Goal: Task Accomplishment & Management: Manage account settings

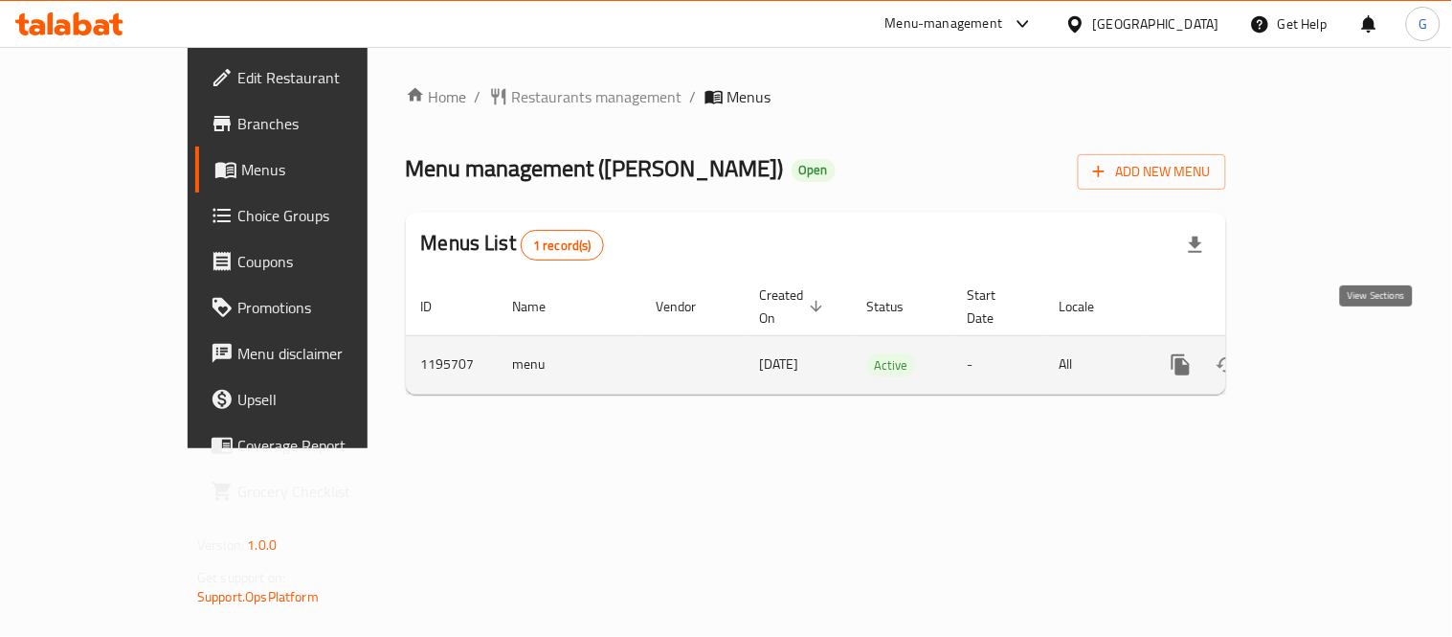
click at [1342, 342] on link "enhanced table" at bounding box center [1319, 365] width 46 height 46
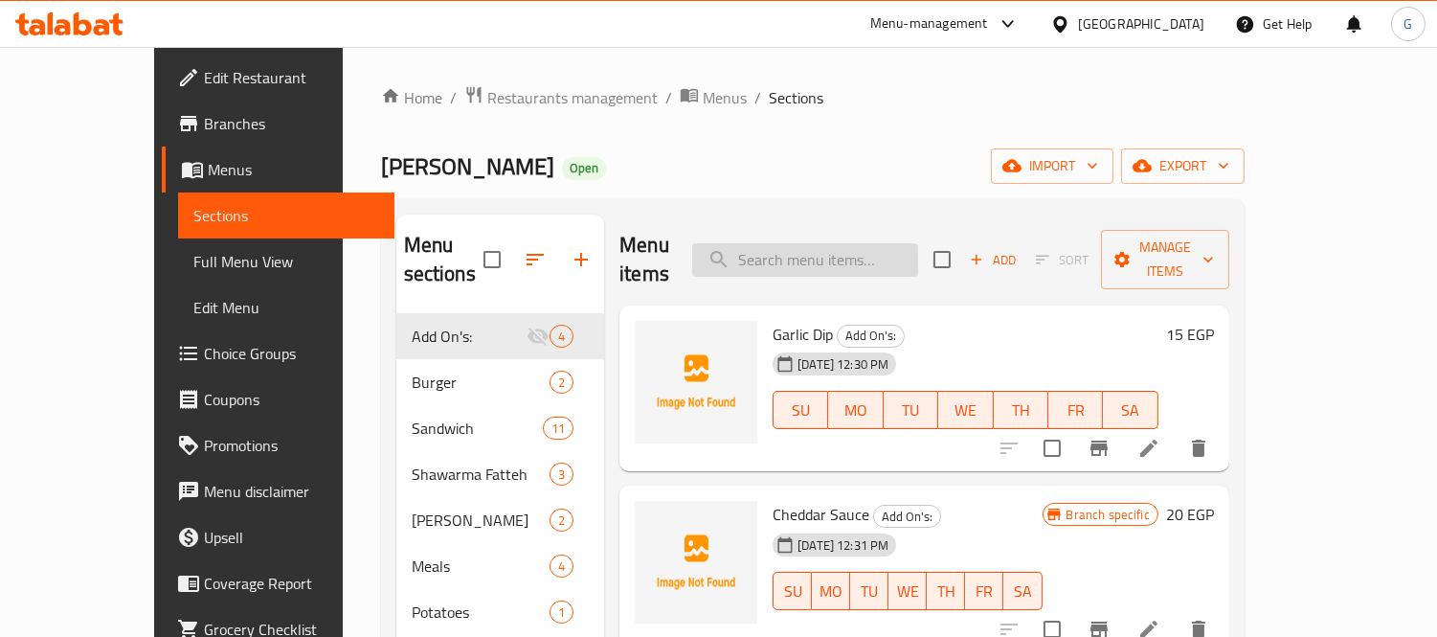
click at [836, 243] on input "search" at bounding box center [805, 260] width 226 height 34
paste input "عرض لمه الصحاب"
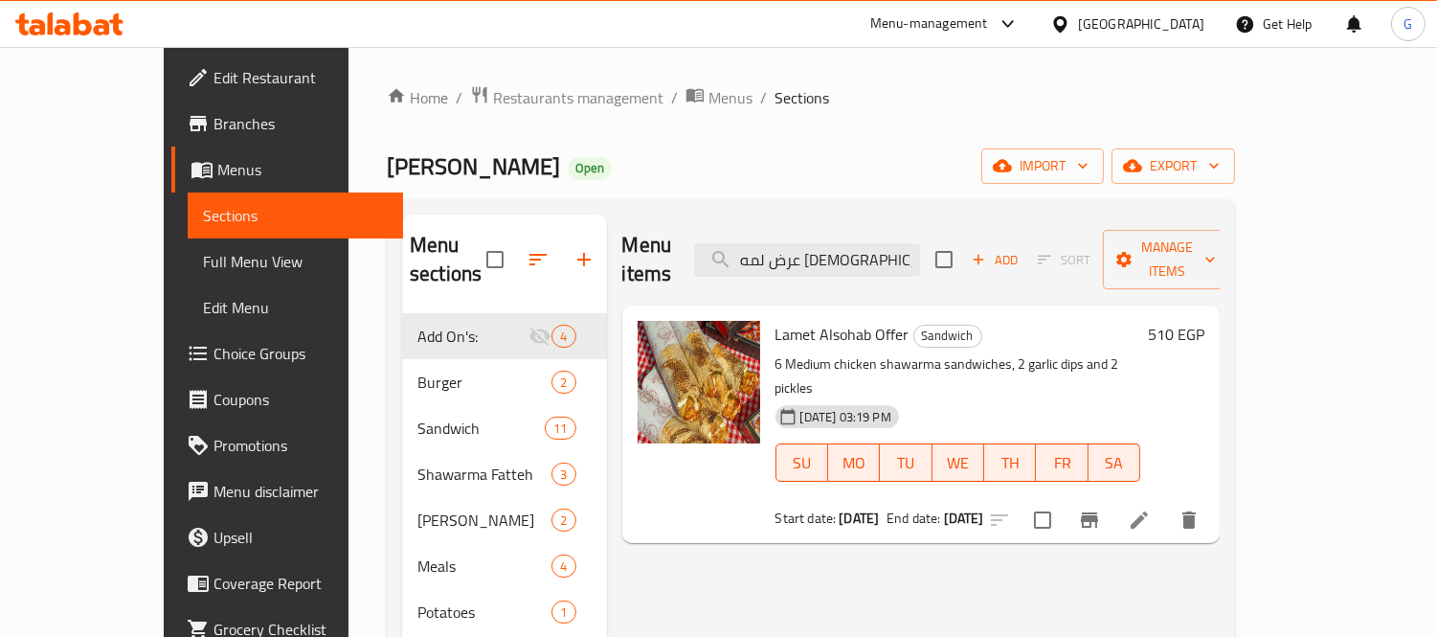
type input "عرض لمه الصحاب"
click at [171, 137] on link "Branches" at bounding box center [287, 124] width 233 height 46
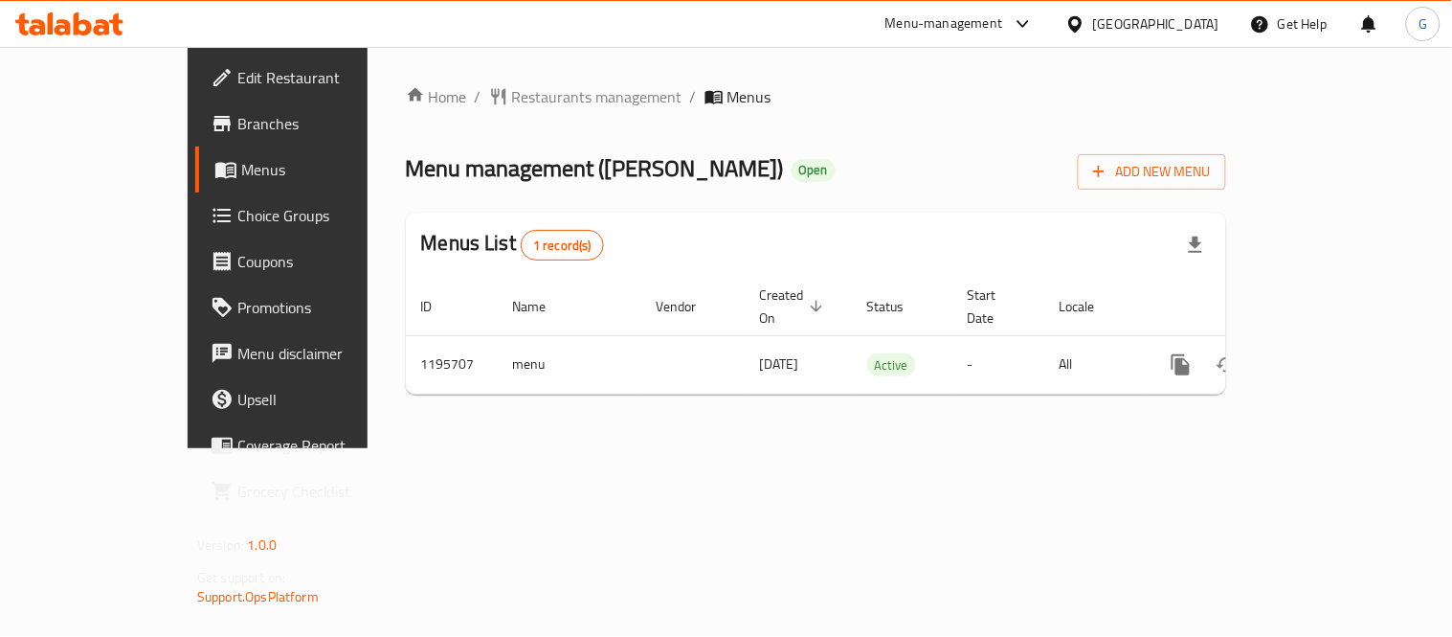
click at [1003, 27] on div "Menu-management" at bounding box center [944, 23] width 118 height 23
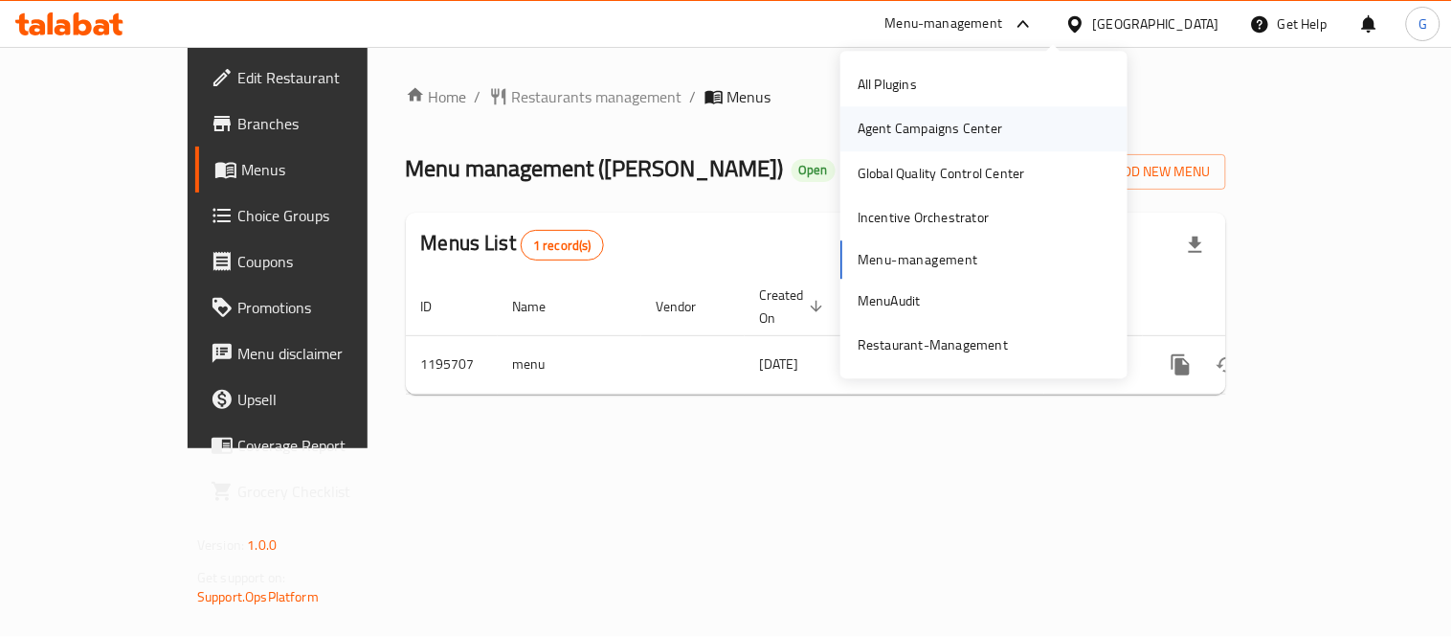
click at [959, 121] on div "Agent Campaigns Center" at bounding box center [930, 129] width 145 height 21
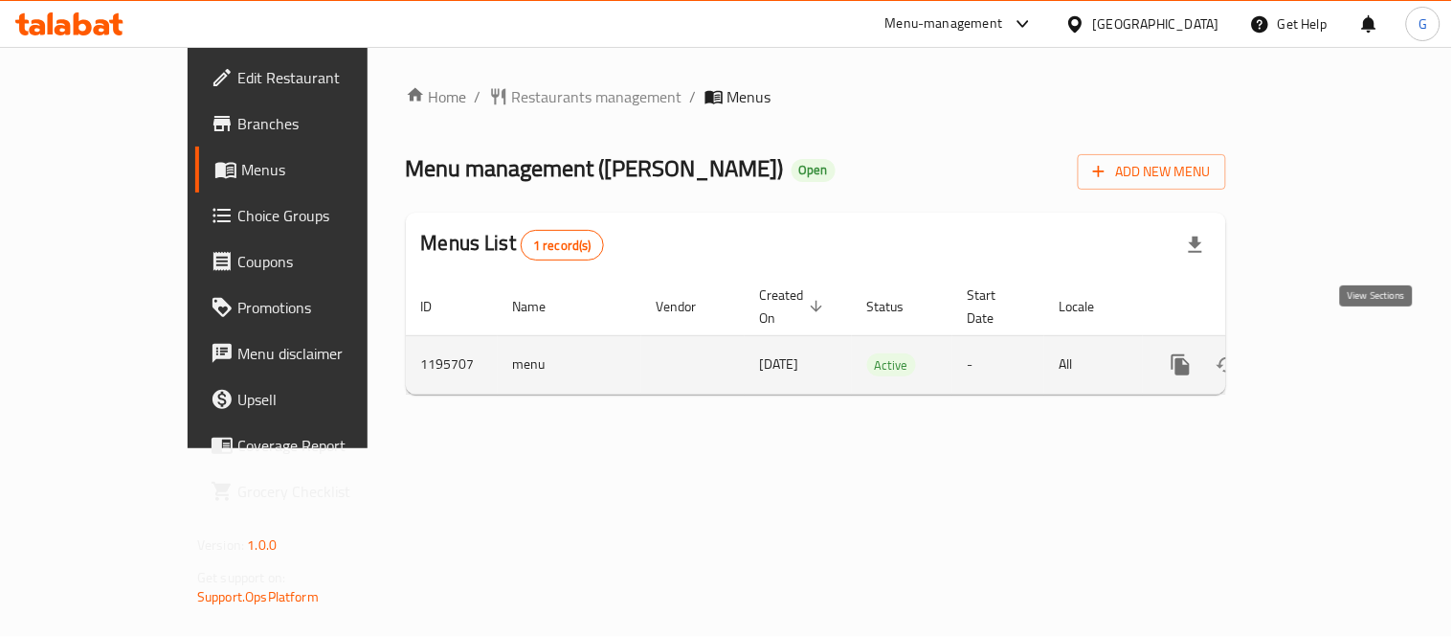
click at [1331, 353] on icon "enhanced table" at bounding box center [1319, 364] width 23 height 23
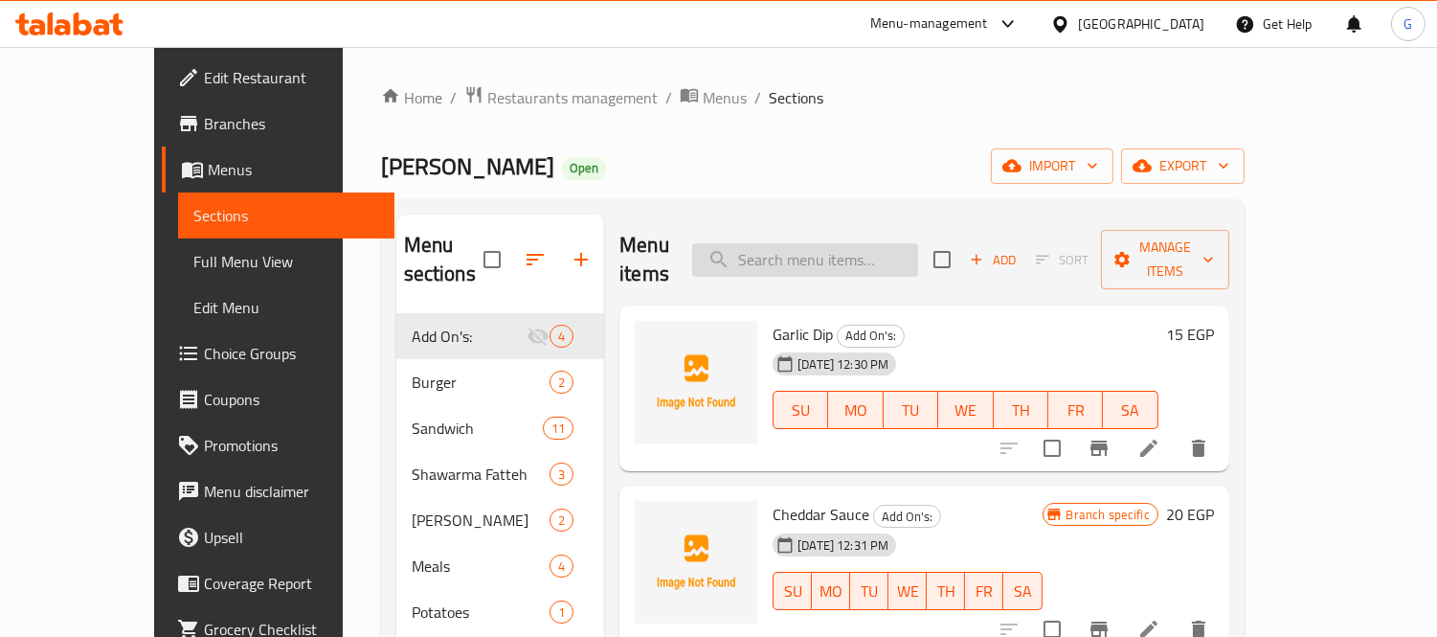
click at [902, 257] on input "search" at bounding box center [805, 260] width 226 height 34
paste input "عرض لمه الحبايب"
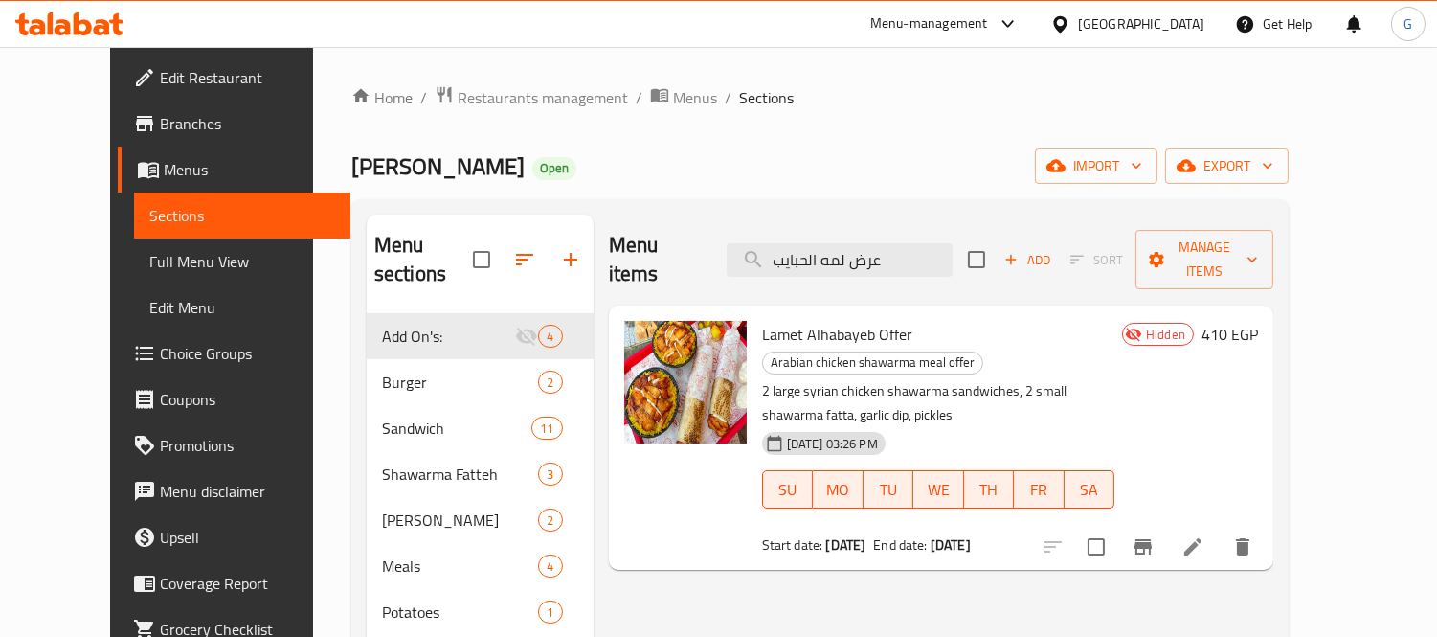
type input "عرض لمه الحبايب"
click at [1219, 529] on li at bounding box center [1193, 546] width 54 height 34
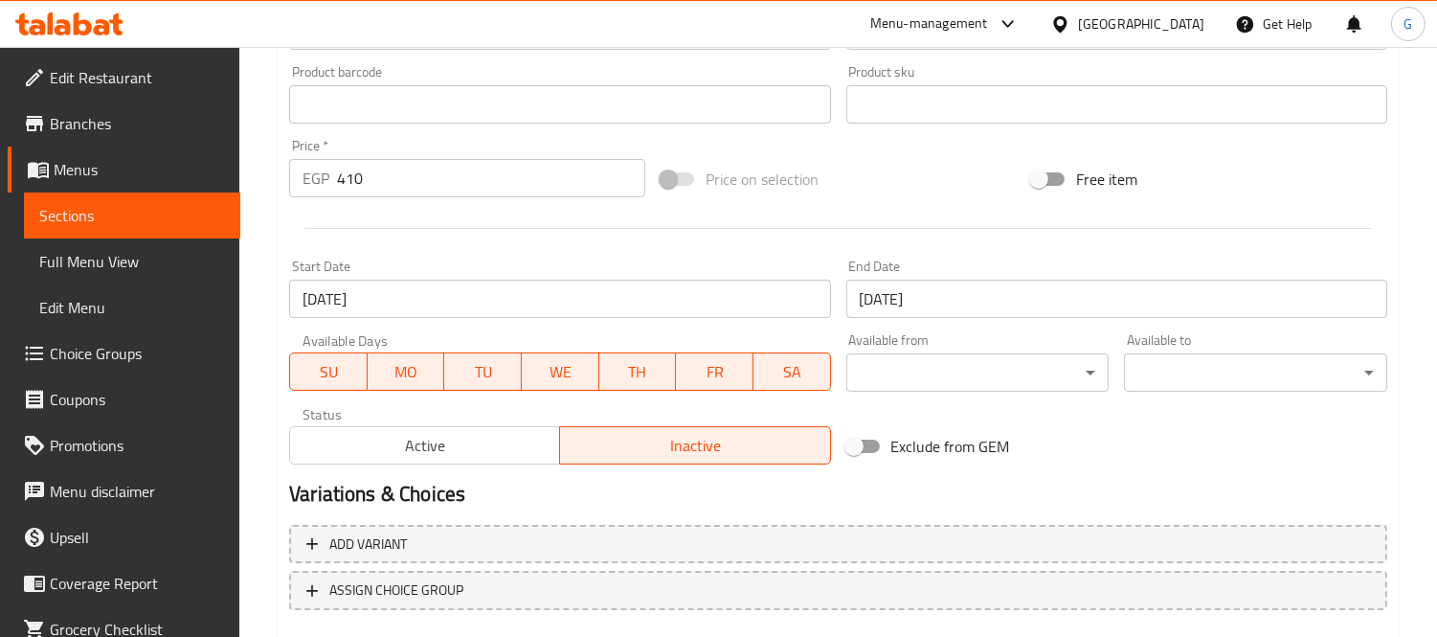
scroll to position [637, 0]
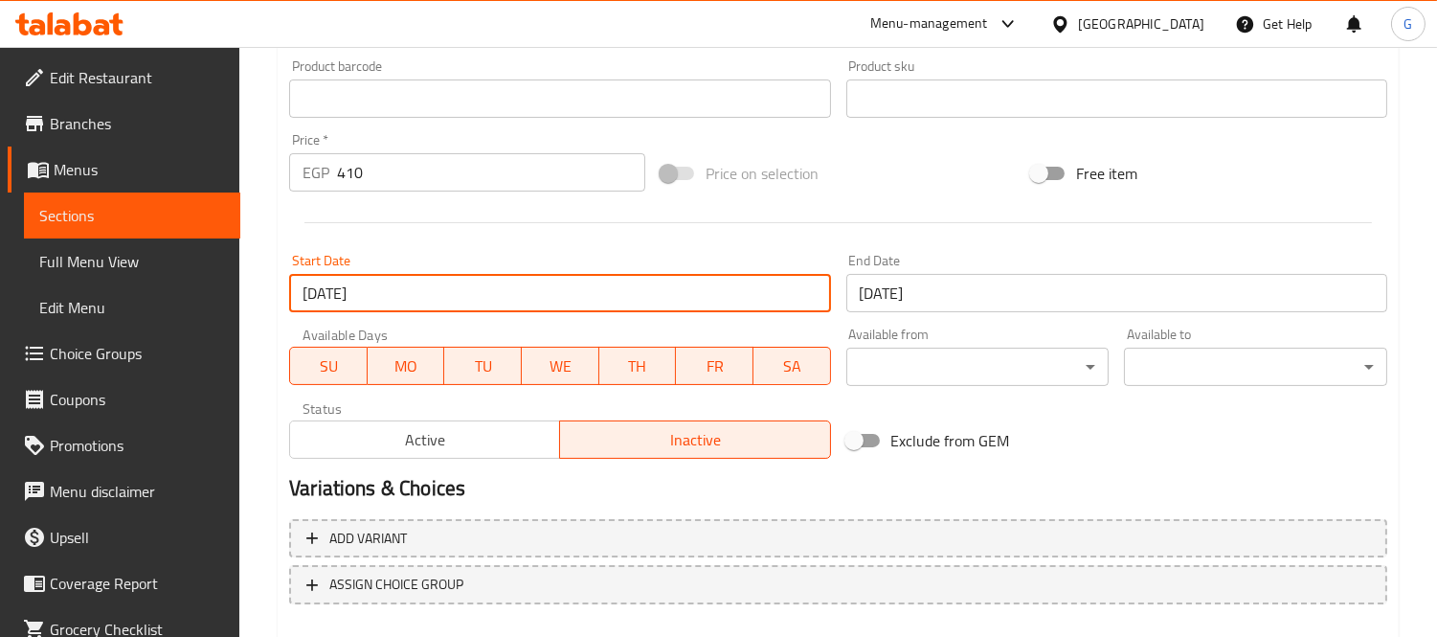
click at [467, 302] on input "01-09-2025" at bounding box center [559, 293] width 541 height 38
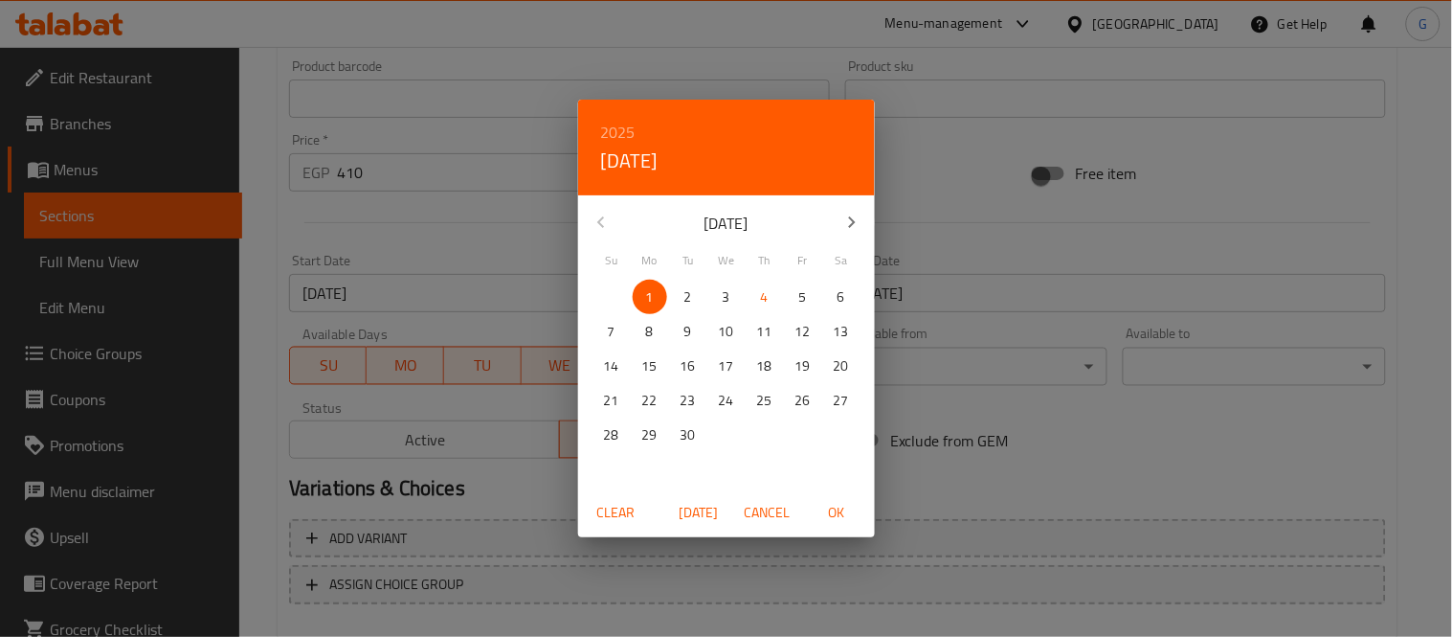
click at [241, 222] on div "2025 Mon, Sep 1 September 2025 Su Mo Tu We Th Fr Sa 31 1 2 3 4 5 6 7 8 9 10 11 …" at bounding box center [726, 318] width 1452 height 637
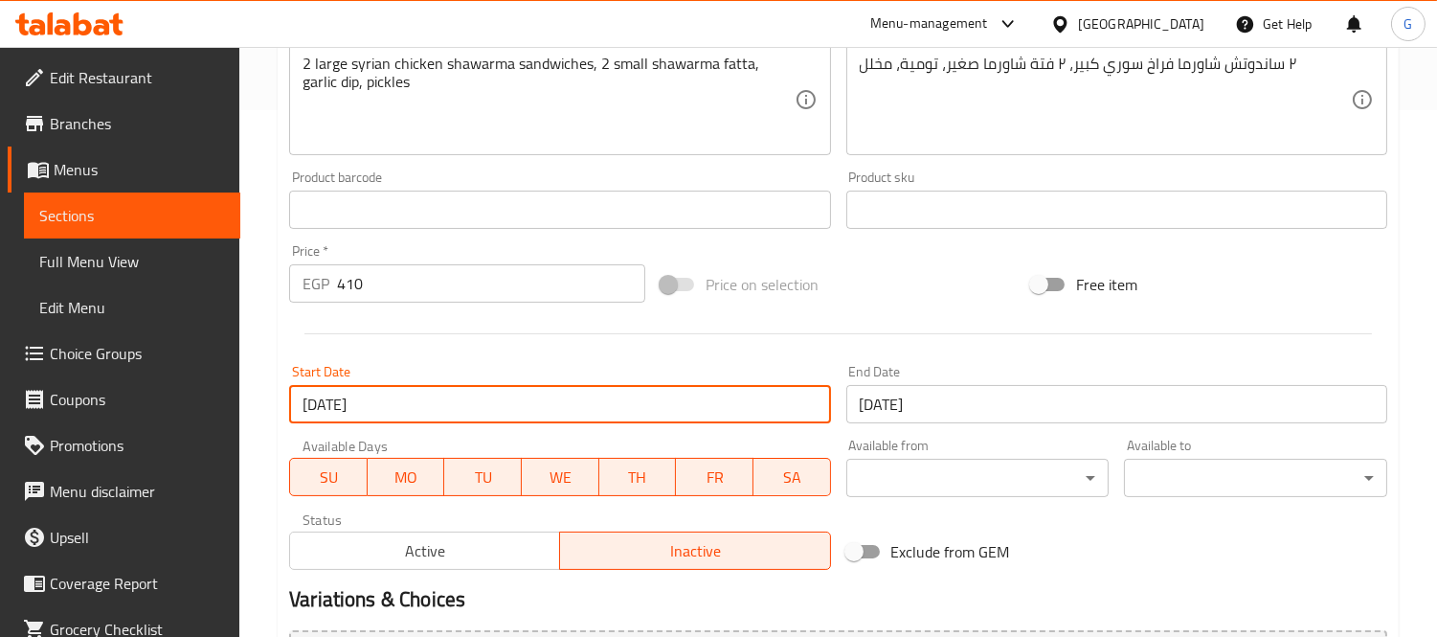
scroll to position [212, 0]
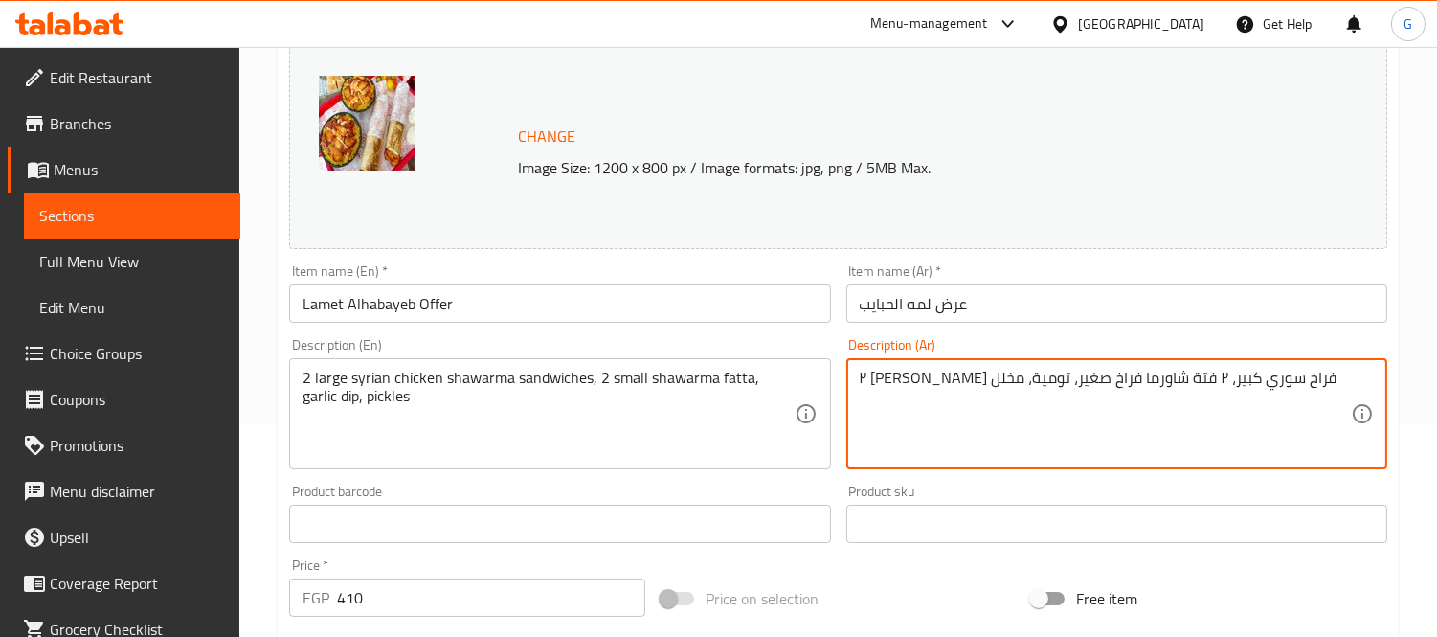
type textarea "٢ ساندوتش شاورما فراخ سوري كبير، ٢ فتة شاورما فراخ صغير، تومية، مخلل"
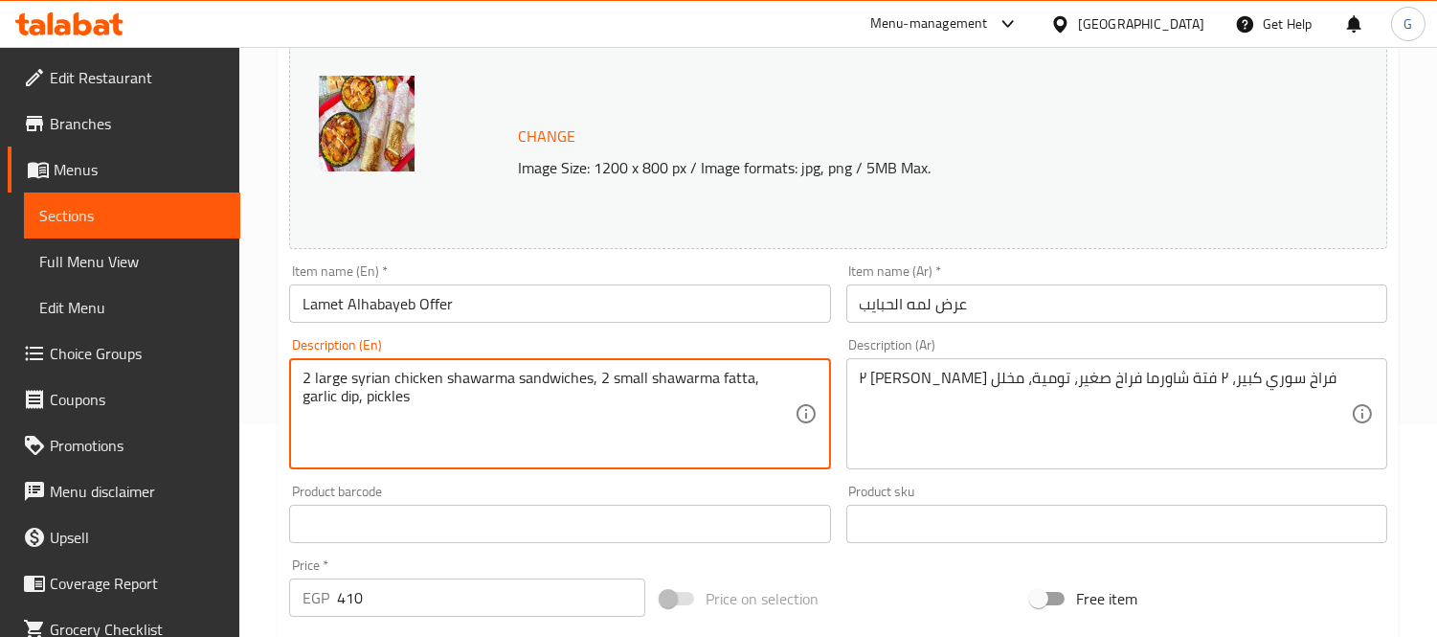
click at [643, 379] on textarea "2 large syrian chicken shawarma sandwiches, 2 small shawarma fatta, garlic dip,…" at bounding box center [547, 414] width 491 height 91
click at [417, 386] on textarea "2 large syrian chicken shawarma sandwiches, 2 small shawarma fatta, garlic dip,…" at bounding box center [547, 414] width 491 height 91
click at [637, 375] on textarea "2 large syrian chicken shawarma sandwiches, 2 small shawarma fatta, garlic dip,…" at bounding box center [547, 414] width 491 height 91
click at [646, 377] on textarea "2 large syrian chicken shawarma sandwiches, 2 small shawarma fatta, garlic dip,…" at bounding box center [547, 414] width 491 height 91
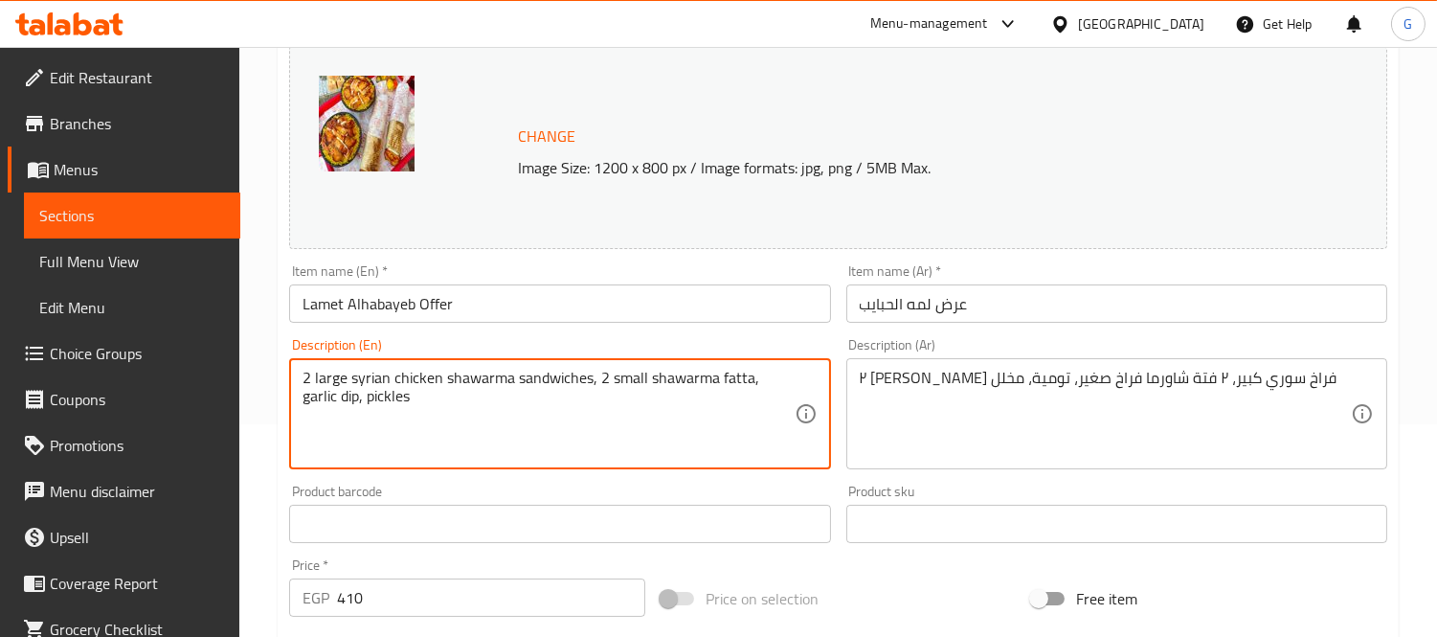
paste textarea "chicken"
click at [660, 384] on textarea "2 large syrian chicken shawarma sandwiches, 2 small chicken shawarma fatta, gar…" at bounding box center [547, 414] width 491 height 91
type textarea "2 large syrian chicken shawarma sandwiches, 2 small shawarma fatta, garlic dip,…"
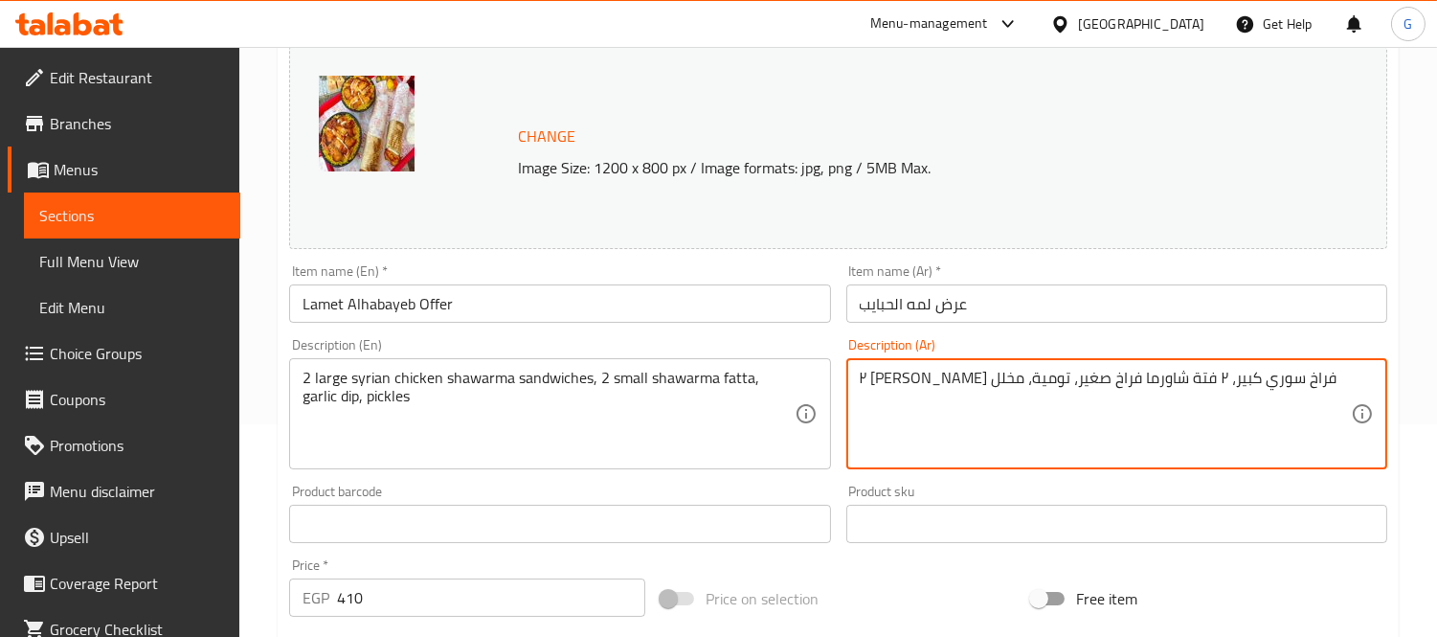
click at [990, 381] on textarea "٢ ساندوتش شاورما فراخ سوري كبير، ٢ فتة شاورما فراخ صغير، تومية، مخلل" at bounding box center [1105, 414] width 491 height 91
type textarea "٢ ساندوتش شاورما فراخ سوري كبير، ٢ فتة شاورما صغير، تومية، مخلل"
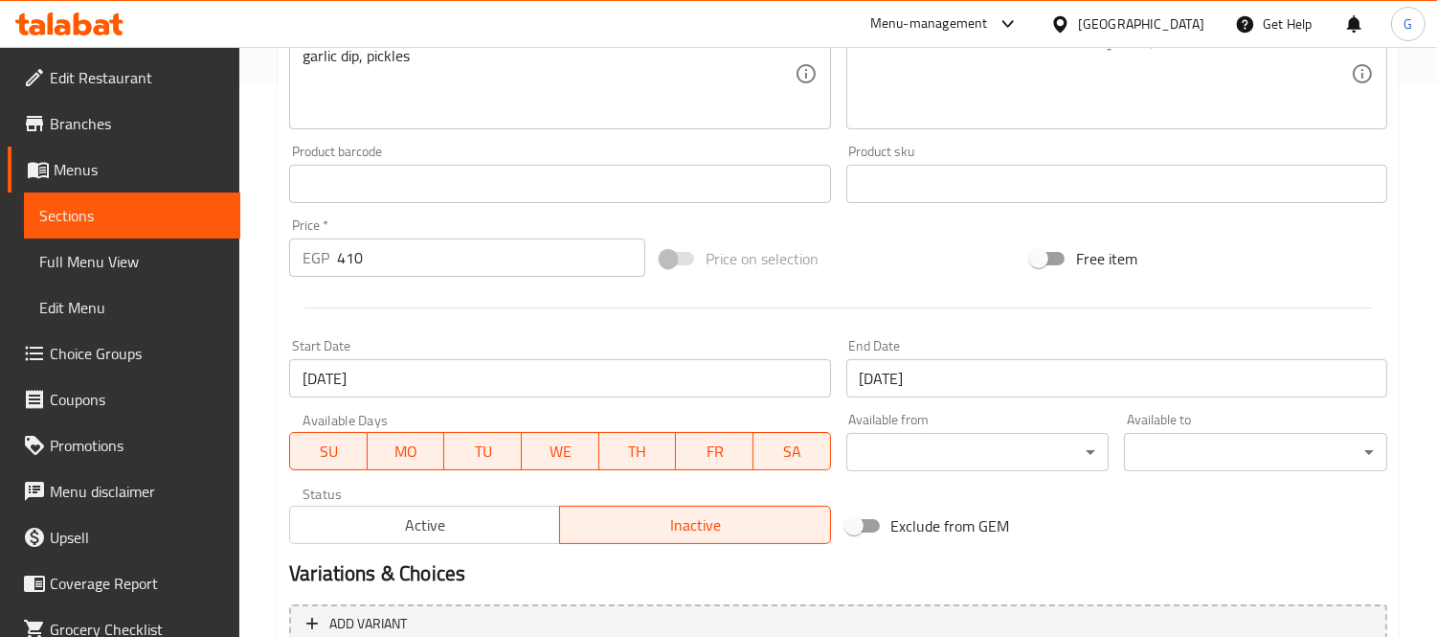
scroll to position [314, 0]
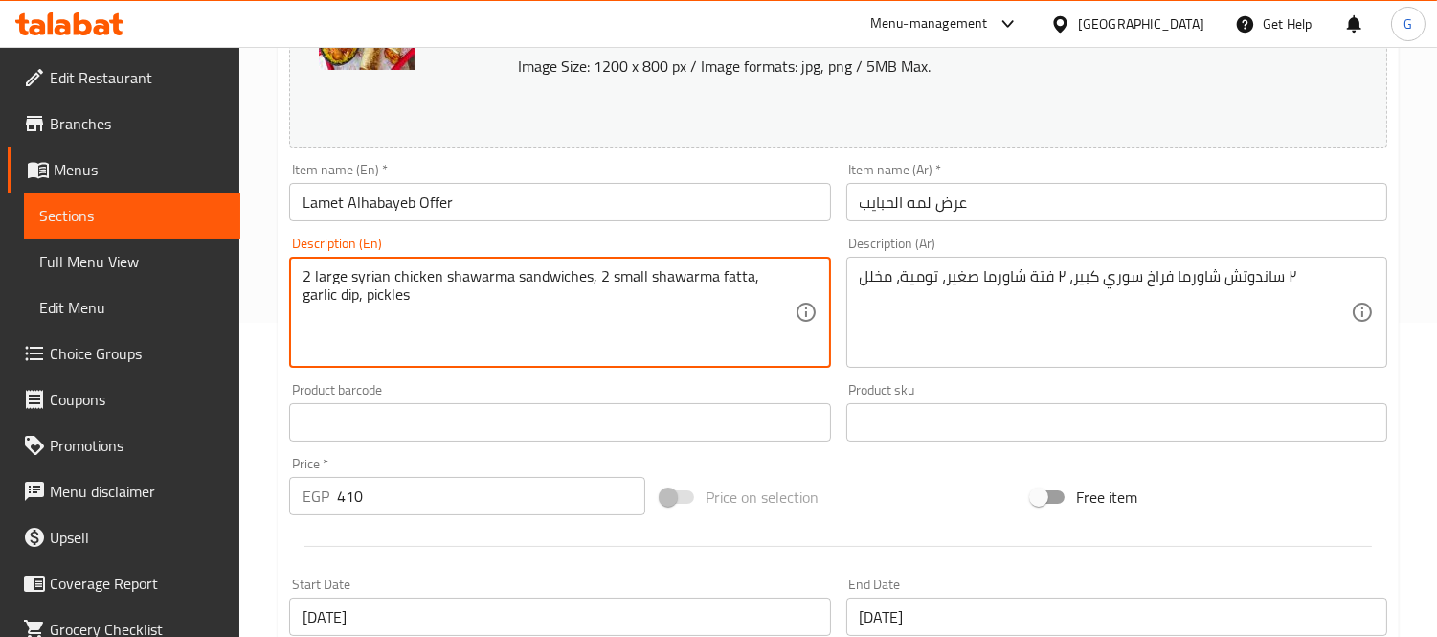
drag, startPoint x: 647, startPoint y: 273, endPoint x: 646, endPoint y: 289, distance: 16.3
paste textarea "chicken"
type textarea "2 large syrian chicken shawarma sandwiches, 2 small chicken shawarma fatta, gar…"
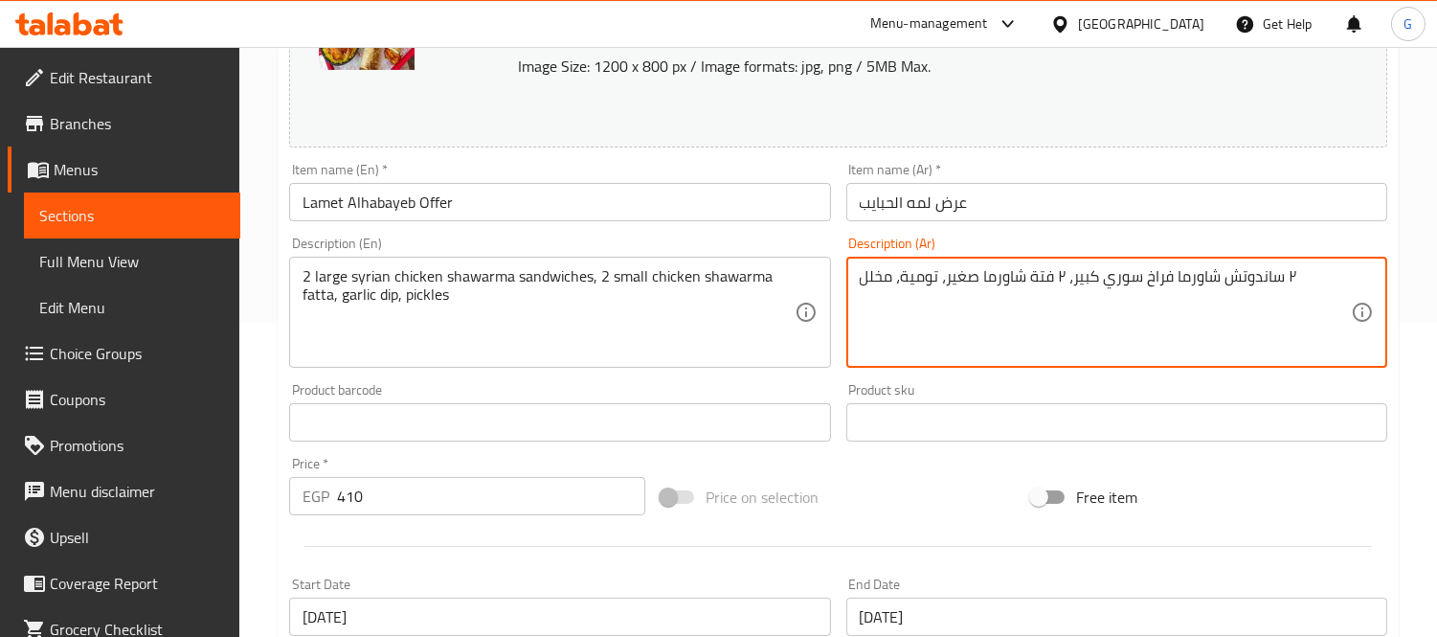
click at [1152, 274] on textarea "٢ ساندوتش شاورما فراخ سوري كبير، ٢ فتة شاورما صغير، تومية، مخلل" at bounding box center [1105, 312] width 491 height 91
click at [981, 274] on textarea "٢ ساندوتش شاورما فراخ سوري كبير، ٢ فتة شاورما صغير، تومية، مخلل" at bounding box center [1105, 312] width 491 height 91
paste textarea "فراخ"
click at [1024, 275] on textarea "٢ ساندوتش شاورما فراخ سوري كبير، ٢ فتة شاورمافراخ صغير، تومية، مخلل" at bounding box center [1105, 312] width 491 height 91
drag, startPoint x: 1012, startPoint y: 273, endPoint x: 1013, endPoint y: 283, distance: 10.6
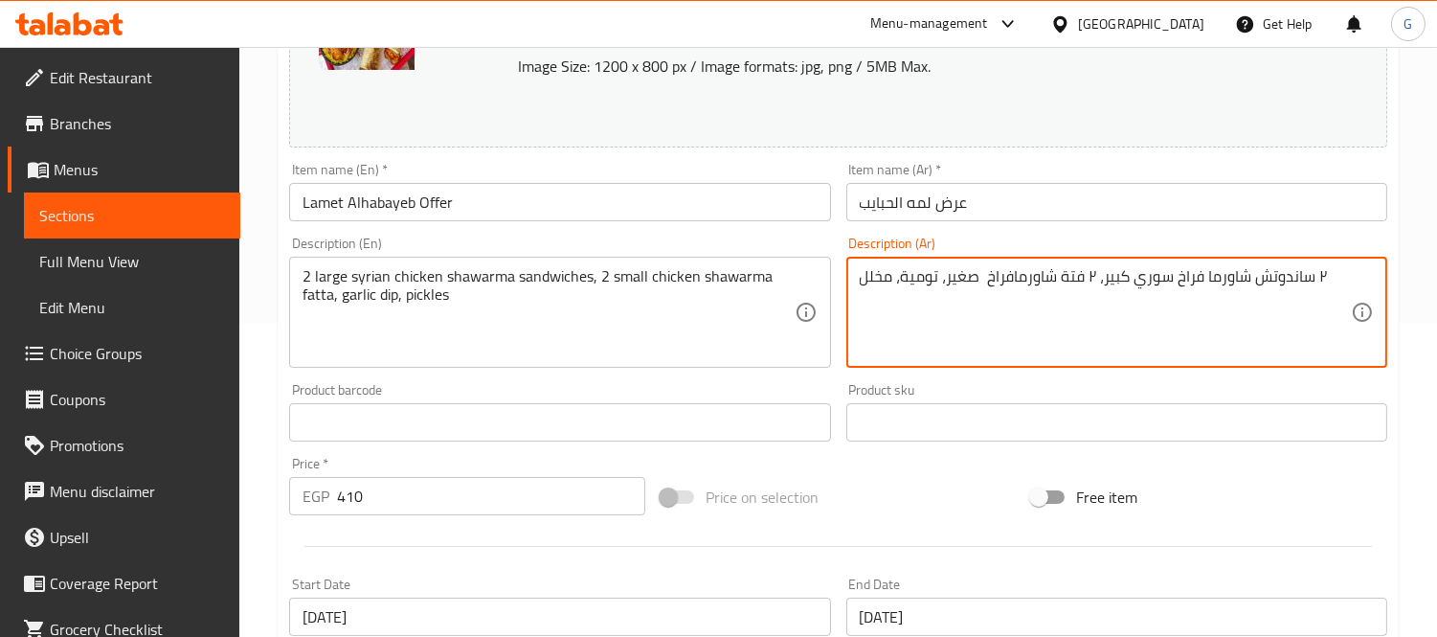
click at [1013, 273] on textarea "٢ ساندوتش شاورما فراخ سوري كبير، ٢ فتة شاورمافراخ صغير، تومية، مخلل" at bounding box center [1105, 312] width 491 height 91
click at [986, 280] on textarea "٢ ساندوتش شاورما فراخ سوري كبير، ٢ فتة شاورما فراخ صغير، تومية، مخلل" at bounding box center [1105, 312] width 491 height 91
click at [978, 272] on textarea "٢ ساندوتش شاورما فراخ سوري كبير، ٢ فتة شاورما فراخ صغير، تومية، مخلل" at bounding box center [1105, 312] width 491 height 91
click at [981, 278] on textarea "٢ ساندوتش شاورما فراخ سوري كبير، ٢ فتة شاورما فراخ صغير، تومية، مخلل" at bounding box center [1105, 312] width 491 height 91
type textarea "٢ ساندوتش شاورما فراخ سوري كبير، ٢ فتة شاورما فراخ صغير، تومية، مخلل"
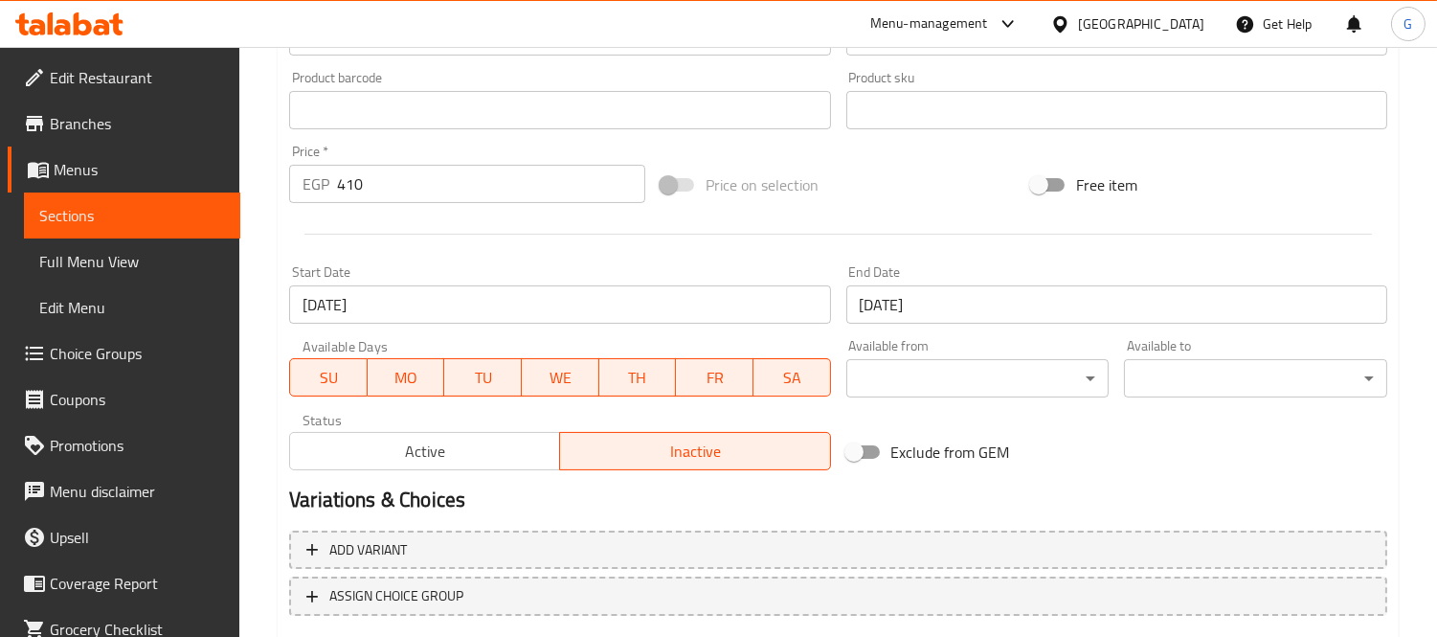
scroll to position [634, 0]
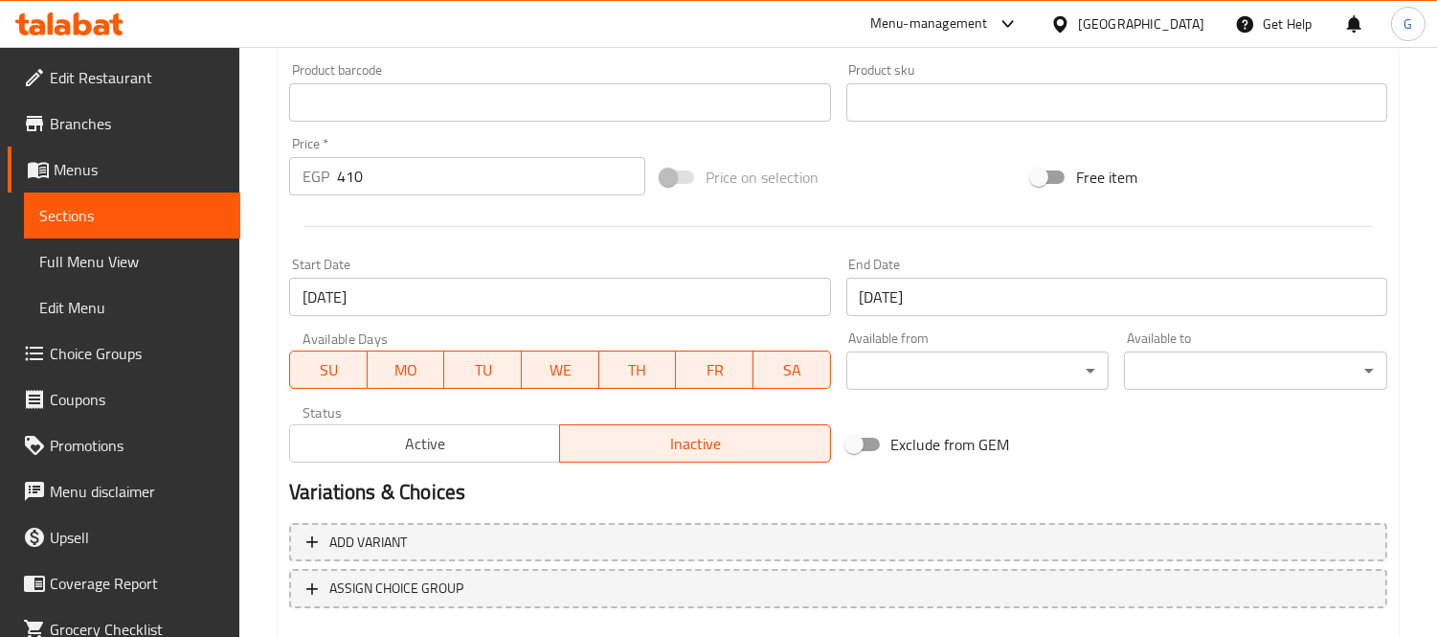
click at [764, 300] on input "01-09-2025" at bounding box center [559, 297] width 541 height 38
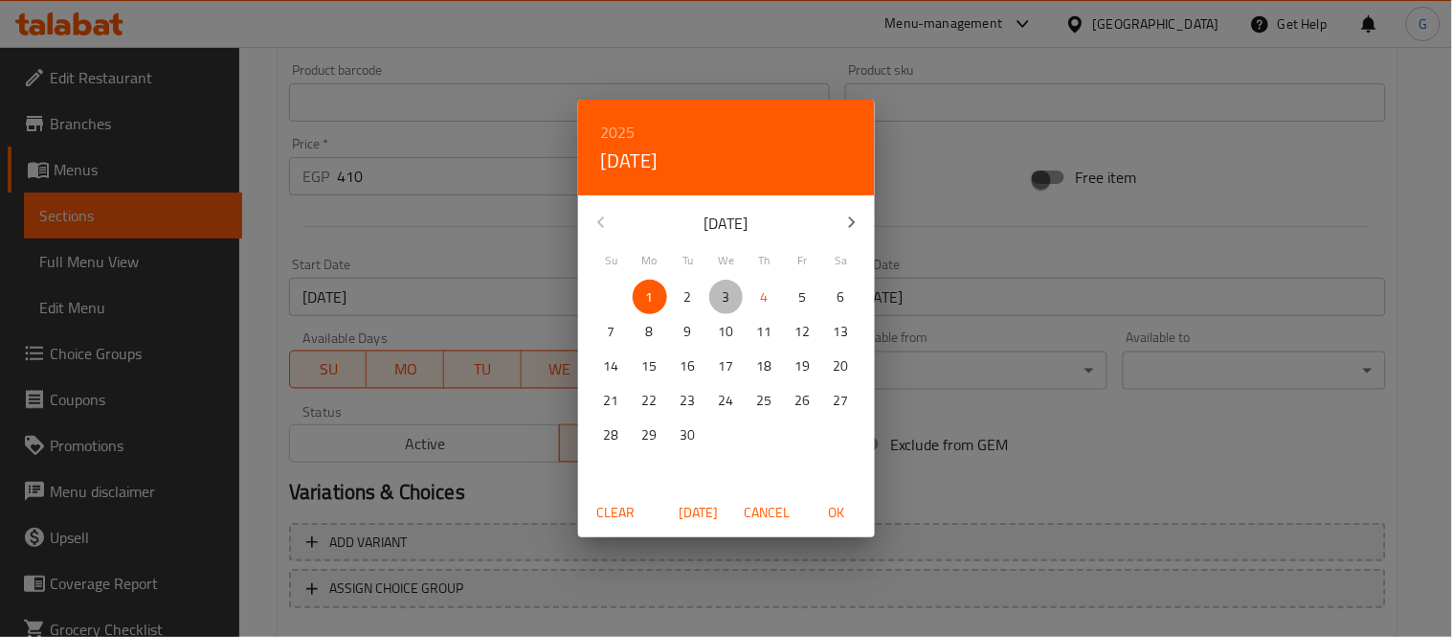
click at [729, 291] on p "3" at bounding box center [727, 297] width 8 height 24
click at [835, 525] on button "OK" at bounding box center [836, 512] width 61 height 35
type input "03-09-2025"
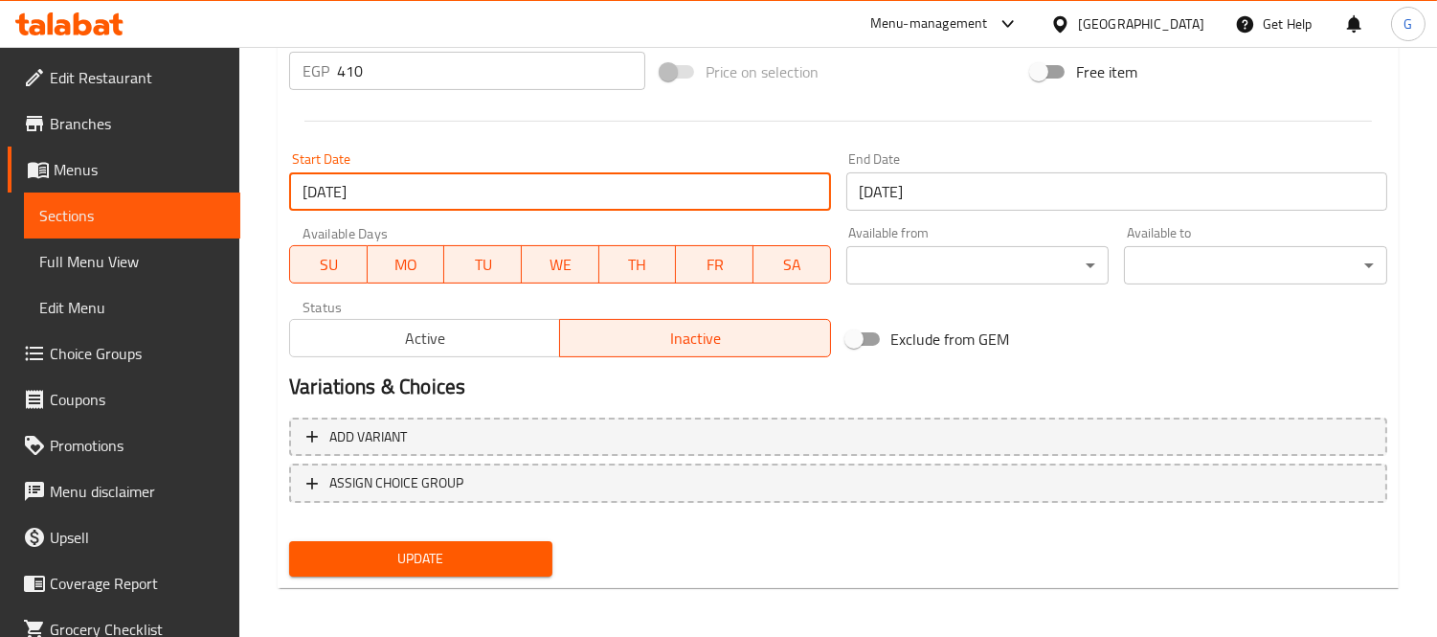
scroll to position [740, 0]
click at [454, 555] on span "Update" at bounding box center [420, 558] width 233 height 24
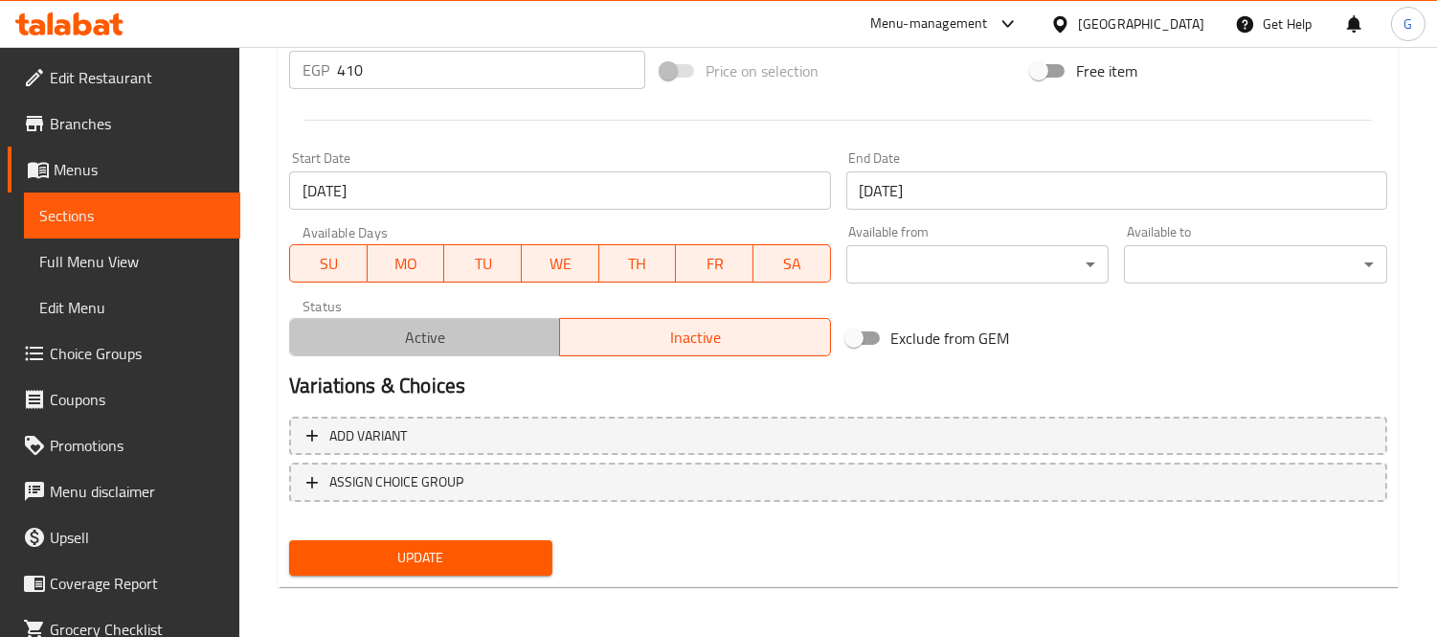
click at [512, 327] on span "Active" at bounding box center [425, 338] width 255 height 28
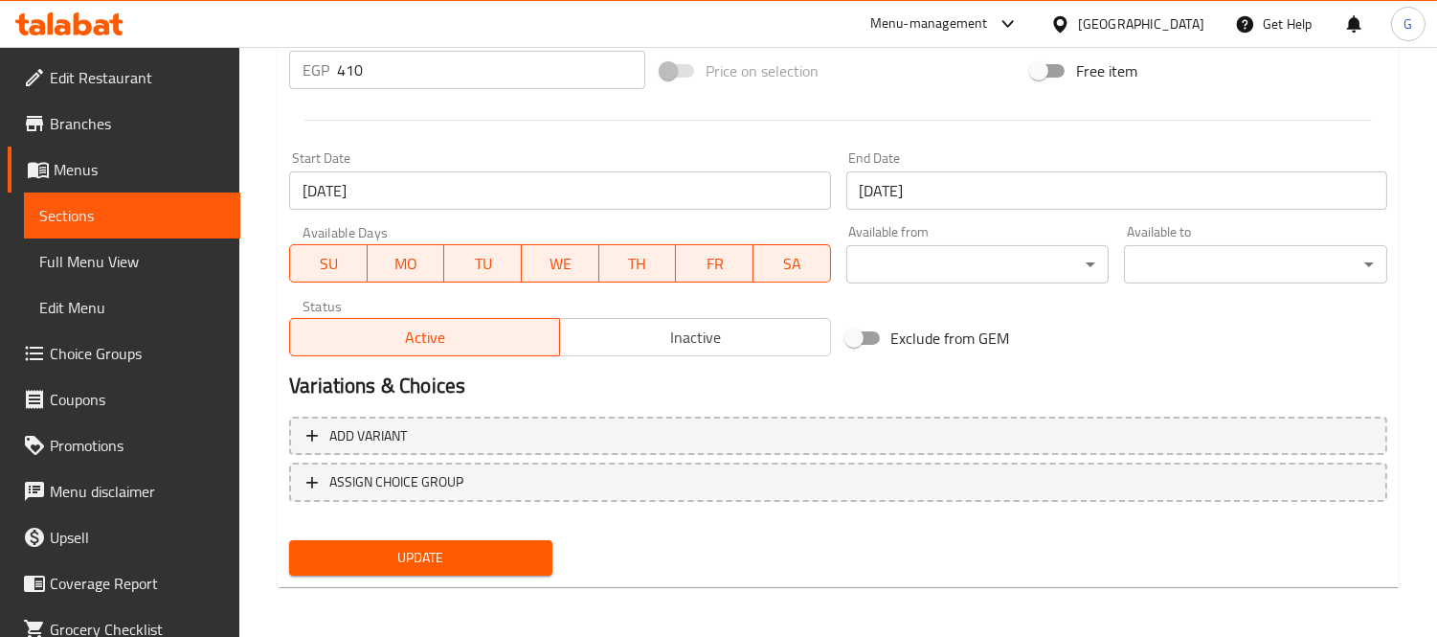
click at [477, 559] on span "Update" at bounding box center [420, 558] width 233 height 24
click at [78, 129] on span "Branches" at bounding box center [137, 123] width 175 height 23
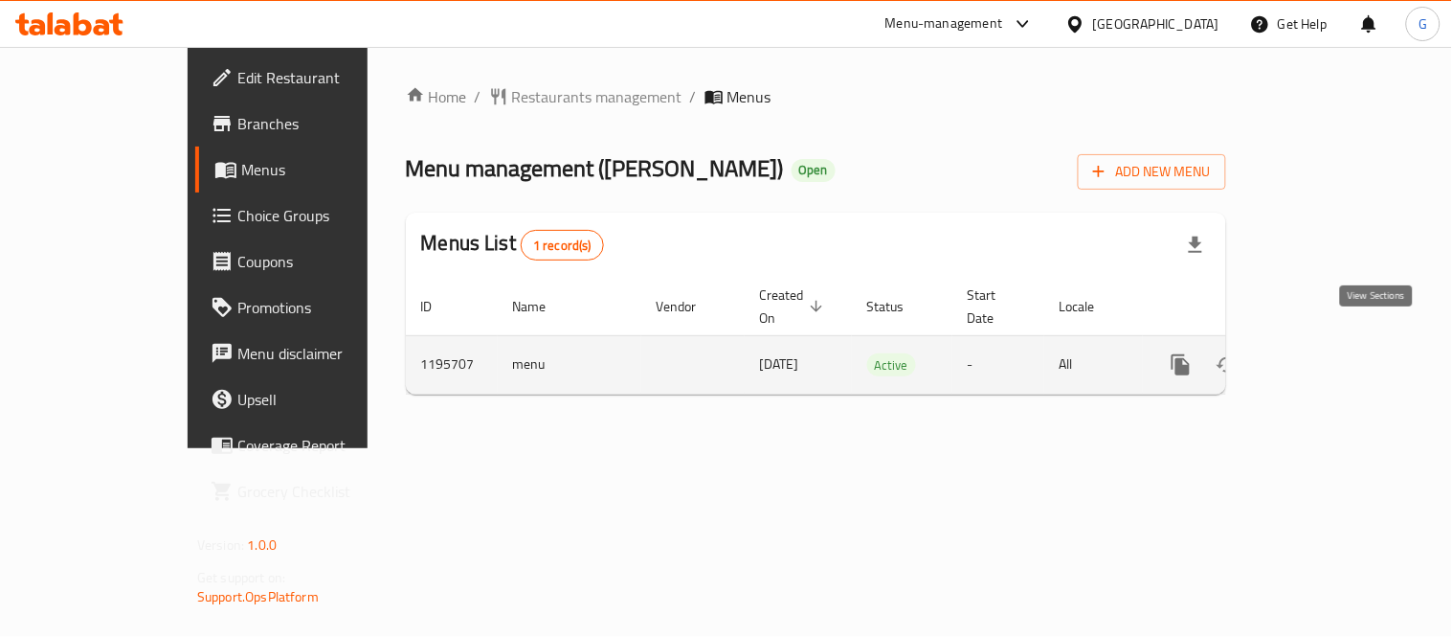
click at [1342, 360] on link "enhanced table" at bounding box center [1319, 365] width 46 height 46
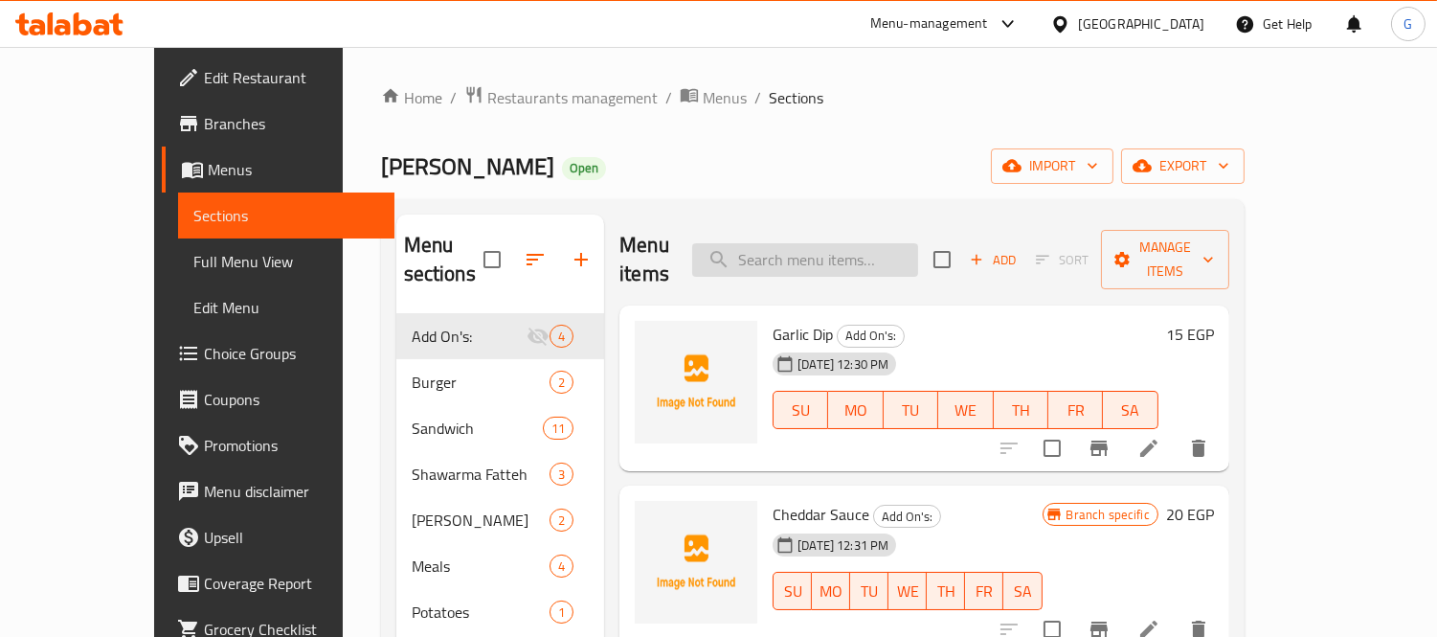
click at [833, 255] on input "search" at bounding box center [805, 260] width 226 height 34
paste input "fatteh"
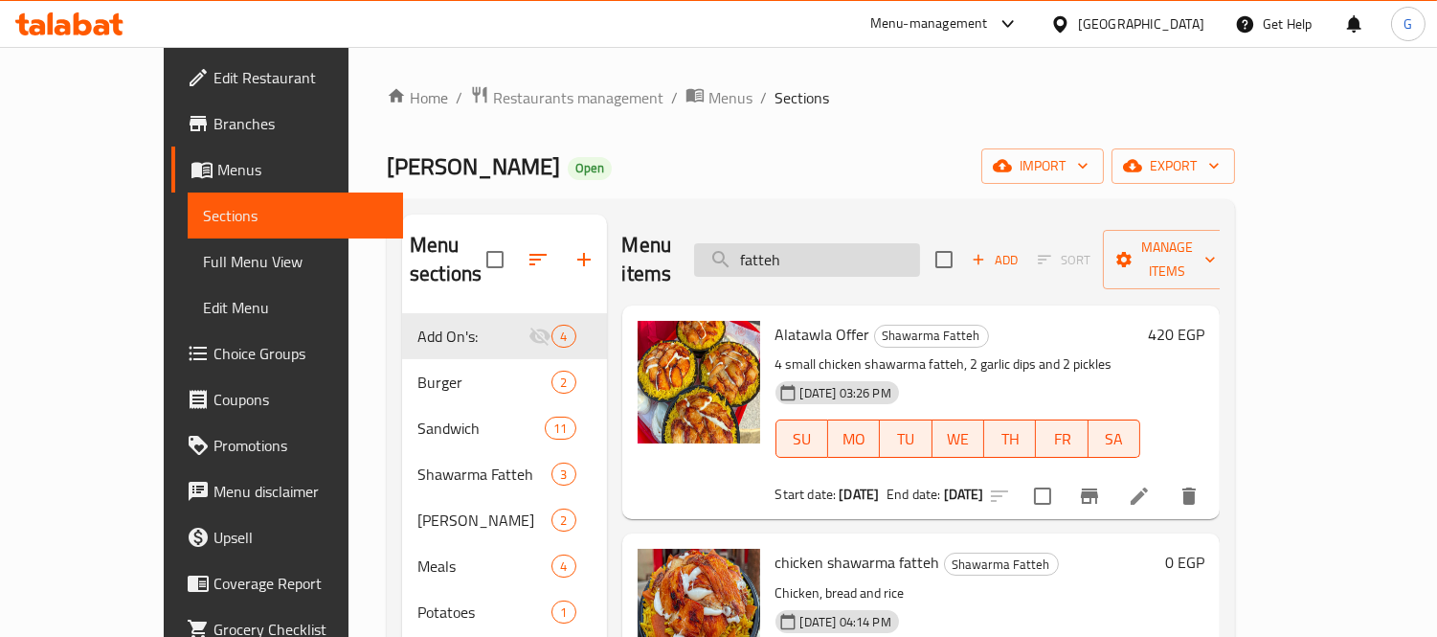
click at [802, 251] on input "fatteh" at bounding box center [807, 260] width 226 height 34
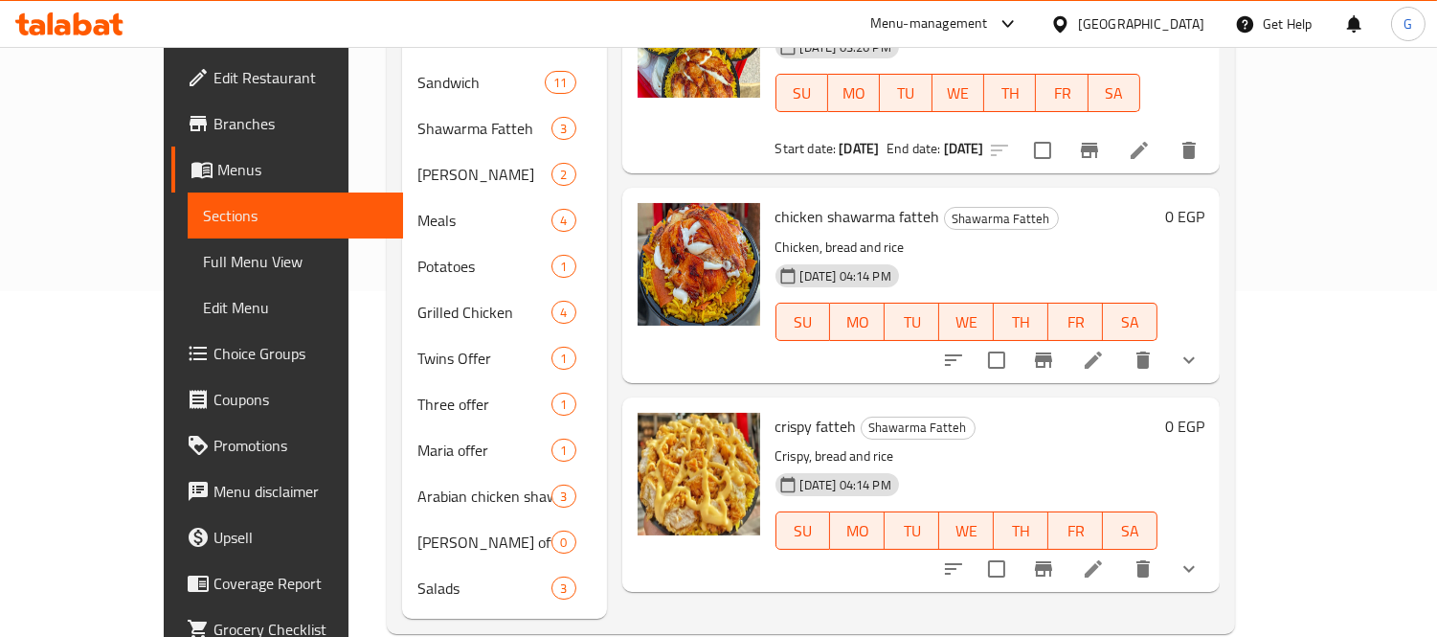
scroll to position [351, 0]
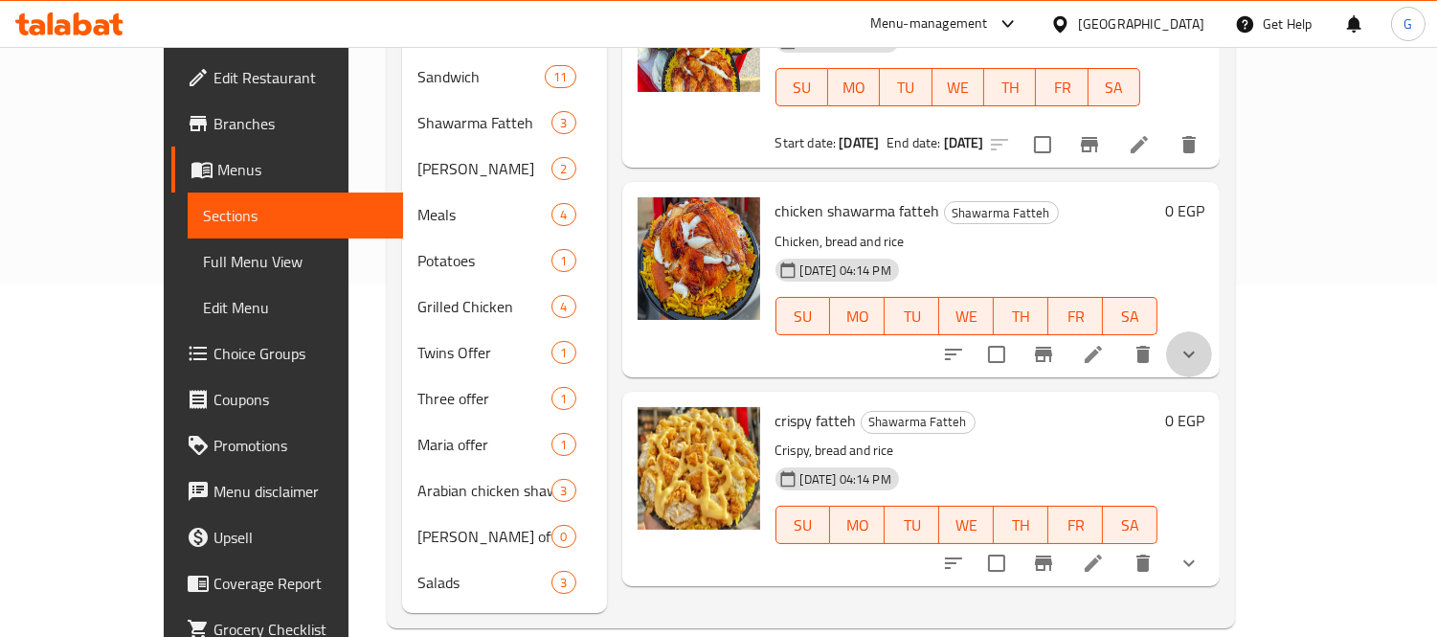
click at [1212, 331] on button "show more" at bounding box center [1189, 354] width 46 height 46
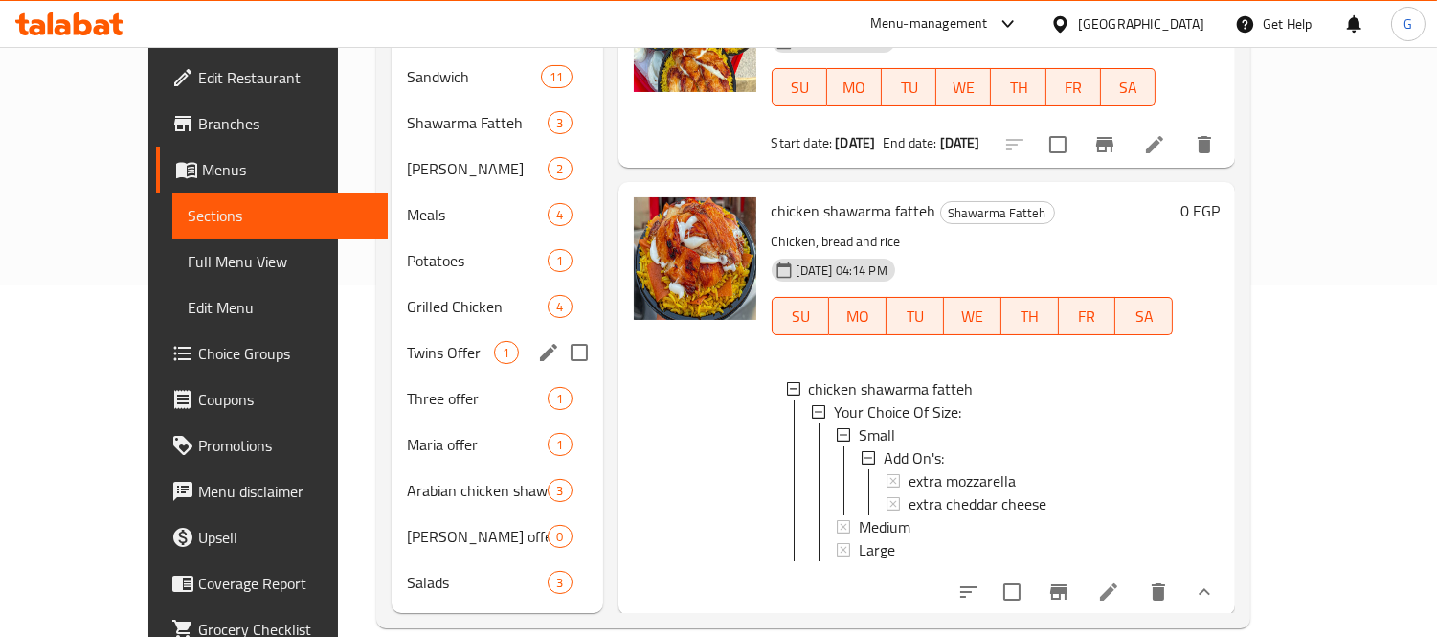
scroll to position [33, 0]
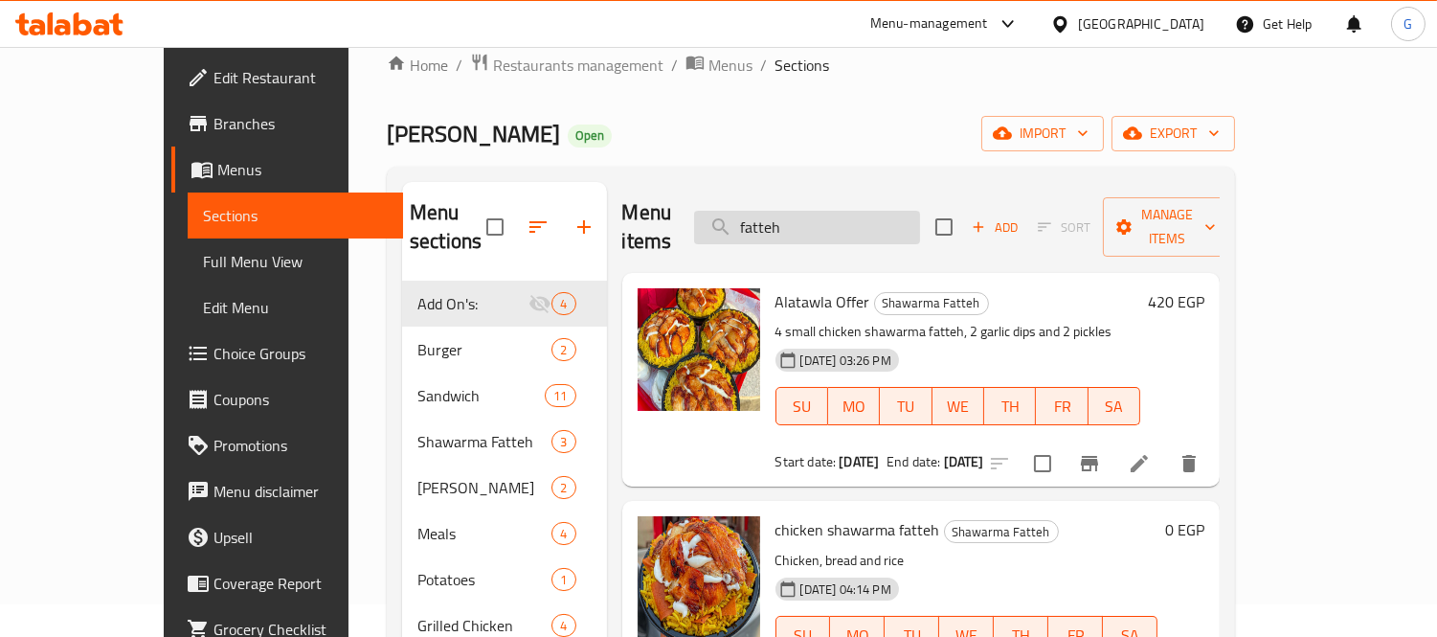
click at [912, 211] on input "fatteh" at bounding box center [807, 228] width 226 height 34
click at [911, 211] on input "fatteh" at bounding box center [807, 228] width 226 height 34
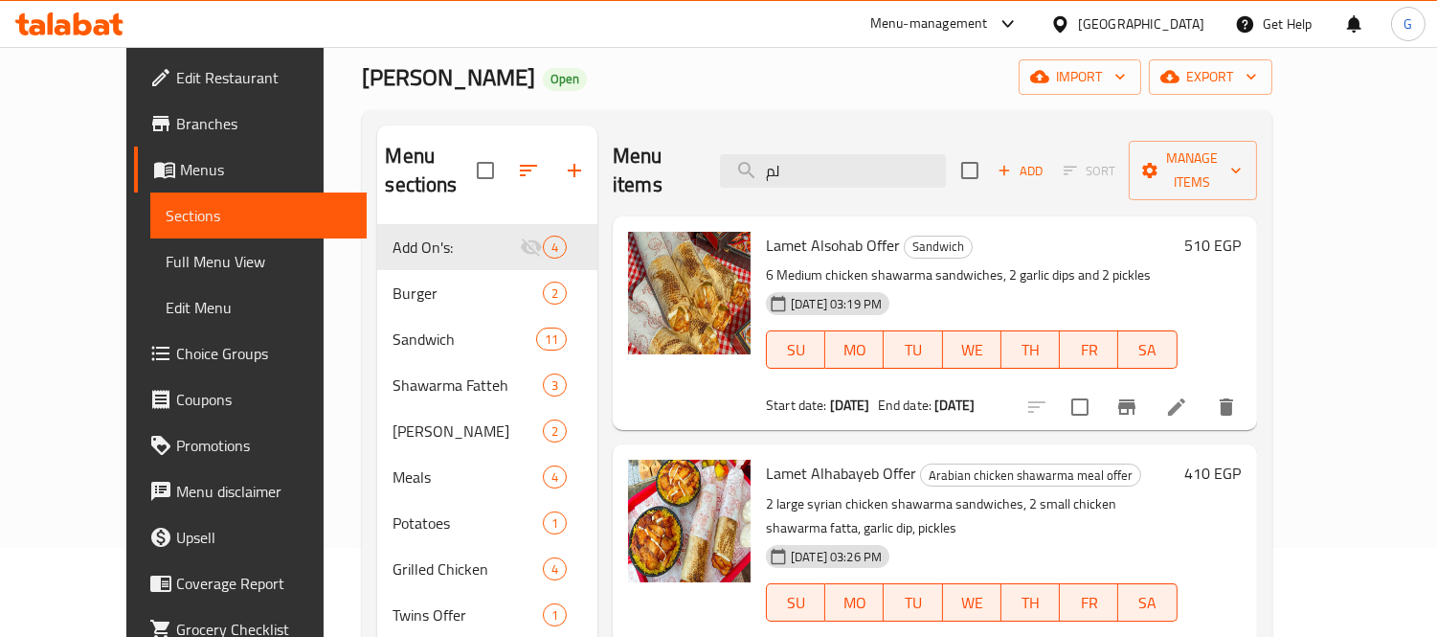
scroll to position [139, 0]
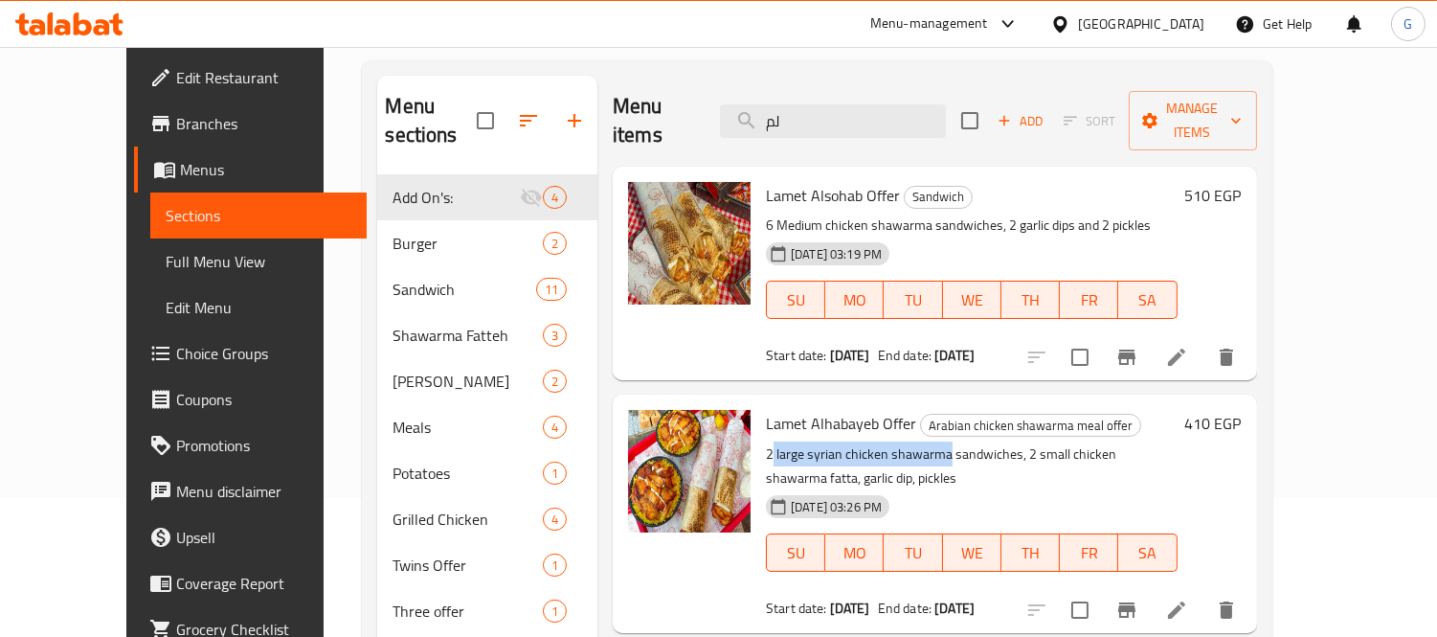
drag, startPoint x: 742, startPoint y: 424, endPoint x: 917, endPoint y: 429, distance: 175.2
click at [917, 442] on p "2 large syrian chicken shawarma sandwiches, 2 small chicken shawarma fatta, gar…" at bounding box center [972, 466] width 412 height 48
copy p "large syrian chicken shawarma"
click at [802, 442] on p "2 large syrian chicken shawarma sandwiches, 2 small chicken shawarma fatta, gar…" at bounding box center [972, 466] width 412 height 48
drag, startPoint x: 773, startPoint y: 429, endPoint x: 917, endPoint y: 421, distance: 143.8
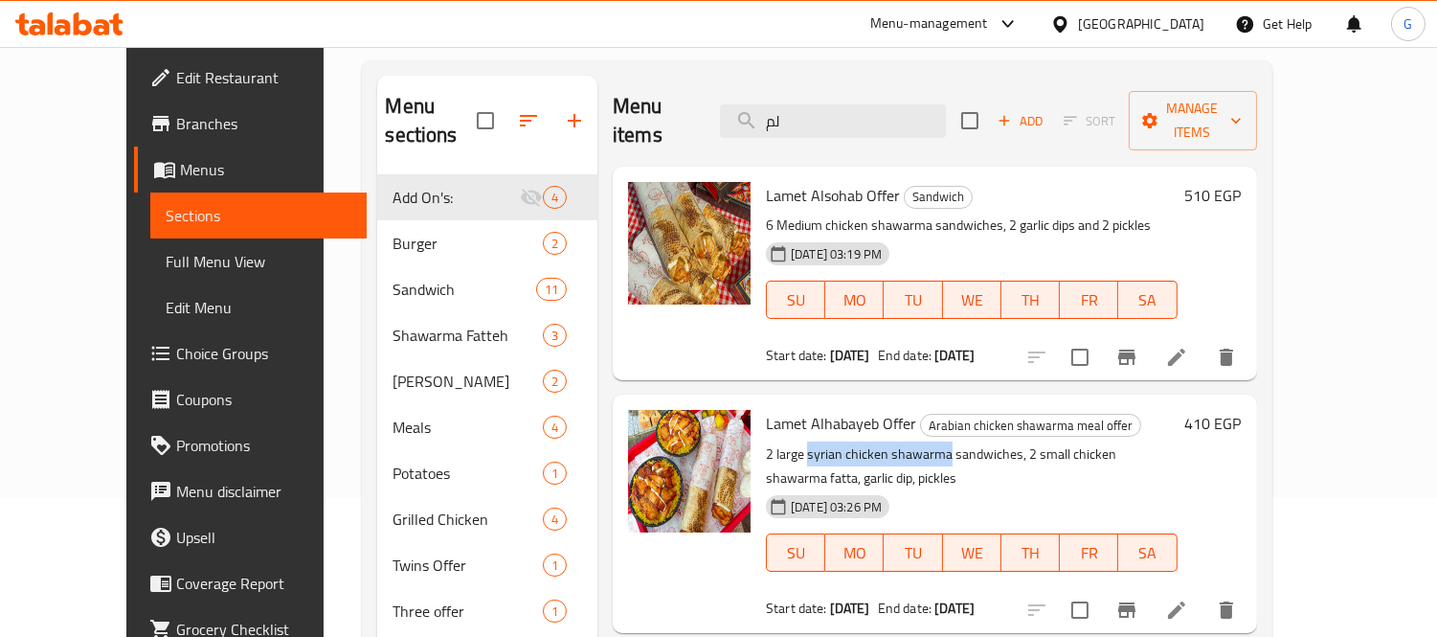
click at [917, 442] on p "2 large syrian chicken shawarma sandwiches, 2 small chicken shawarma fatta, gar…" at bounding box center [972, 466] width 412 height 48
copy p "syrian chicken shawarma"
click at [816, 104] on input "لم" at bounding box center [833, 121] width 226 height 34
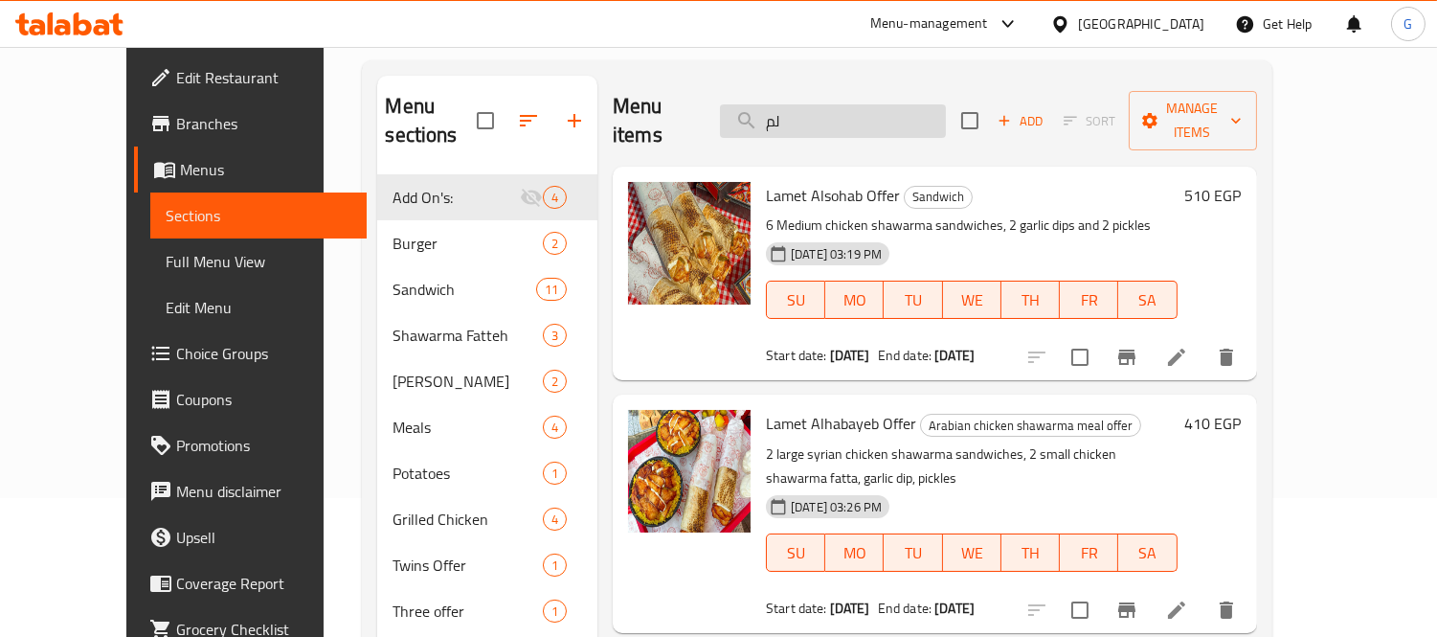
paste input "syrian chicken shawarma"
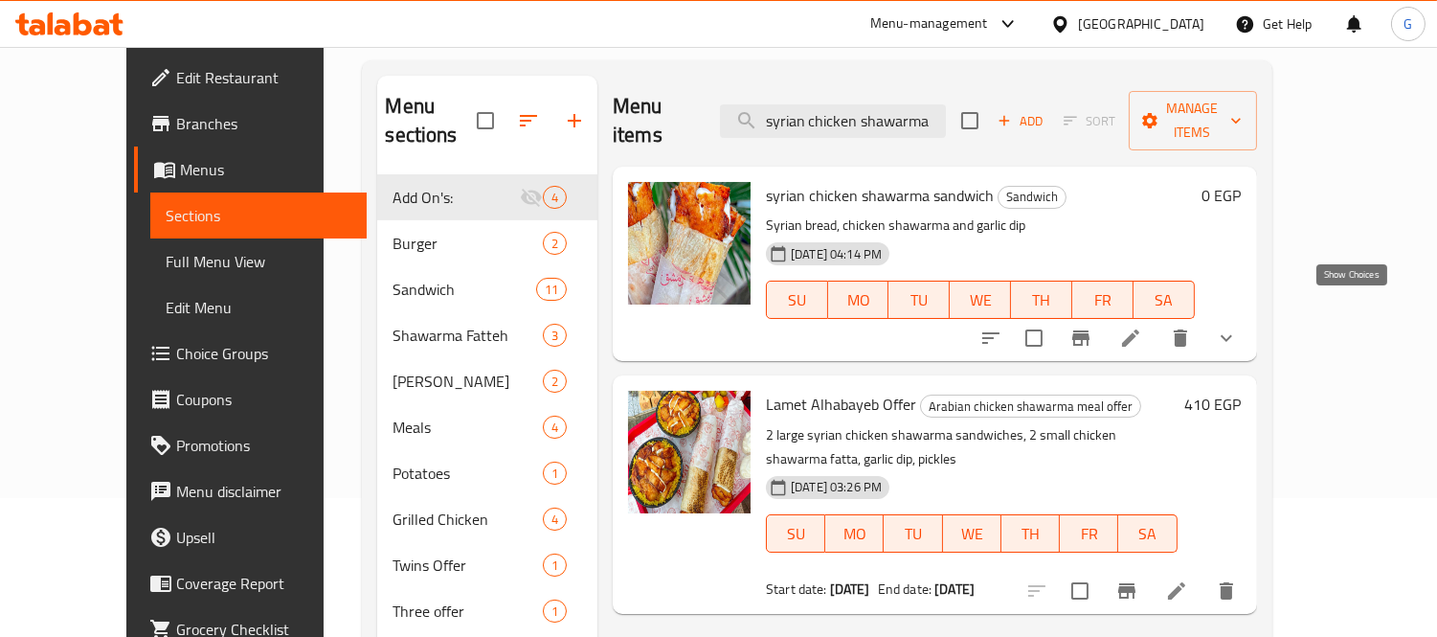
type input "syrian chicken shawarma"
click at [1232, 335] on icon "show more" at bounding box center [1225, 338] width 11 height 7
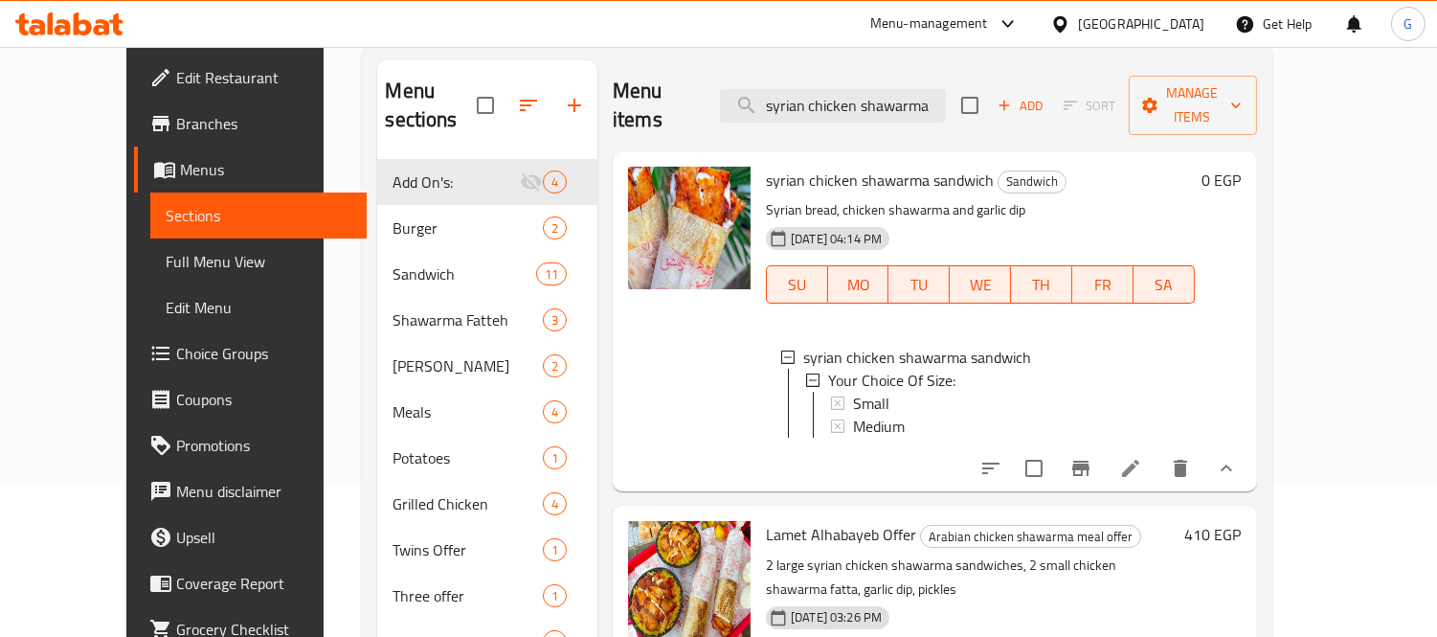
scroll to position [351, 0]
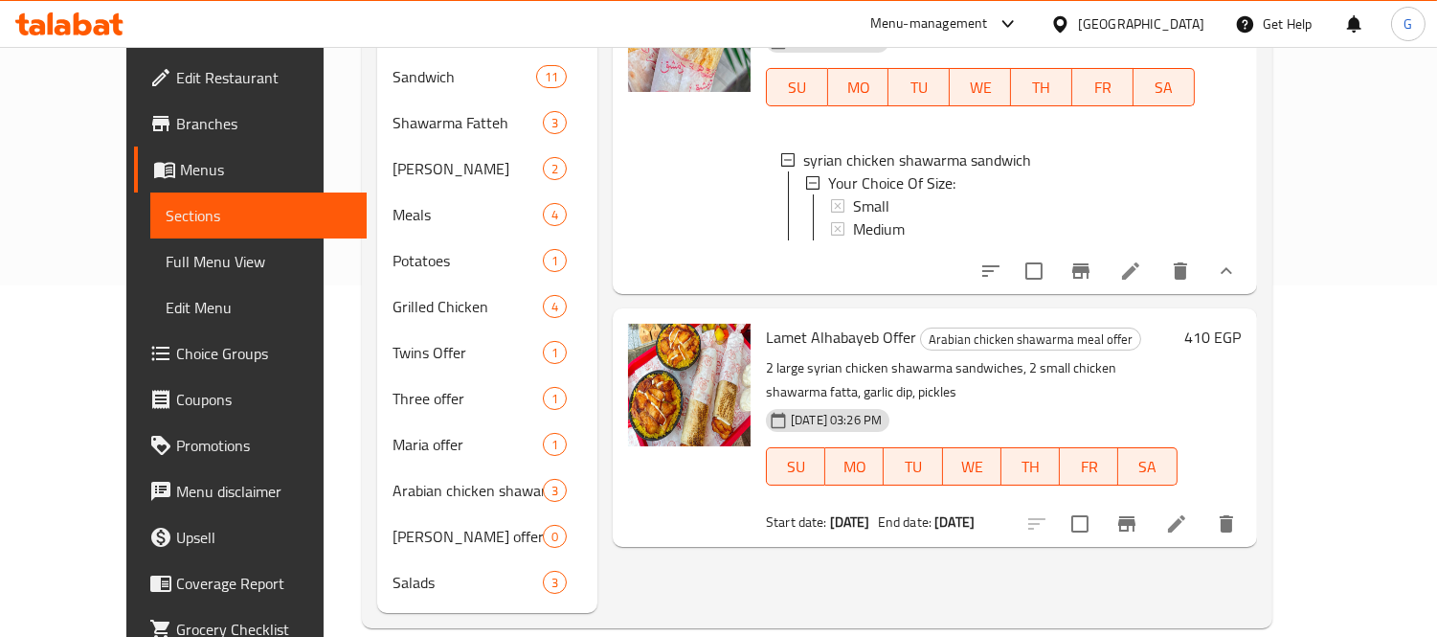
click at [1203, 506] on li at bounding box center [1177, 523] width 54 height 34
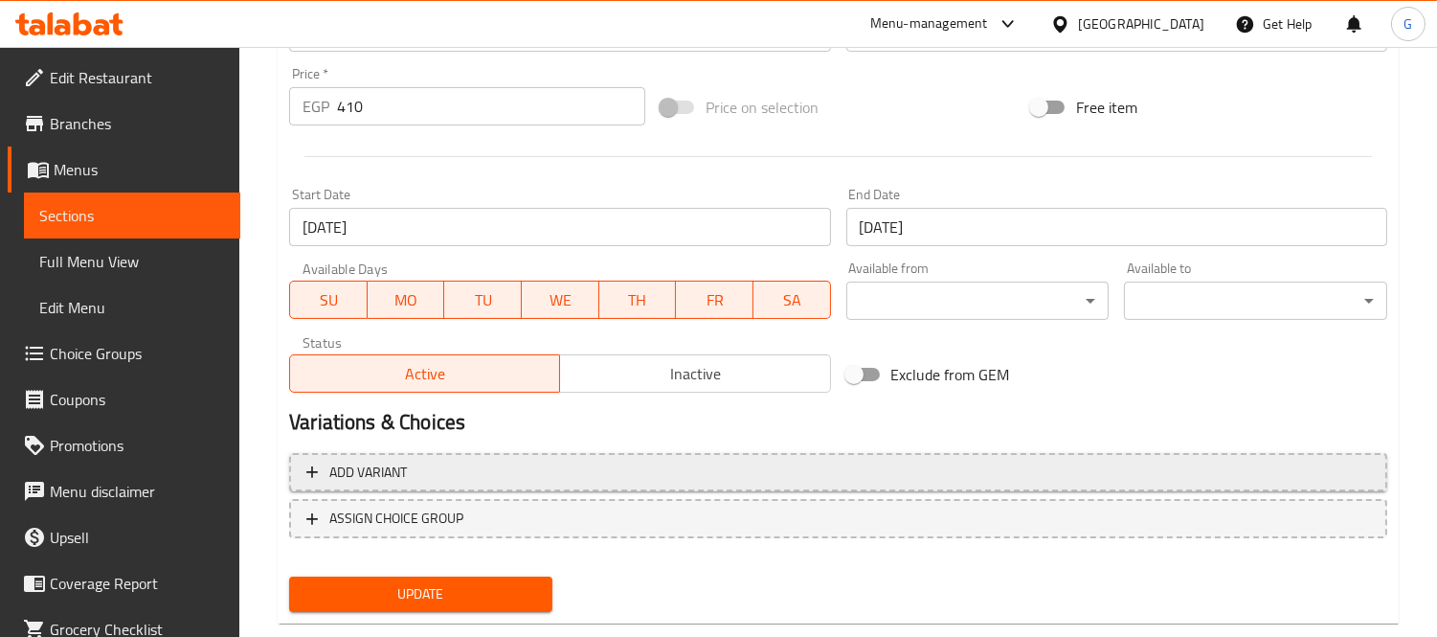
scroll to position [740, 0]
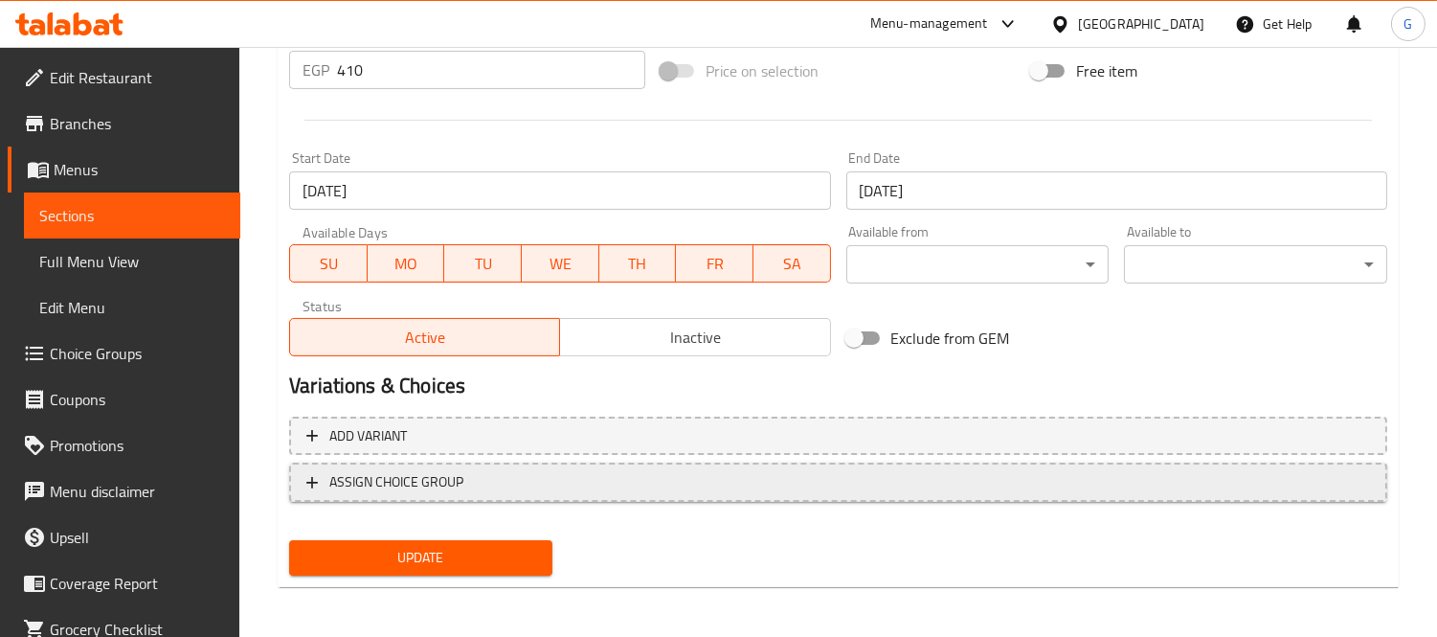
click at [499, 470] on span "ASSIGN CHOICE GROUP" at bounding box center [837, 482] width 1063 height 24
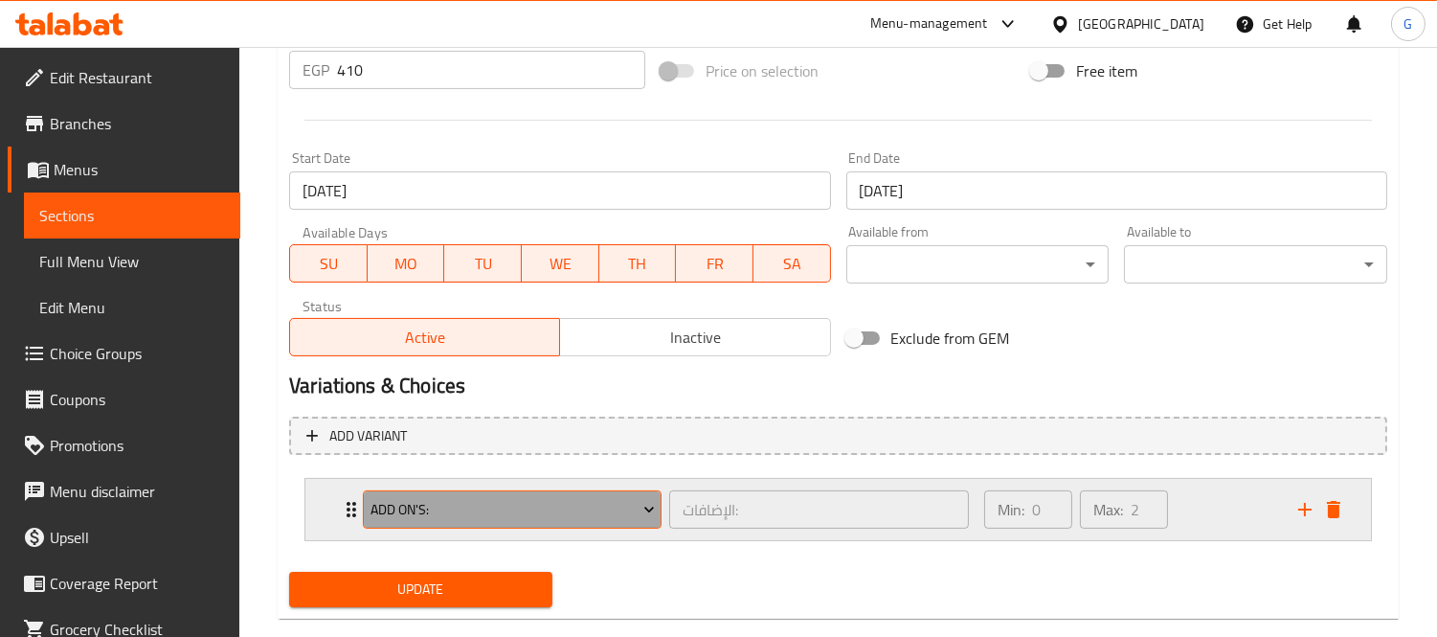
click at [562, 525] on button "Add On's:" at bounding box center [512, 509] width 299 height 38
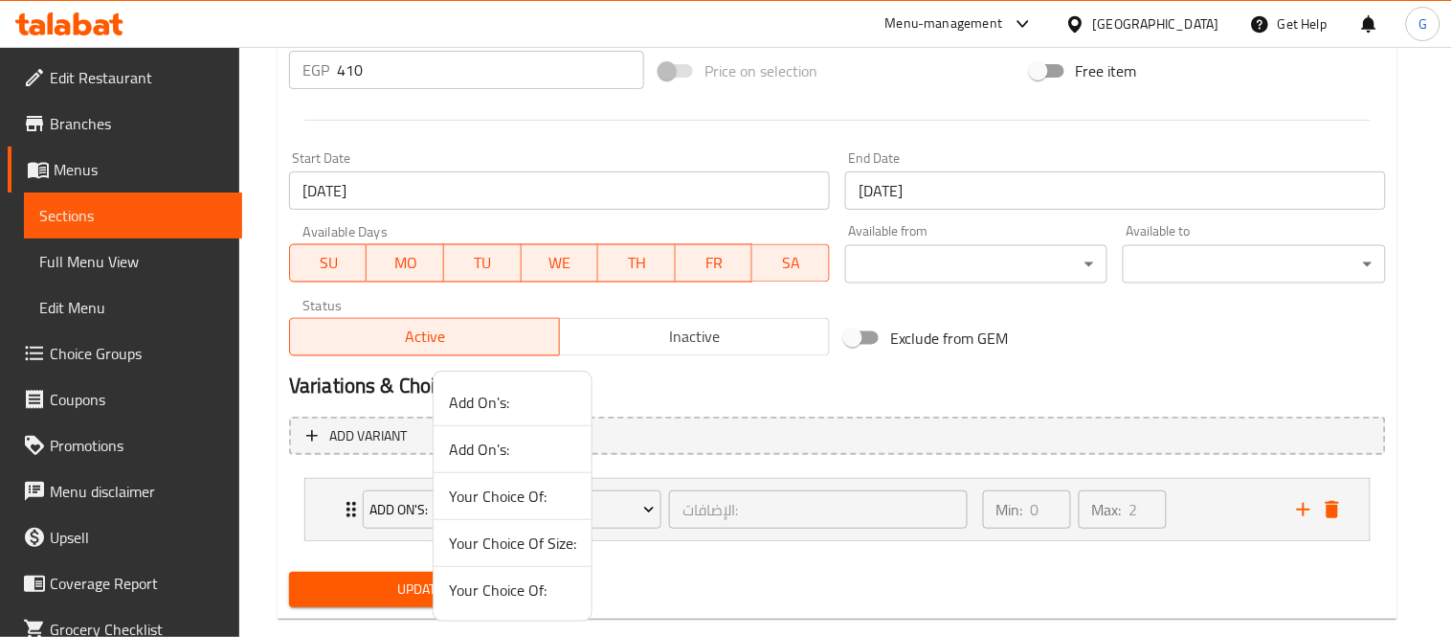
click at [347, 503] on div at bounding box center [726, 318] width 1452 height 637
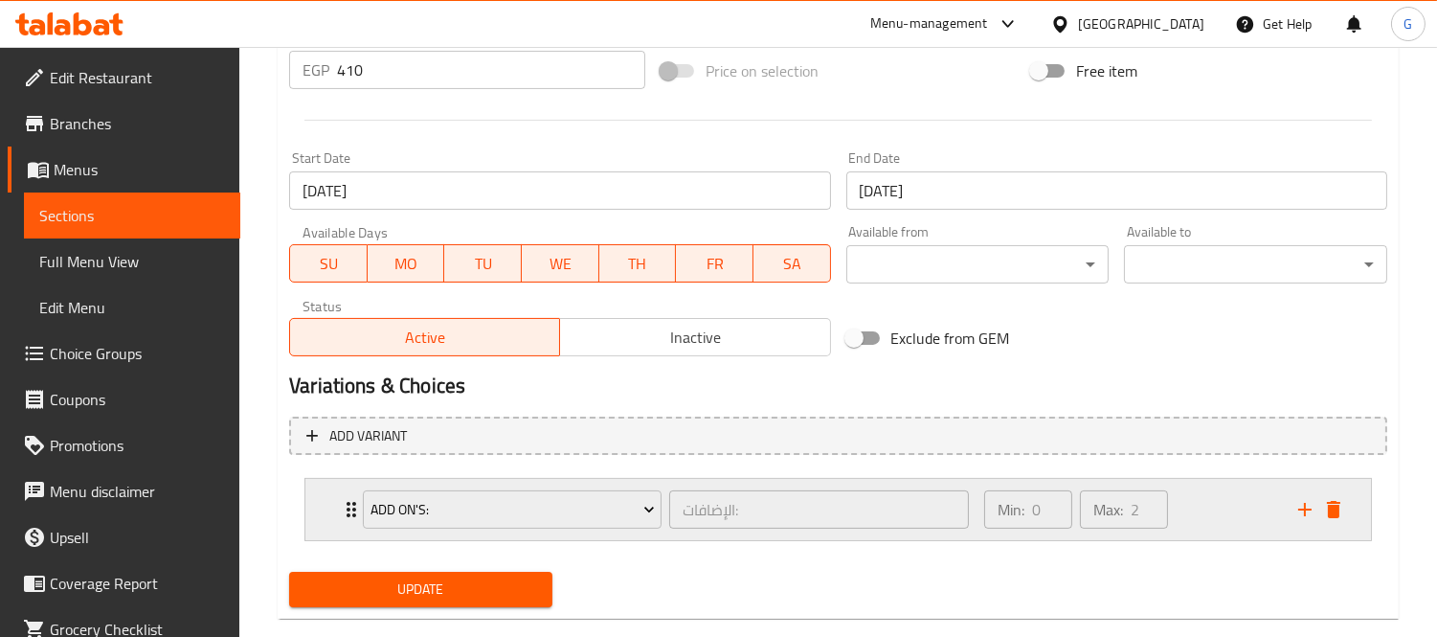
click at [351, 503] on div "Add On's: الإضافات: ​" at bounding box center [665, 509] width 629 height 61
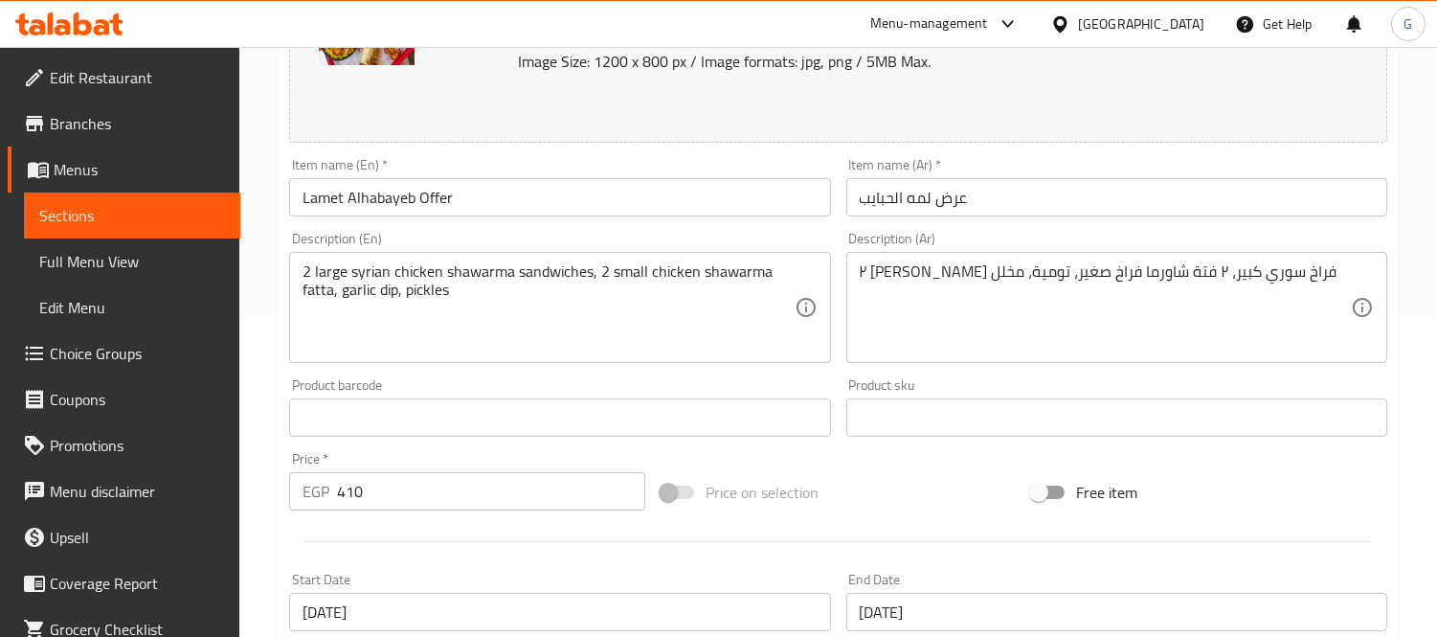
scroll to position [0, 0]
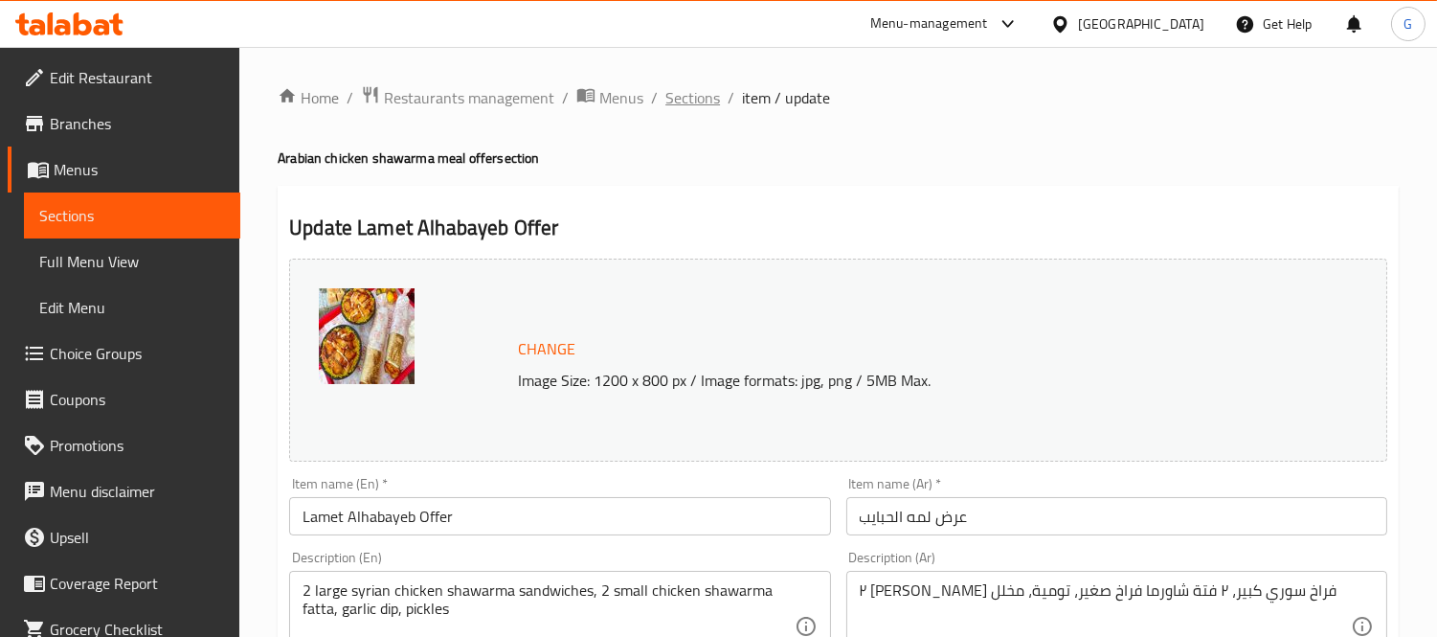
click at [695, 98] on span "Sections" at bounding box center [692, 97] width 55 height 23
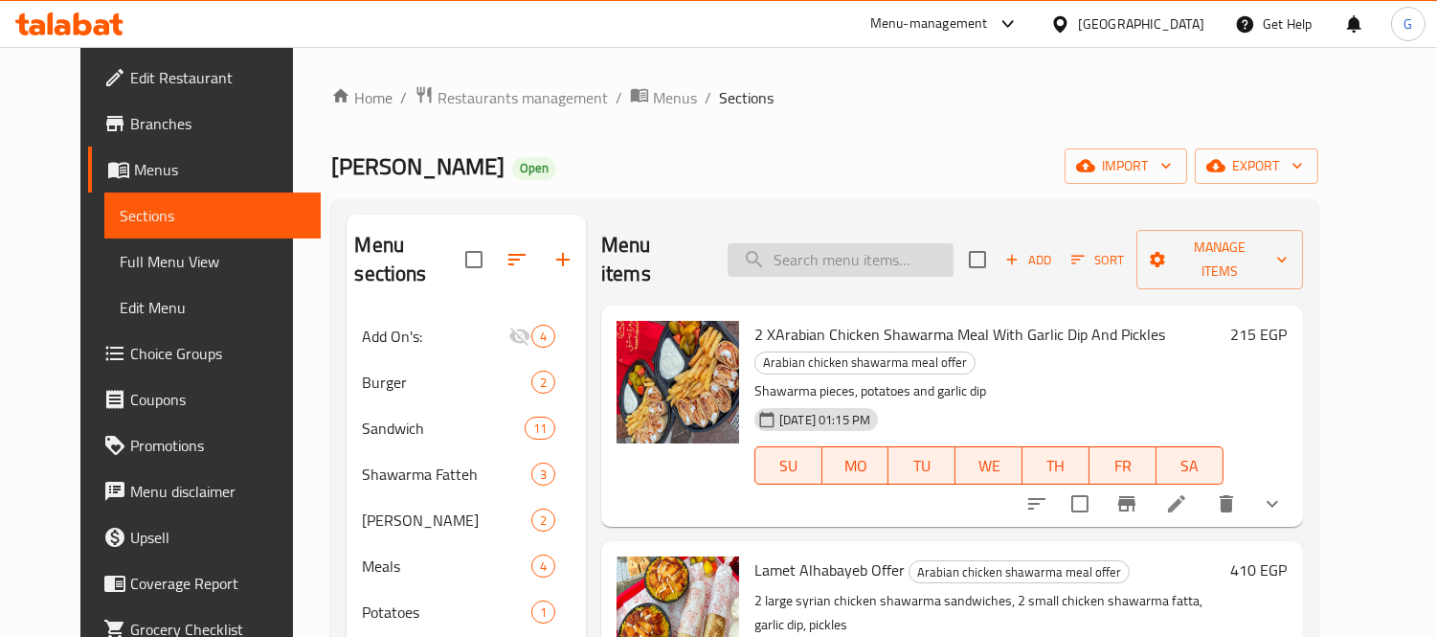
click at [882, 246] on input "search" at bounding box center [840, 260] width 226 height 34
click at [834, 223] on div "Menu items Add Sort Manage items" at bounding box center [952, 259] width 702 height 91
click at [820, 243] on input "search" at bounding box center [840, 260] width 226 height 34
paste input "syrian chicken shawarma"
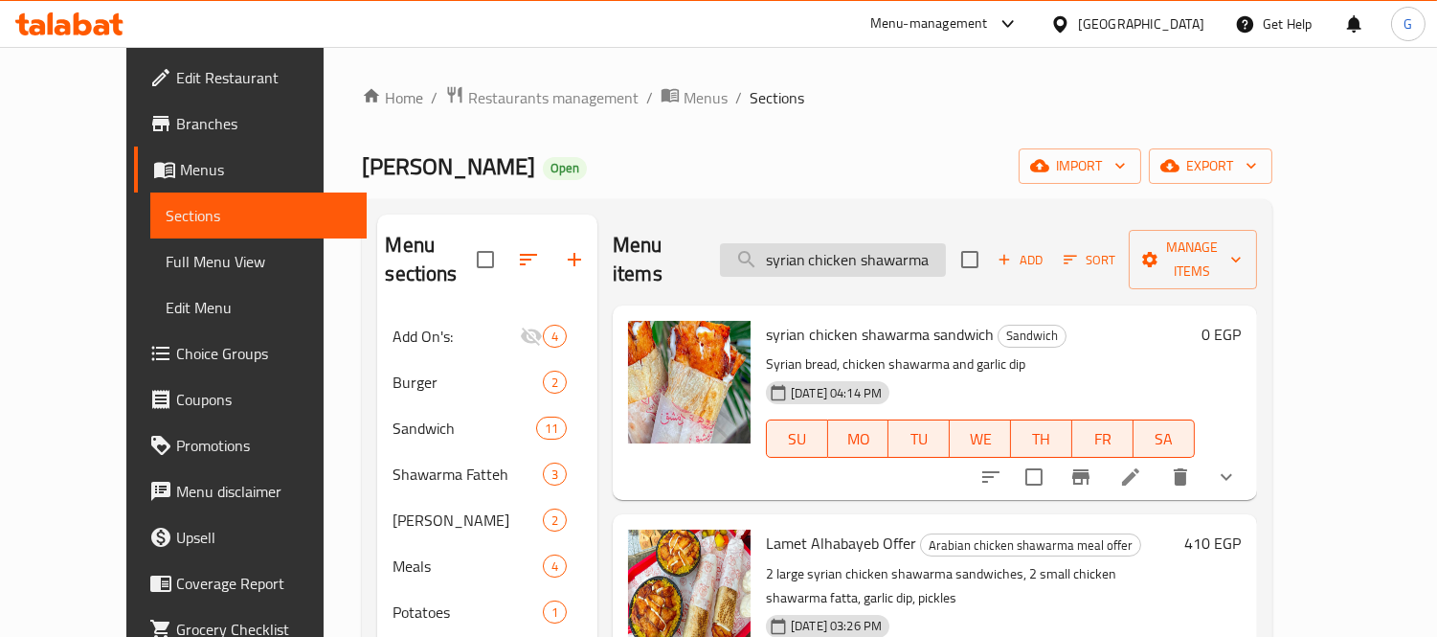
click at [860, 252] on input "syrian chicken shawarma" at bounding box center [833, 260] width 226 height 34
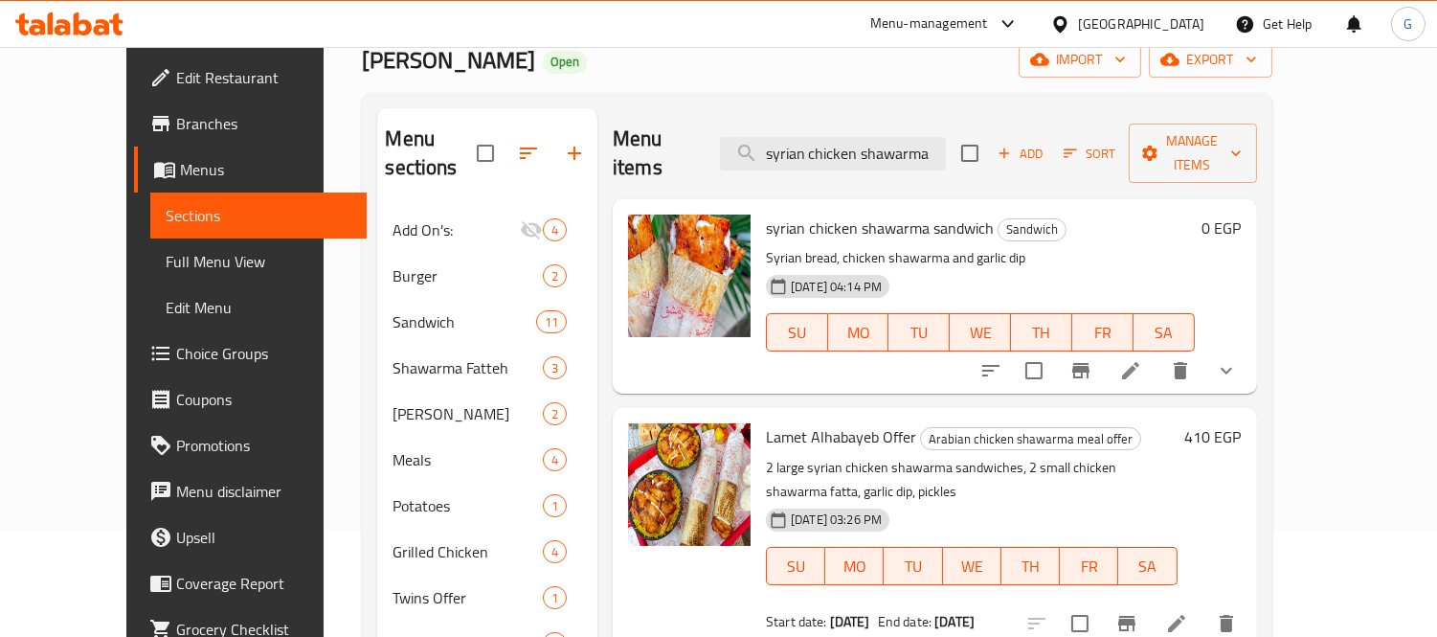
click at [1159, 456] on p "2 large syrian chicken shawarma sandwiches, 2 small chicken shawarma fatta, gar…" at bounding box center [972, 480] width 412 height 48
click at [818, 167] on div "Menu items syrian chicken shawarma Add Sort Manage items" at bounding box center [935, 153] width 644 height 91
click at [819, 150] on input "syrian chicken shawarma" at bounding box center [833, 154] width 226 height 34
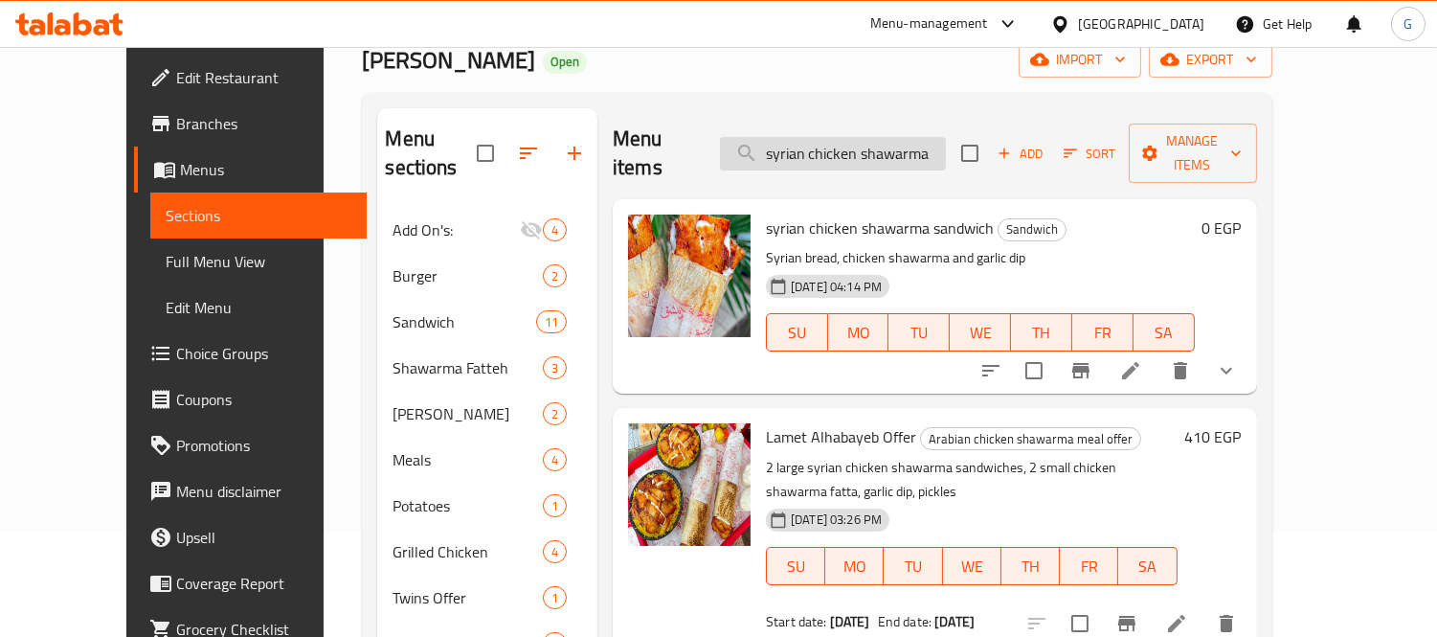
paste input "fatteh"
click at [819, 150] on input "fatteh" at bounding box center [833, 154] width 226 height 34
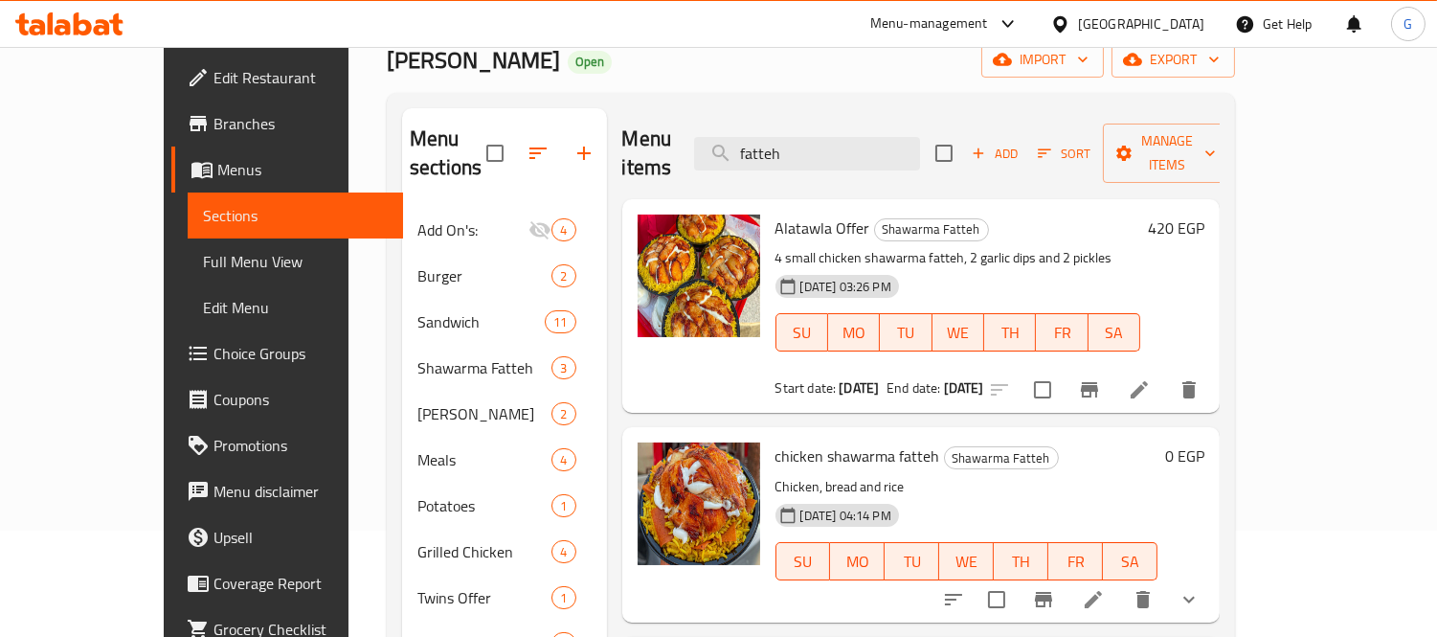
scroll to position [319, 0]
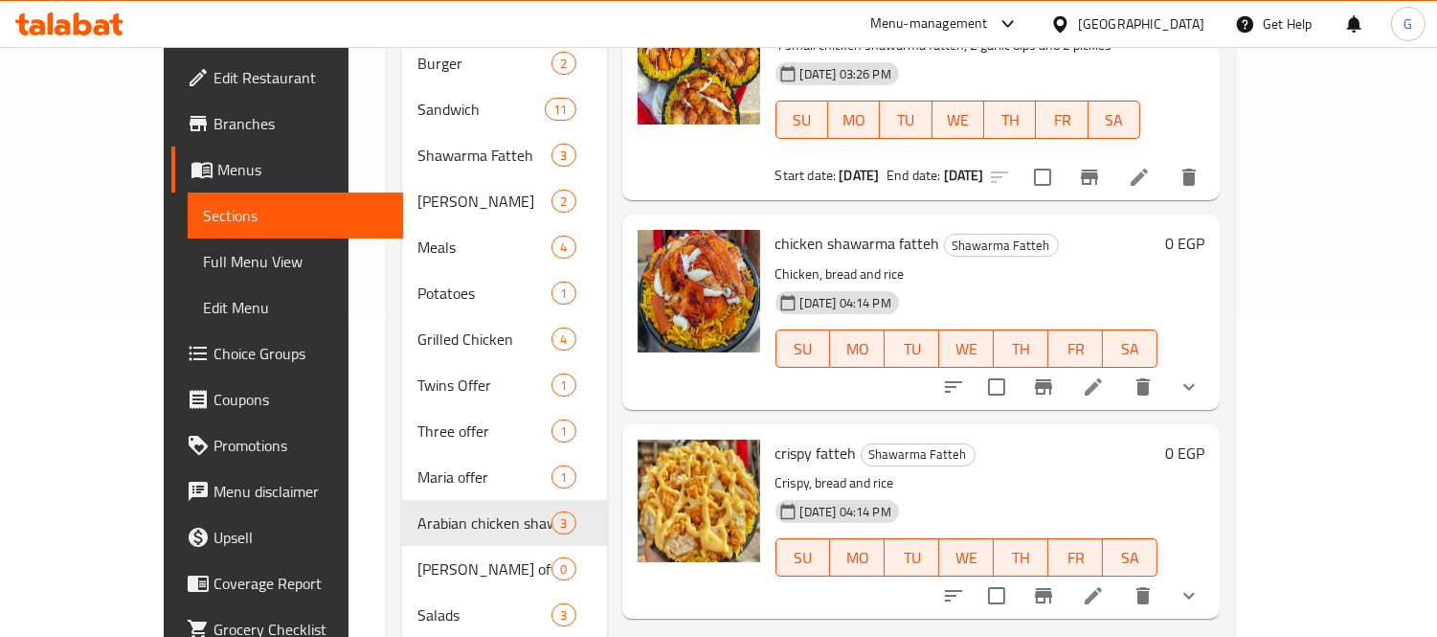
type input "fatteh"
click at [1220, 350] on div "chicken shawarma fatteh Shawarma Fatteh Chicken, bread and rice 21-09-2023 04:1…" at bounding box center [921, 311] width 598 height 194
click at [1212, 364] on button "show more" at bounding box center [1189, 387] width 46 height 46
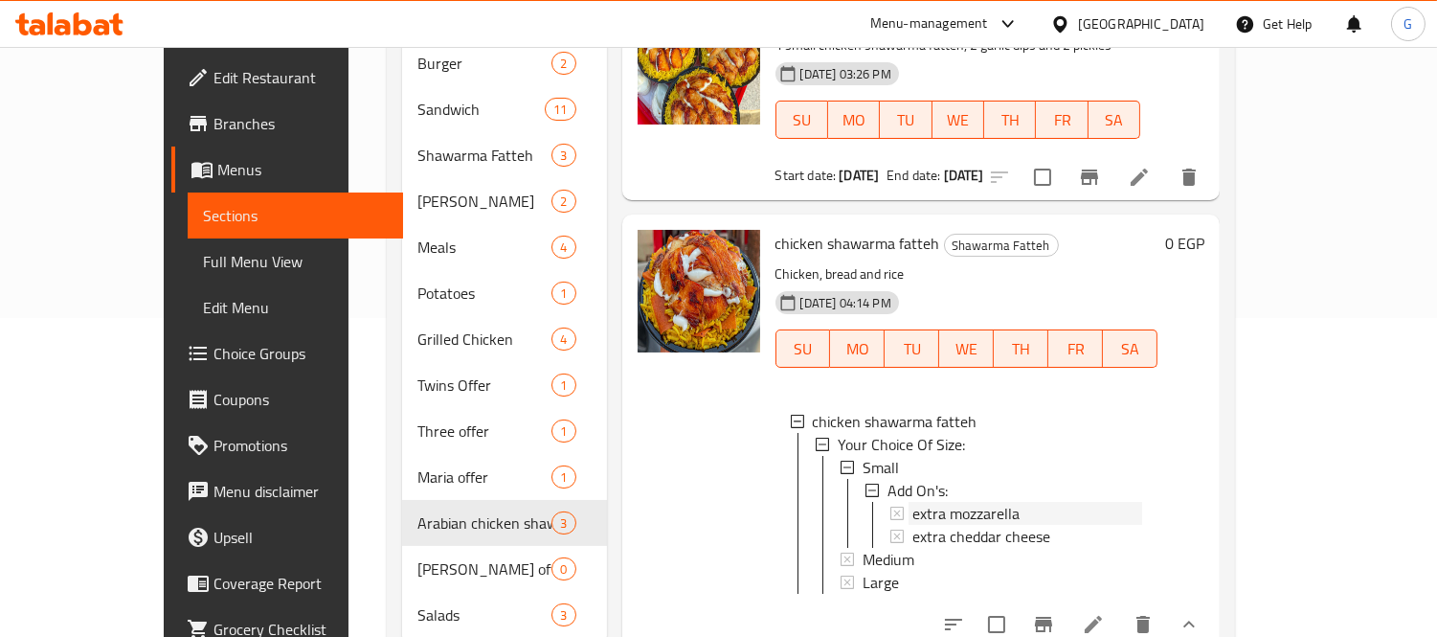
click at [960, 502] on span "extra mozzarella" at bounding box center [965, 513] width 107 height 23
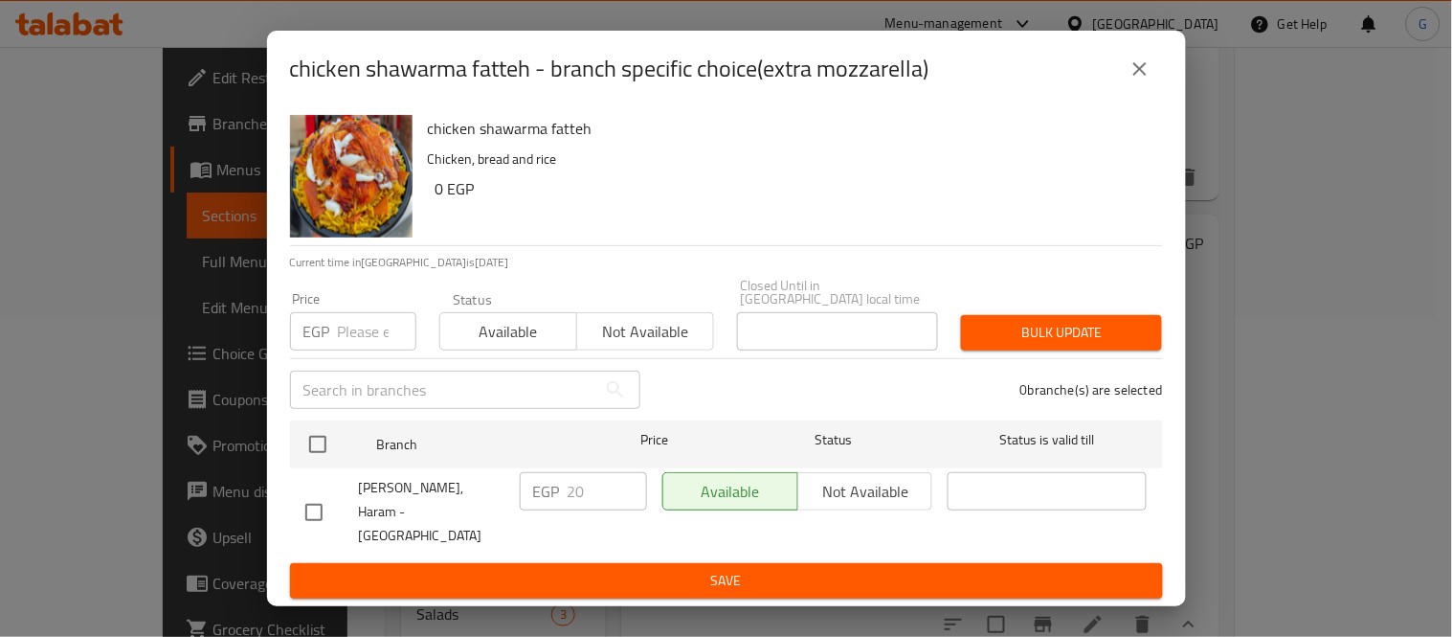
click at [1140, 92] on button "close" at bounding box center [1140, 69] width 46 height 46
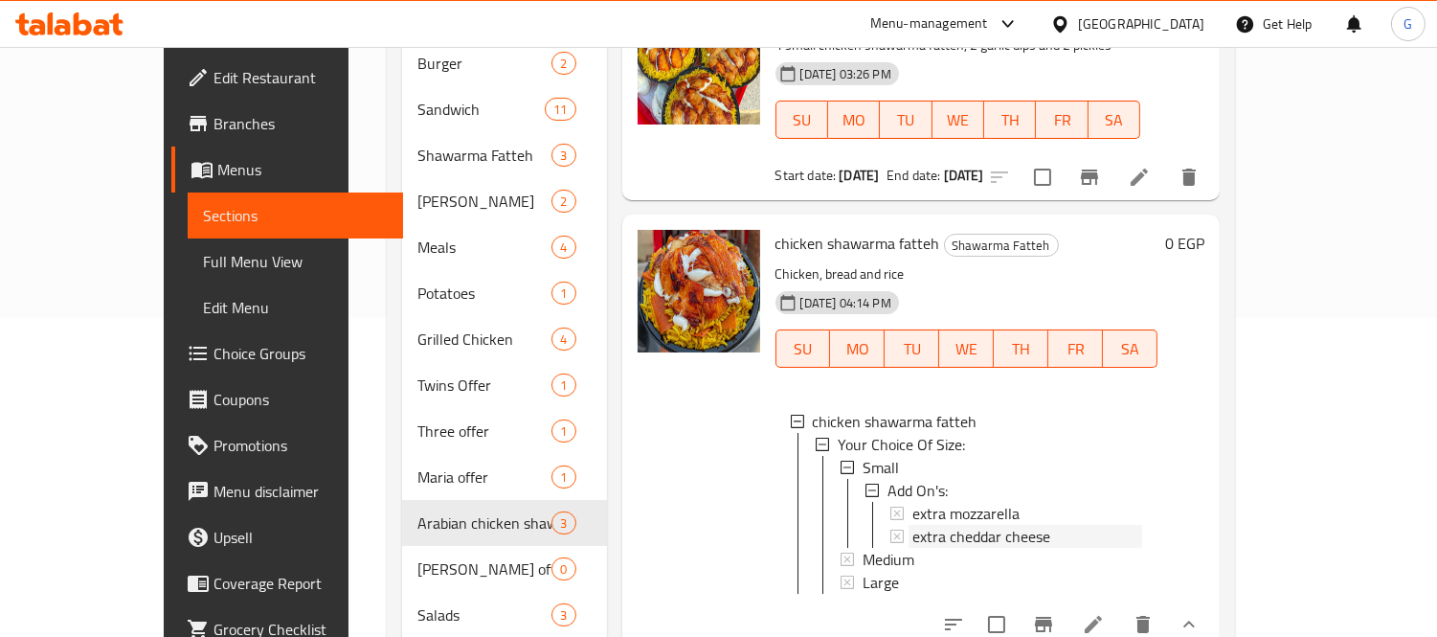
click at [959, 525] on span "extra cheddar cheese" at bounding box center [981, 536] width 138 height 23
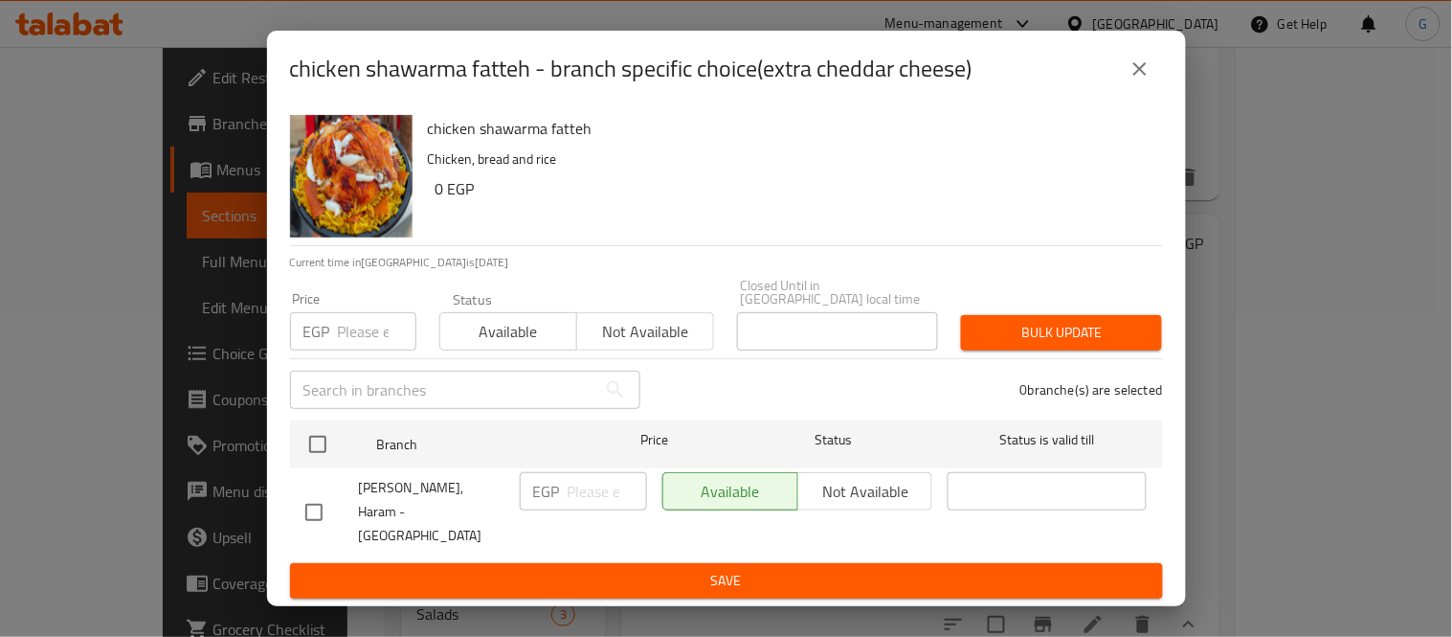
drag, startPoint x: 1129, startPoint y: 82, endPoint x: 1110, endPoint y: 90, distance: 20.6
click at [1129, 80] on icon "close" at bounding box center [1140, 68] width 23 height 23
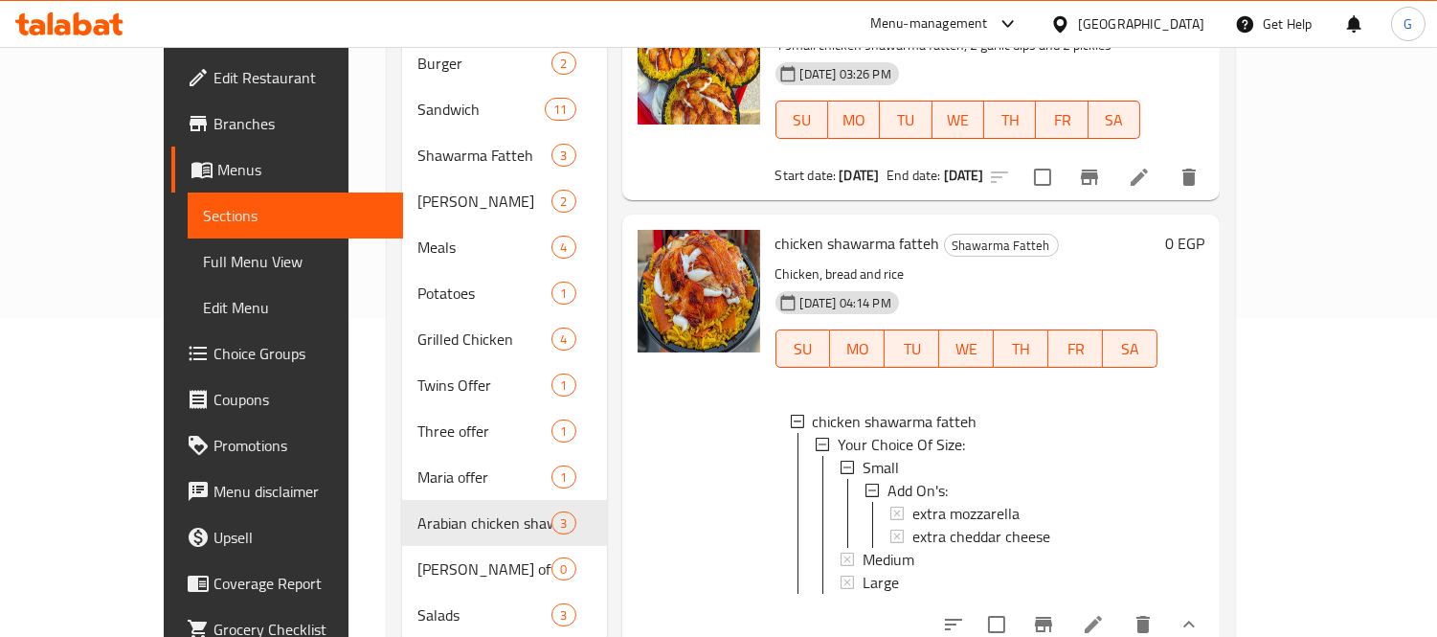
click at [213, 360] on span "Choice Groups" at bounding box center [300, 353] width 175 height 23
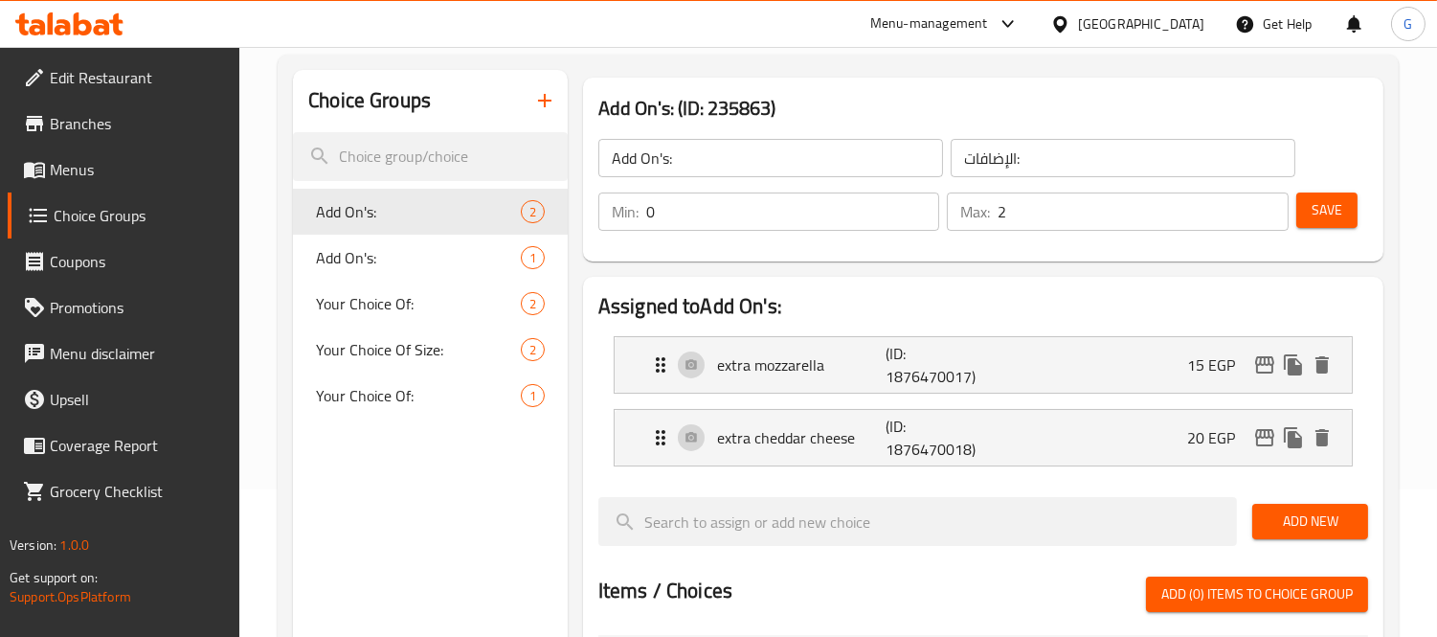
scroll to position [58, 0]
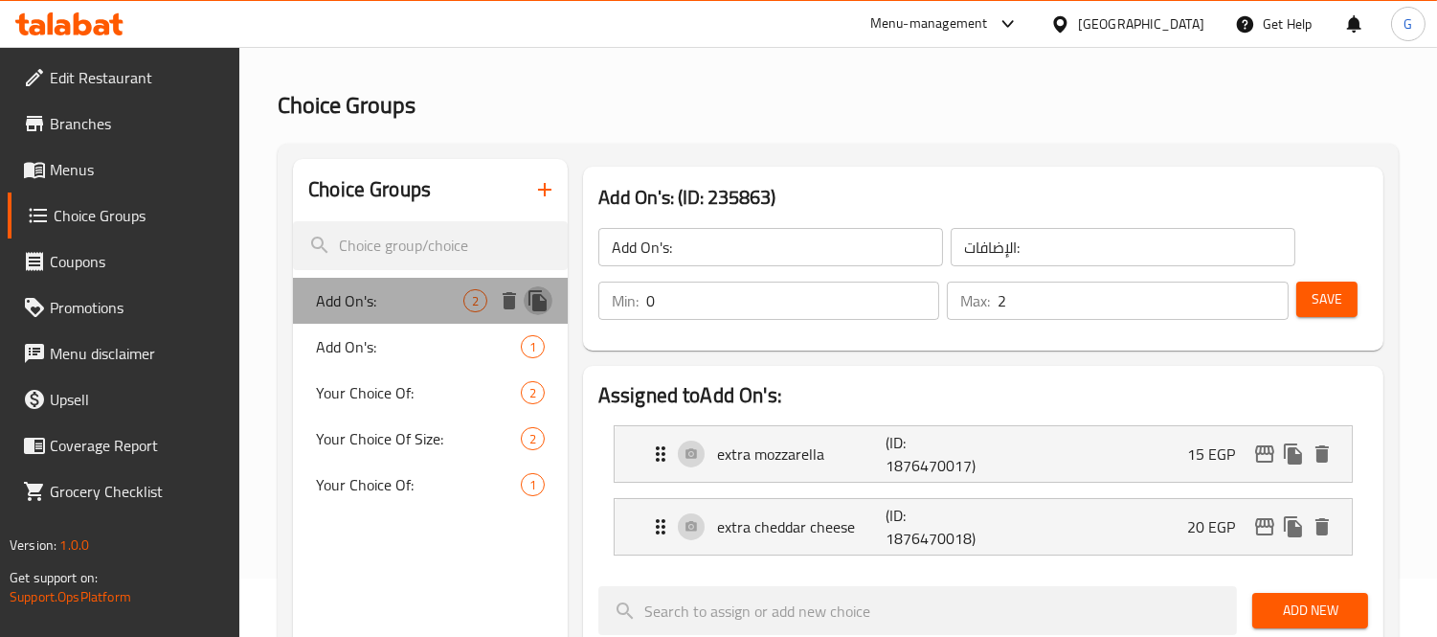
click at [547, 299] on icon "duplicate" at bounding box center [537, 300] width 23 height 23
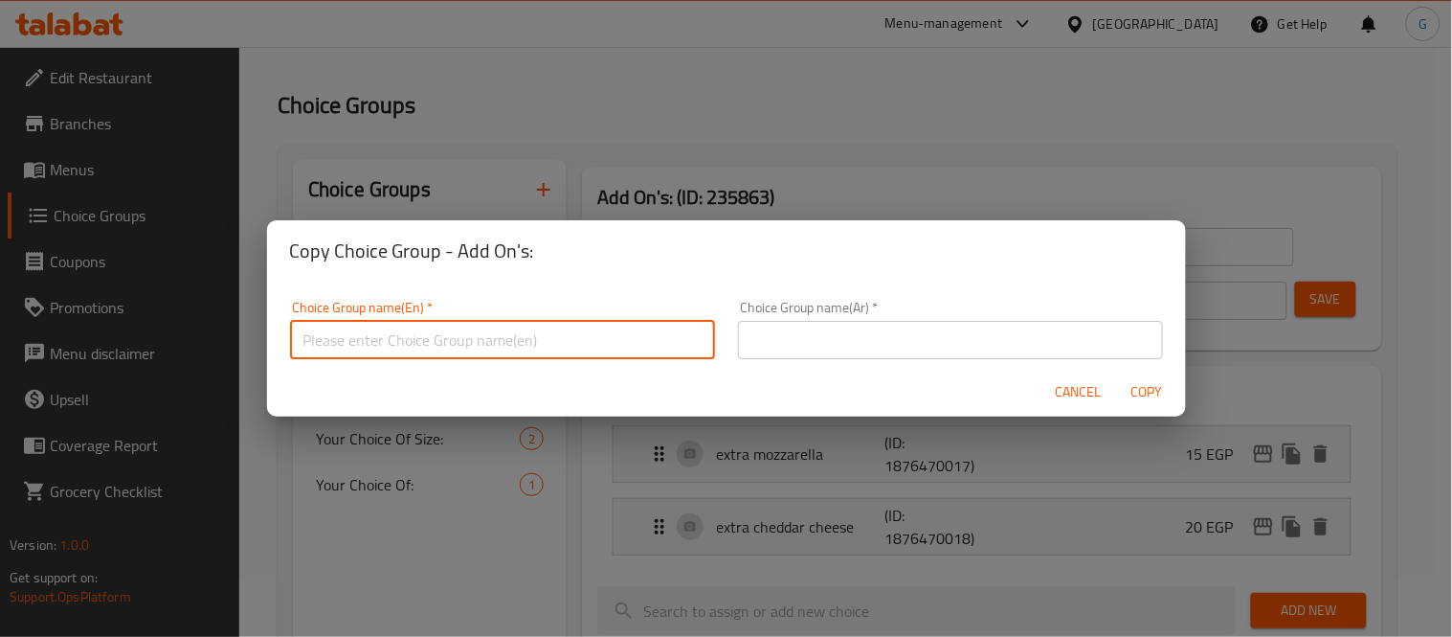
click at [483, 348] on input "text" at bounding box center [502, 340] width 425 height 38
type input "ي"
type input "ب"
type input "First add on for small Chicken Fatteh"
click at [816, 351] on input "text" at bounding box center [950, 340] width 425 height 38
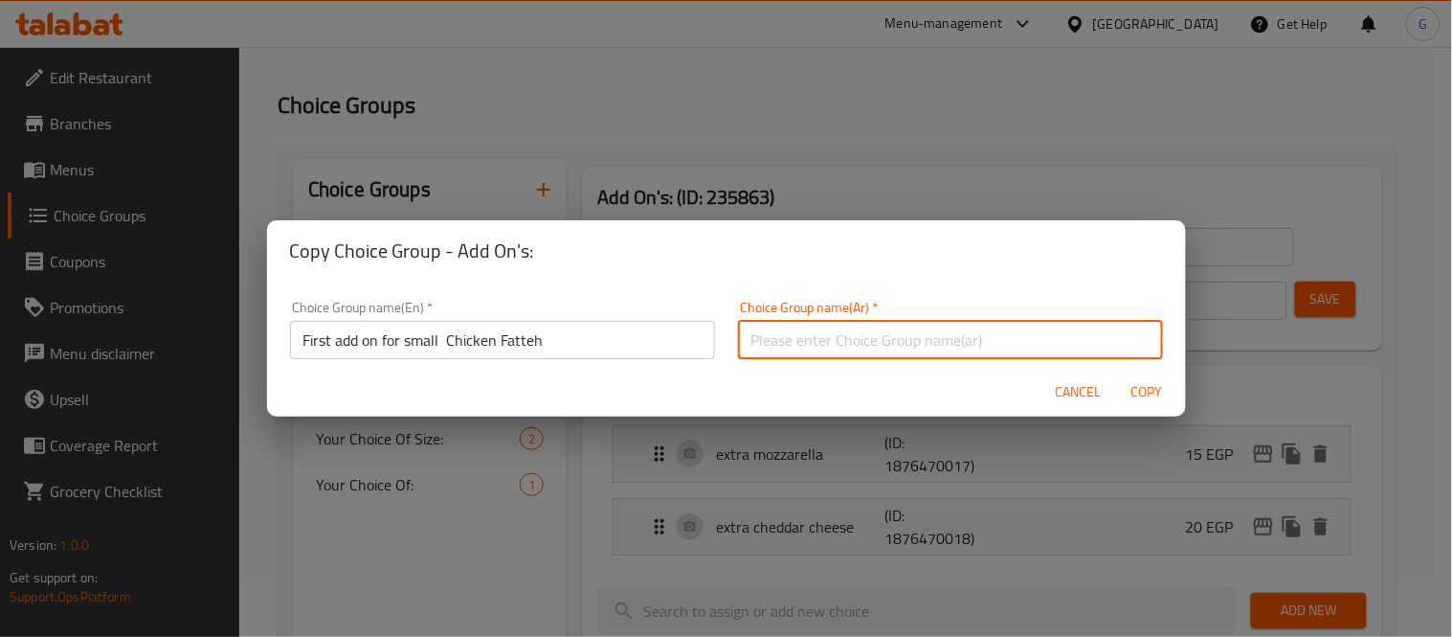
paste input "أول إضافة للفتة الدجاج الصغيرة"
type input "أول إضافة للفتة الدجاج الصغيرة"
click at [1141, 375] on button "Copy" at bounding box center [1147, 391] width 61 height 35
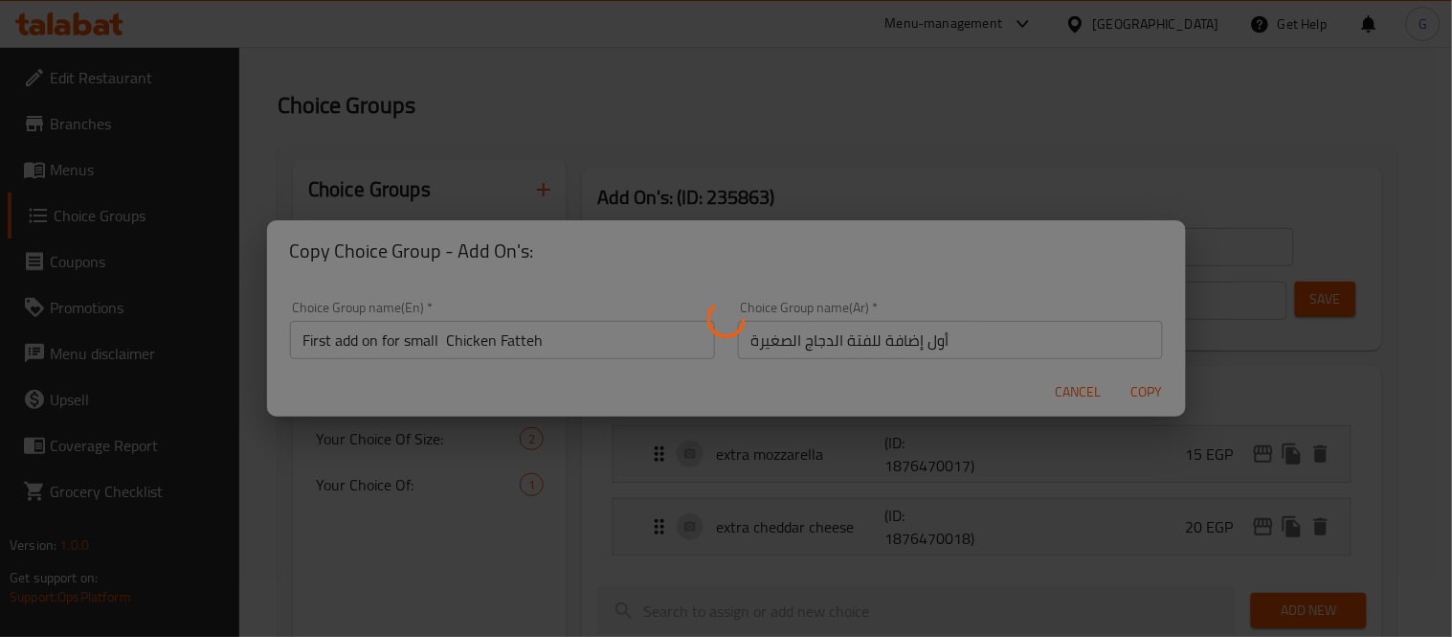
click at [526, 346] on div at bounding box center [726, 318] width 1452 height 637
click at [531, 339] on div at bounding box center [726, 318] width 1452 height 637
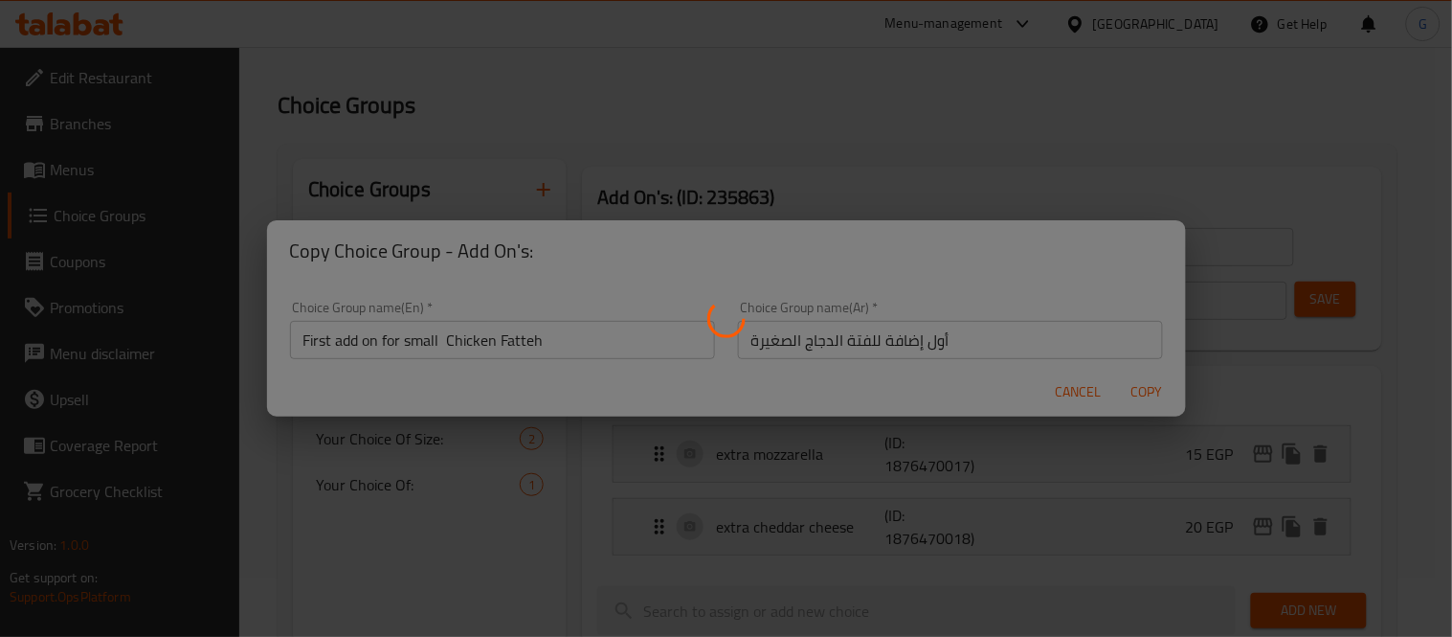
click at [531, 339] on div at bounding box center [726, 318] width 1452 height 637
click at [531, 340] on div at bounding box center [726, 318] width 1452 height 637
type input "First add on for small Chicken Fatteh"
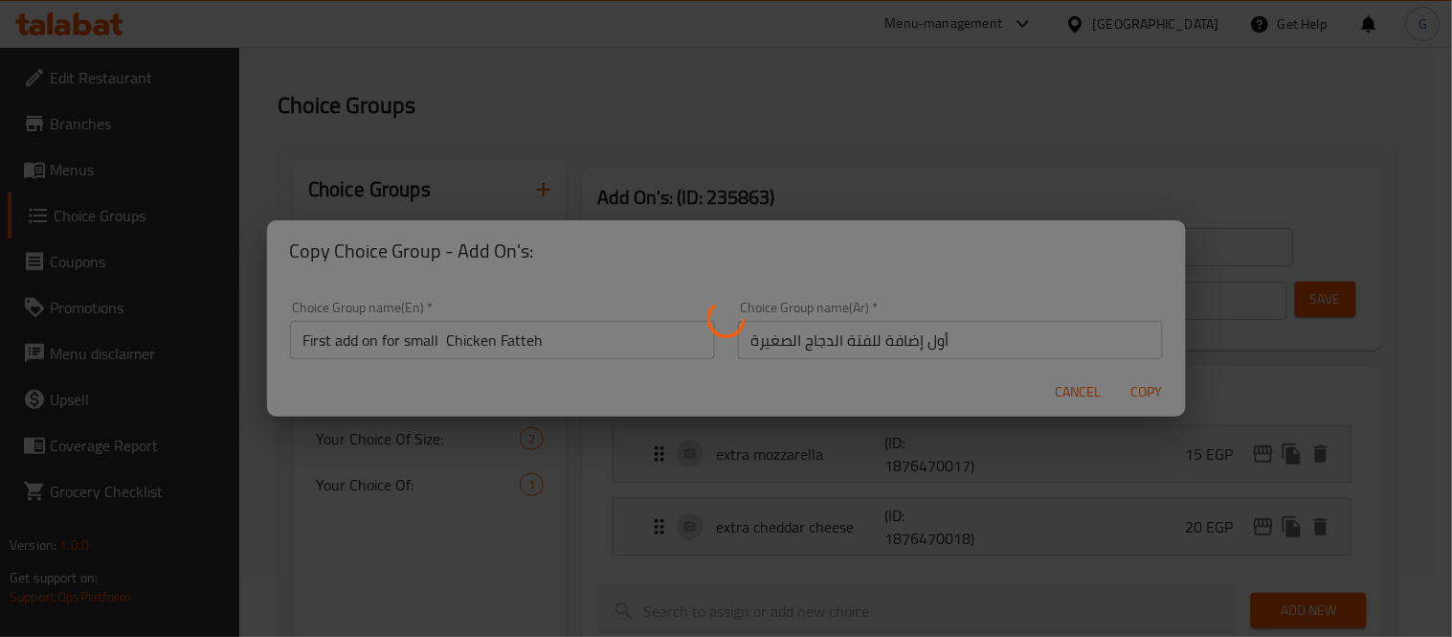
type input "أول إضافة للفتة الدجاج الصغيرة"
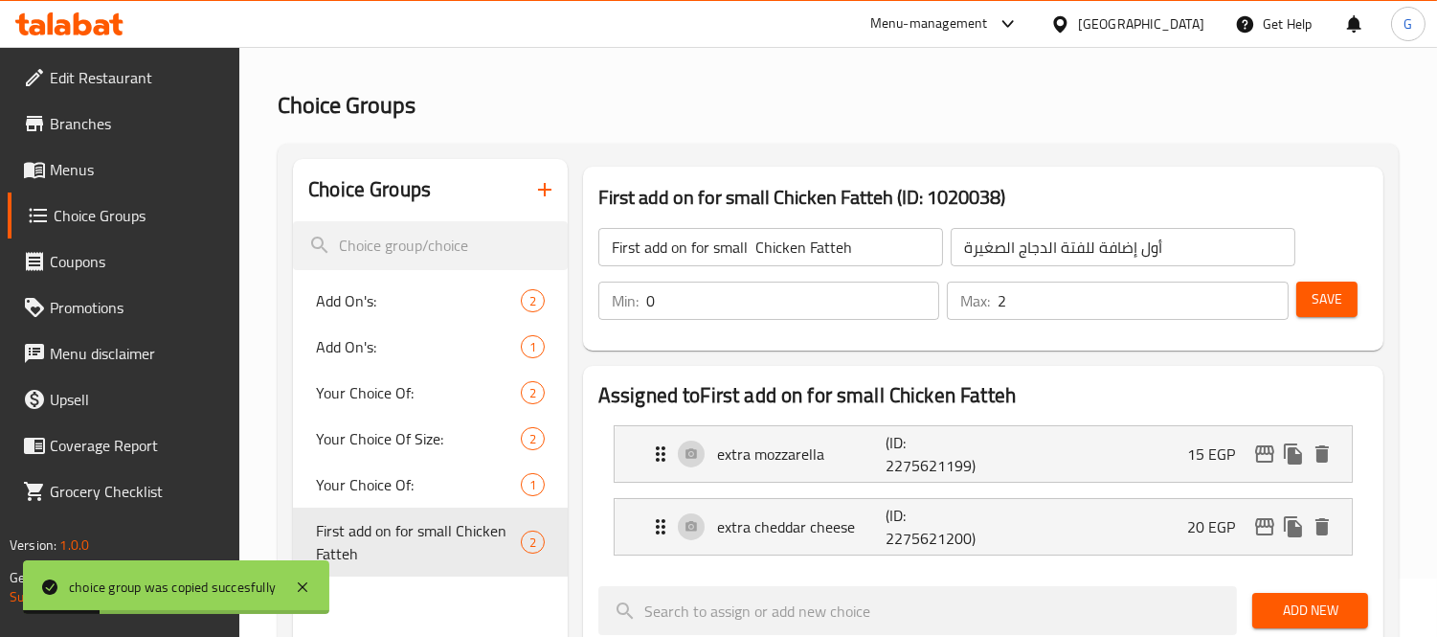
click at [617, 246] on input "First add on for small Chicken Fatteh" at bounding box center [770, 247] width 345 height 38
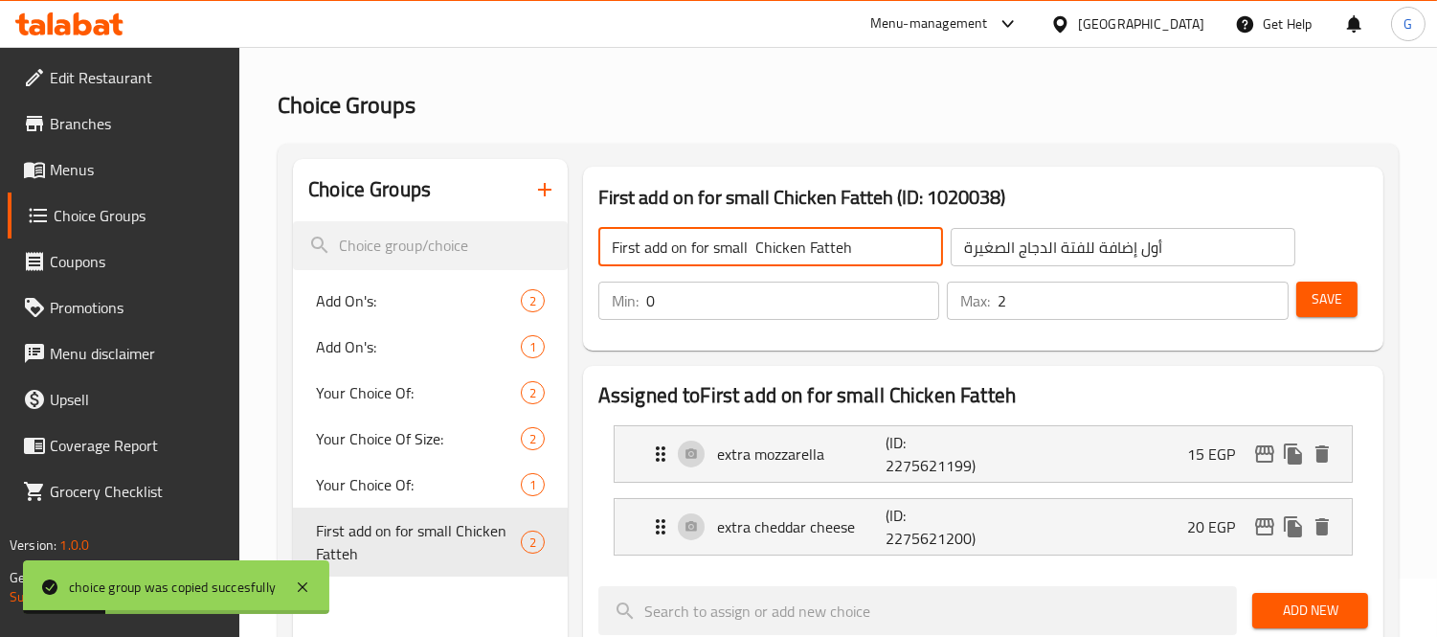
click at [617, 246] on input "First add on for small Chicken Fatteh" at bounding box center [770, 247] width 345 height 38
click at [718, 247] on input "add on for small Chicken Fatteh" at bounding box center [770, 247] width 345 height 38
click at [674, 252] on input "add on for small Chicken Fatteh" at bounding box center [770, 247] width 345 height 38
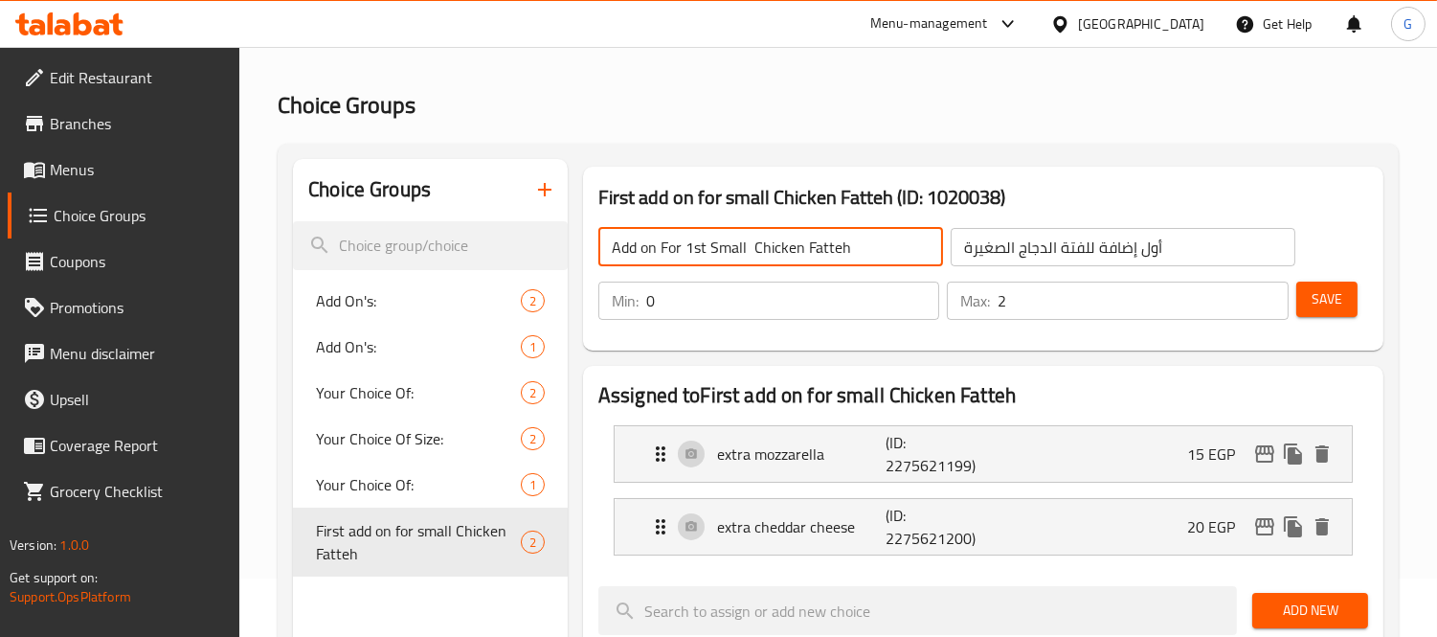
type input "Add on For 1st Small Chicken Fatteh"
click at [1018, 250] on input "أول إضافة للفتة الدجاج الصغيرة" at bounding box center [1122, 247] width 345 height 38
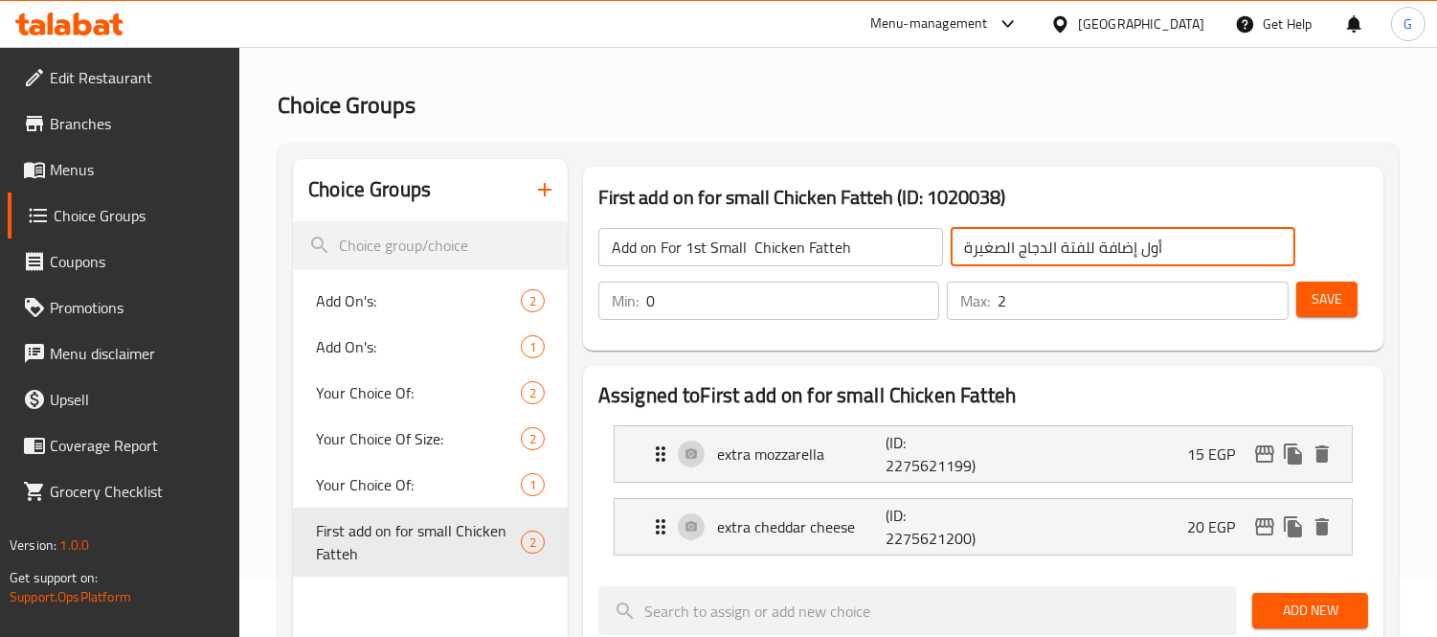
click at [1018, 250] on input "أول إضافة للفتة الدجاج الصغيرة" at bounding box center [1122, 247] width 345 height 38
paste input "ضف إلى فتة الدجاج الصغيرة الأولى"
click at [1173, 246] on input "أضف إلى فتة الدجاج الصغيرة الأولى" at bounding box center [1122, 247] width 345 height 38
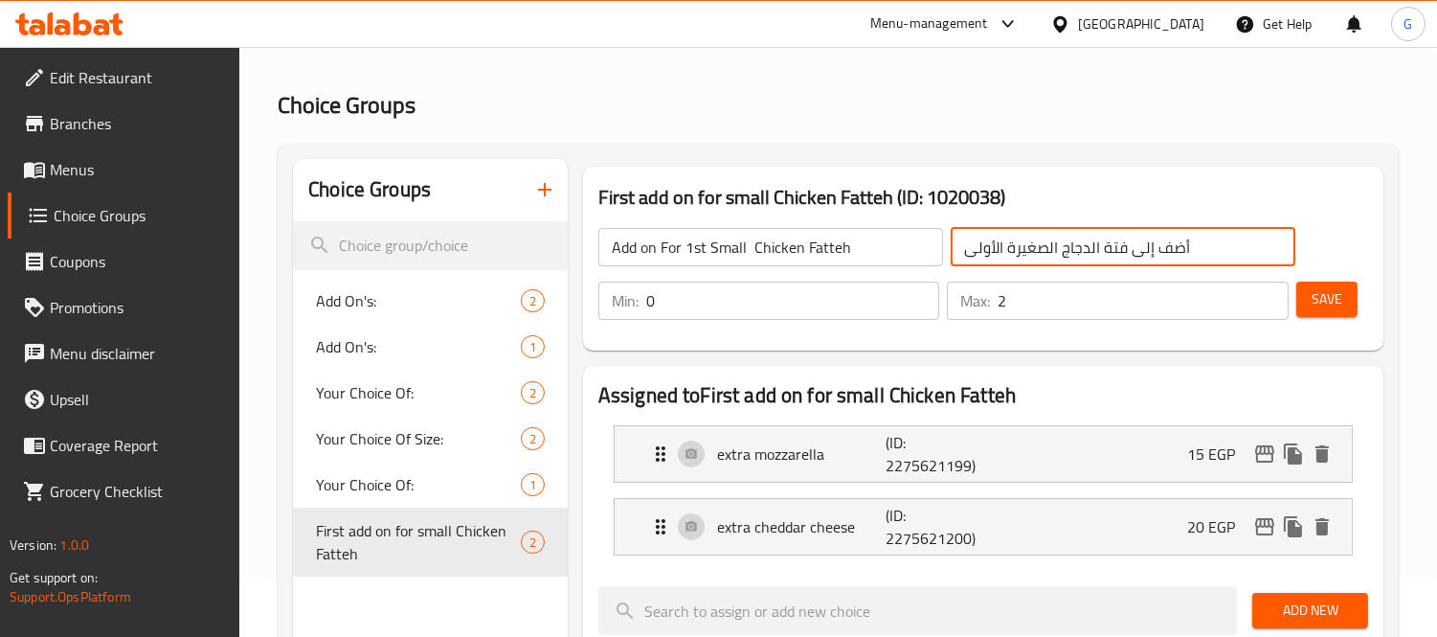
drag, startPoint x: 1131, startPoint y: 251, endPoint x: 1207, endPoint y: 257, distance: 75.8
click at [1207, 257] on input "أضف إلى فتة الدجاج الصغيرة الأولى" at bounding box center [1122, 247] width 345 height 38
type input "الإضافات فتة الدجاج الصغيرة الأولى"
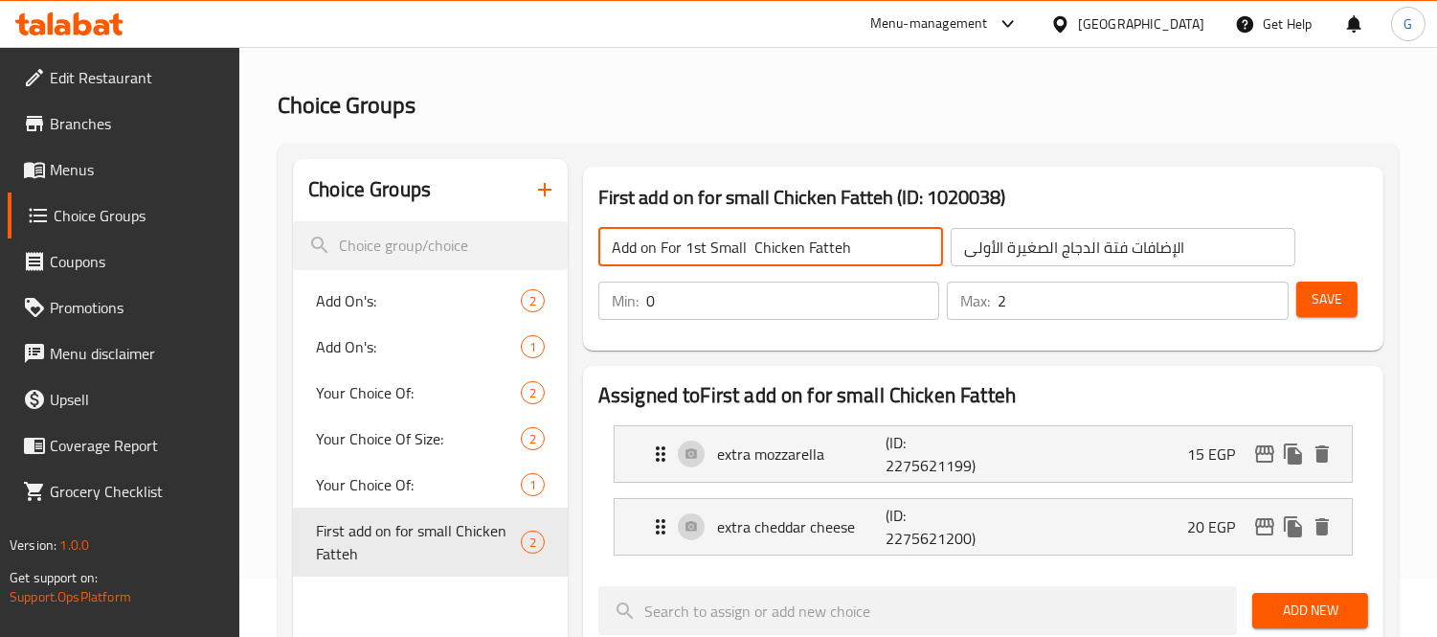
click at [649, 245] on input "Add on For 1st Small Chicken Fatteh" at bounding box center [770, 247] width 345 height 38
click at [654, 245] on input "Add on For 1st Small Chicken Fatteh" at bounding box center [770, 247] width 345 height 38
type input "Add ons For 1st Small Chicken Fatteh"
click at [1317, 301] on span "Save" at bounding box center [1326, 299] width 31 height 24
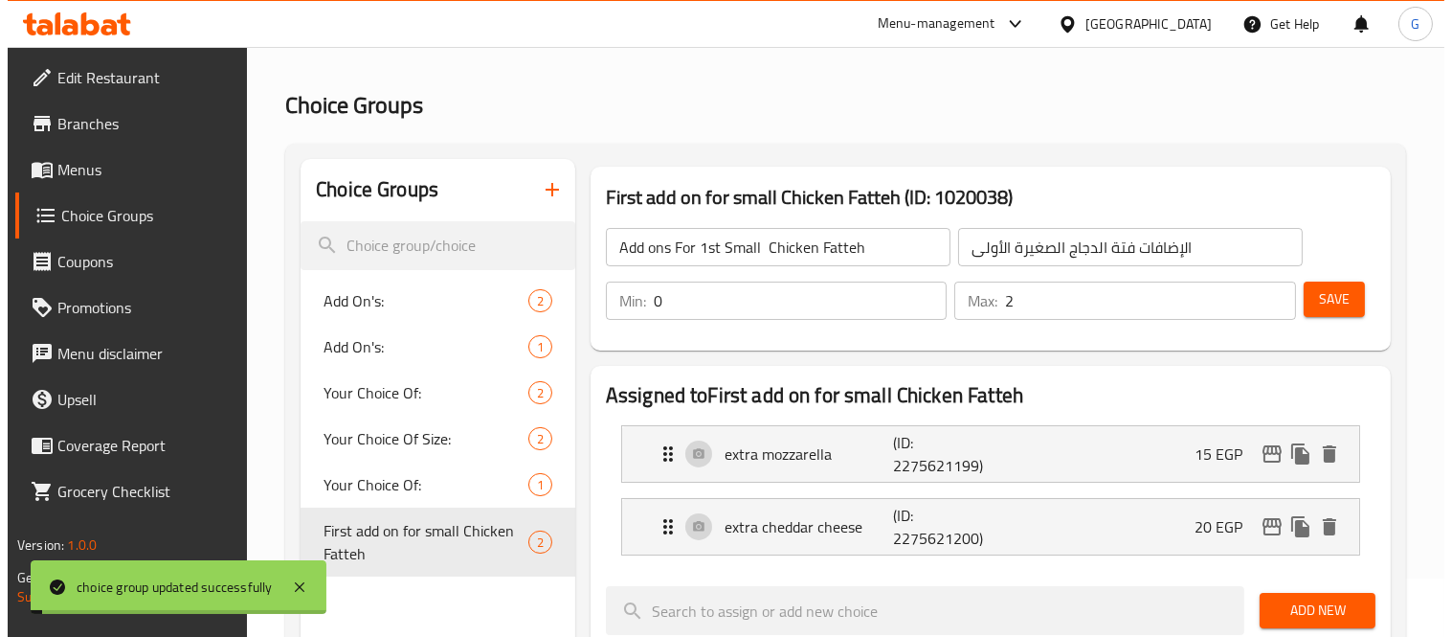
scroll to position [730, 0]
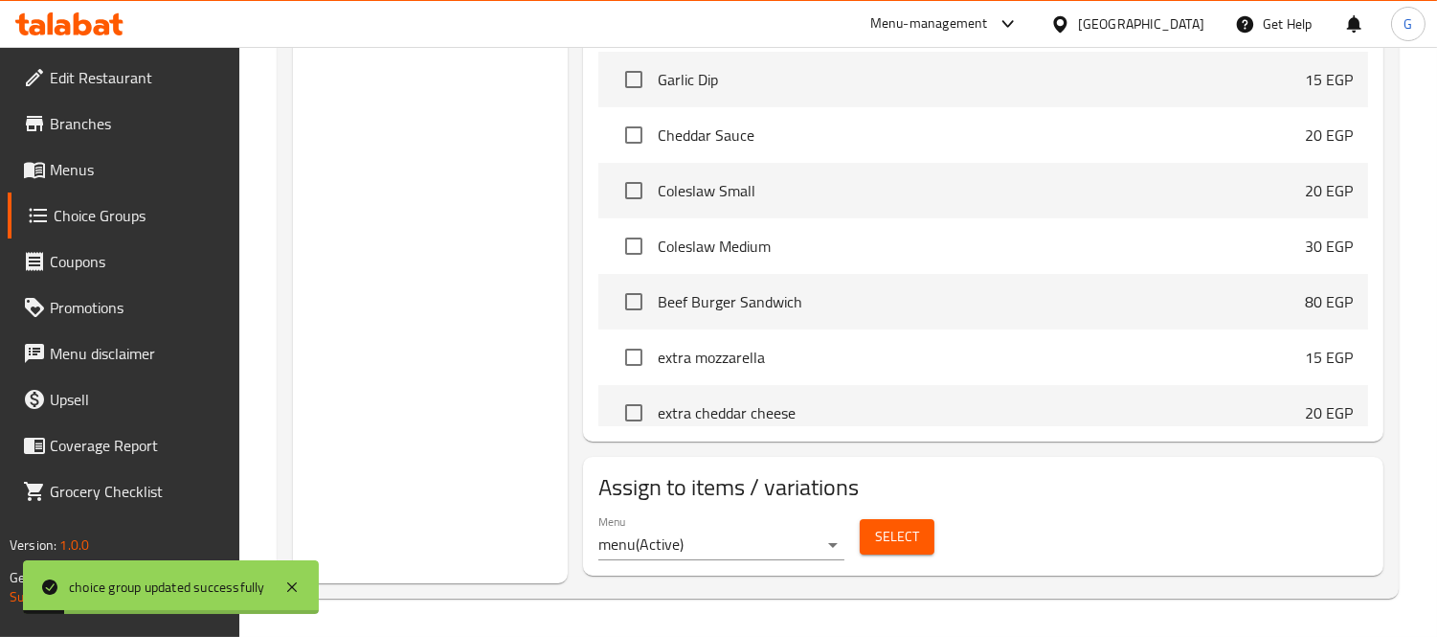
click at [890, 531] on span "Select" at bounding box center [897, 537] width 44 height 24
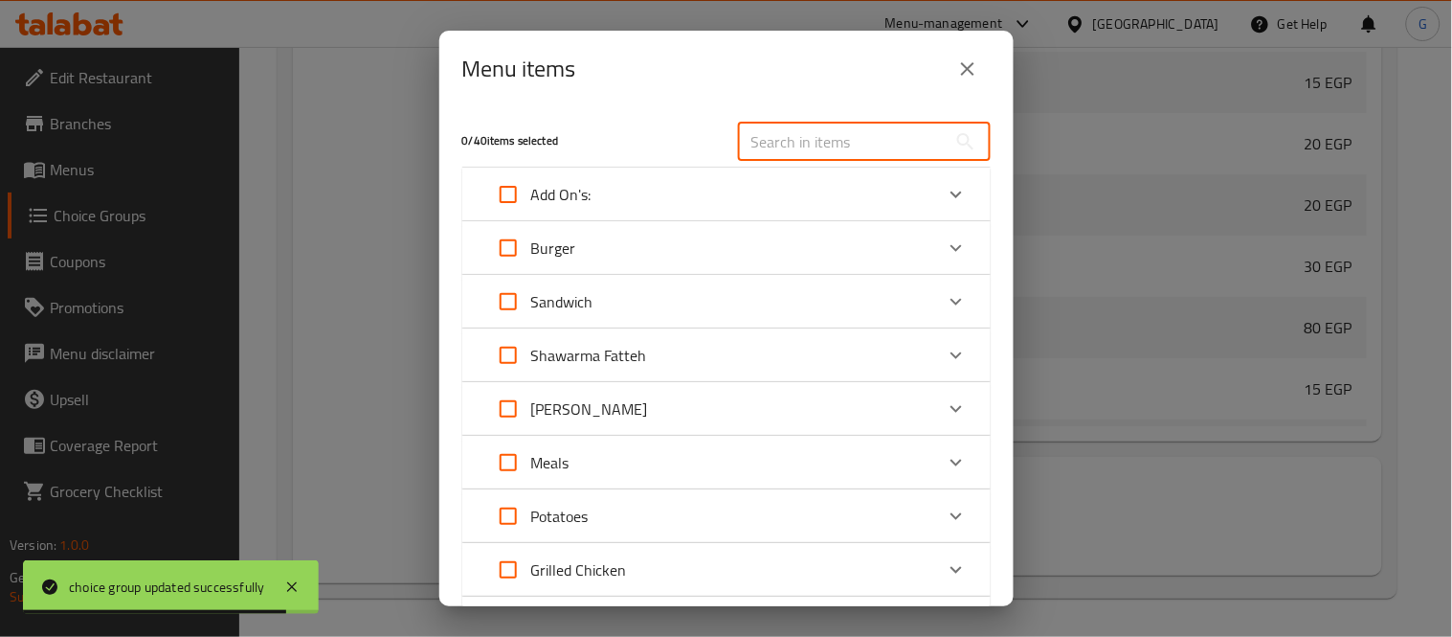
click at [809, 141] on input "text" at bounding box center [842, 142] width 209 height 38
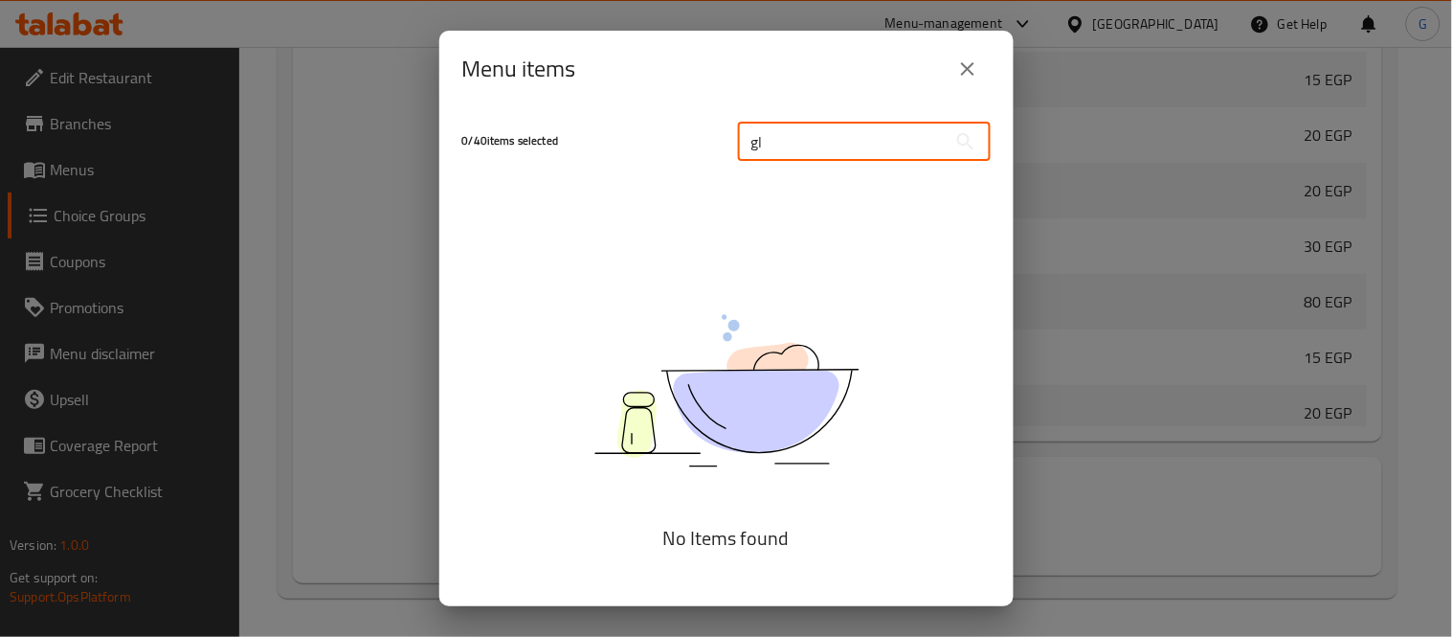
type input "g"
type input "ل"
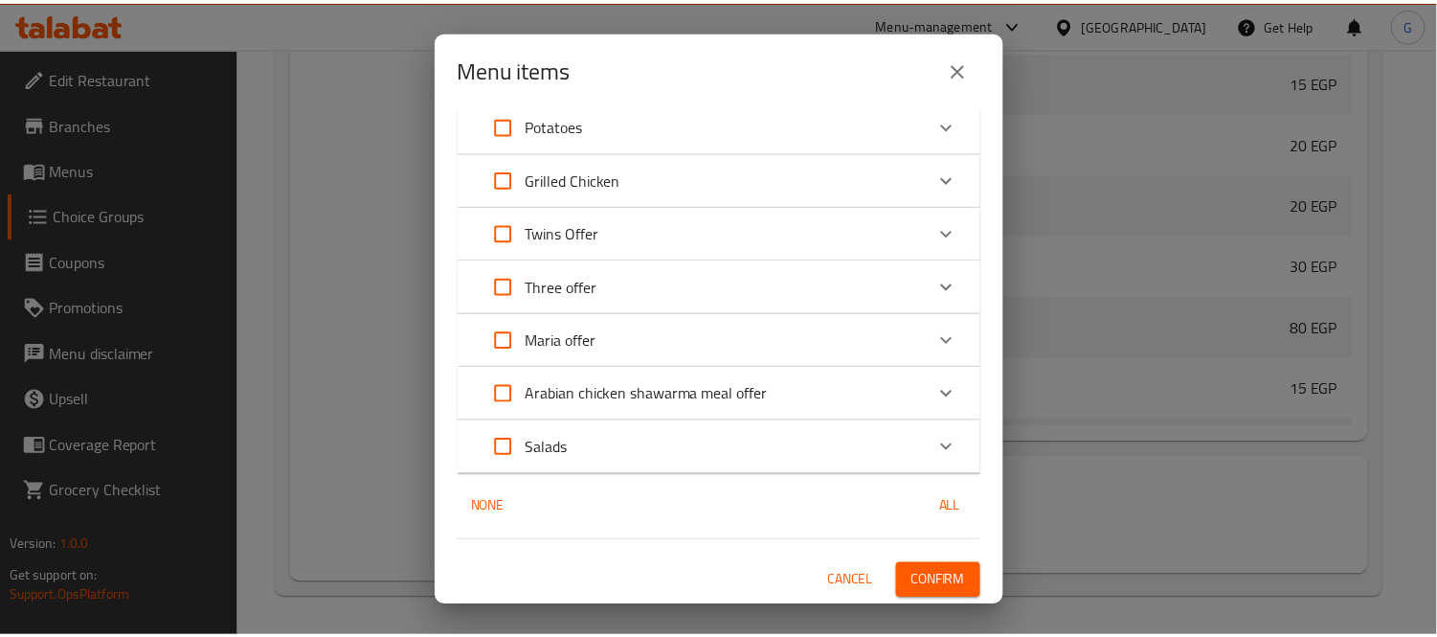
scroll to position [0, 0]
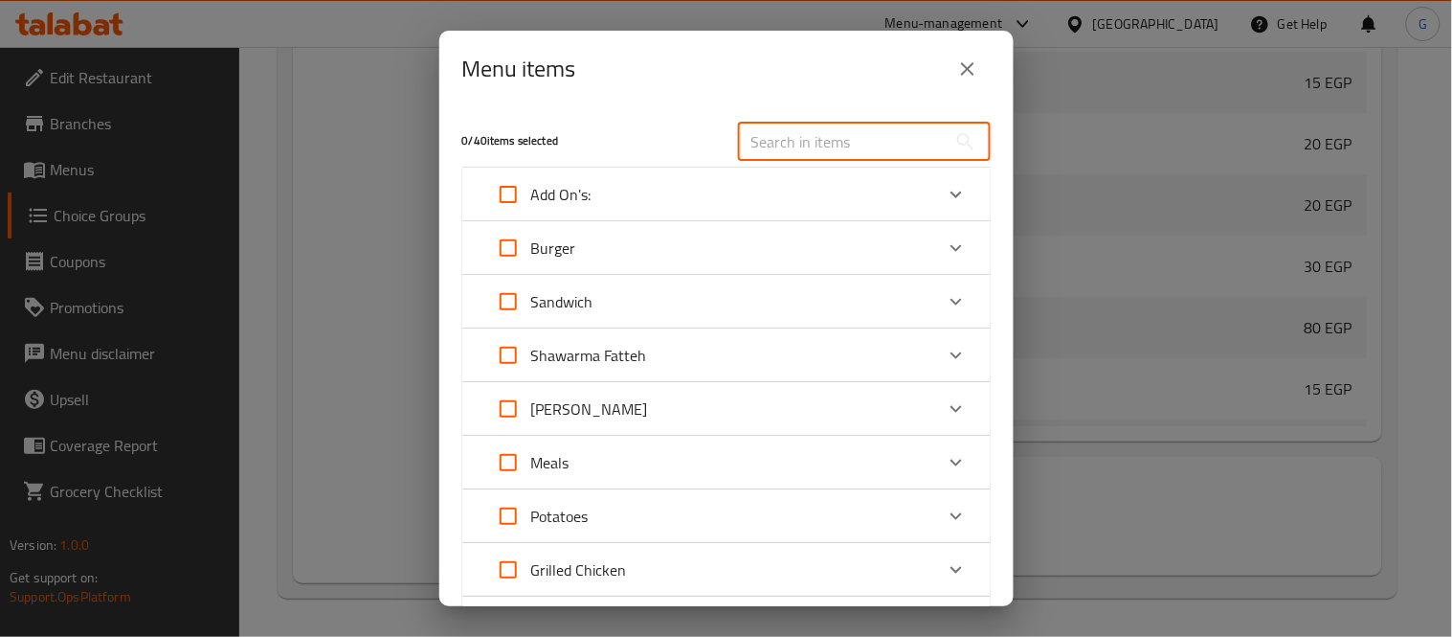
type input "ل"
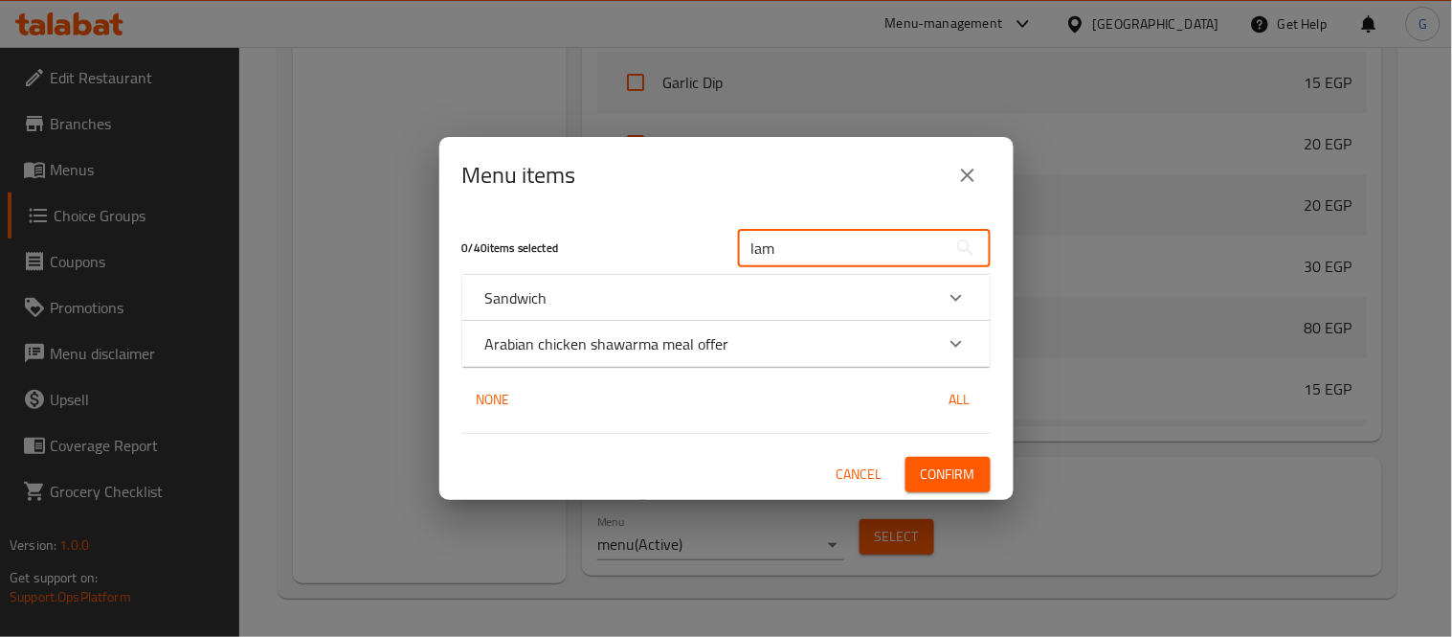
type input "lam"
click at [954, 347] on icon "Expand" at bounding box center [956, 343] width 23 height 23
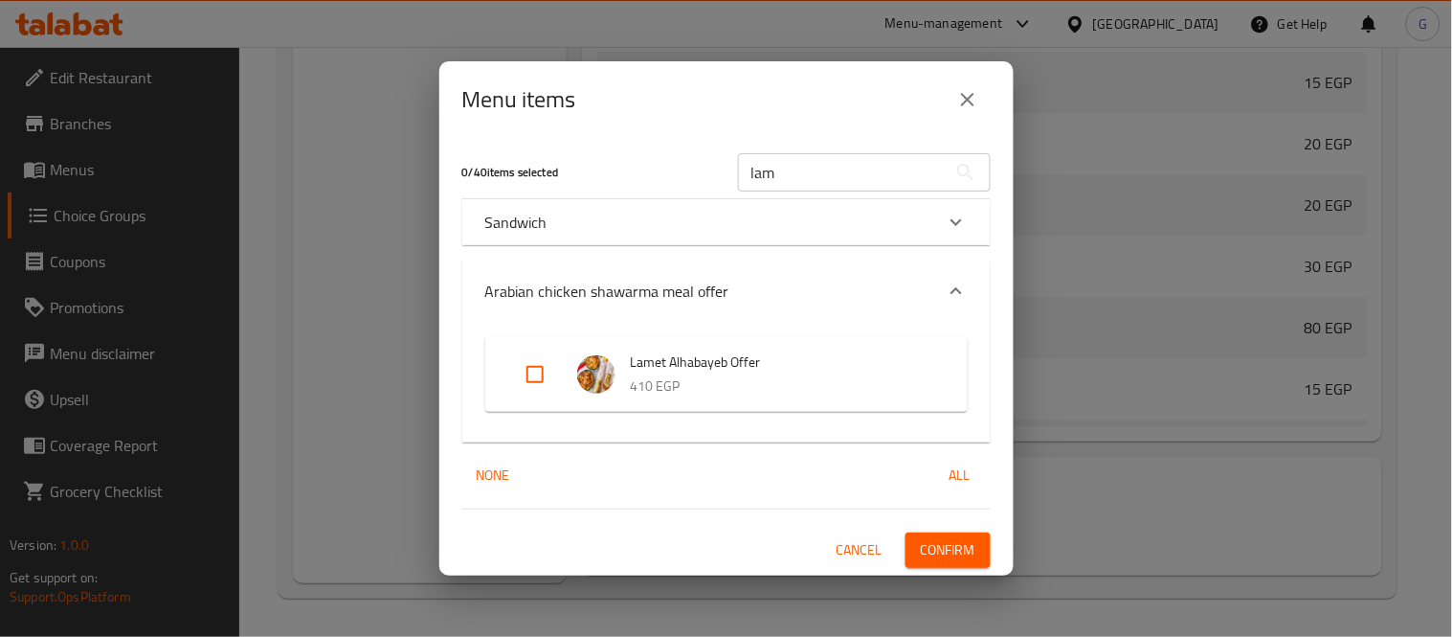
click at [523, 379] on input "Expand" at bounding box center [535, 374] width 46 height 46
checkbox input "true"
click at [954, 544] on span "Confirm" at bounding box center [948, 550] width 55 height 24
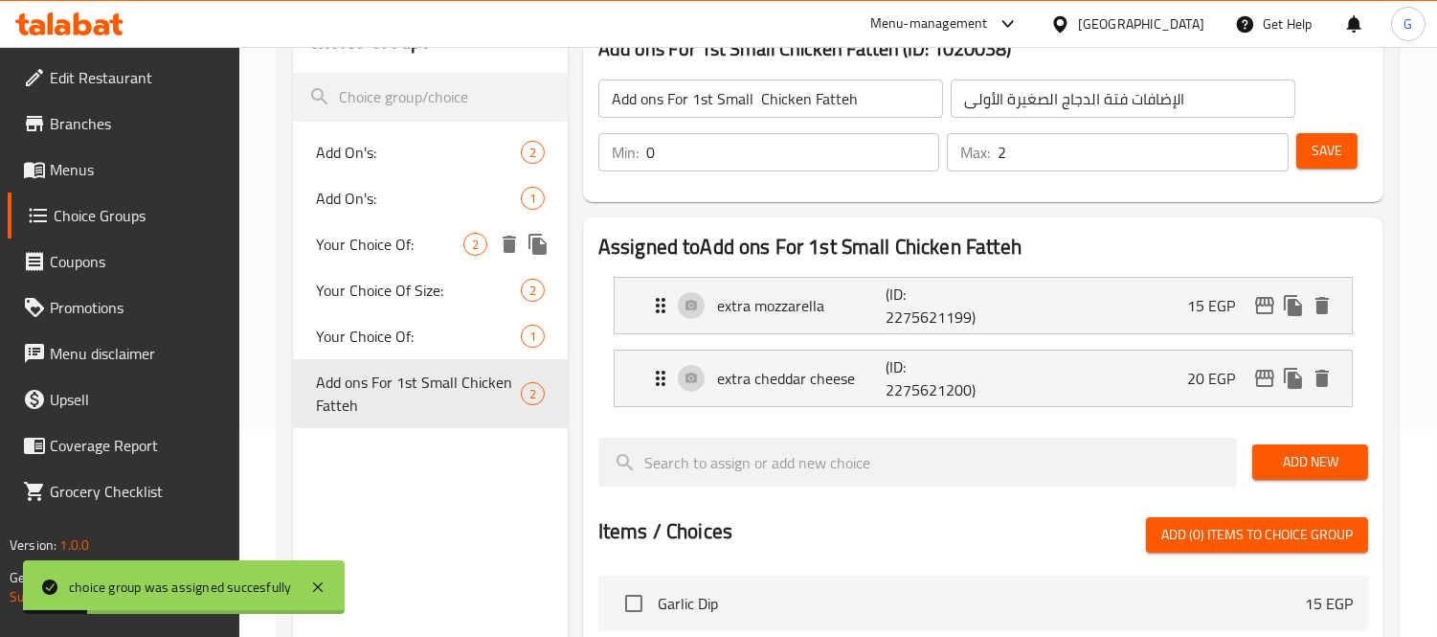
scroll to position [212, 0]
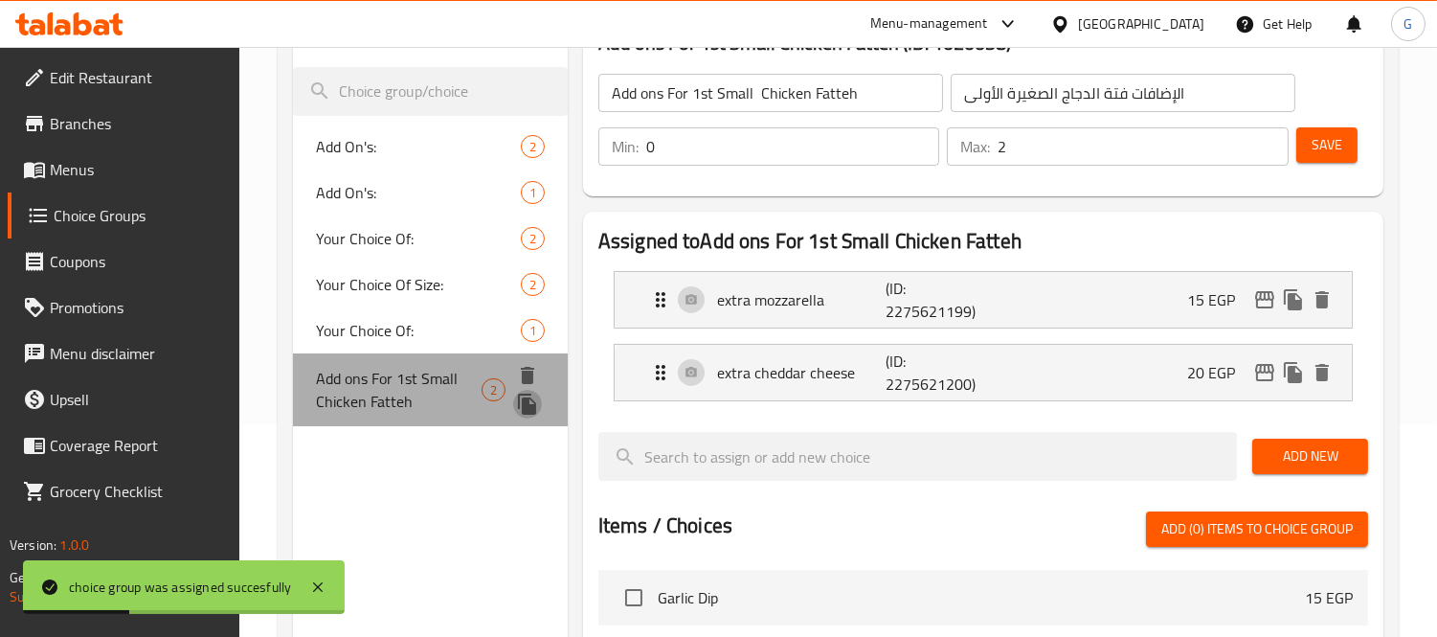
click at [523, 408] on icon "duplicate" at bounding box center [527, 403] width 18 height 21
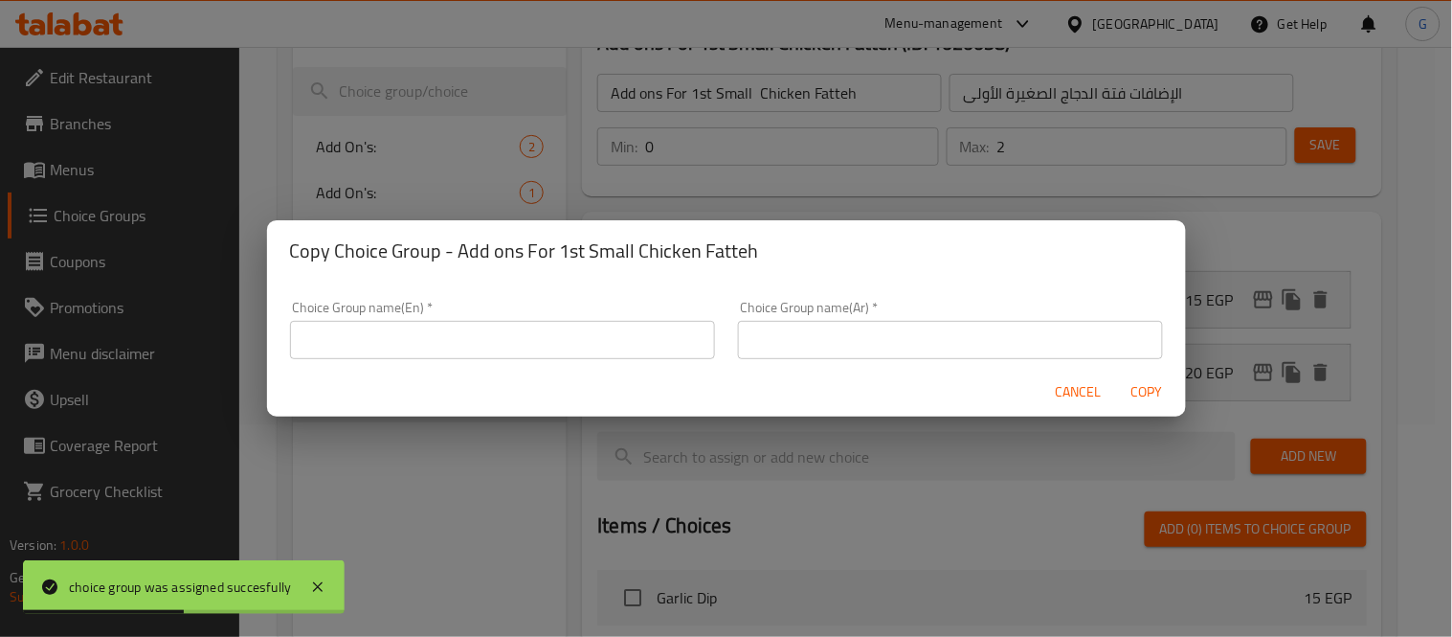
click at [1058, 380] on span "Cancel" at bounding box center [1079, 392] width 46 height 24
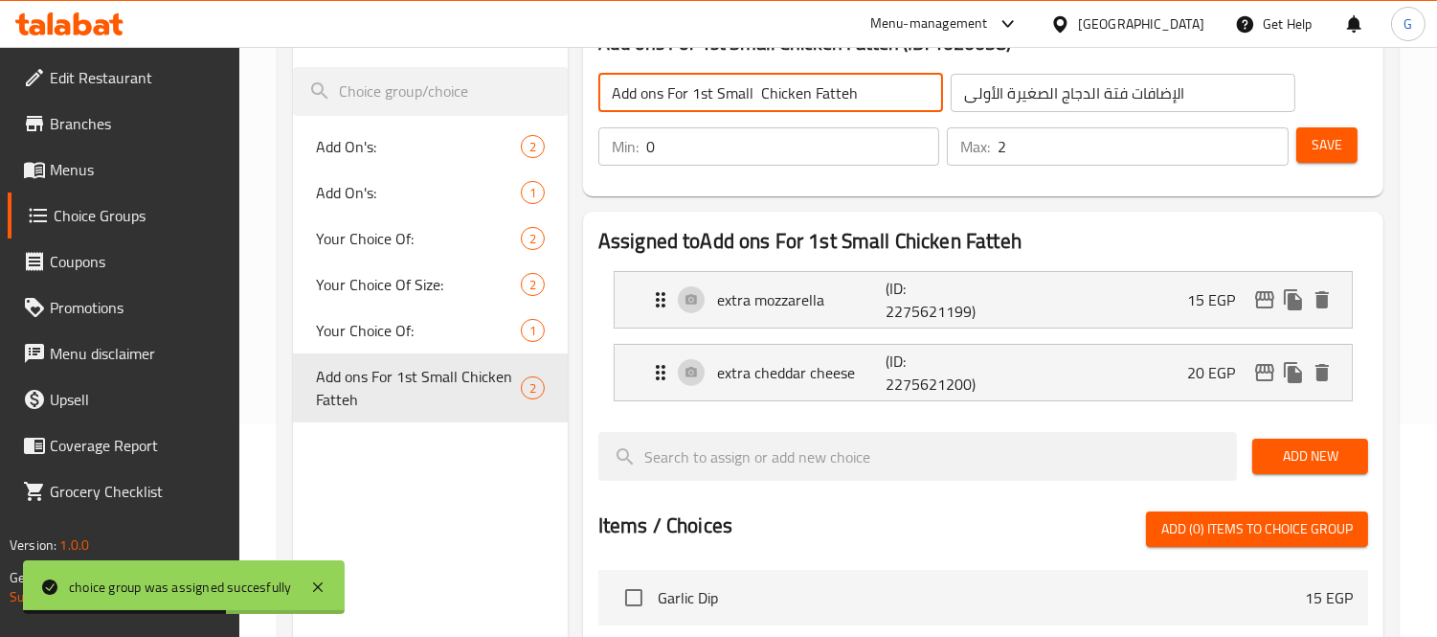
click at [715, 108] on input "Add ons For 1st Small Chicken Fatteh" at bounding box center [770, 93] width 345 height 38
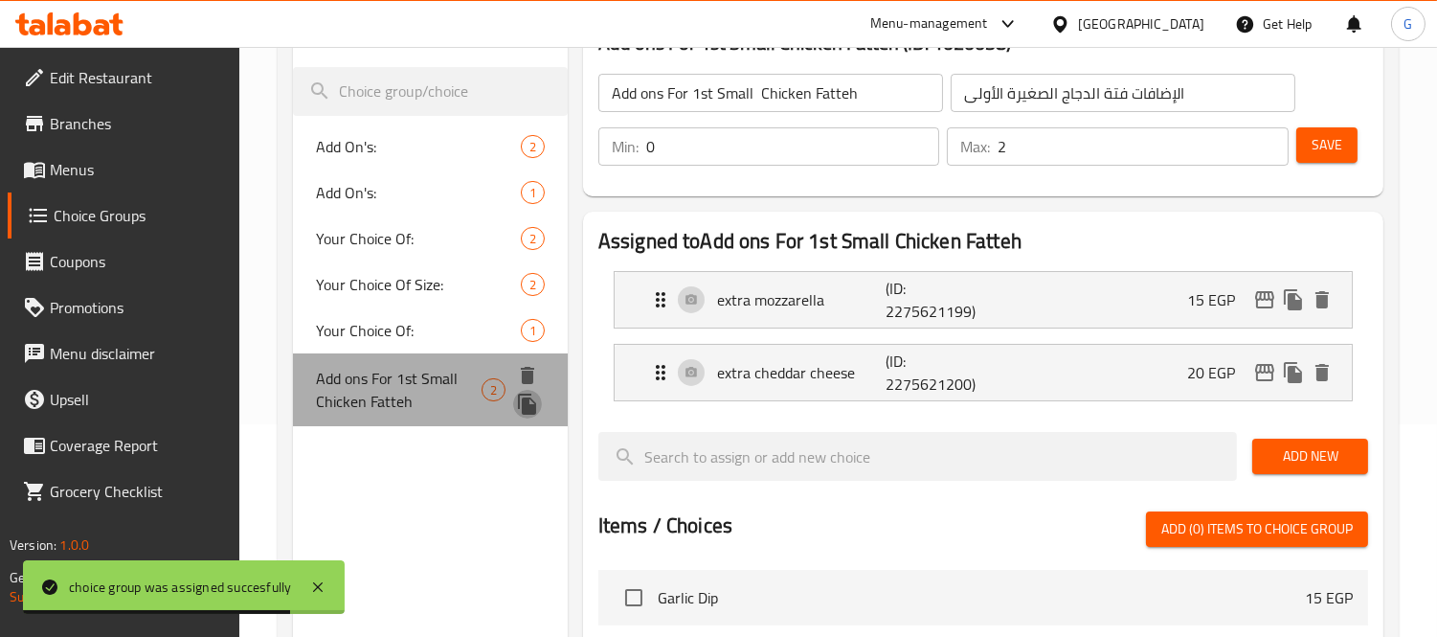
click at [528, 398] on icon "duplicate" at bounding box center [527, 403] width 18 height 21
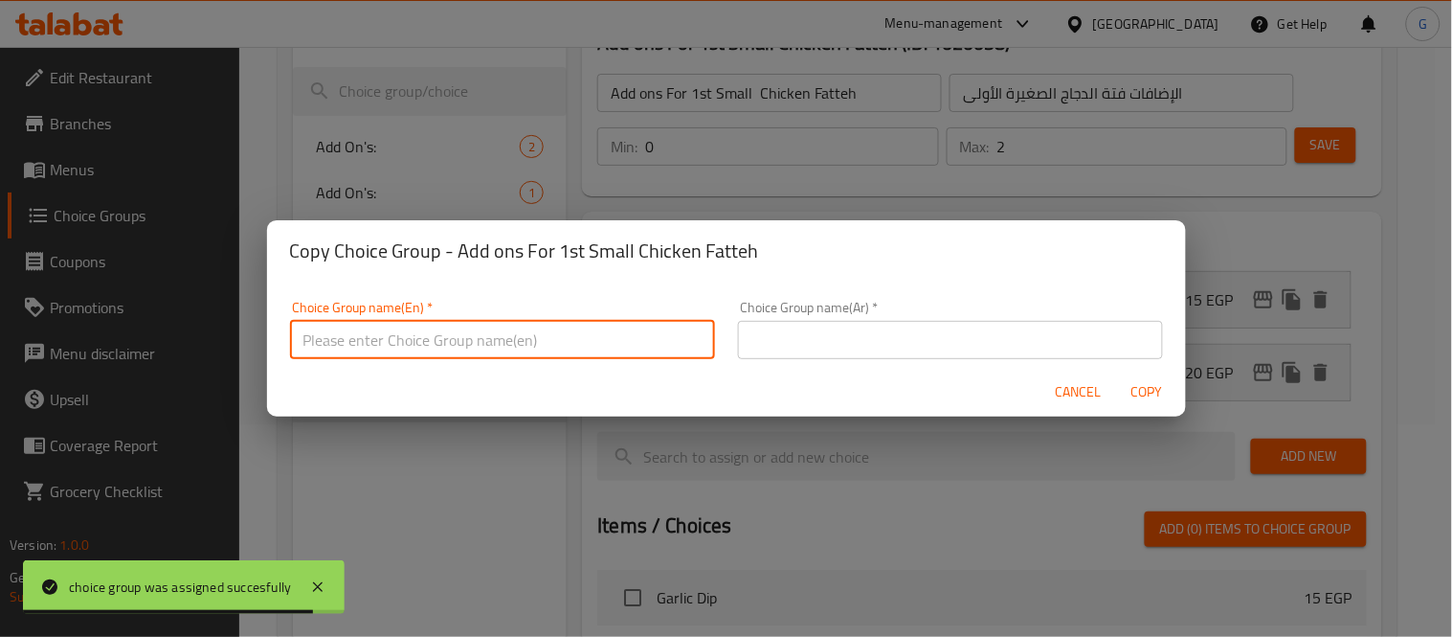
click at [463, 343] on input "text" at bounding box center [502, 340] width 425 height 38
paste input "Add ons For 1st Small Chicken Fatteh"
click at [390, 339] on input "Add ons For 1st Small Chicken Fatteh" at bounding box center [502, 340] width 425 height 38
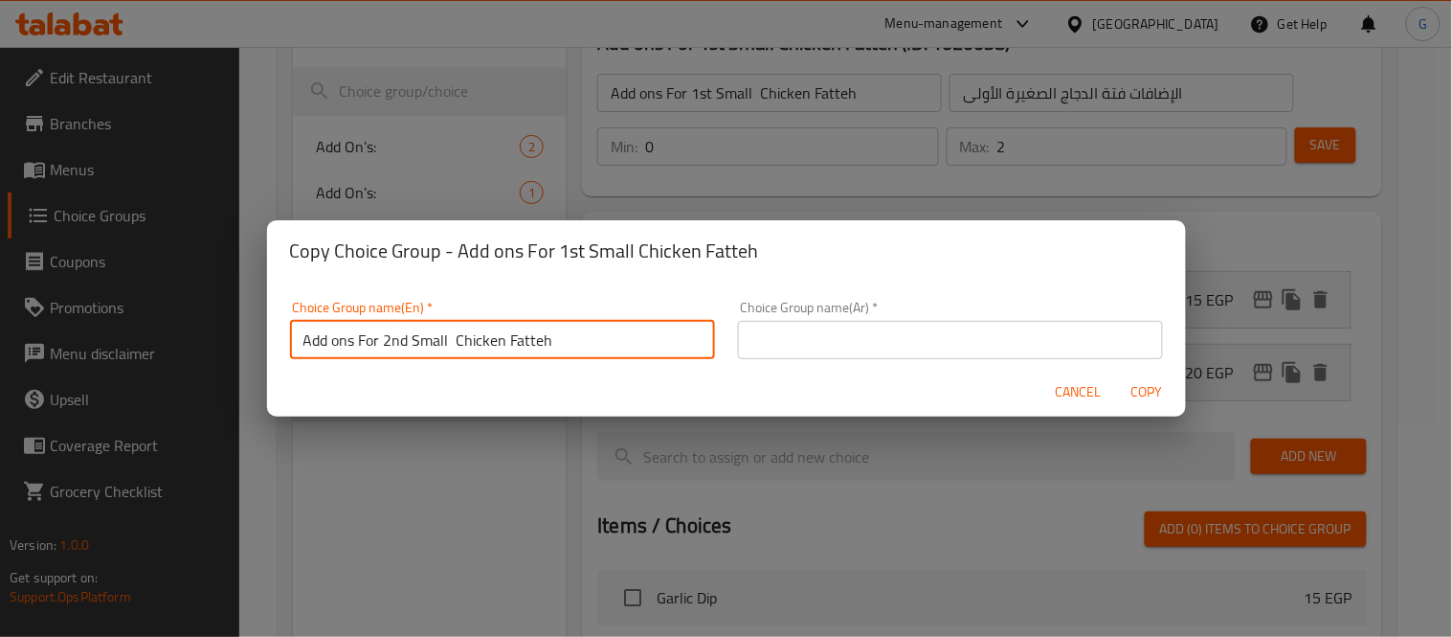
click at [413, 341] on input "Add ons For 2nd Small Chicken Fatteh" at bounding box center [502, 340] width 425 height 38
type input "Add ons For 2nd Small Chicken Fatteh"
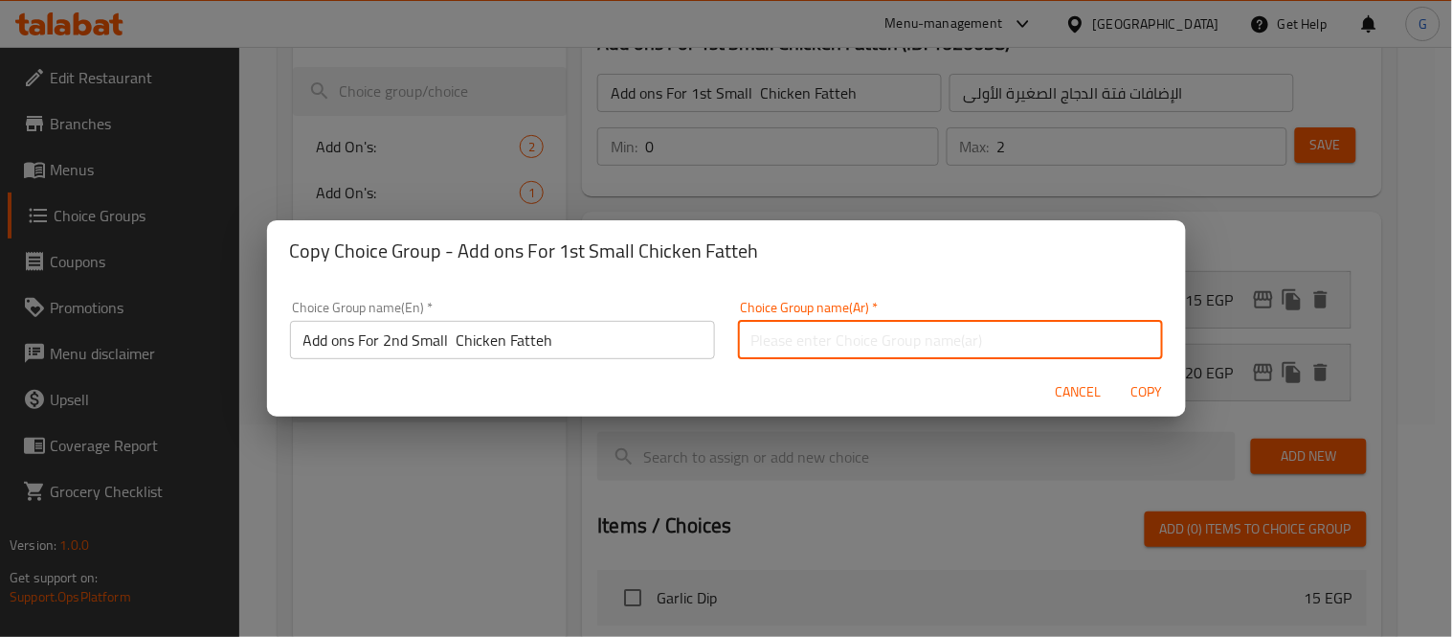
click at [812, 347] on input "text" at bounding box center [950, 340] width 425 height 38
paste input "إضافات للفتة الصغيرة الثانية للدجاج"
click at [779, 343] on input "إضافات للفتة الصغيرة الثانية للدجاج" at bounding box center [950, 340] width 425 height 38
click at [748, 343] on input "إضافات للفتة الصغيرة الثانية للدجاج" at bounding box center [950, 340] width 425 height 38
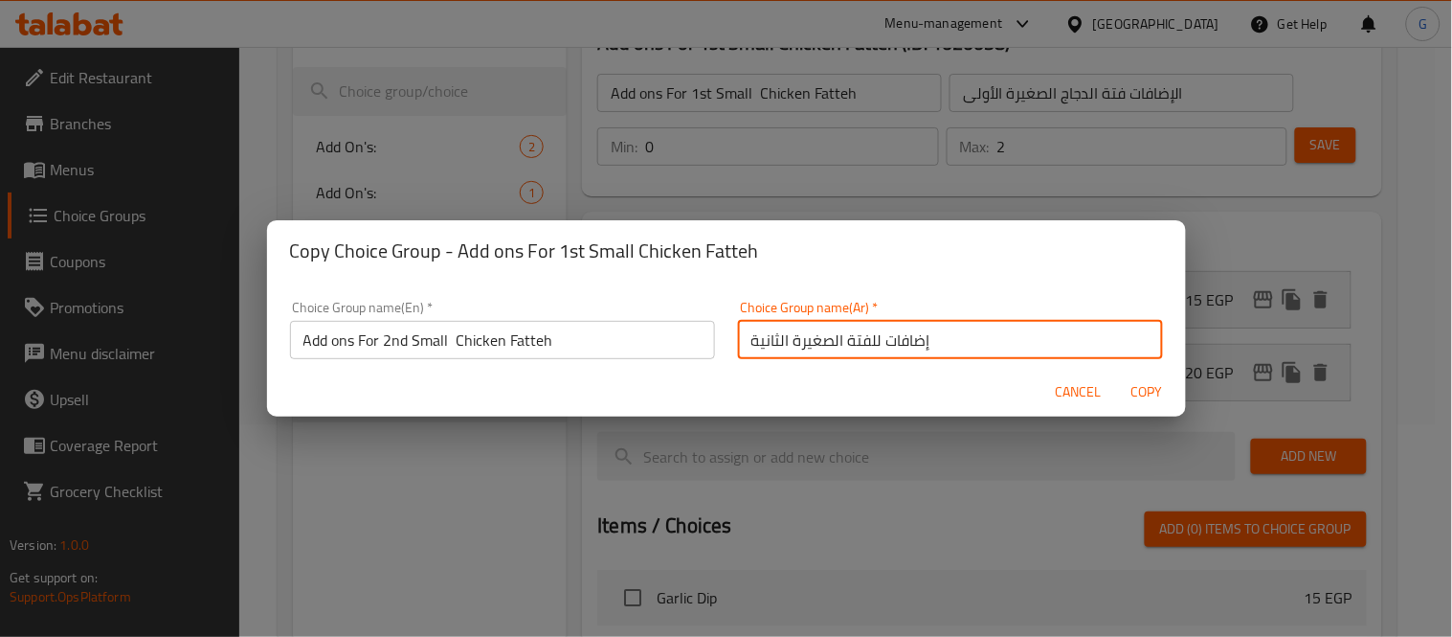
click at [838, 337] on input "إضافات للفتة الصغيرة الثانية" at bounding box center [950, 340] width 425 height 38
paste input "للدجاج"
click at [875, 330] on input "إضافات للفتةللدجاج الصغيرة الثانية" at bounding box center [950, 340] width 425 height 38
click at [905, 337] on input "إضافات للفتة للدجاج الصغيرة الثانية" at bounding box center [950, 340] width 425 height 38
click at [896, 341] on input "إضافات للفتة للدجاج الصغيرة الثانية" at bounding box center [950, 340] width 425 height 38
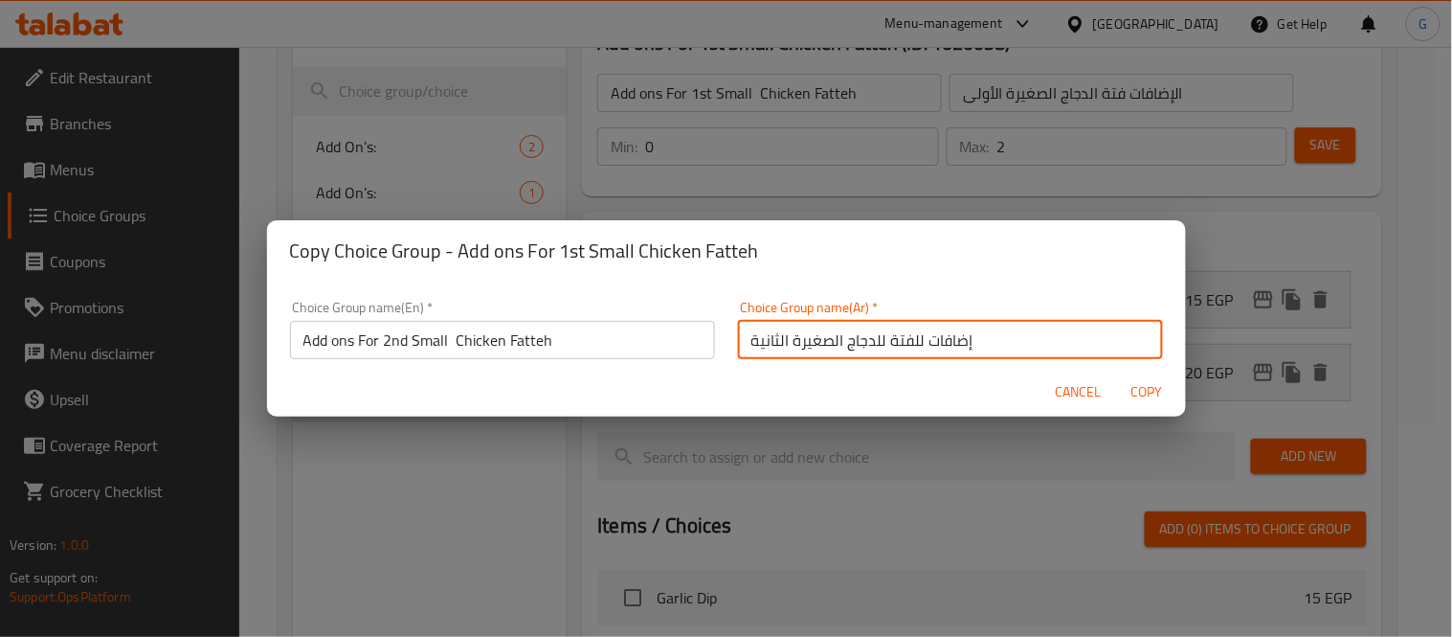
click at [896, 341] on input "إضافات للفتة للدجاج الصغيرة الثانية" at bounding box center [950, 340] width 425 height 38
type input "إضافات فتة الدجاج الصغيرة الثانية"
click at [460, 341] on input "Add ons For 2nd Small Chicken Fatteh" at bounding box center [502, 340] width 425 height 38
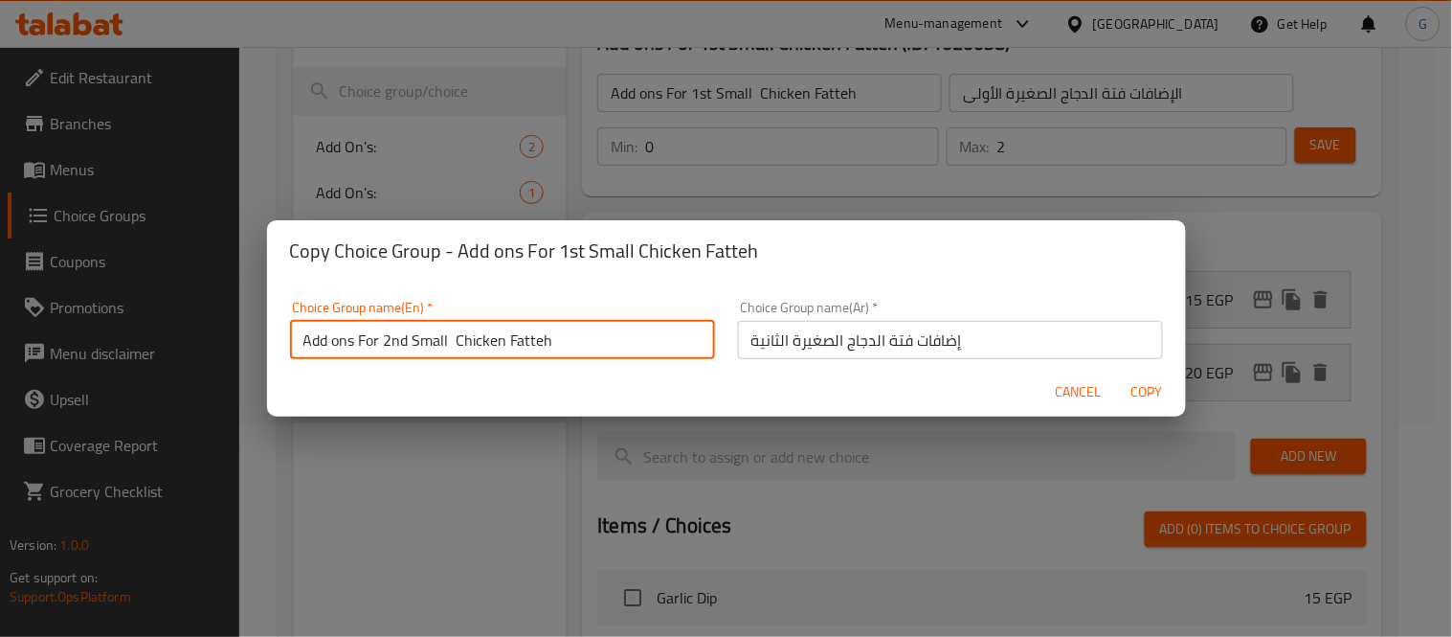
click at [455, 339] on input "Add ons For 2nd Small Chicken Fatteh" at bounding box center [502, 340] width 425 height 38
type input "Add ons For 2nd Small Chicken Fatteh"
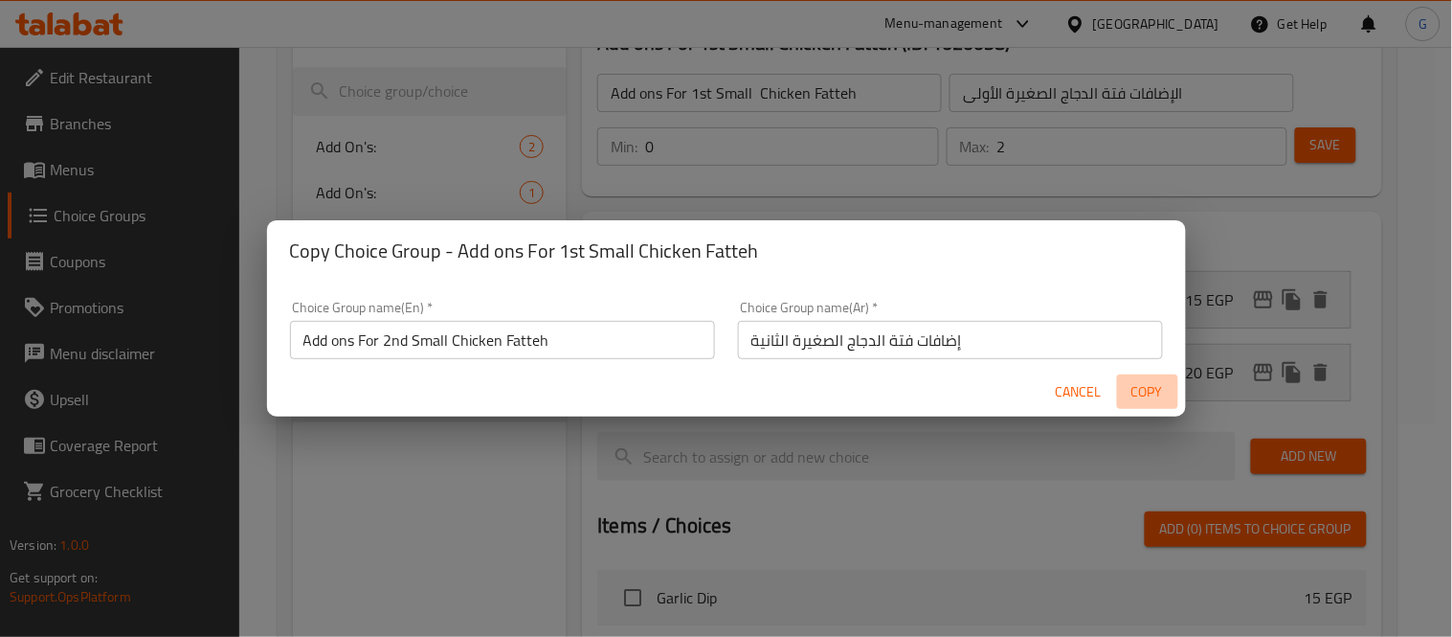
click at [1125, 387] on span "Copy" at bounding box center [1148, 392] width 46 height 24
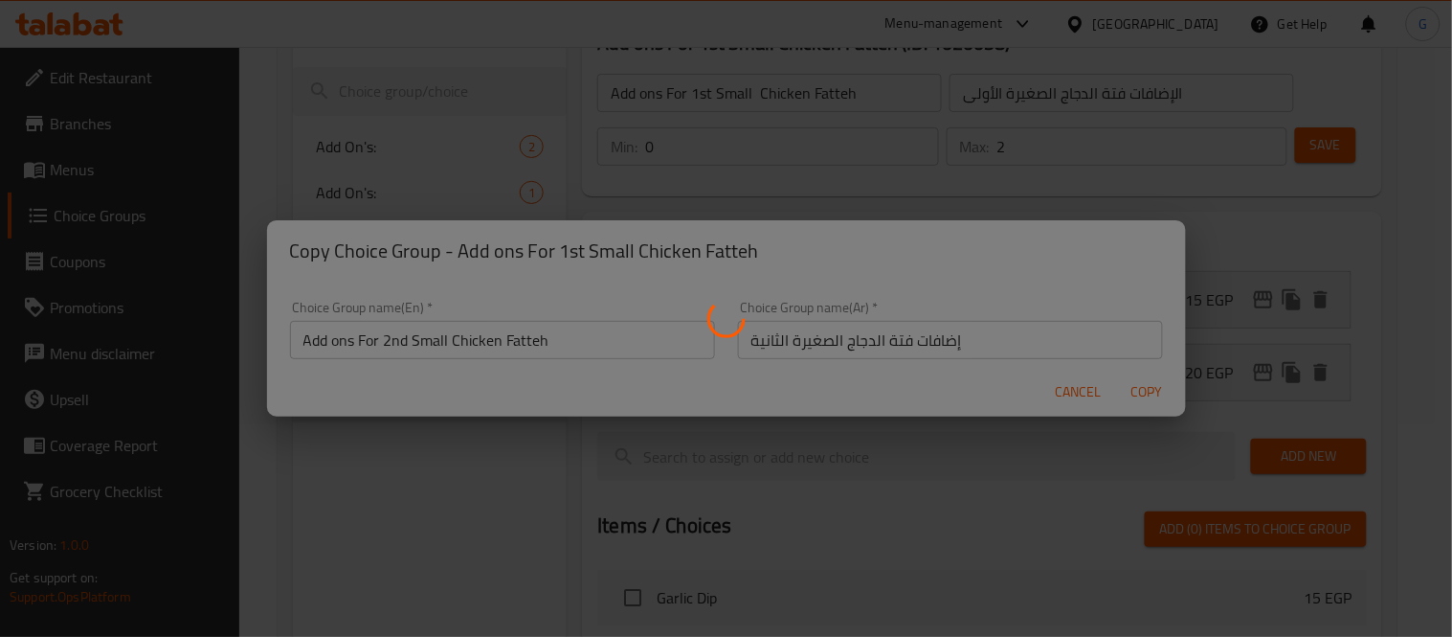
type input "Add ons For 2nd Small Chicken Fatteh"
type input "إضافات فتة الدجاج الصغيرة الثانية"
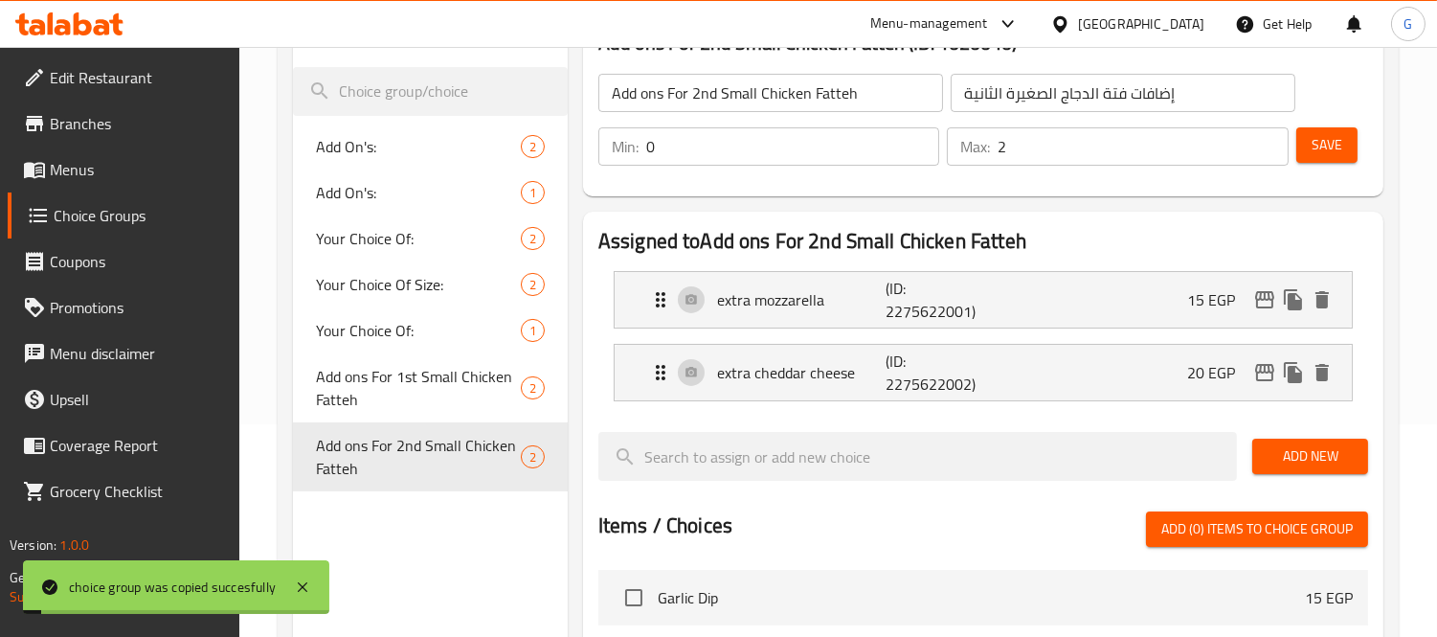
scroll to position [730, 0]
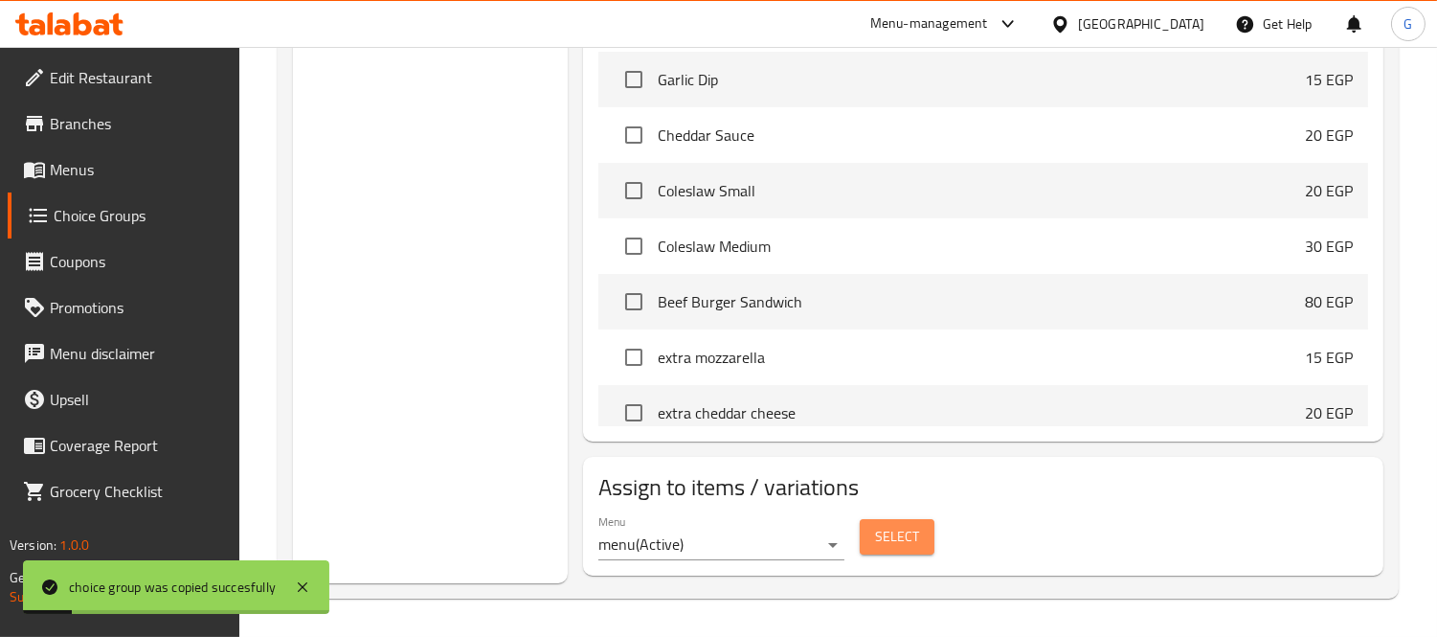
click at [897, 549] on button "Select" at bounding box center [897, 536] width 75 height 35
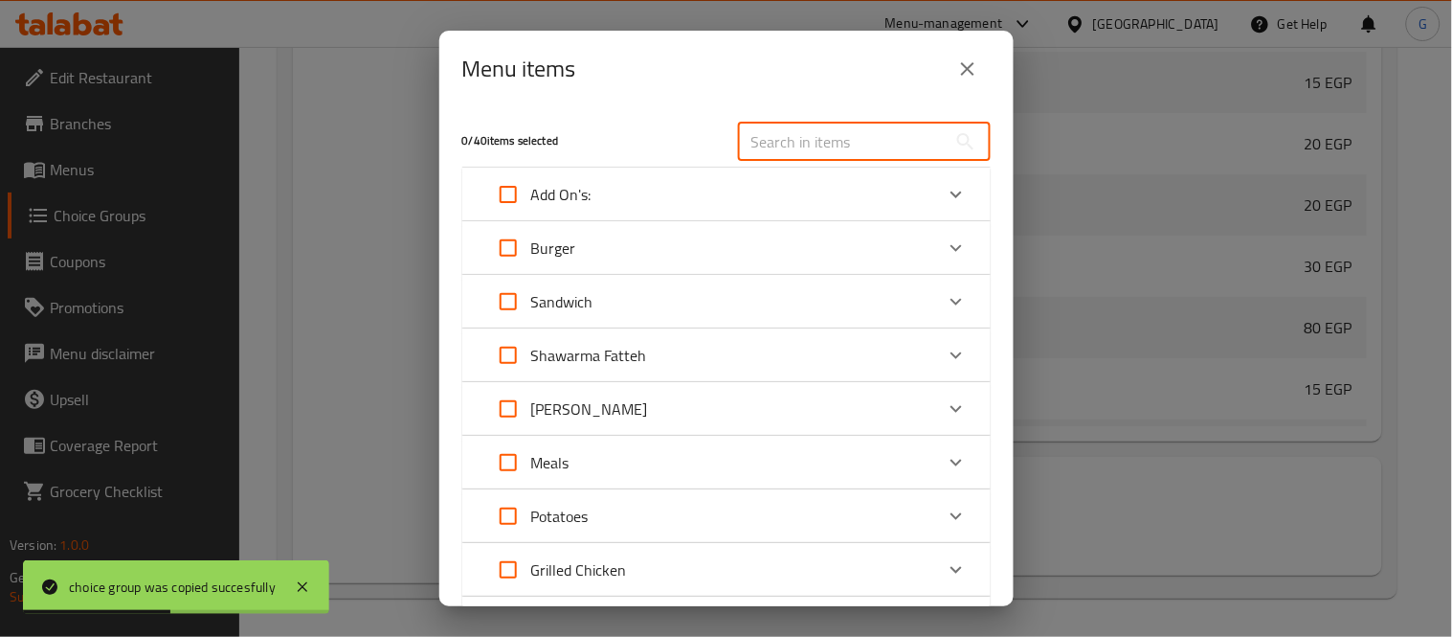
click at [754, 147] on input "text" at bounding box center [842, 142] width 209 height 38
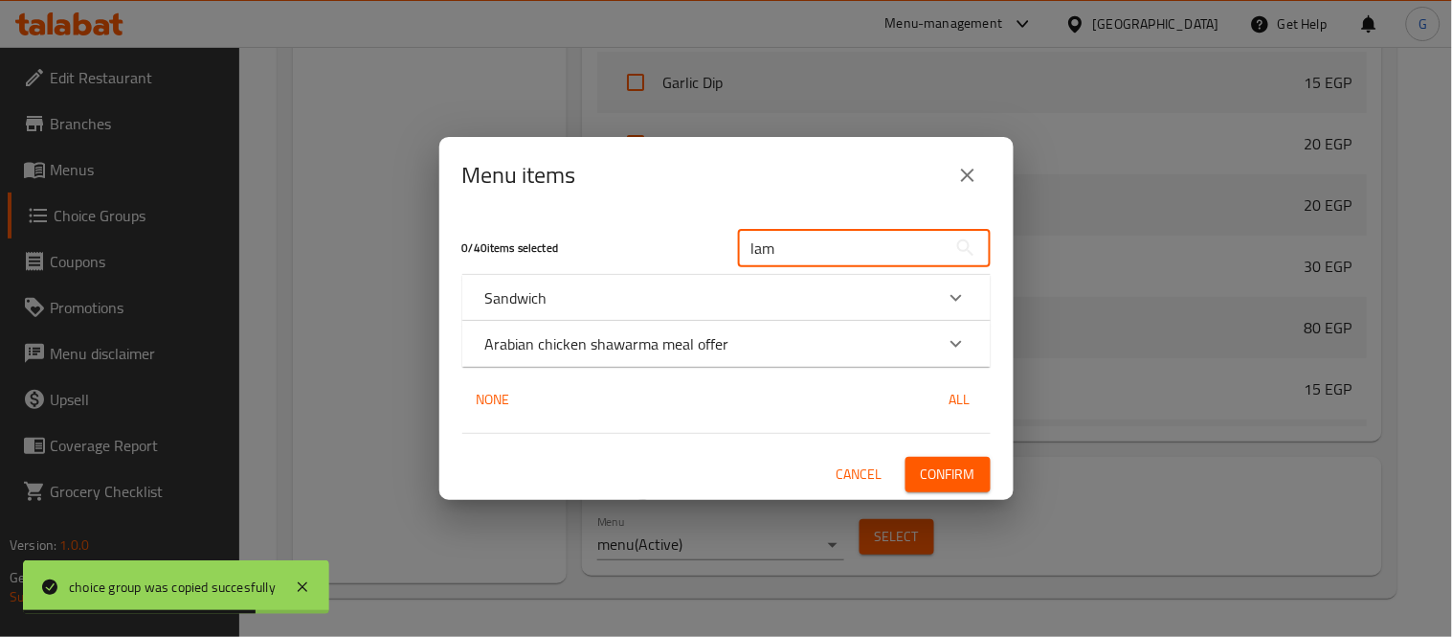
type input "lam"
click at [856, 340] on div "Arabian chicken shawarma meal offer" at bounding box center [709, 343] width 448 height 23
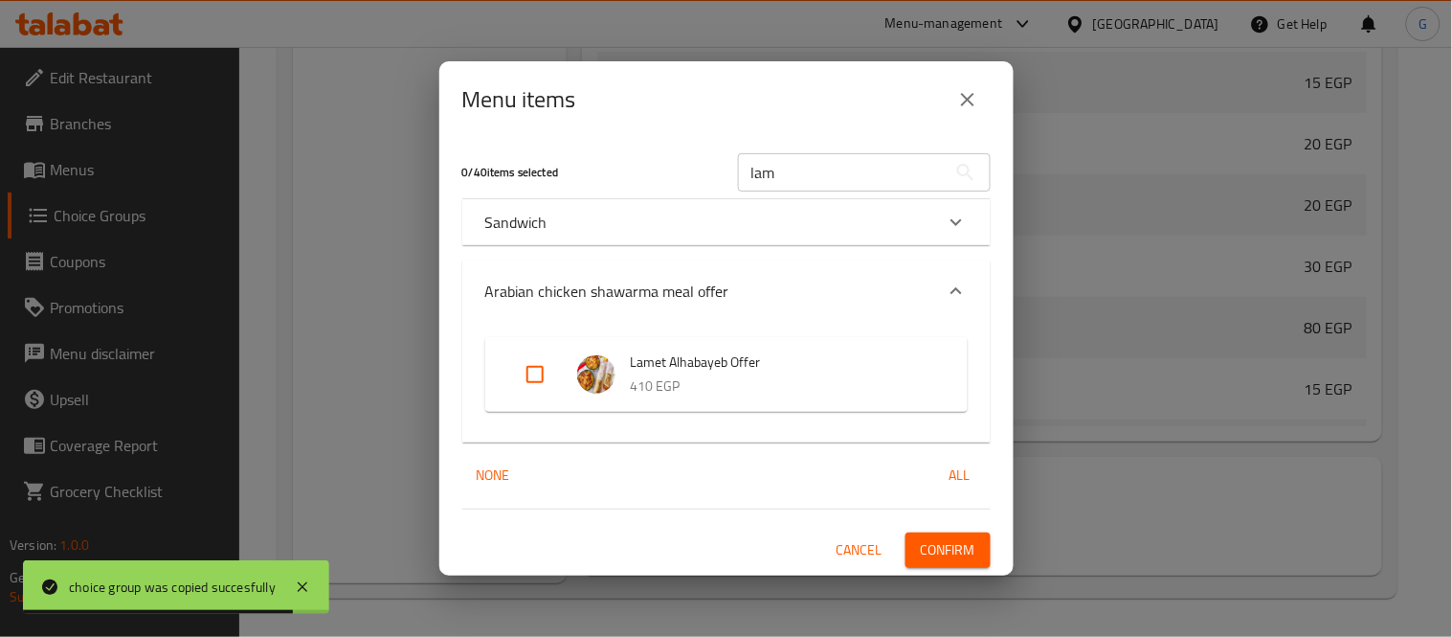
click at [539, 378] on input "Expand" at bounding box center [535, 374] width 46 height 46
checkbox input "true"
click at [962, 566] on button "Confirm" at bounding box center [948, 549] width 85 height 35
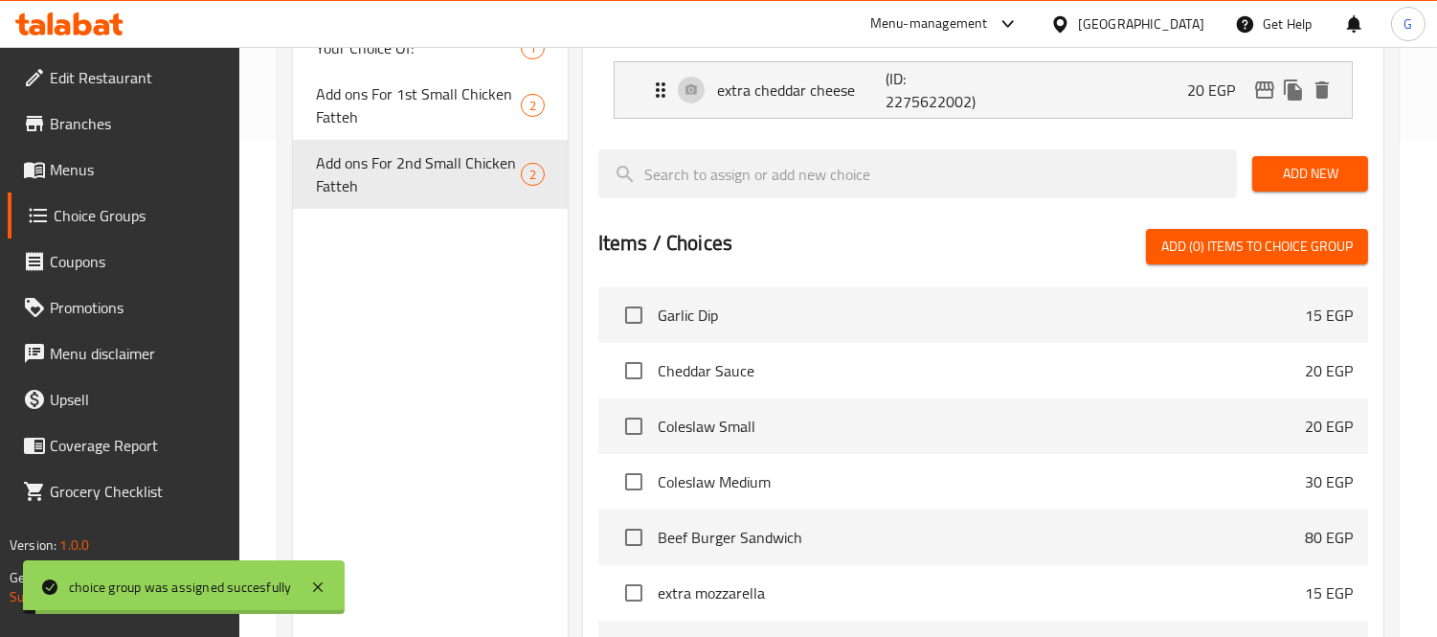
scroll to position [304, 0]
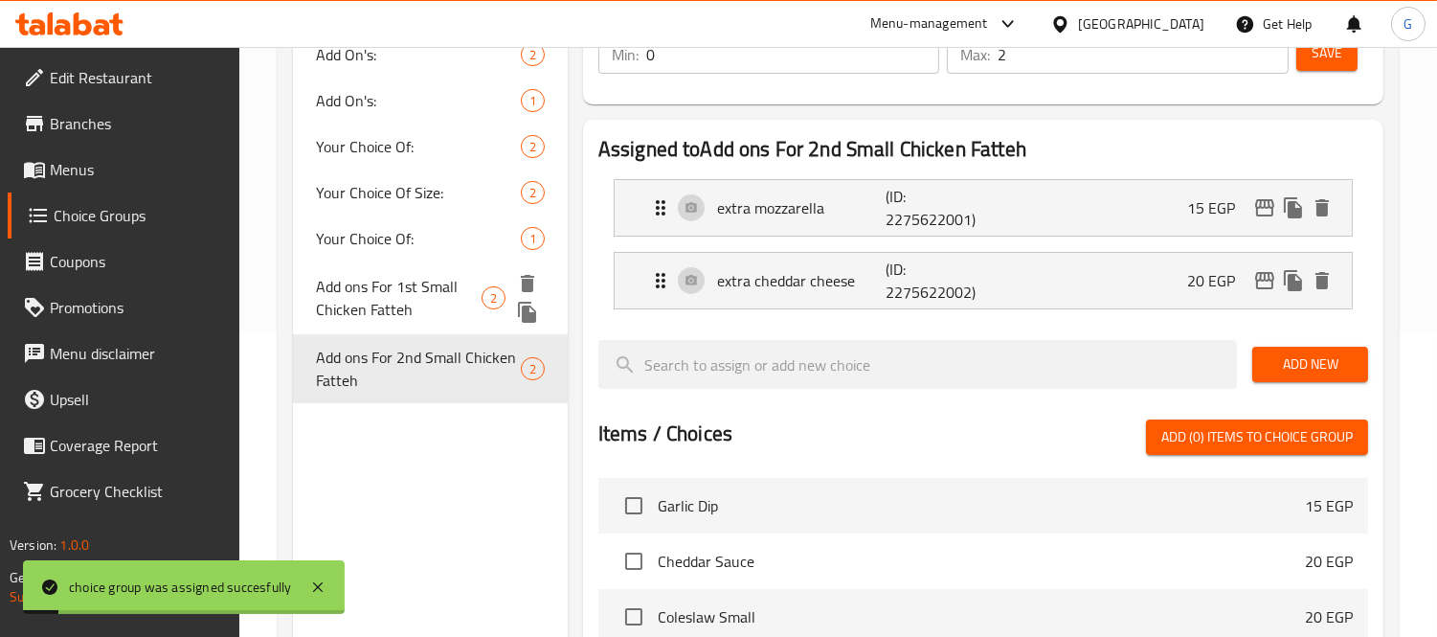
click at [414, 289] on span "Add ons For 1st Small Chicken Fatteh" at bounding box center [399, 298] width 166 height 46
type input "Add ons For 1st Small Chicken Fatteh"
type input "الإضافات فتة الدجاج الصغيرة الأولى"
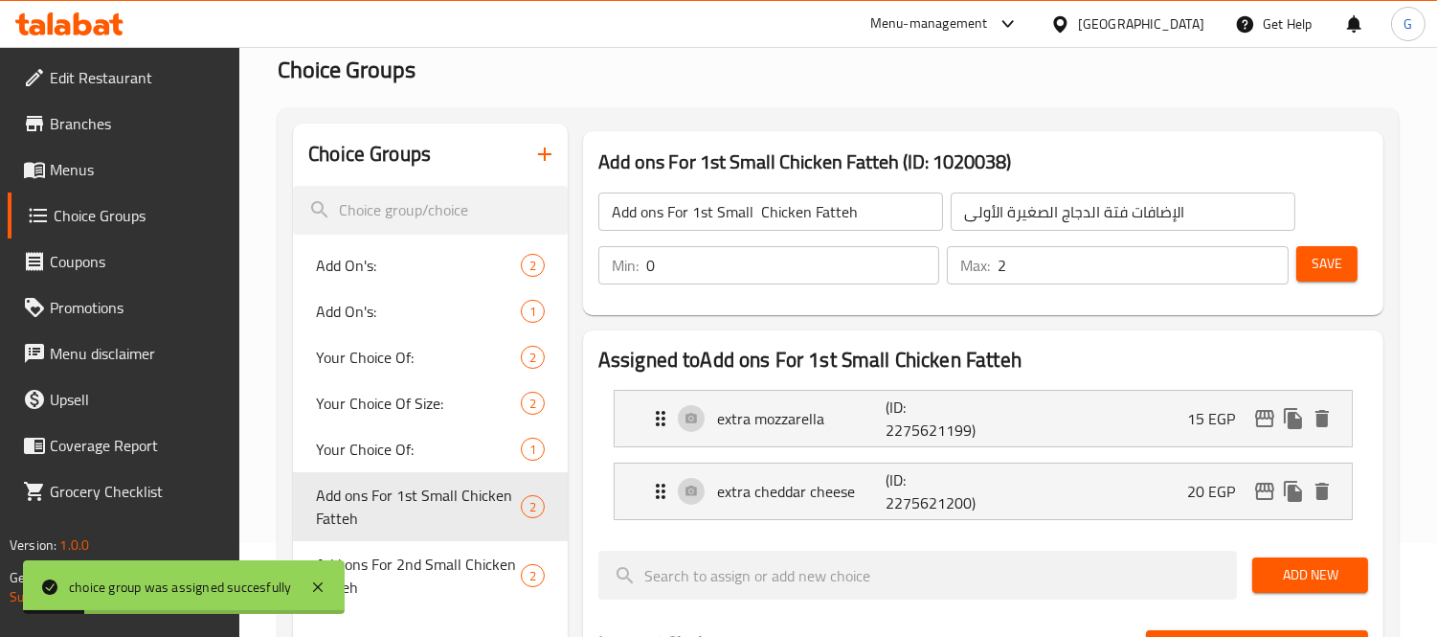
scroll to position [92, 0]
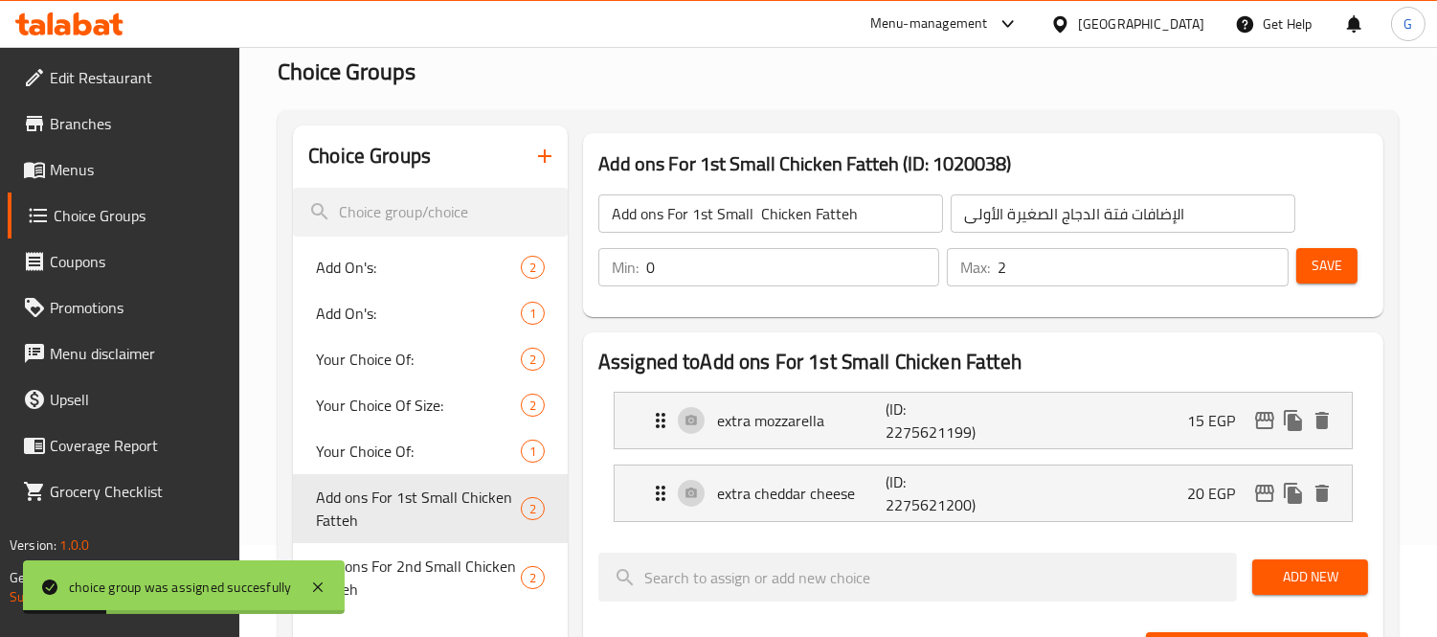
click at [753, 207] on input "Add ons For 1st Small Chicken Fatteh" at bounding box center [770, 213] width 345 height 38
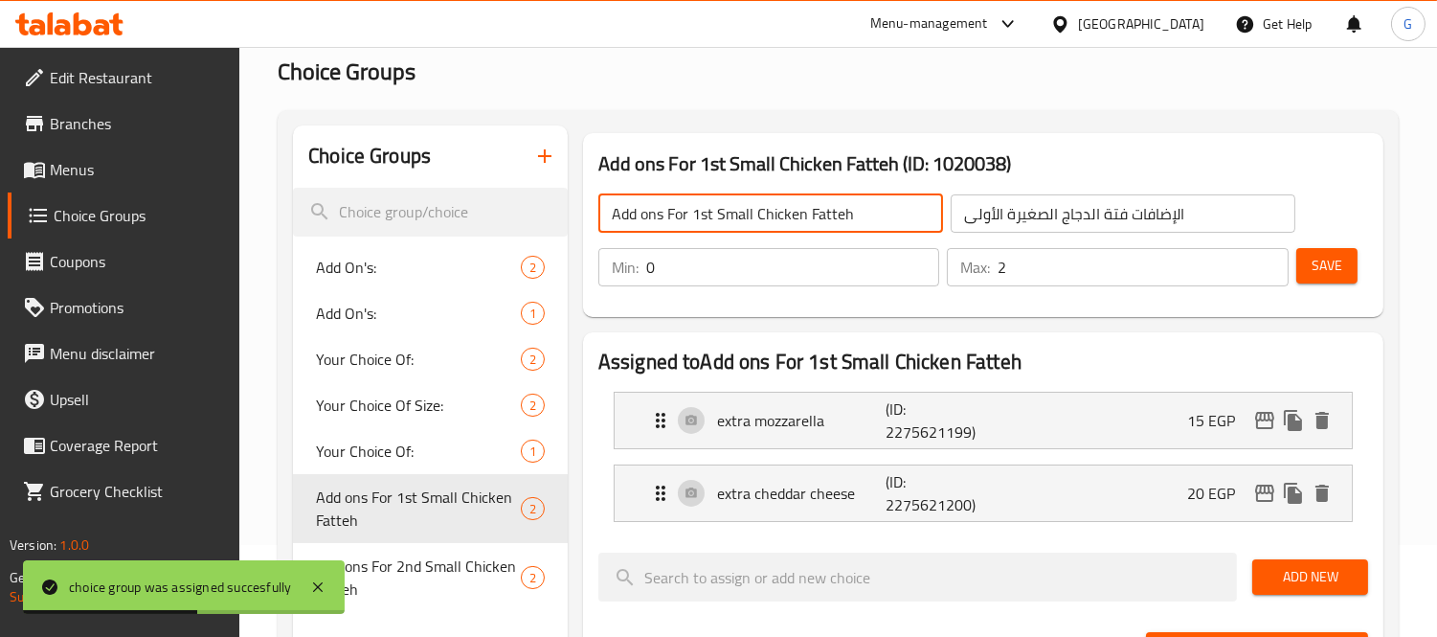
type input "Add ons For 1st Small Chicken Fatteh"
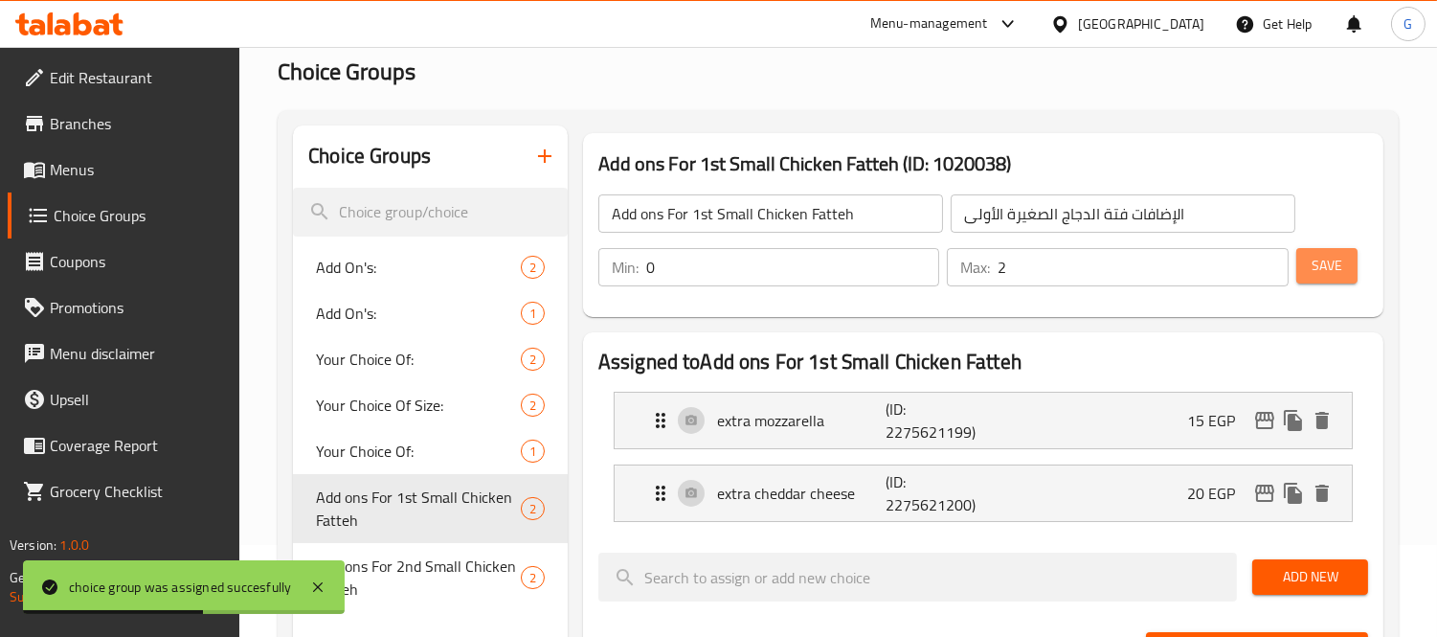
click at [1342, 275] on button "Save" at bounding box center [1326, 265] width 61 height 35
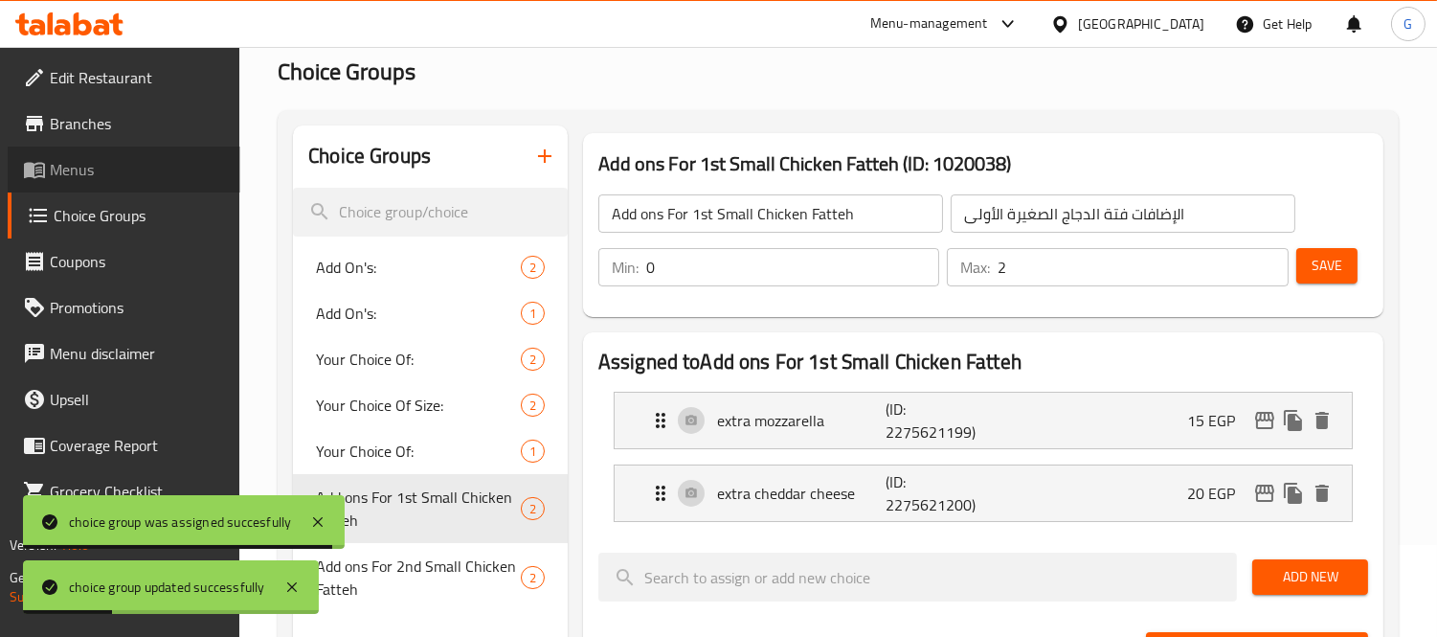
click at [60, 164] on span "Menus" at bounding box center [137, 169] width 175 height 23
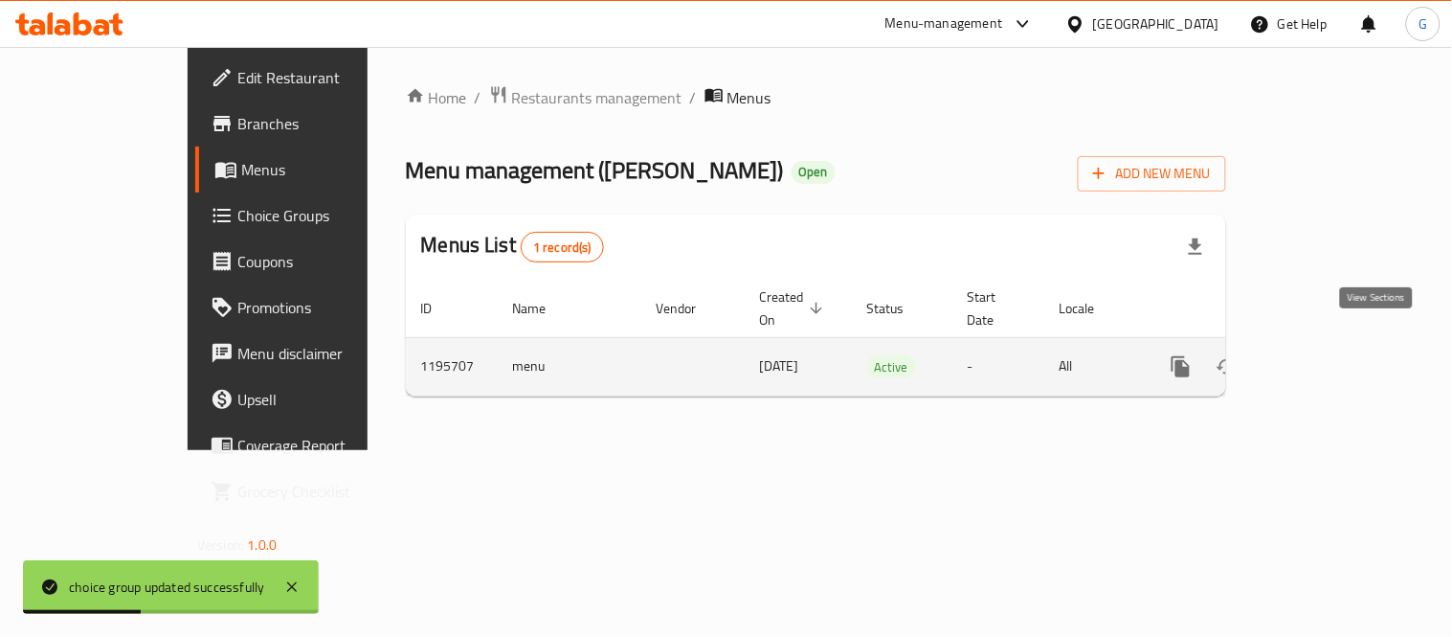
click at [1331, 355] on icon "enhanced table" at bounding box center [1319, 366] width 23 height 23
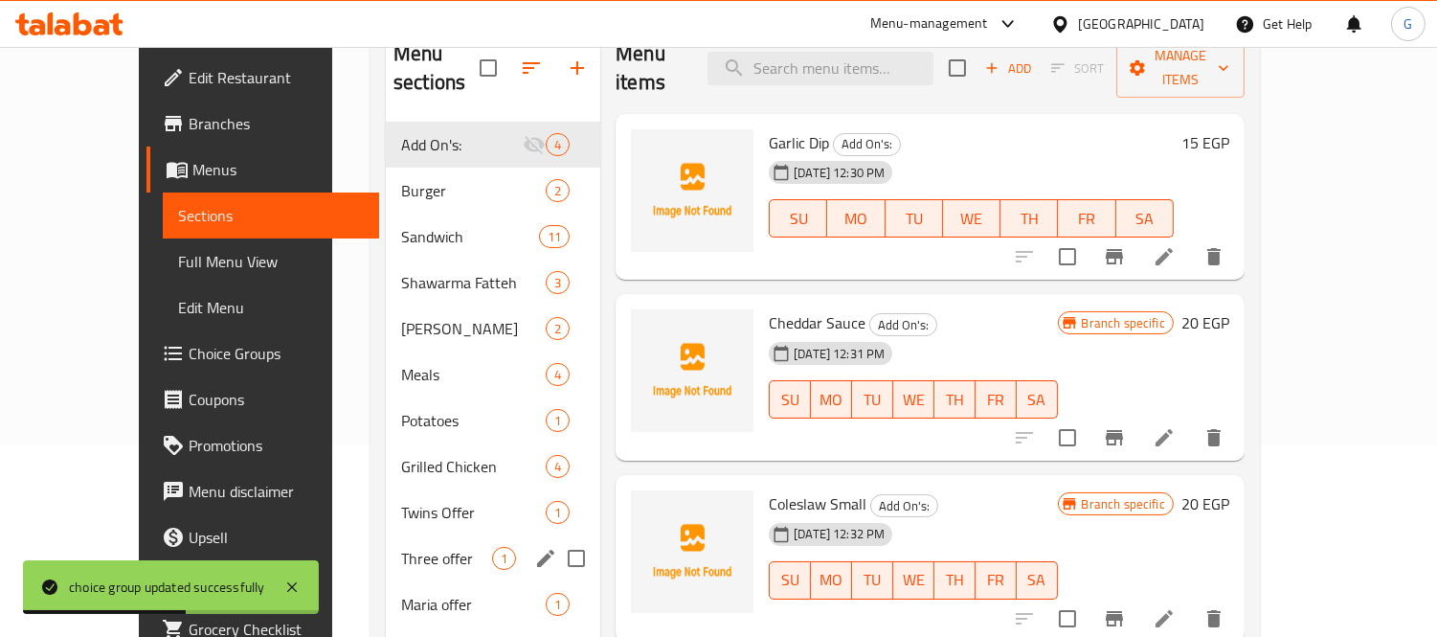
scroll to position [351, 0]
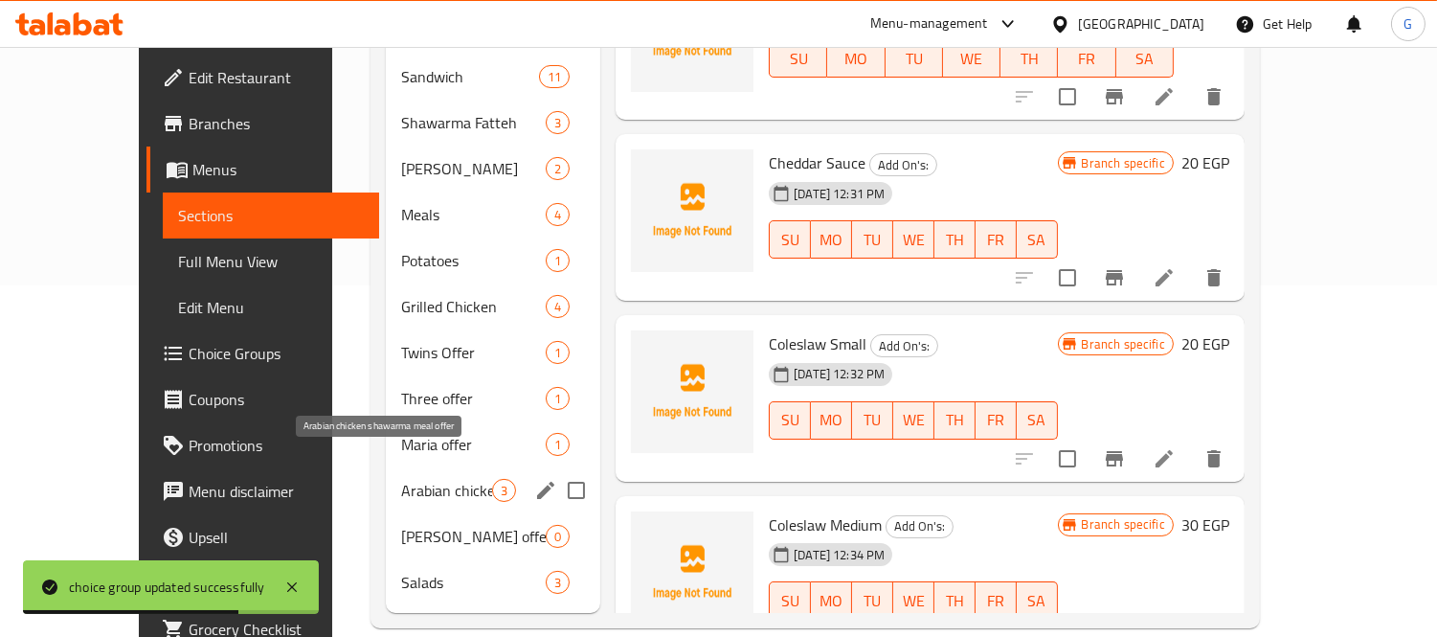
click at [401, 479] on span "Arabian chicken shawarma meal offer" at bounding box center [446, 490] width 91 height 23
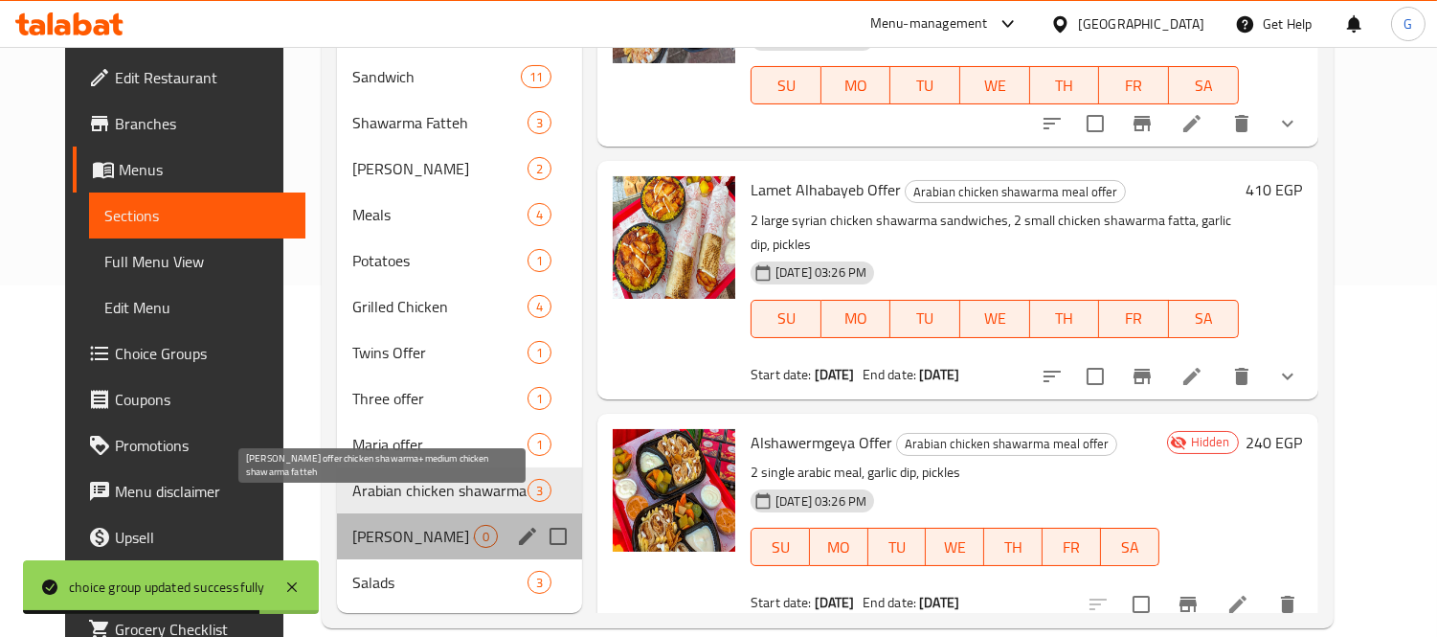
click at [389, 525] on span "Maria's offer chicken shawarma+medium chicken shawarma fatteh" at bounding box center [413, 536] width 122 height 23
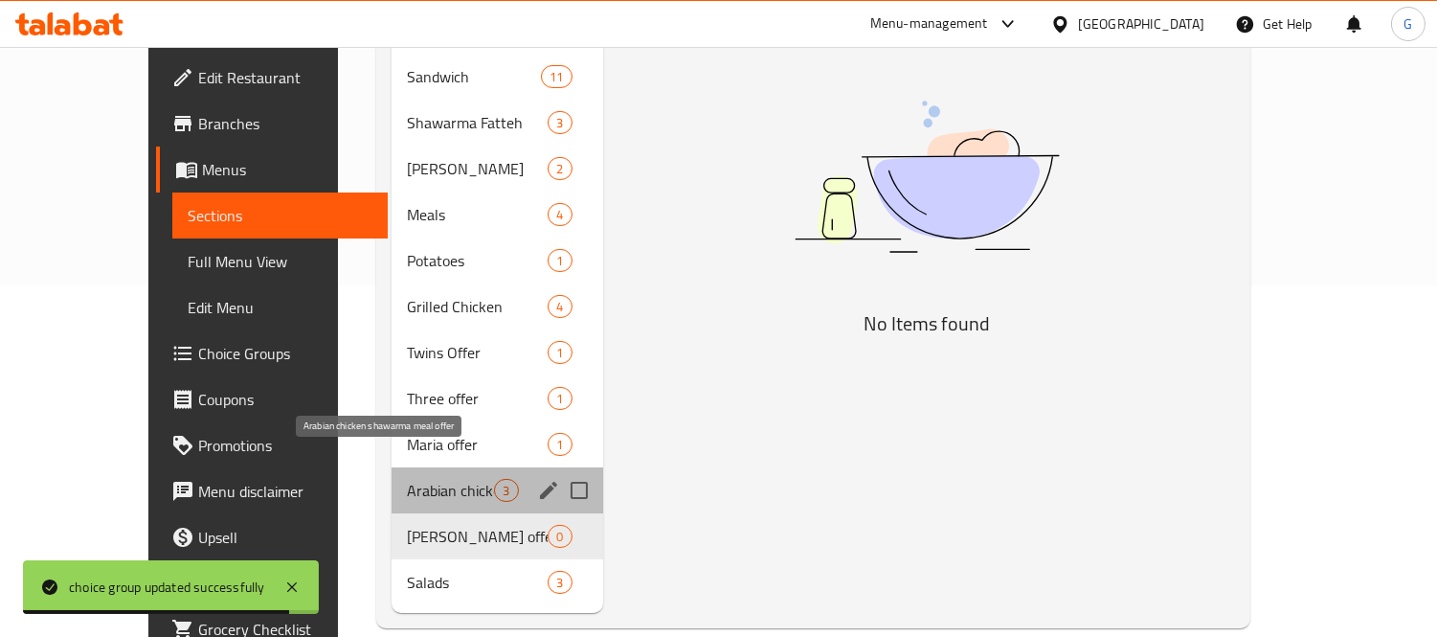
click at [407, 479] on span "Arabian chicken shawarma meal offer" at bounding box center [450, 490] width 87 height 23
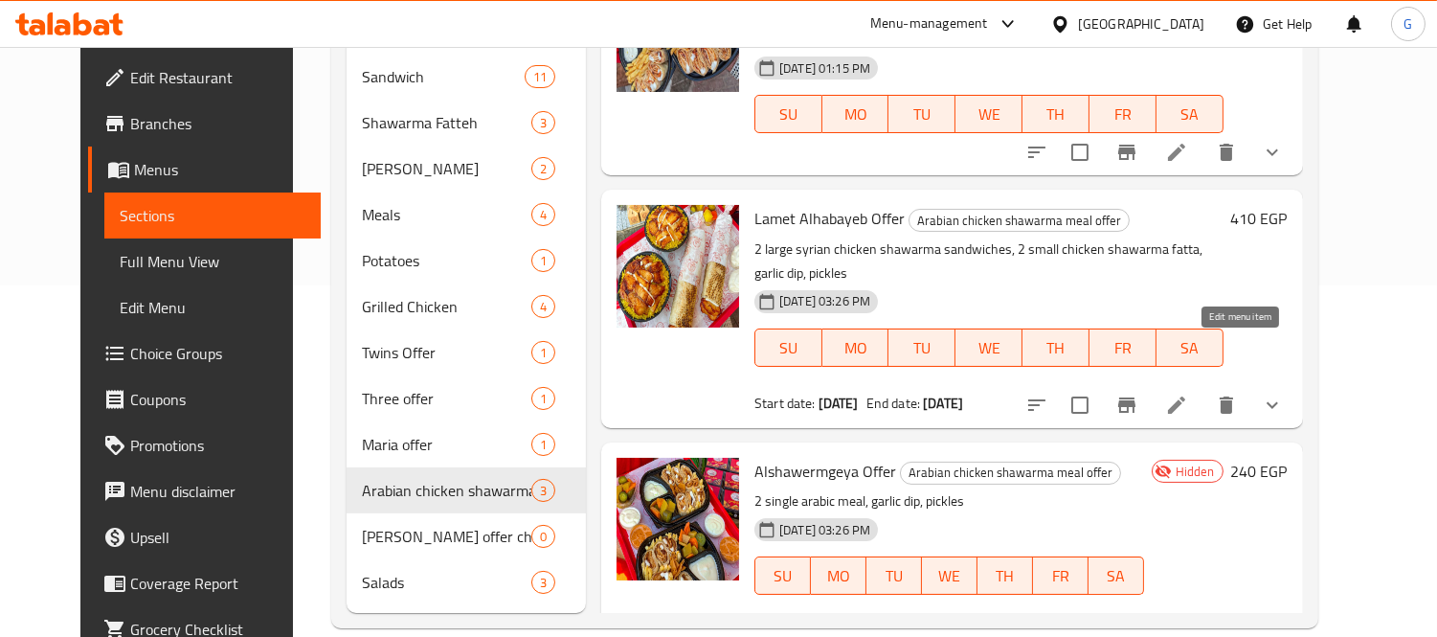
click at [1188, 393] on icon at bounding box center [1176, 404] width 23 height 23
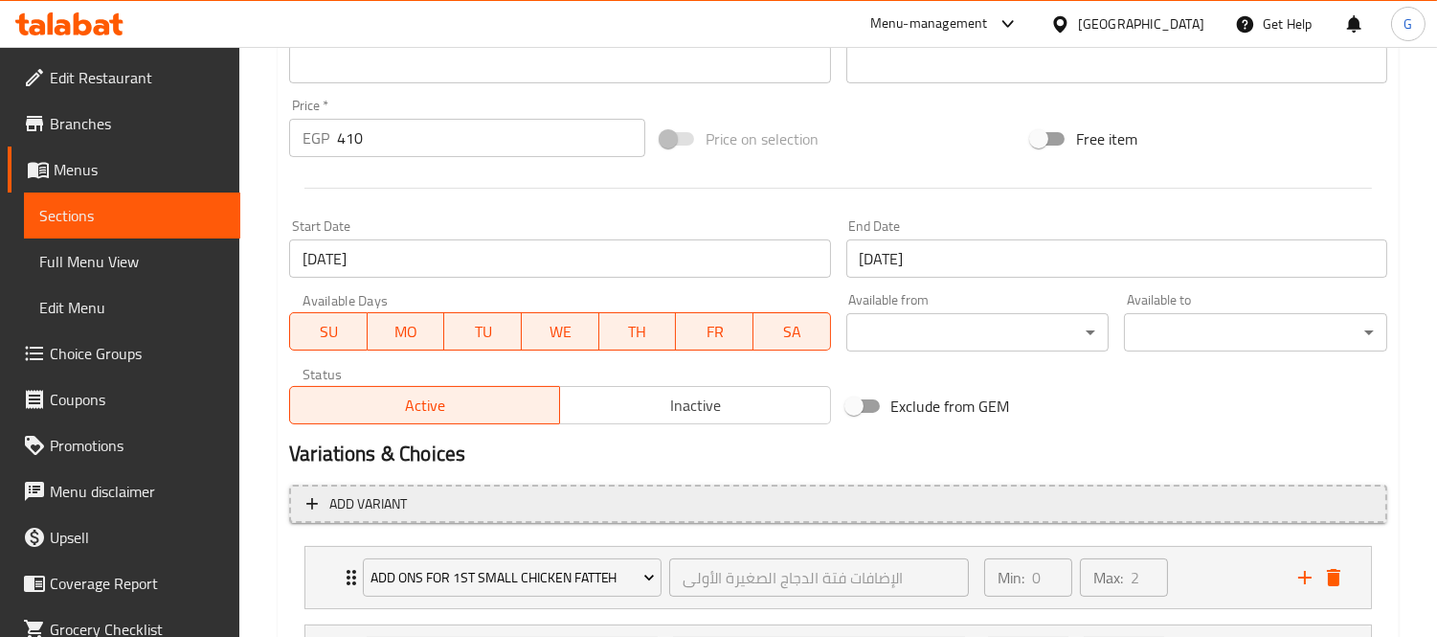
scroll to position [852, 0]
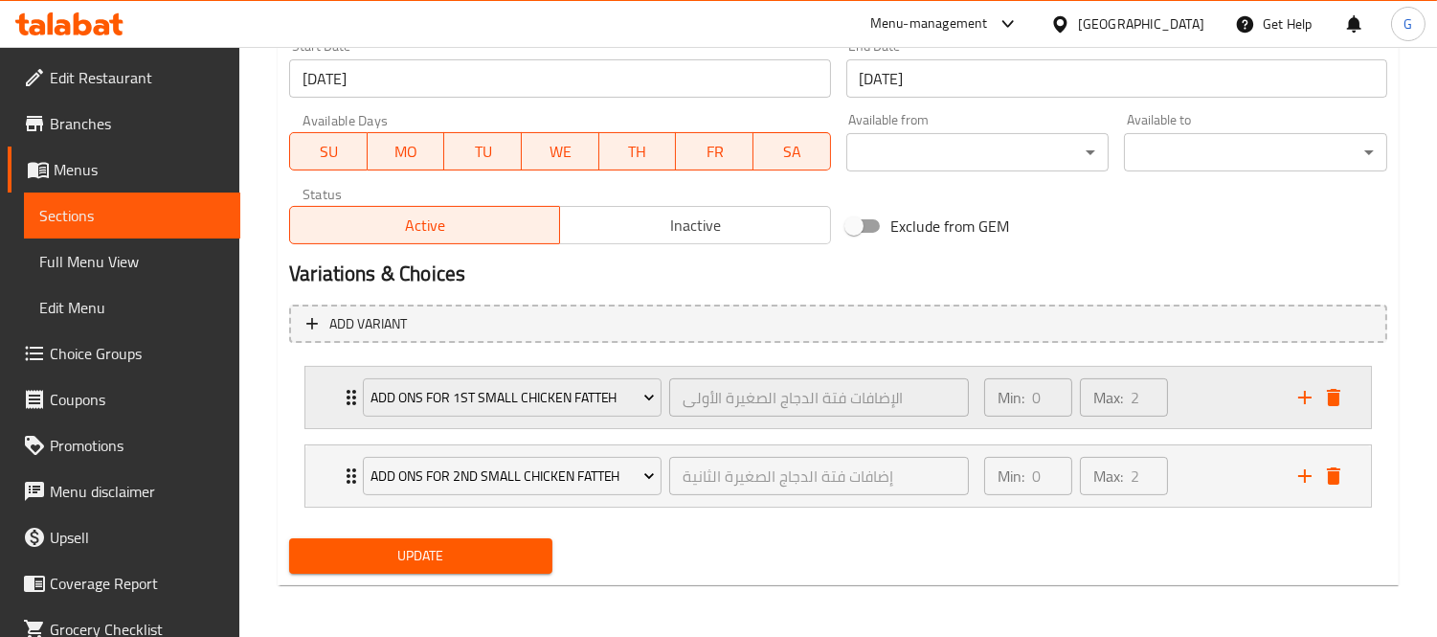
click at [338, 404] on div "Add ons For 1st Small Chicken Fatteh الإضافات فتة الدجاج الصغيرة الأولى ​ Min: …" at bounding box center [837, 397] width 1065 height 61
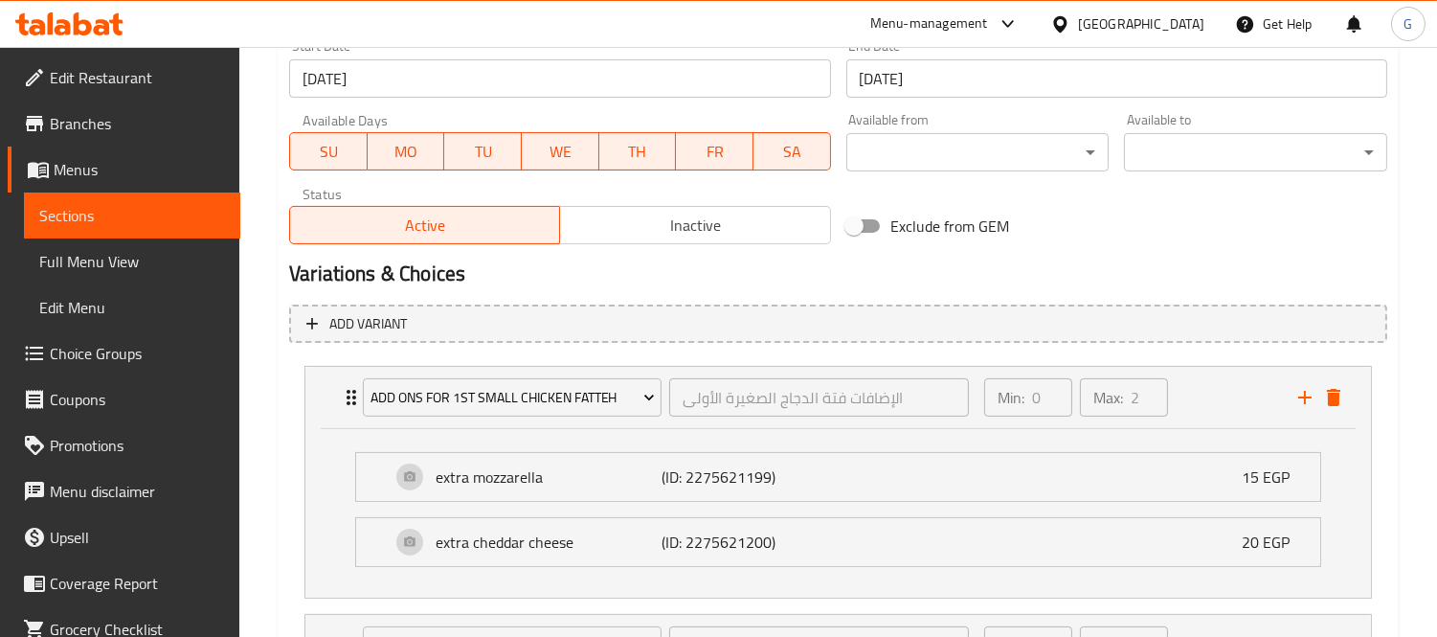
scroll to position [1021, 0]
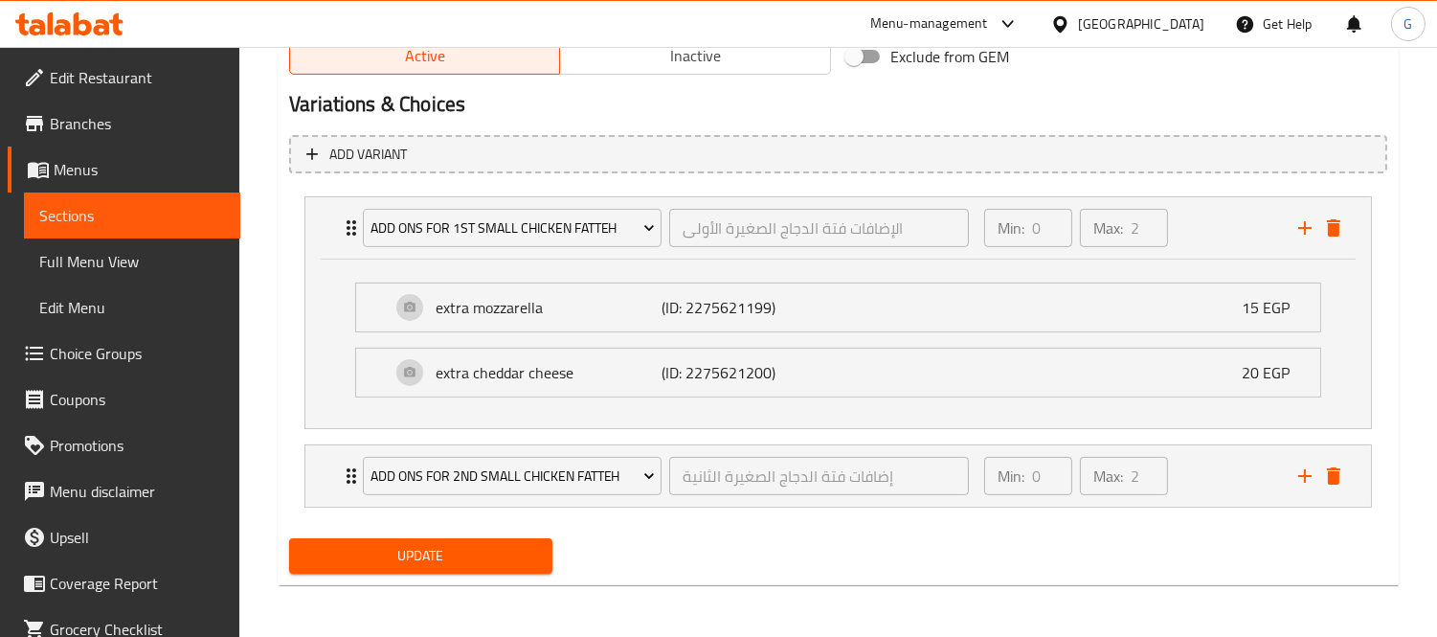
drag, startPoint x: 349, startPoint y: 479, endPoint x: 442, endPoint y: 435, distance: 102.8
click at [349, 477] on icon "Expand" at bounding box center [351, 475] width 23 height 23
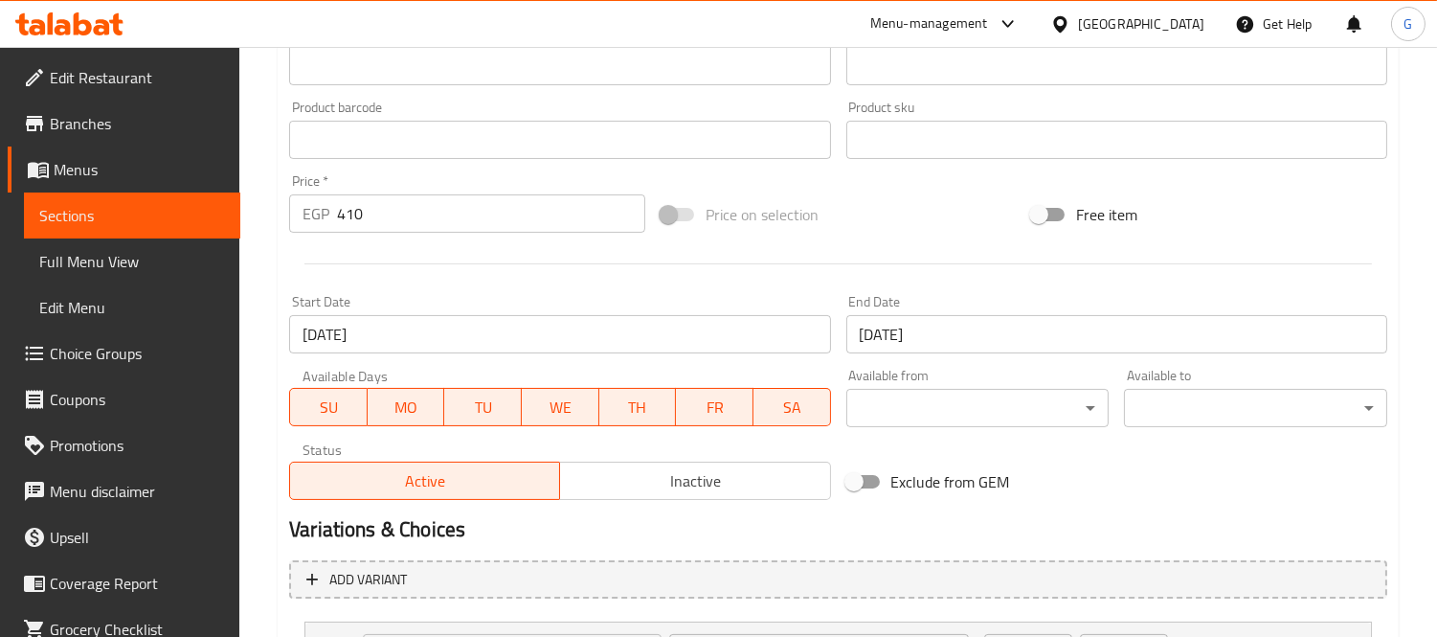
scroll to position [170, 0]
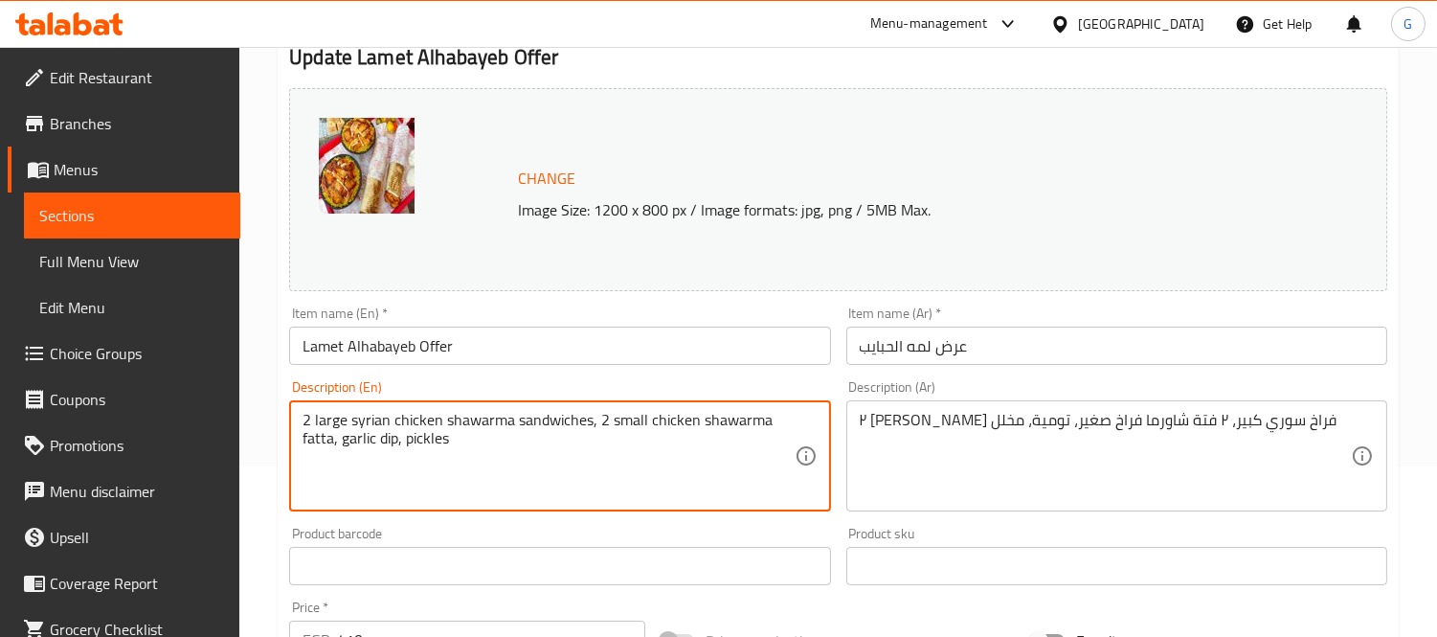
click at [429, 438] on textarea "2 large syrian chicken shawarma sandwiches, 2 small chicken shawarma fatta, gar…" at bounding box center [547, 456] width 491 height 91
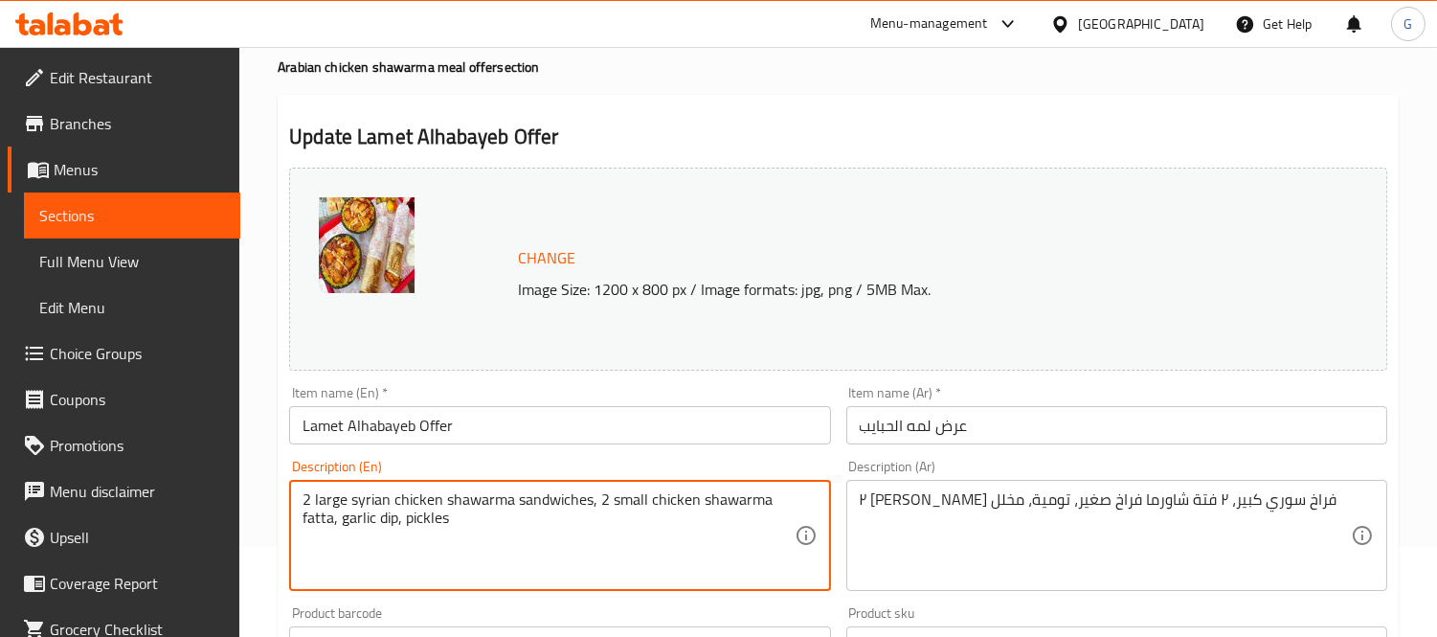
scroll to position [0, 0]
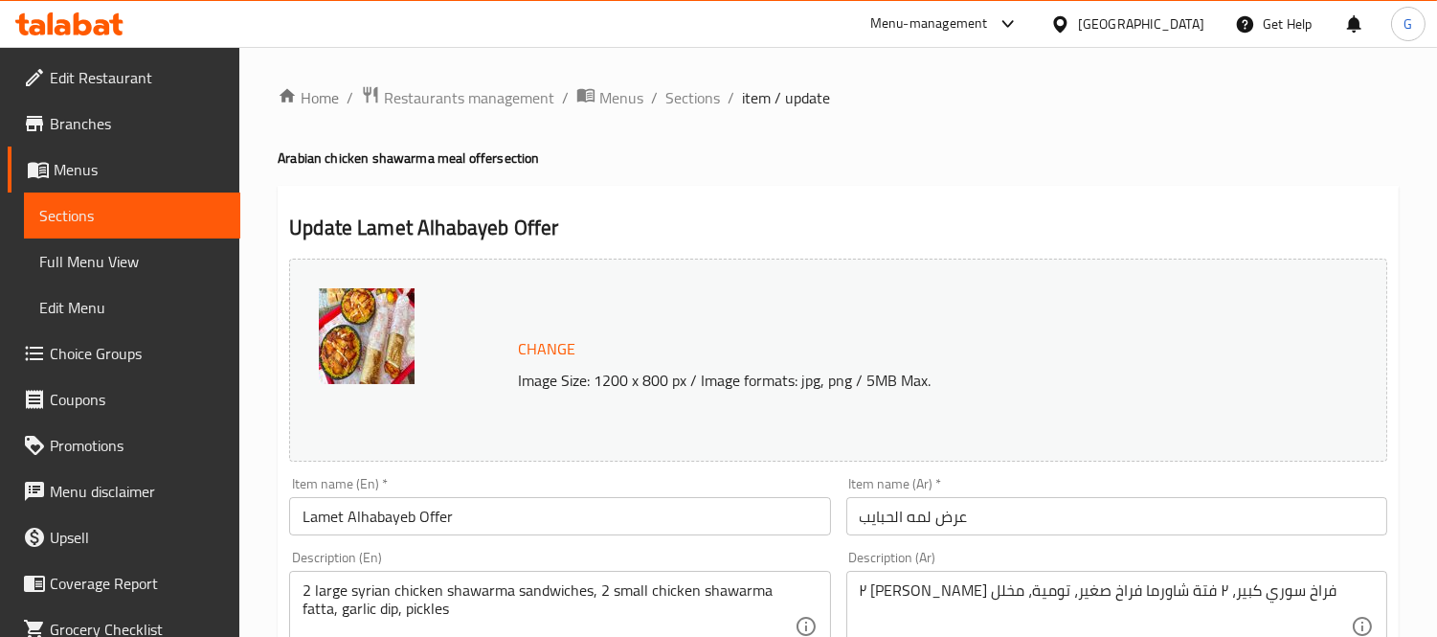
drag, startPoint x: 666, startPoint y: 102, endPoint x: 724, endPoint y: 144, distance: 70.7
click at [666, 101] on span "Sections" at bounding box center [692, 97] width 55 height 23
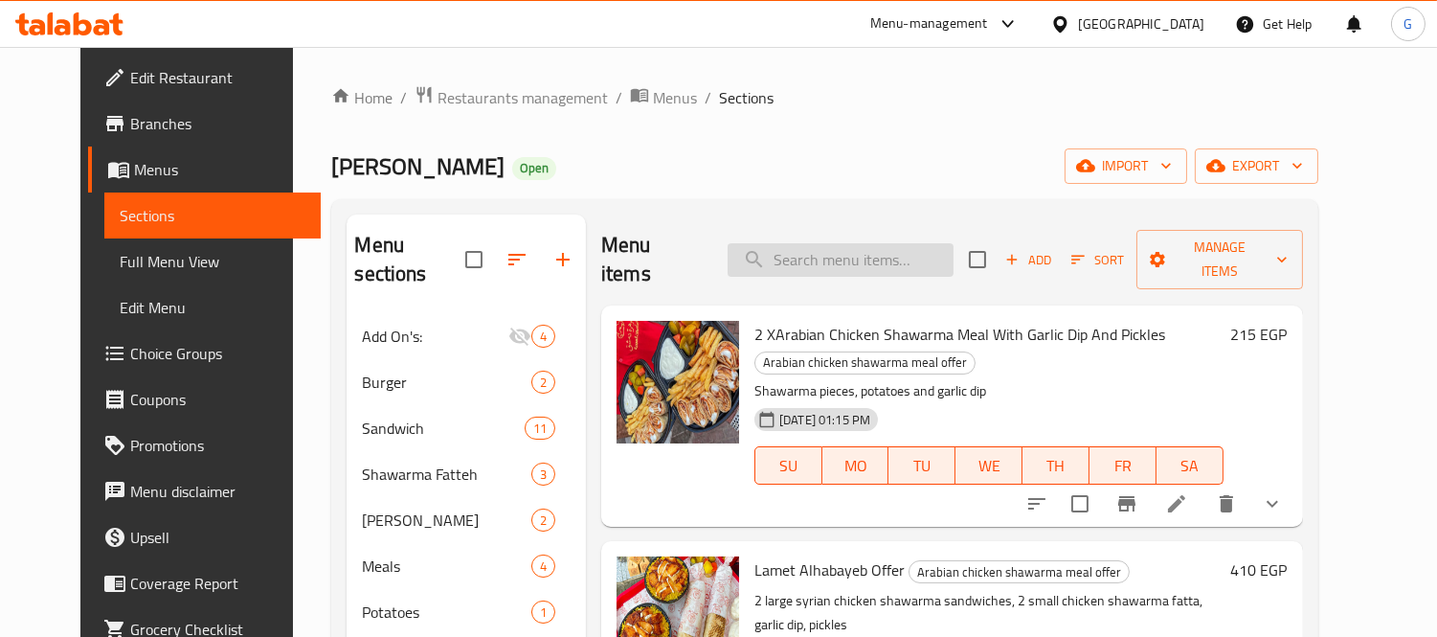
click at [839, 243] on input "search" at bounding box center [840, 260] width 226 height 34
paste input "pickles"
type input "pickles"
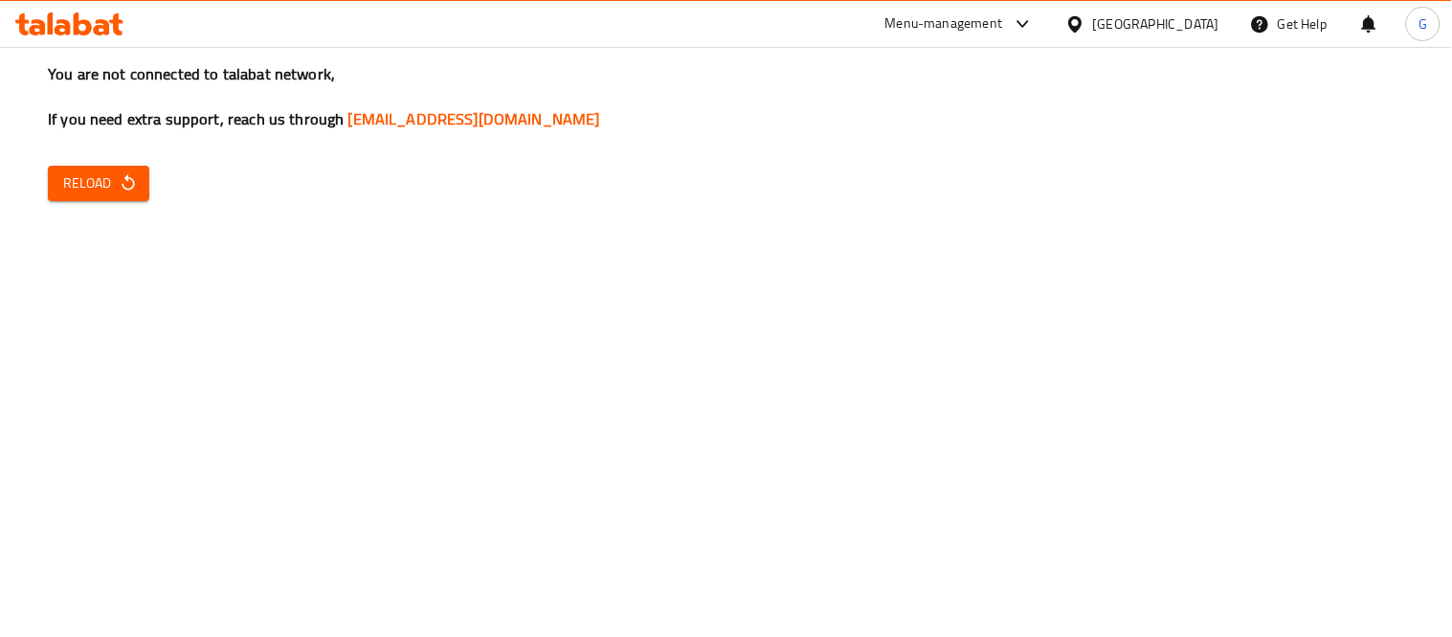
click at [86, 192] on span "Reload" at bounding box center [98, 183] width 71 height 24
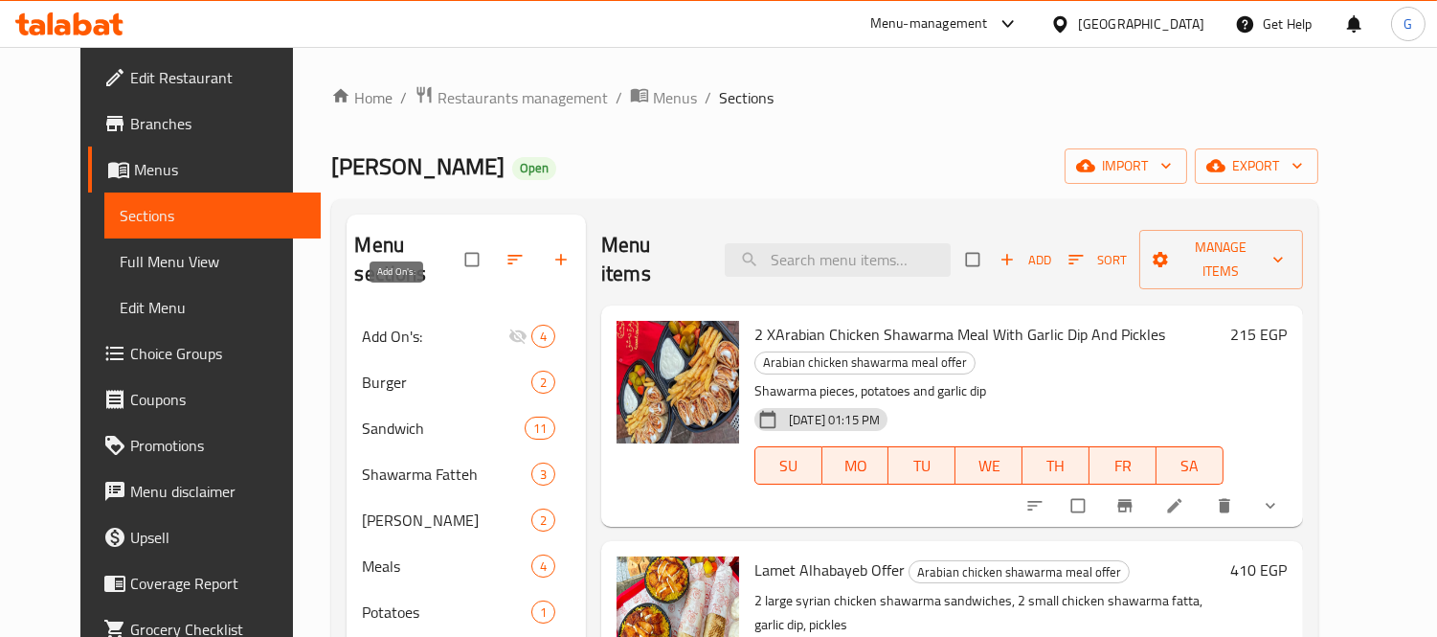
click at [416, 324] on span "Add On's:" at bounding box center [434, 335] width 145 height 23
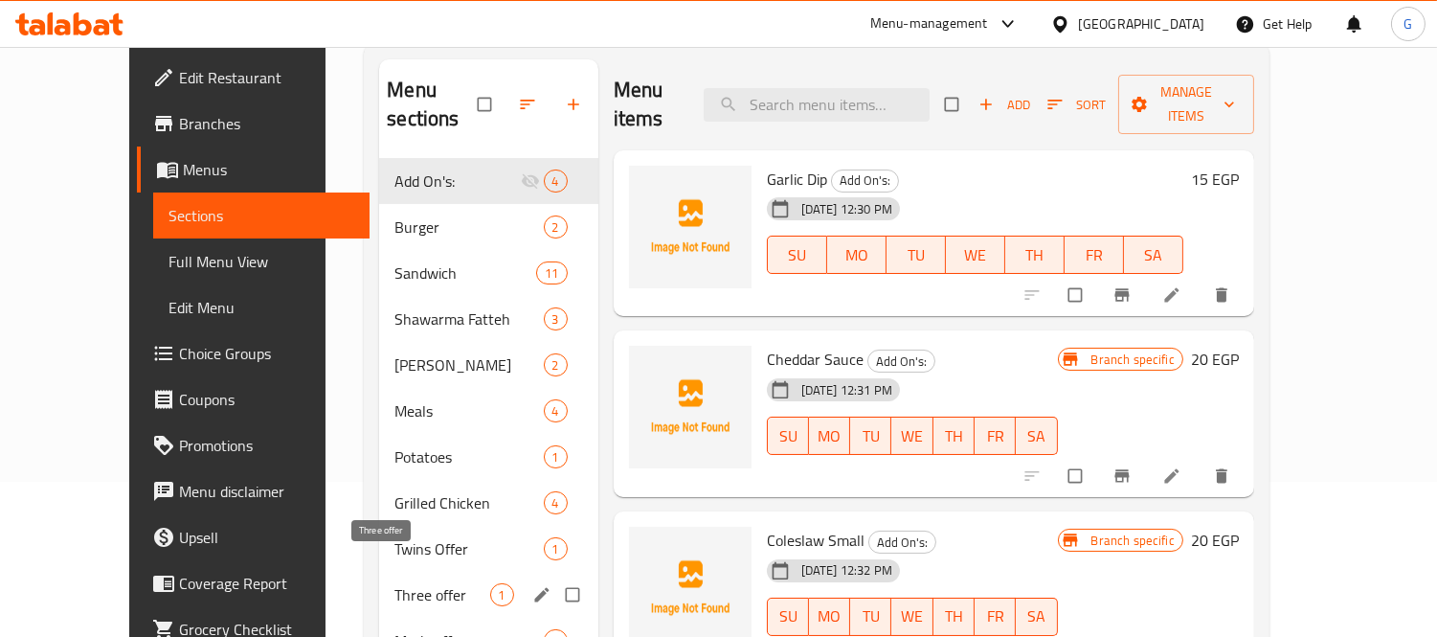
scroll to position [319, 0]
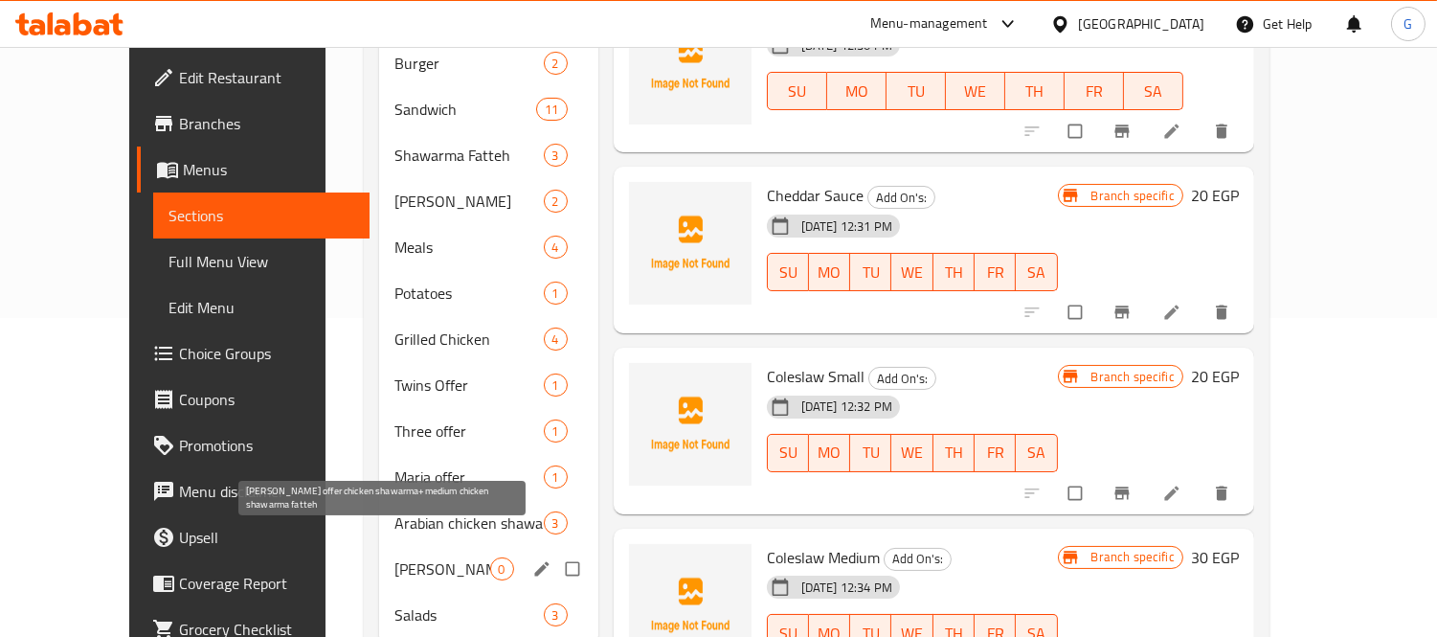
click at [425, 557] on span "[PERSON_NAME] offer chicken shawarma+medium chicken shawarma fatteh" at bounding box center [441, 568] width 95 height 23
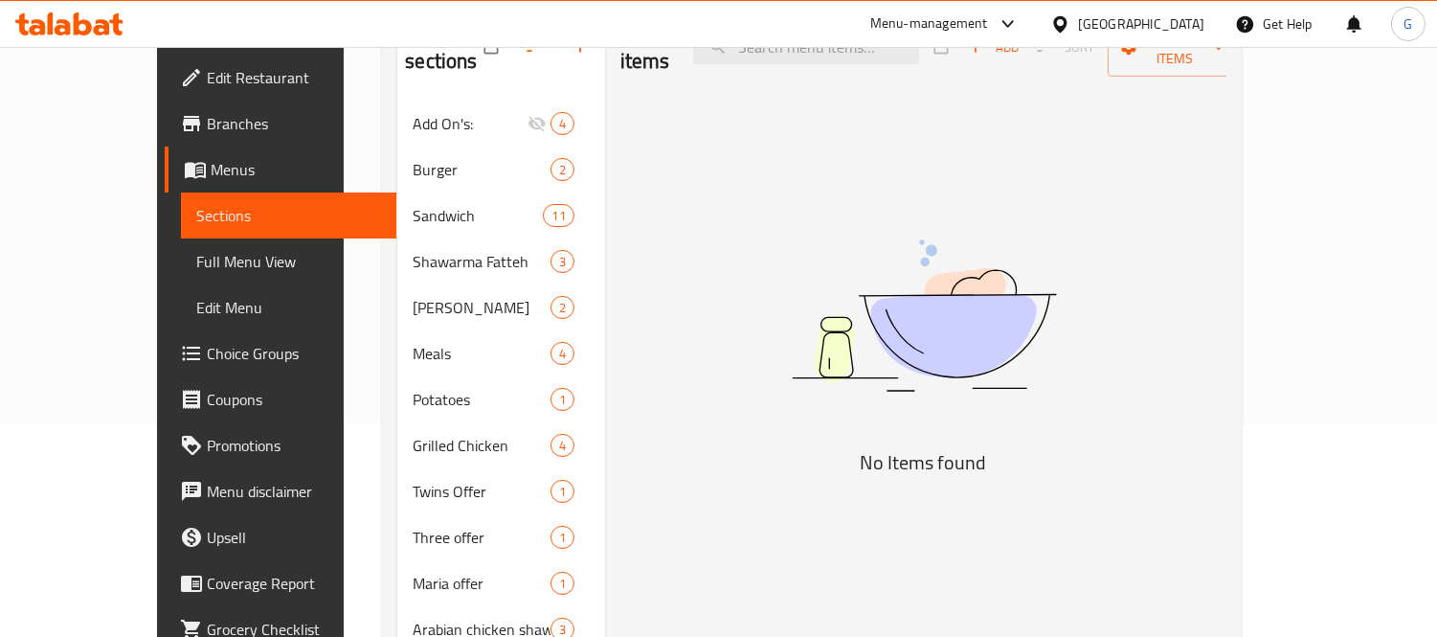
scroll to position [351, 0]
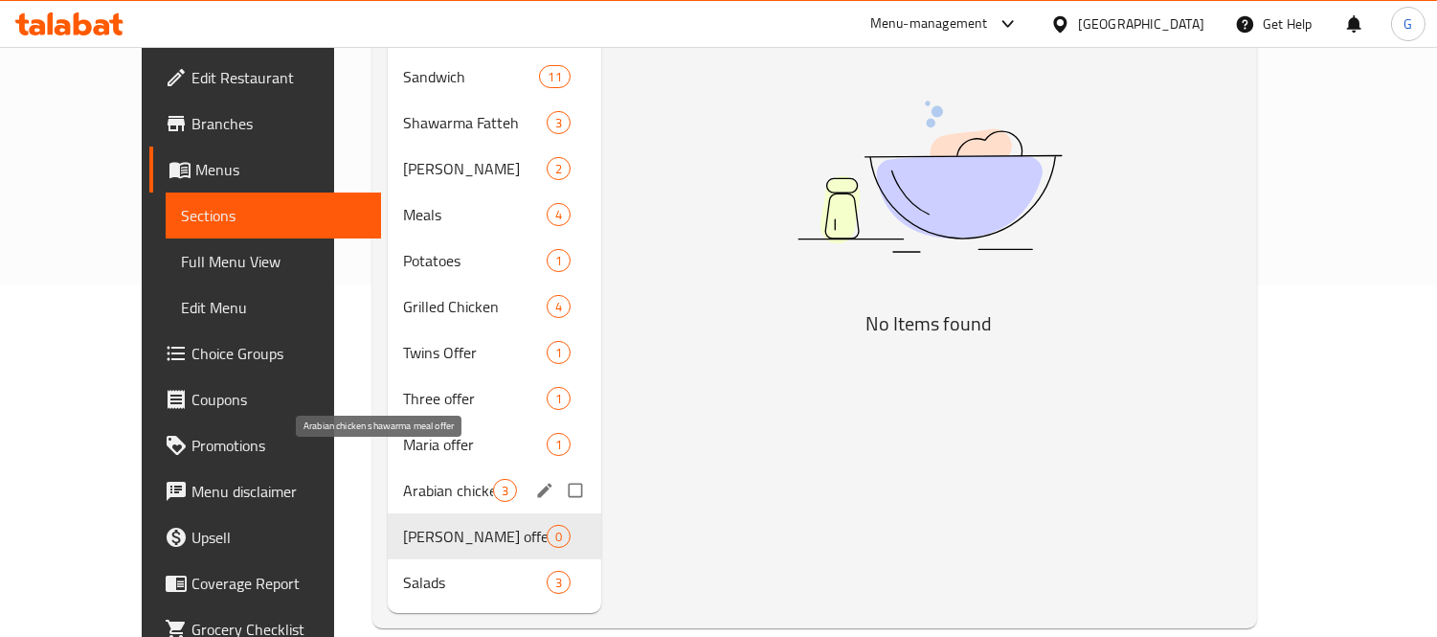
click at [451, 479] on span "Arabian chicken shawarma meal offer" at bounding box center [448, 490] width 90 height 23
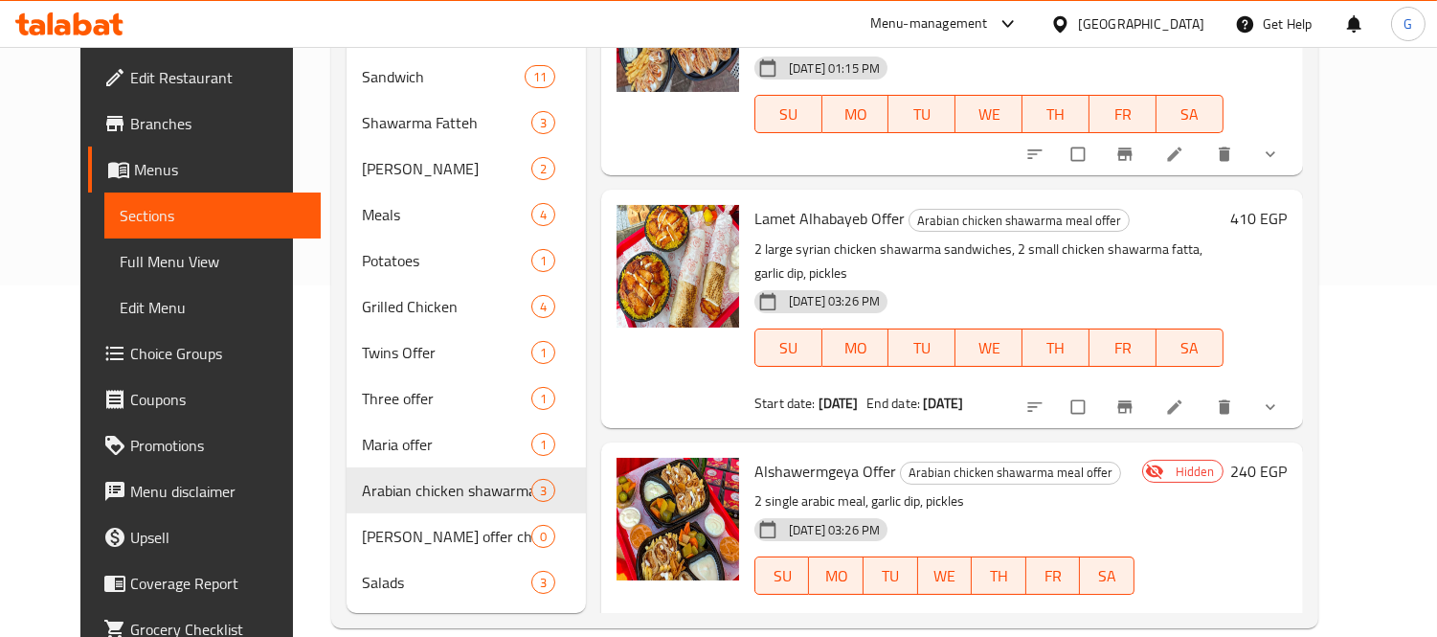
click at [1203, 391] on li at bounding box center [1177, 406] width 54 height 31
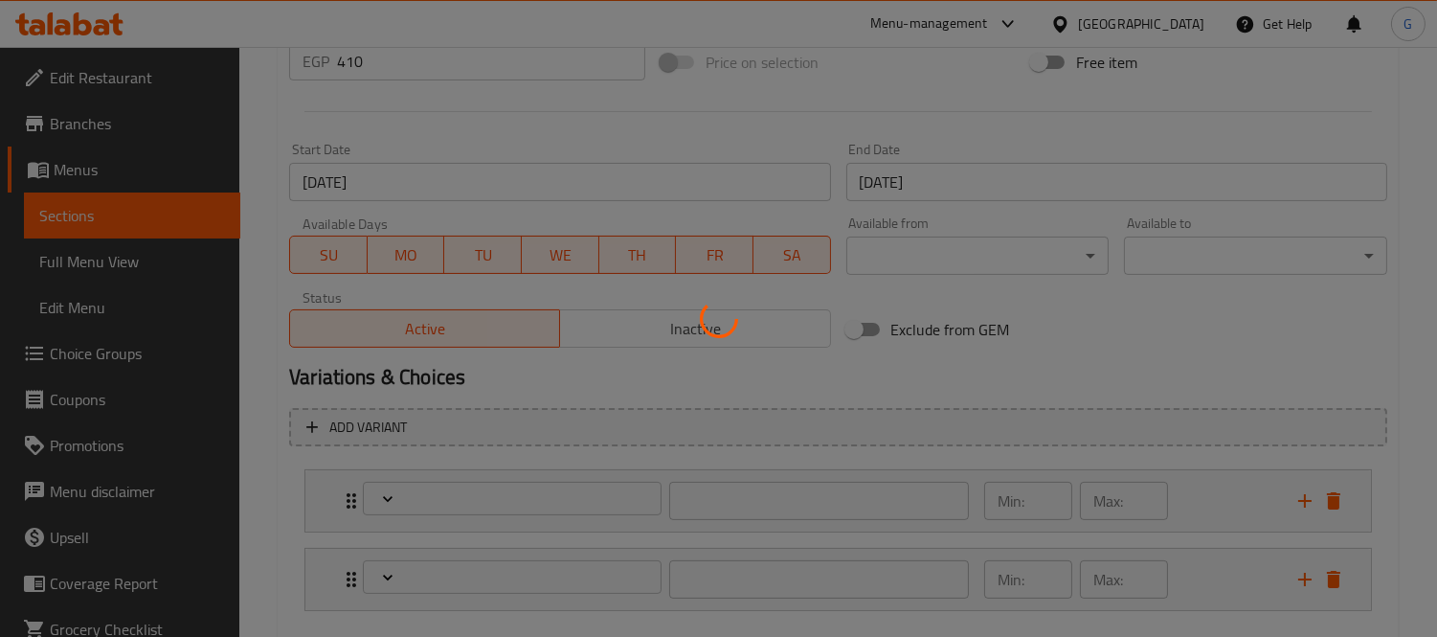
scroll to position [852, 0]
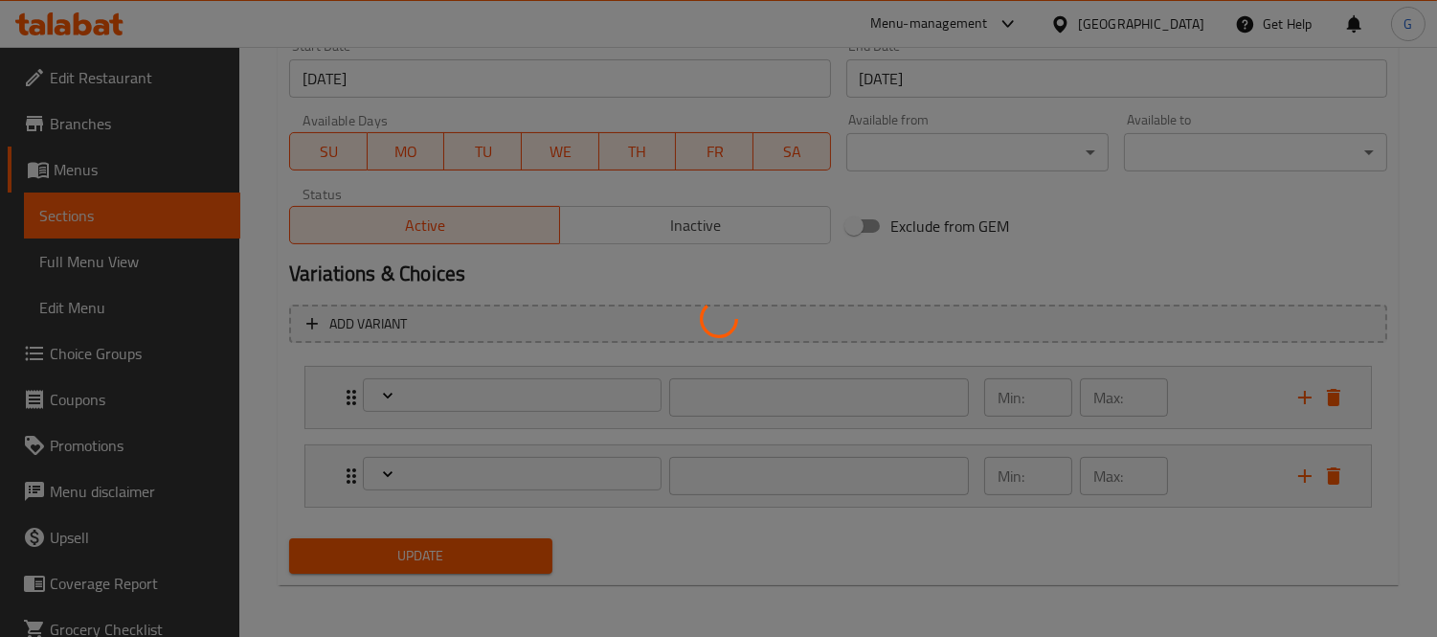
click at [338, 385] on div at bounding box center [718, 318] width 1437 height 637
type input "الإضافات فتة الدجاج الصغيرة الأولى"
type input "0"
type input "2"
type input "إضافات فتة الدجاج الصغيرة الثانية"
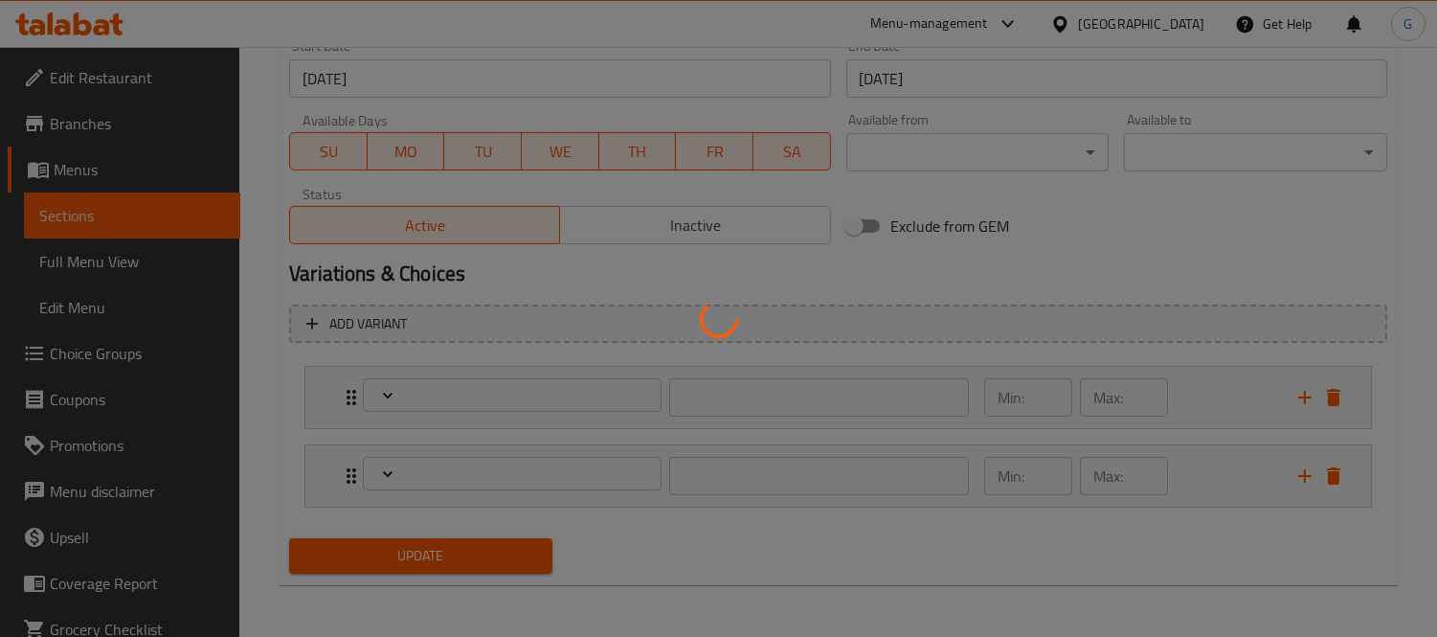
type input "0"
type input "2"
click at [350, 390] on div at bounding box center [718, 318] width 1437 height 637
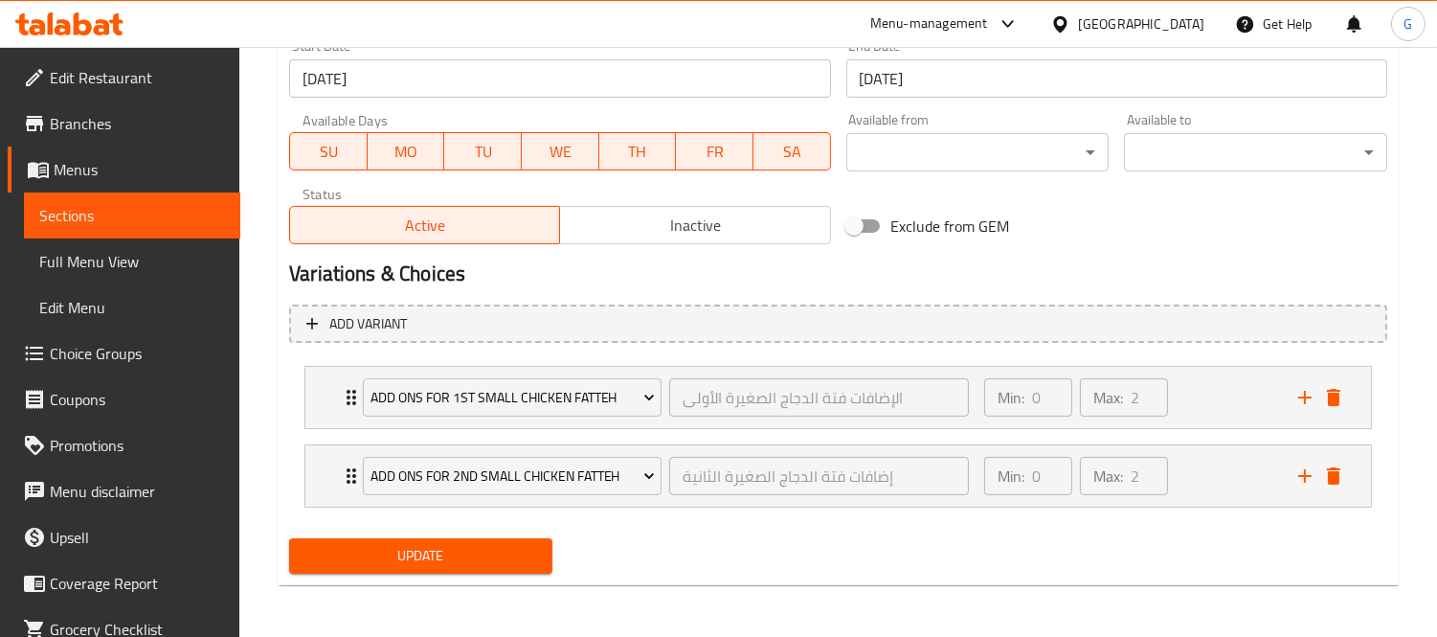
click at [351, 390] on div "Add ons For 1st Small Chicken Fatteh الإضافات فتة الدجاج الصغيرة الأولى ​" at bounding box center [665, 397] width 629 height 61
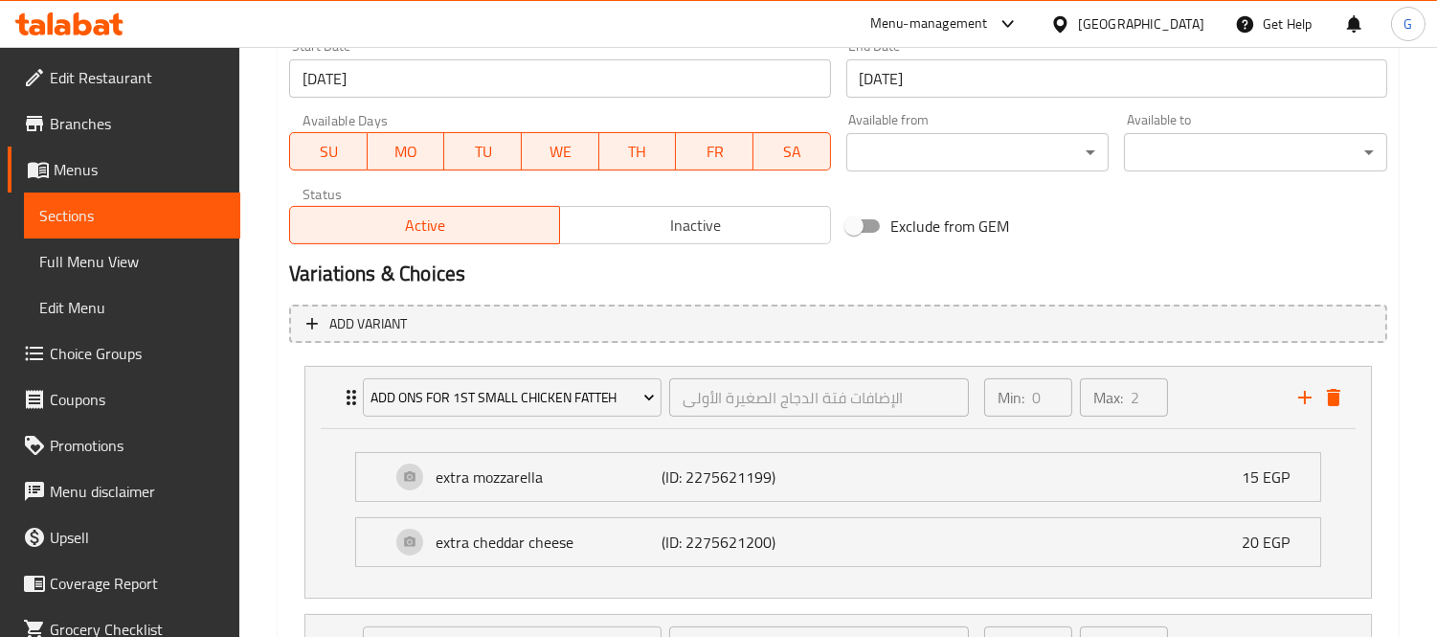
scroll to position [1021, 0]
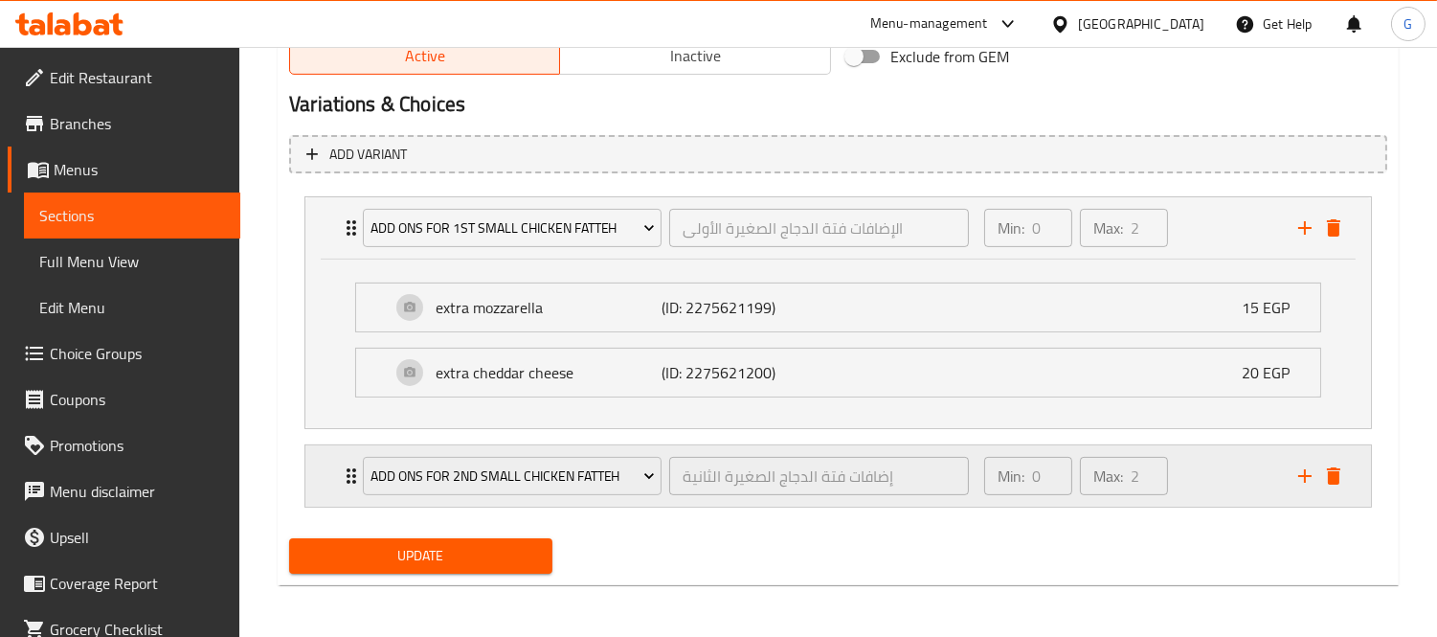
click at [349, 490] on div "Add ons For 2nd Small Chicken Fatteh إضافات فتة الدجاج الصغيرة الثانية ​ Min: 0…" at bounding box center [844, 475] width 1008 height 61
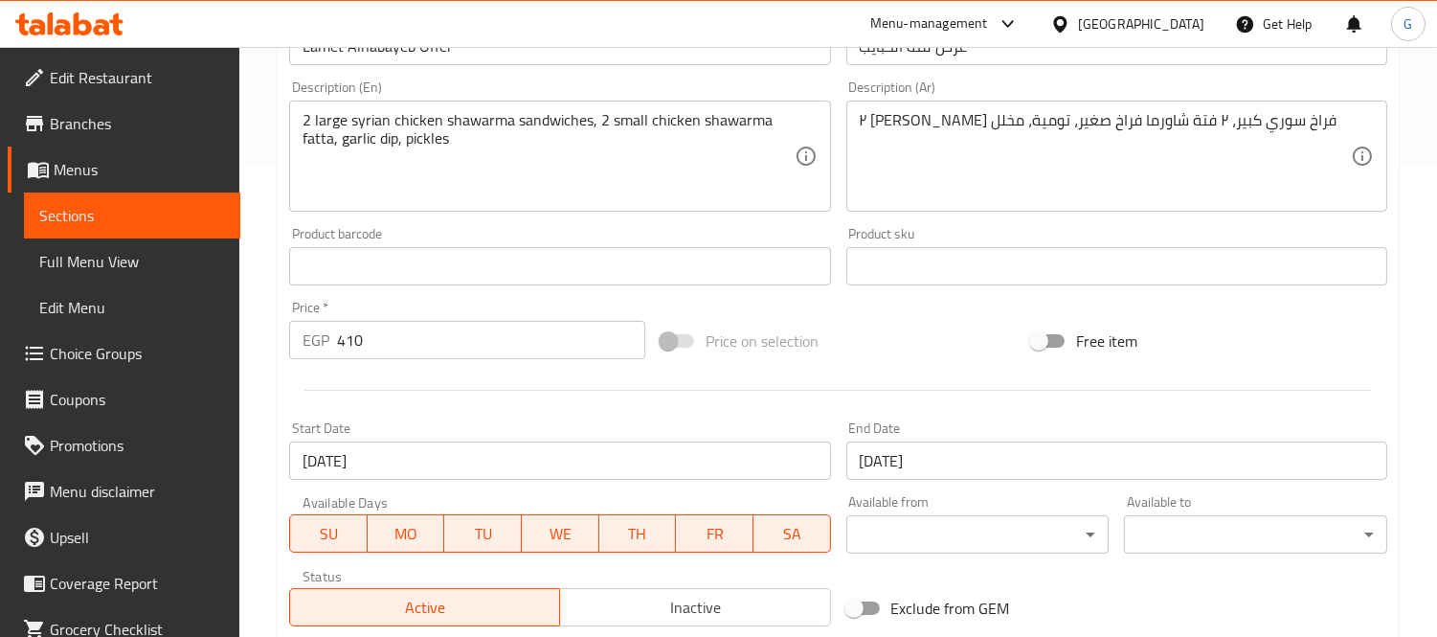
scroll to position [127, 0]
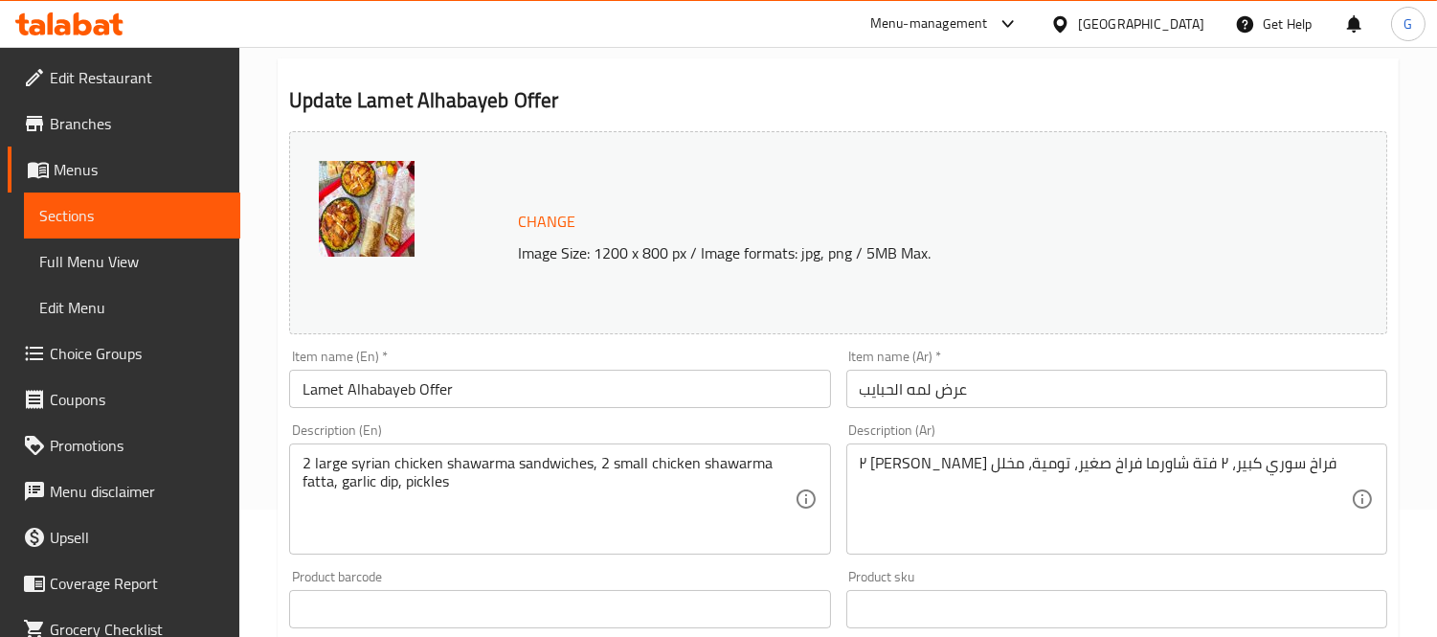
click at [408, 386] on input "Lamet Alhabayeb Offer" at bounding box center [559, 388] width 541 height 38
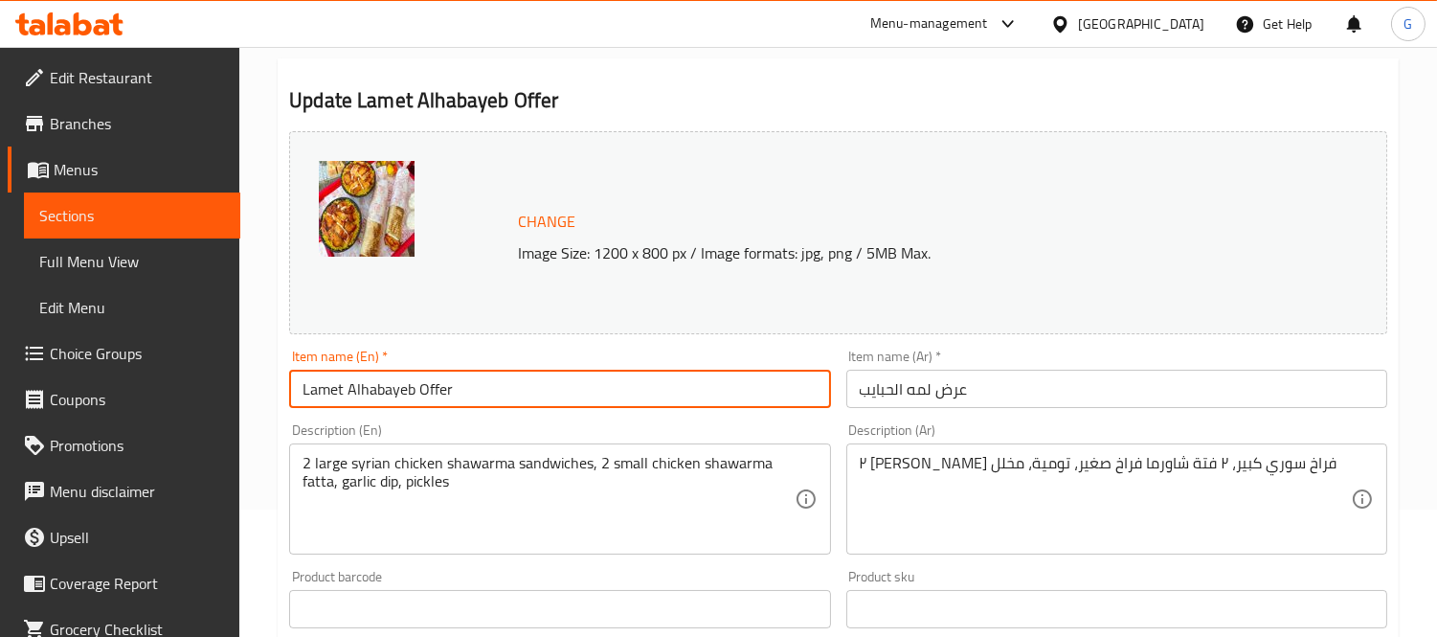
click at [408, 386] on input "Lamet Alhabayeb Offer" at bounding box center [559, 388] width 541 height 38
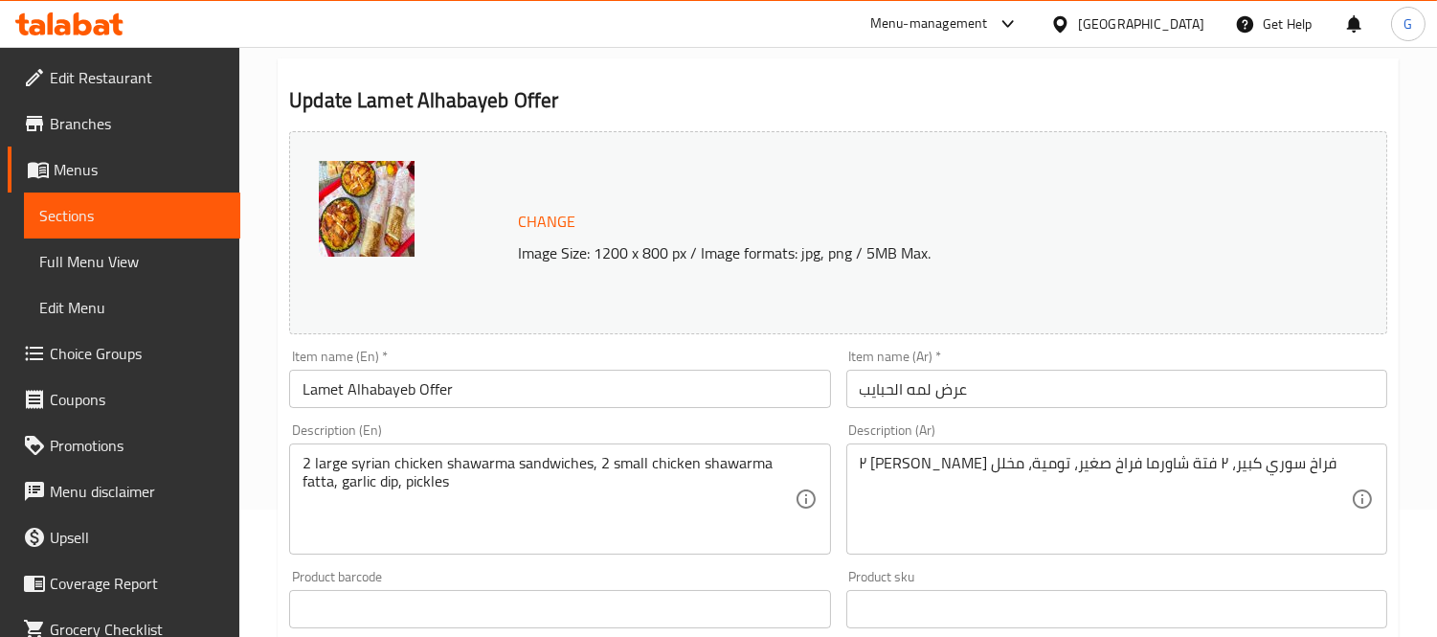
click at [111, 115] on span "Branches" at bounding box center [137, 123] width 175 height 23
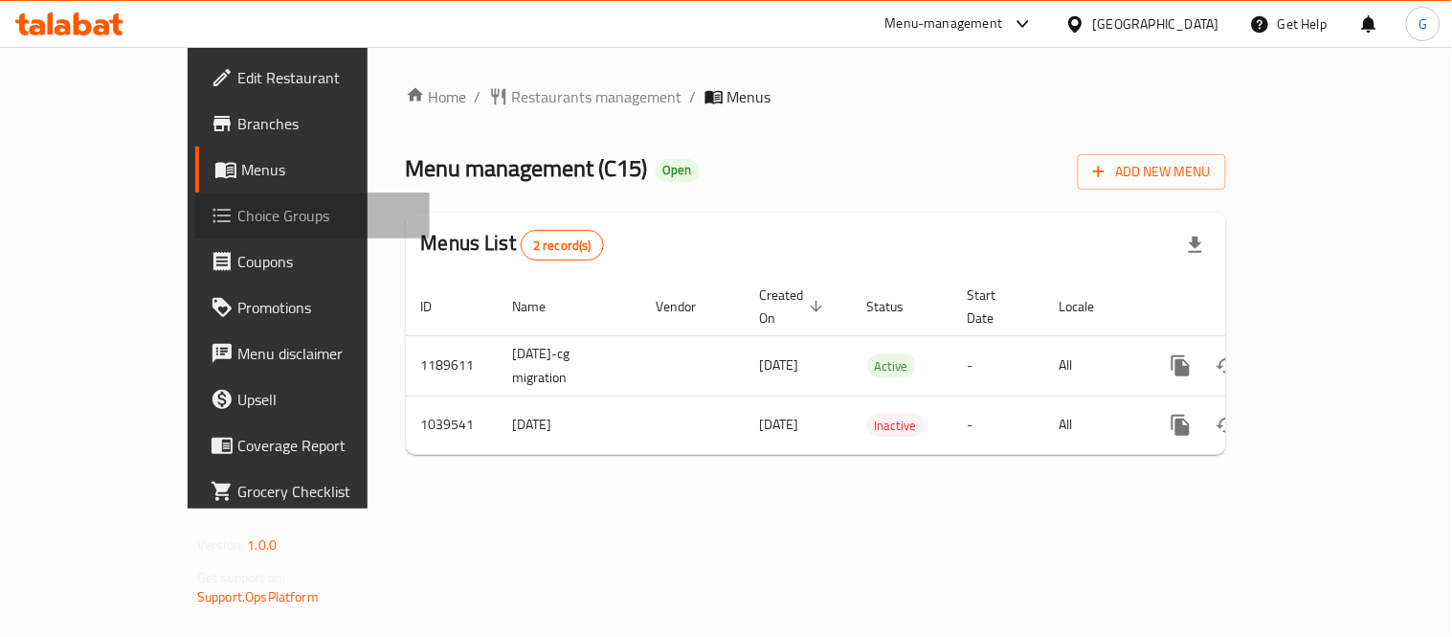
click at [237, 213] on span "Choice Groups" at bounding box center [325, 215] width 177 height 23
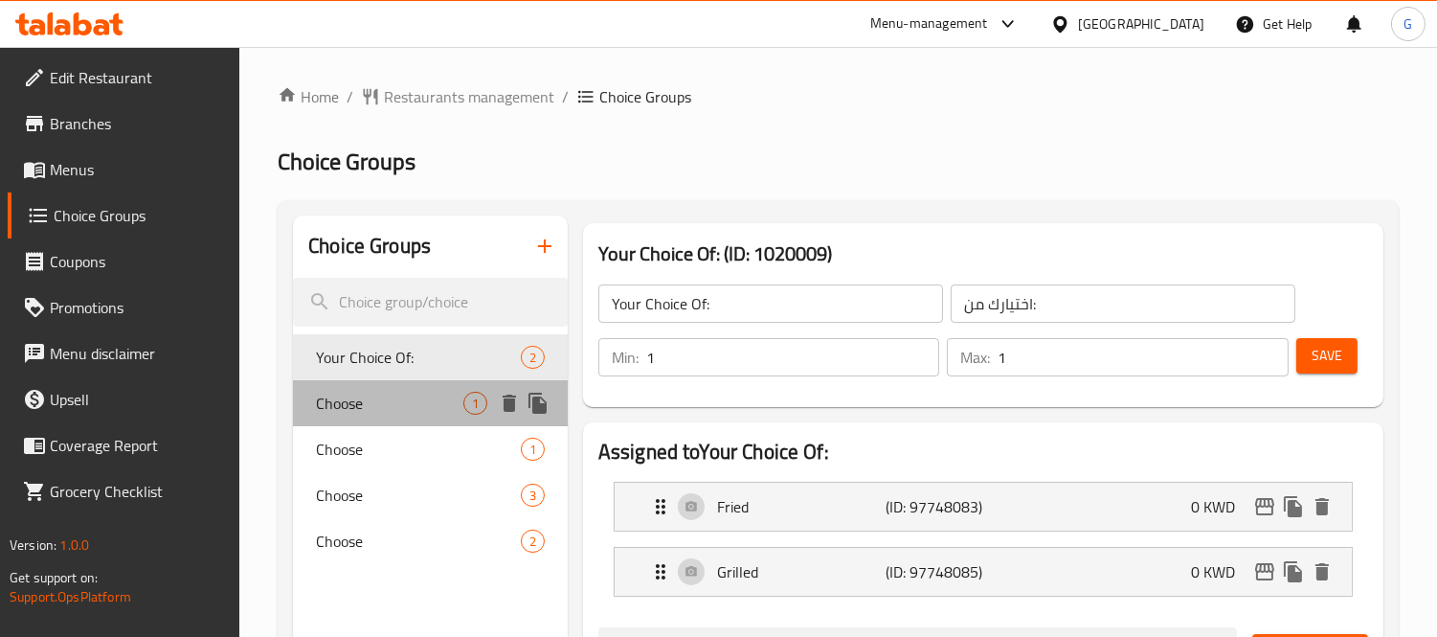
click at [355, 406] on span "Choose" at bounding box center [389, 402] width 147 height 23
type input "Choose"
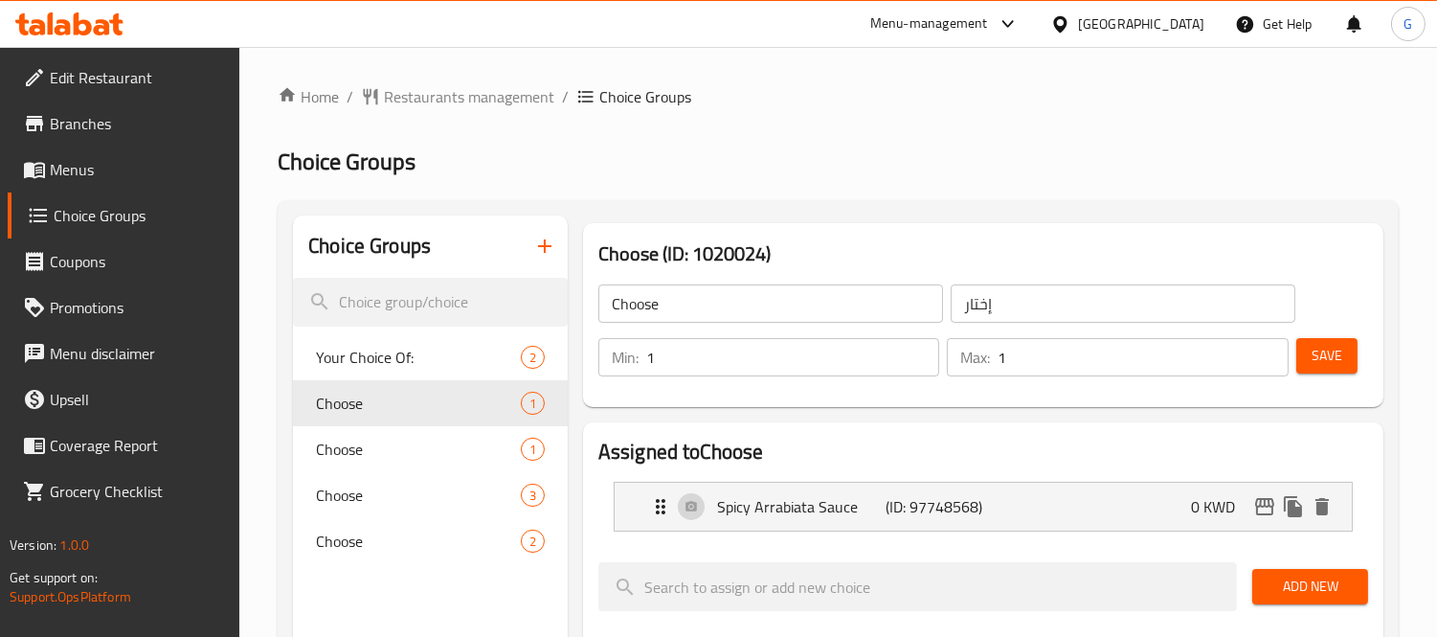
scroll to position [106, 0]
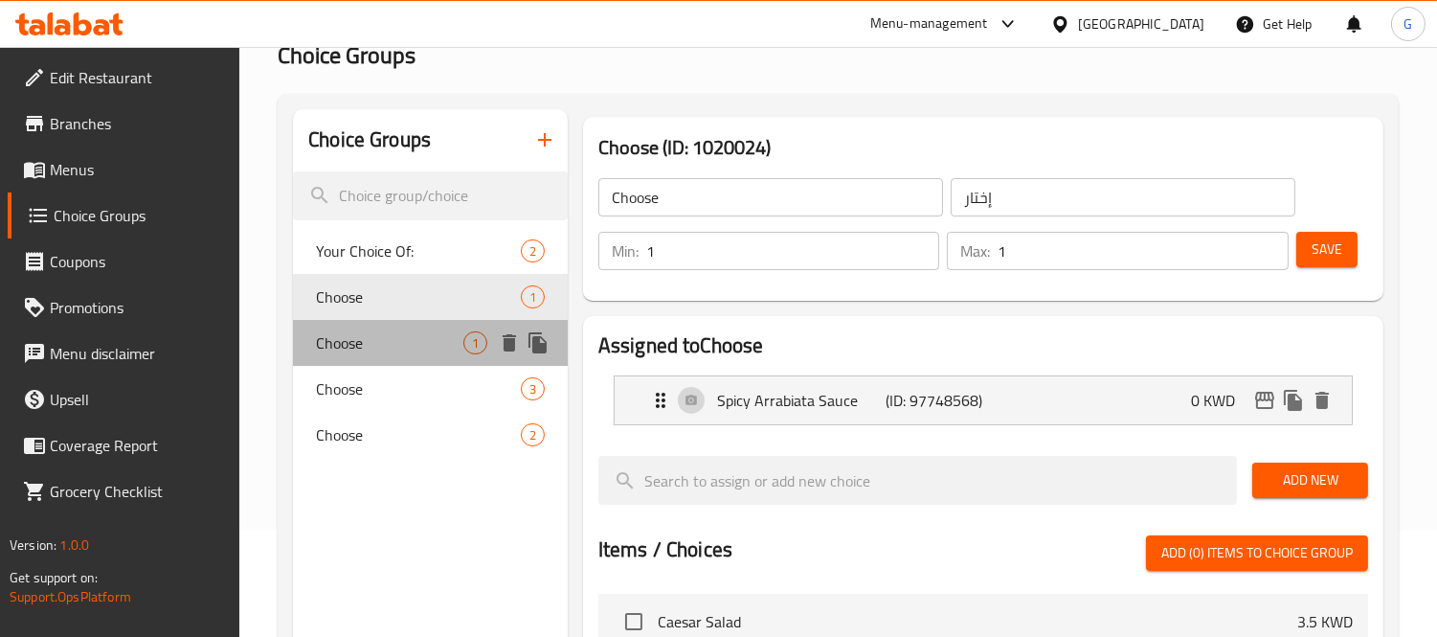
click at [367, 341] on span "Choose" at bounding box center [389, 342] width 147 height 23
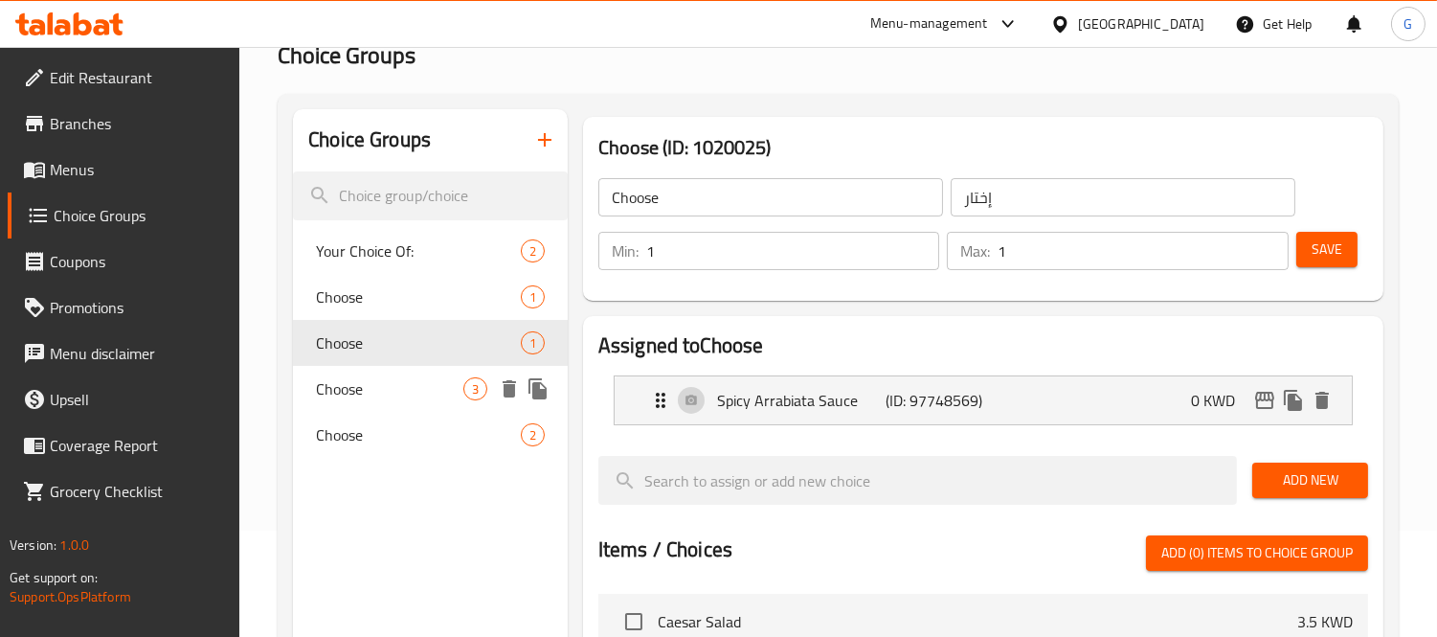
click at [358, 369] on div "Choose 3" at bounding box center [430, 389] width 275 height 46
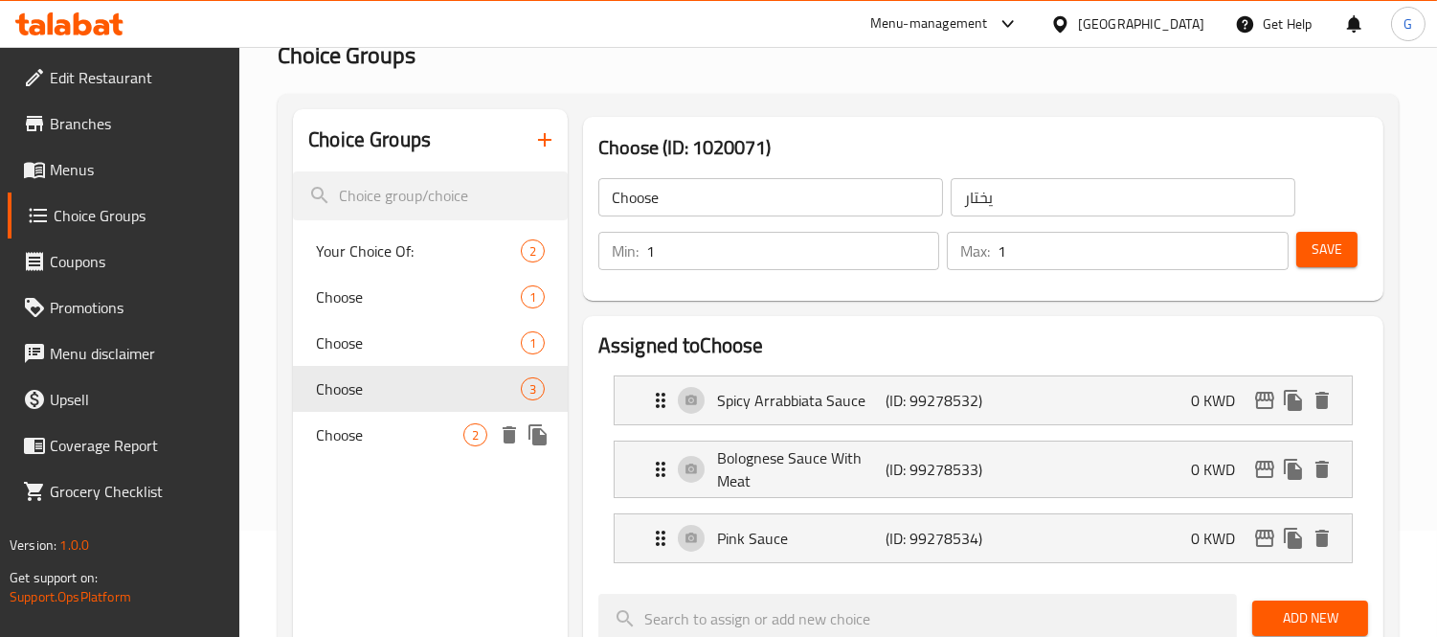
click at [341, 432] on span "Choose" at bounding box center [389, 434] width 147 height 23
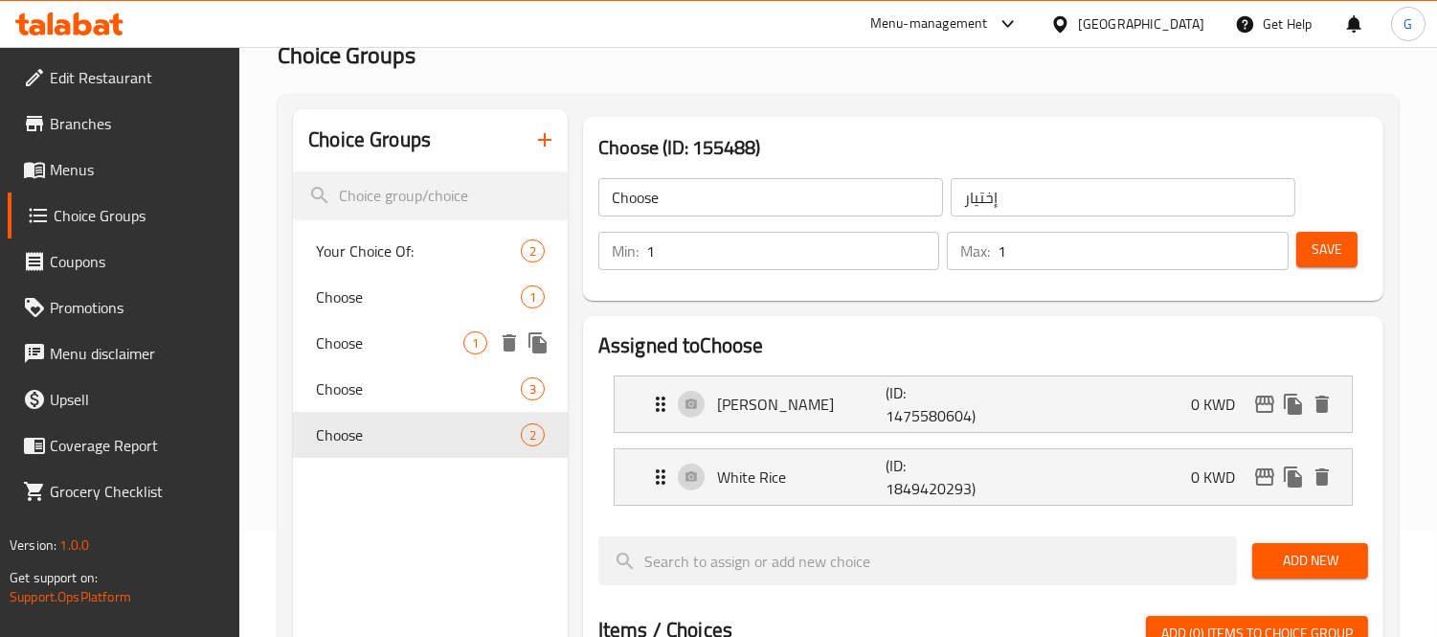
click at [395, 322] on div "Choose 1" at bounding box center [430, 343] width 275 height 46
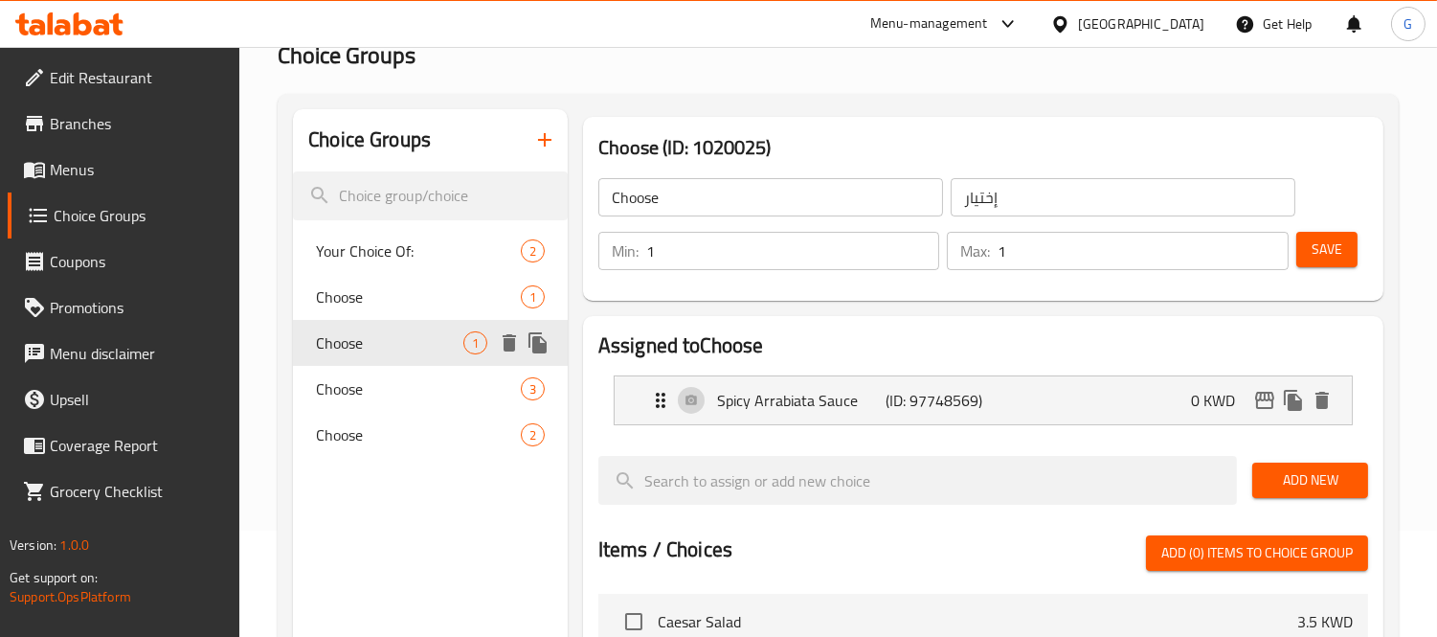
type input "إختار"
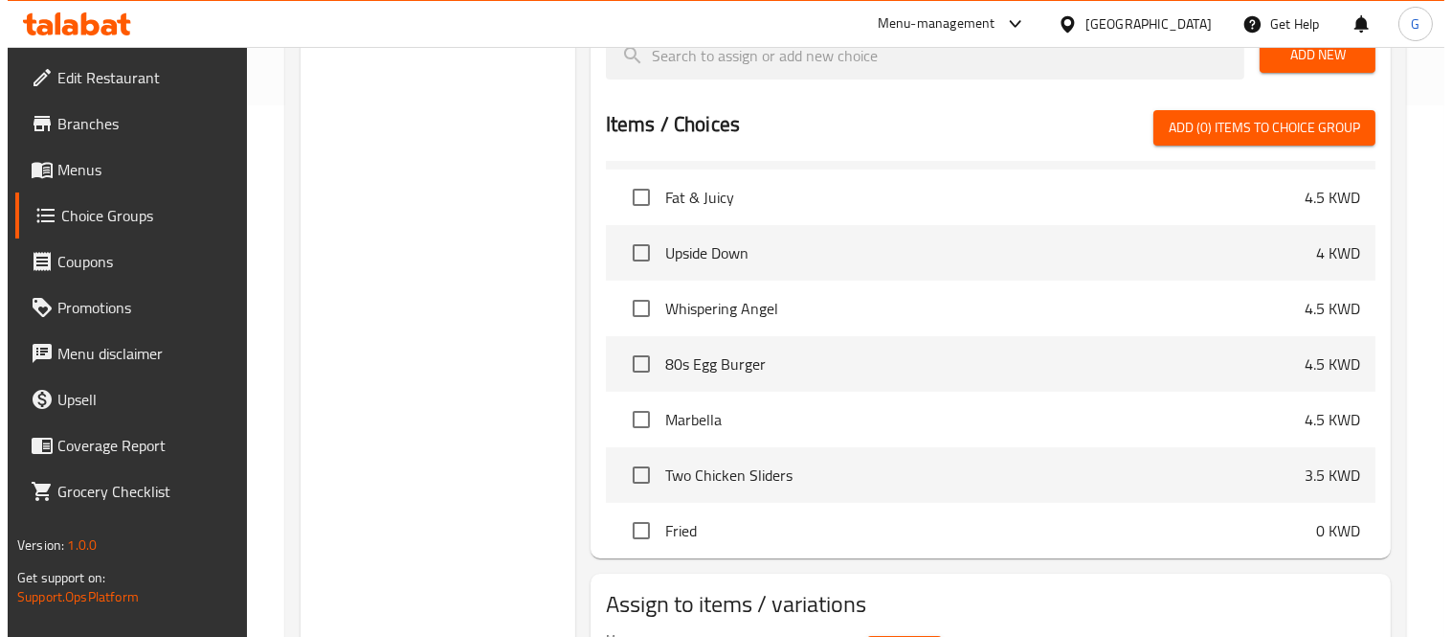
scroll to position [647, 0]
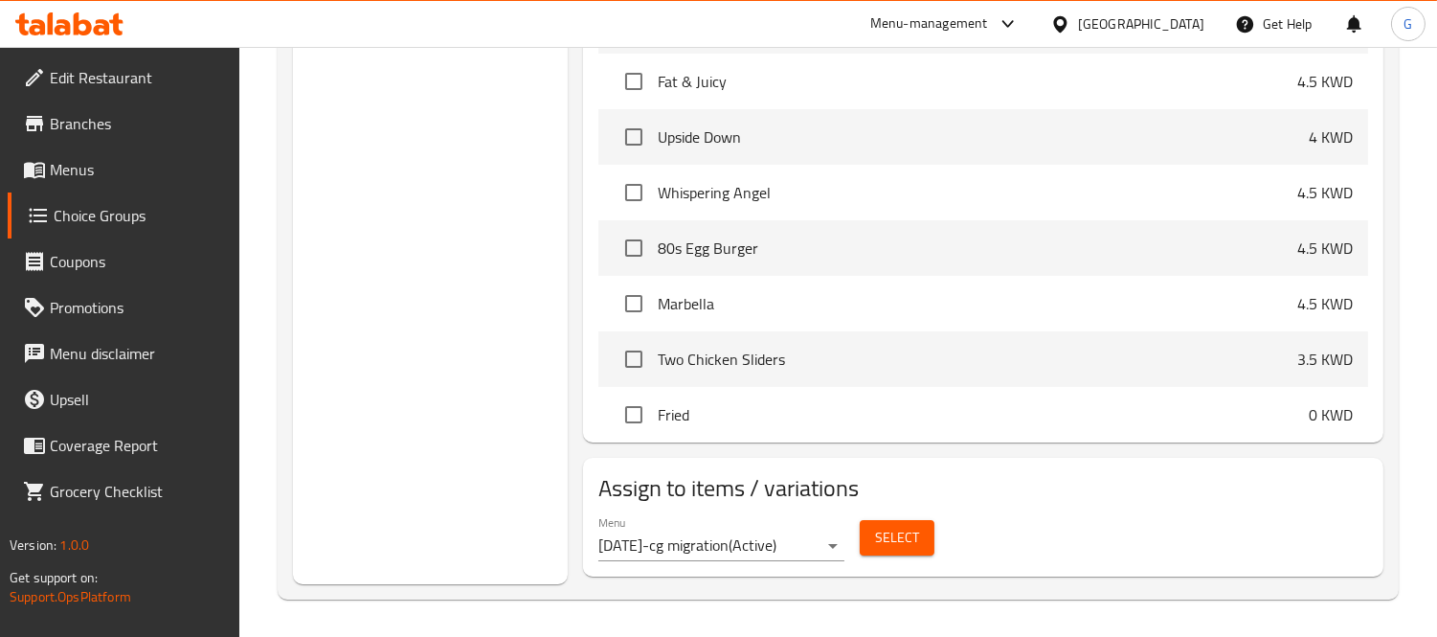
click at [897, 529] on span "Select" at bounding box center [897, 538] width 44 height 24
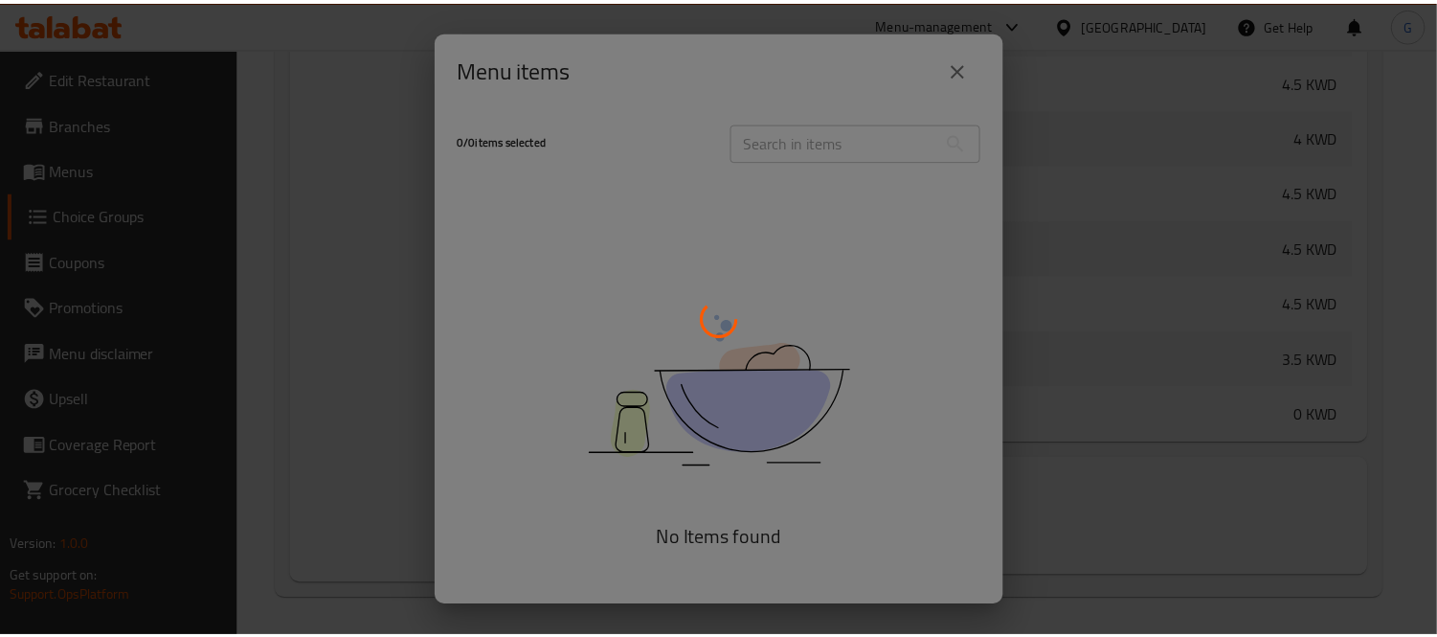
scroll to position [1402, 0]
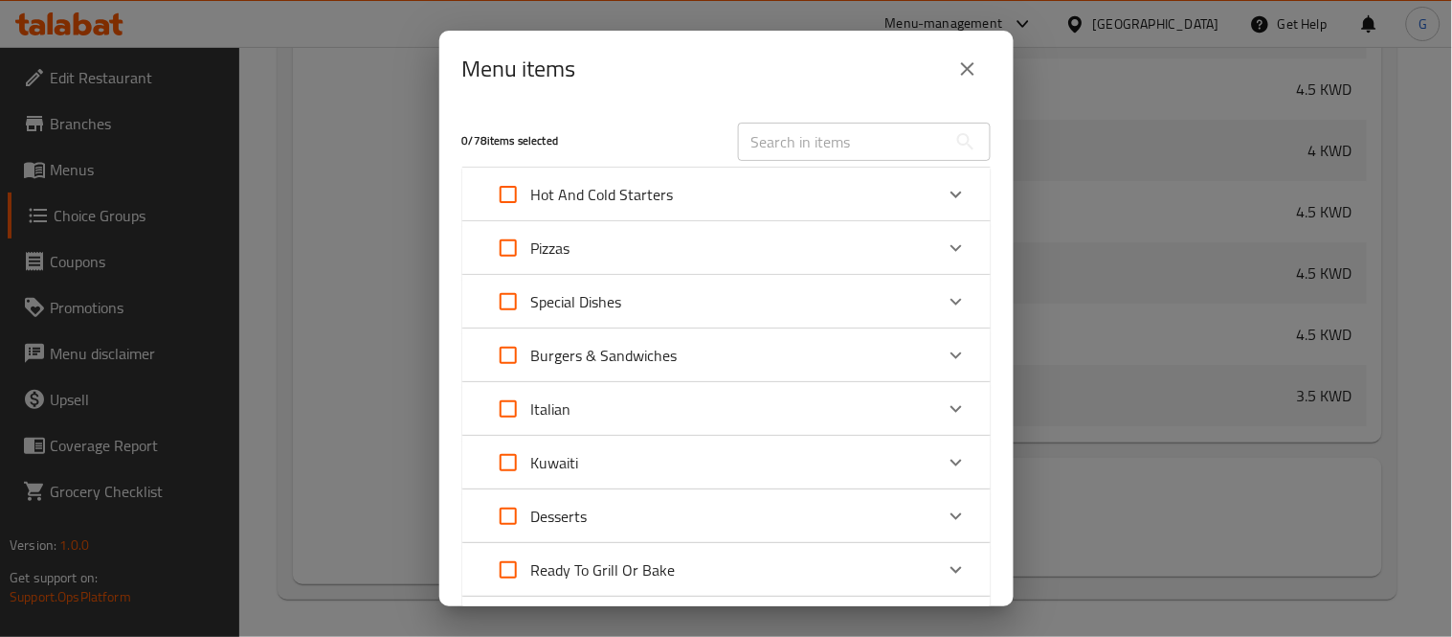
click at [375, 136] on div "Menu items 0 / 78 items selected ​ Hot And Cold Starters Caesar Salad 3.5 KWD B…" at bounding box center [726, 318] width 1452 height 637
click at [405, 223] on div "Menu items 0 / 78 items selected ​ Hot And Cold Starters Caesar Salad 3.5 KWD B…" at bounding box center [726, 318] width 1452 height 637
click at [960, 79] on icon "close" at bounding box center [967, 68] width 23 height 23
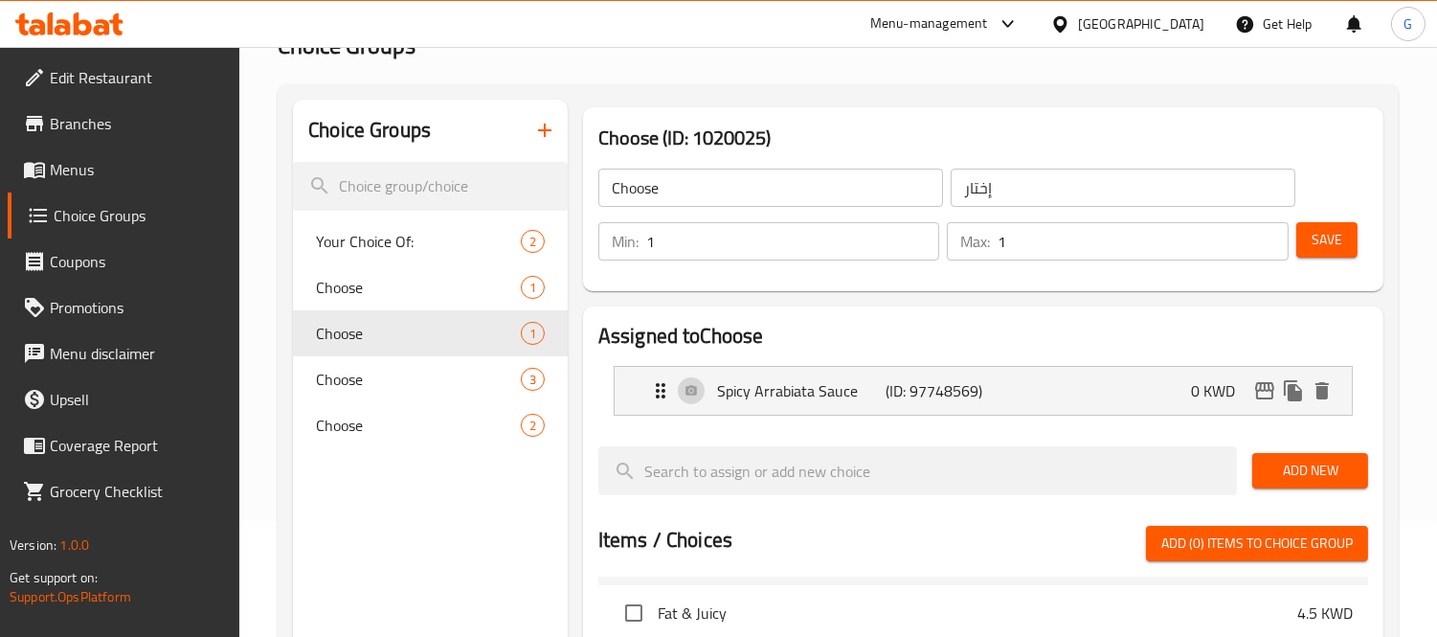
scroll to position [0, 0]
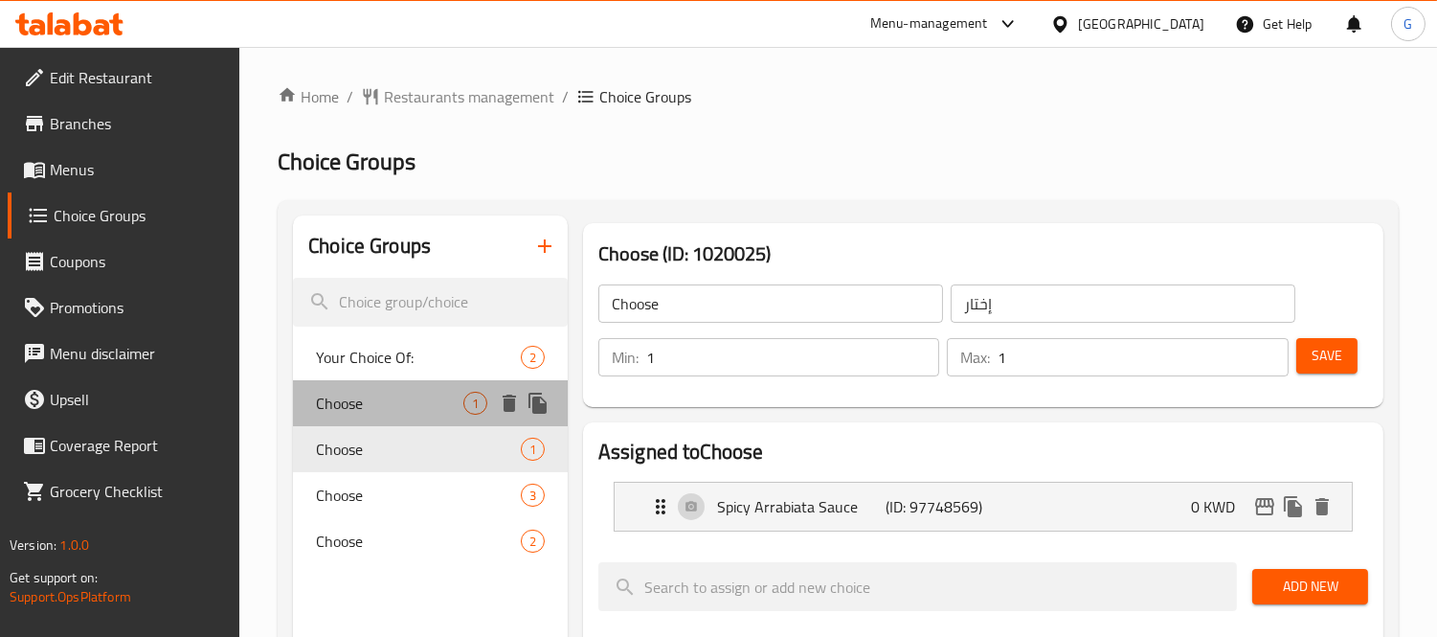
click at [377, 414] on div "Choose 1" at bounding box center [430, 403] width 275 height 46
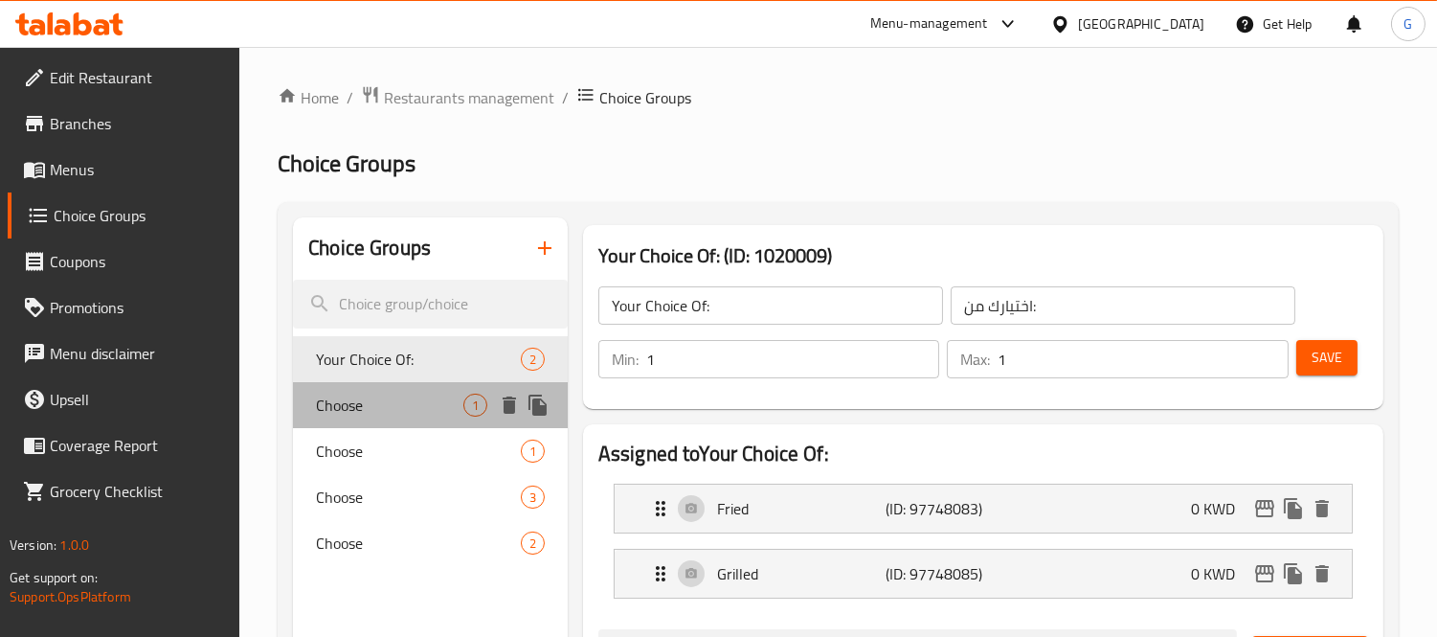
click at [347, 410] on span "Choose" at bounding box center [389, 404] width 147 height 23
type input "Choose"
type input "إختار"
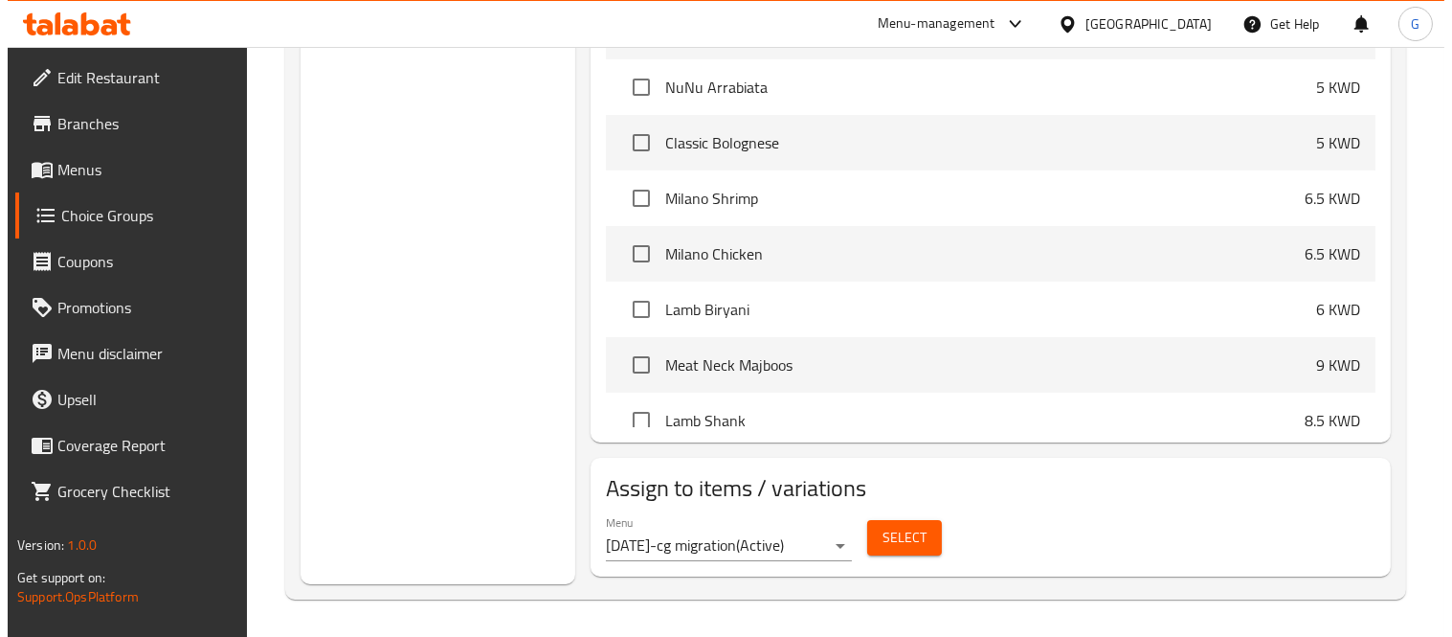
scroll to position [2978, 0]
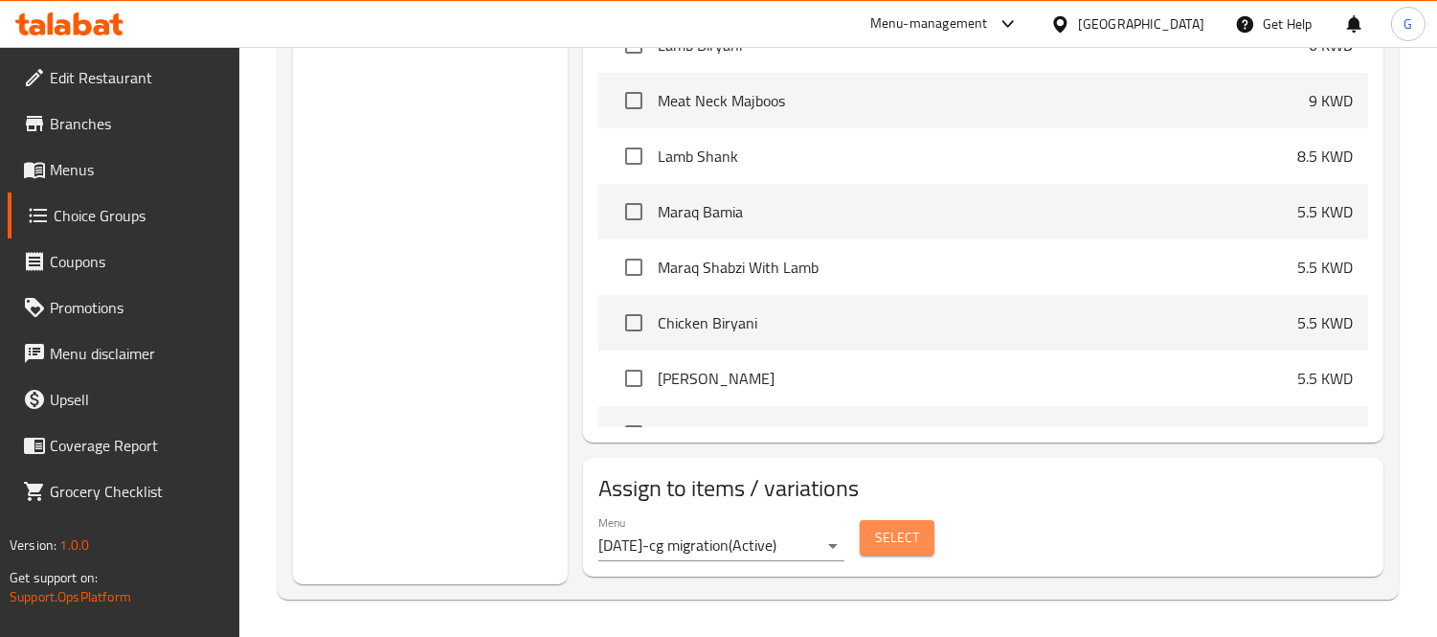
click at [883, 530] on span "Select" at bounding box center [897, 538] width 44 height 24
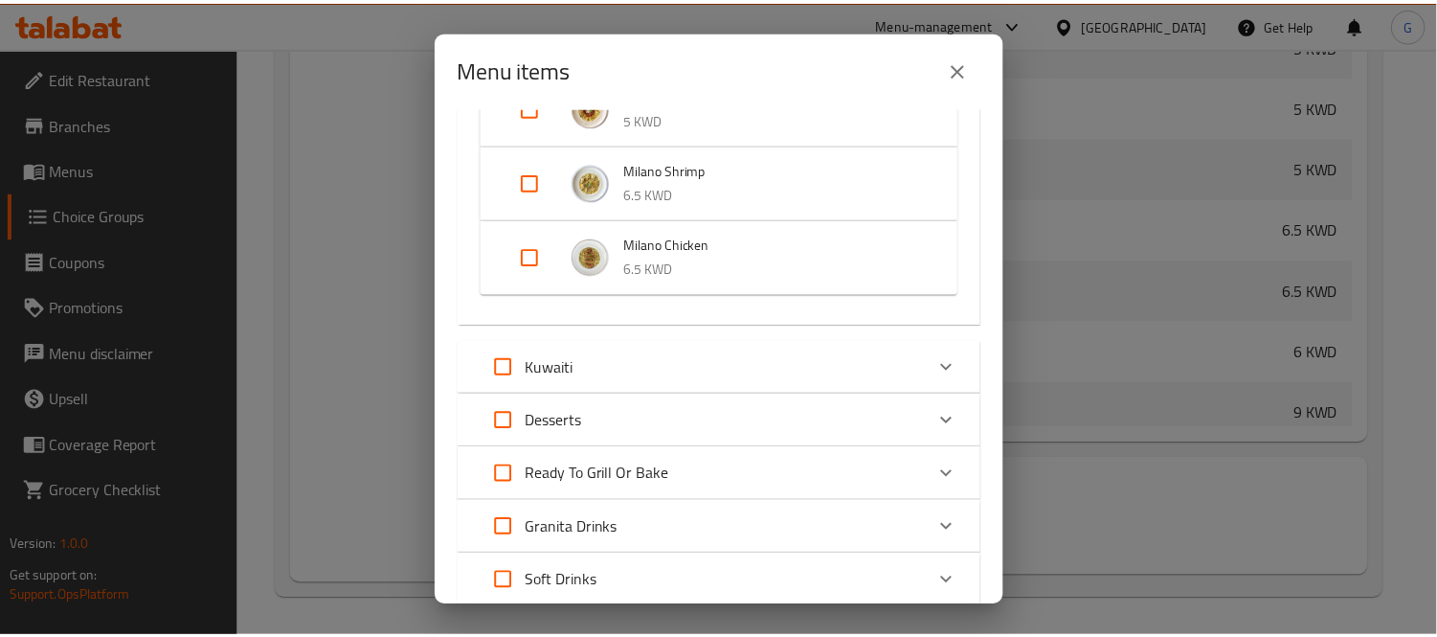
scroll to position [1144, 0]
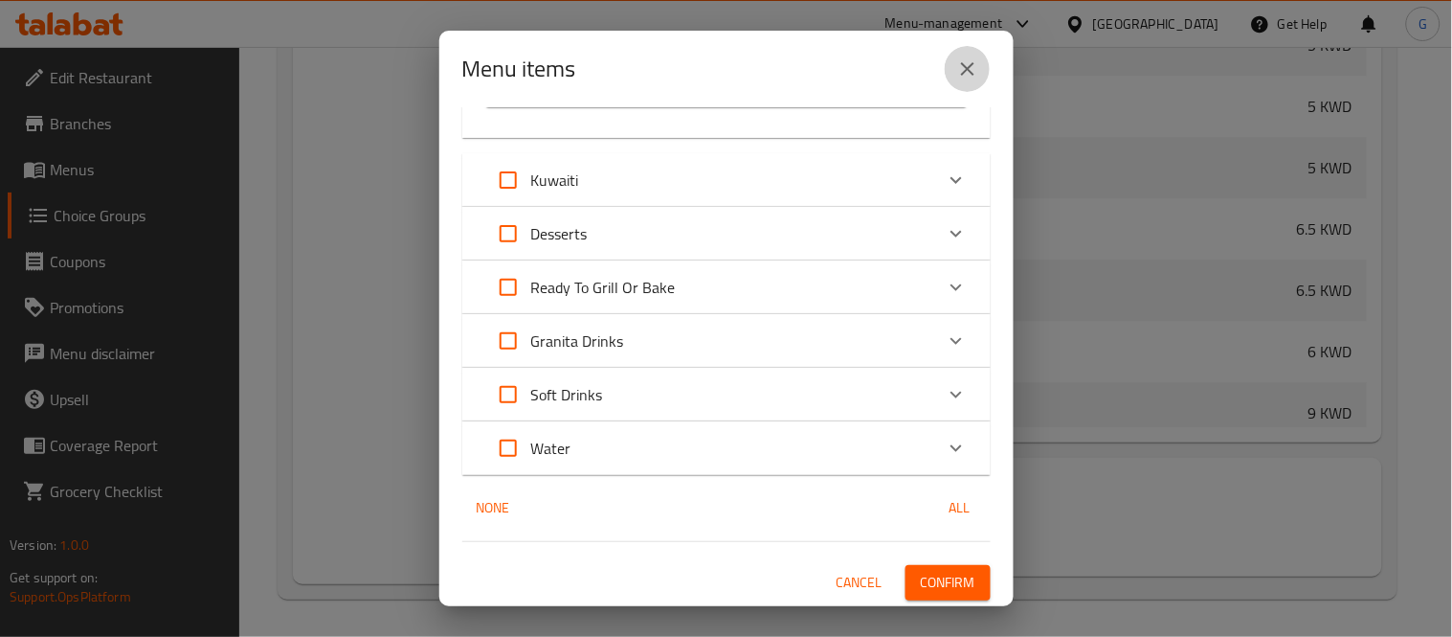
click at [972, 75] on icon "close" at bounding box center [967, 68] width 23 height 23
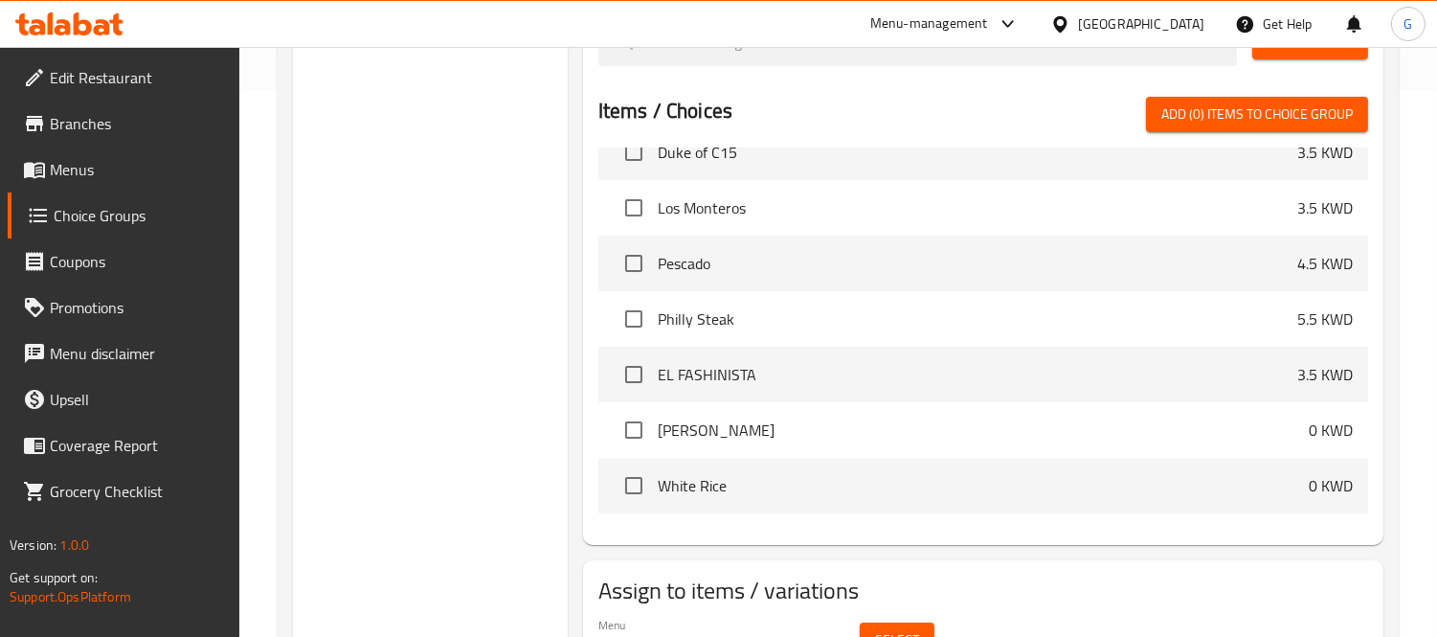
scroll to position [11, 0]
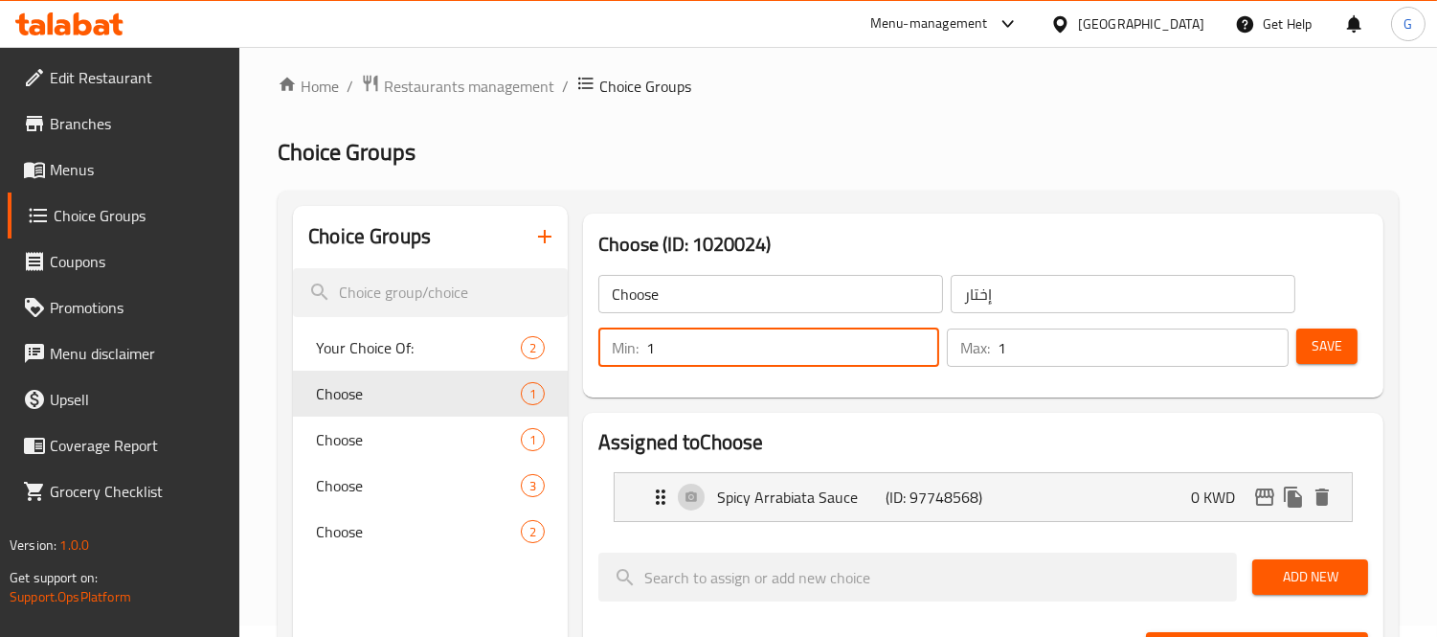
click at [760, 357] on input "1" at bounding box center [793, 347] width 294 height 38
type input "0"
click at [917, 351] on input "0" at bounding box center [793, 347] width 294 height 38
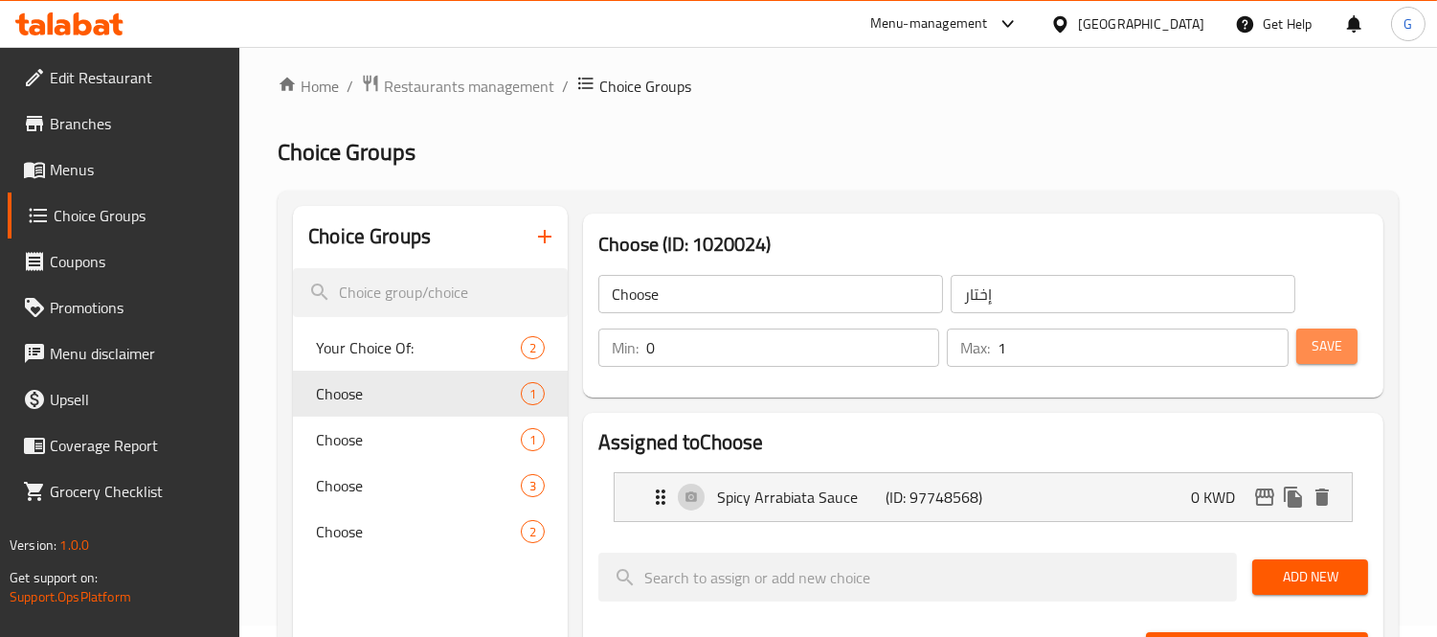
click at [1319, 347] on span "Save" at bounding box center [1326, 346] width 31 height 24
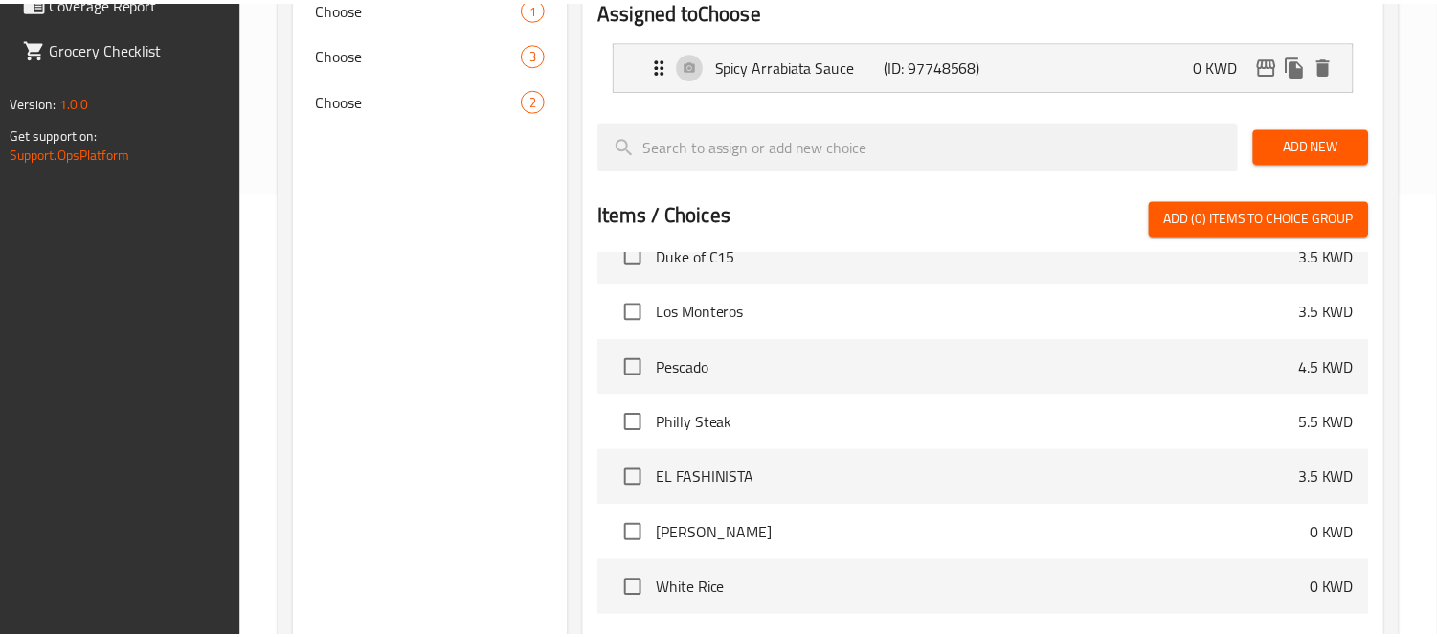
scroll to position [649, 0]
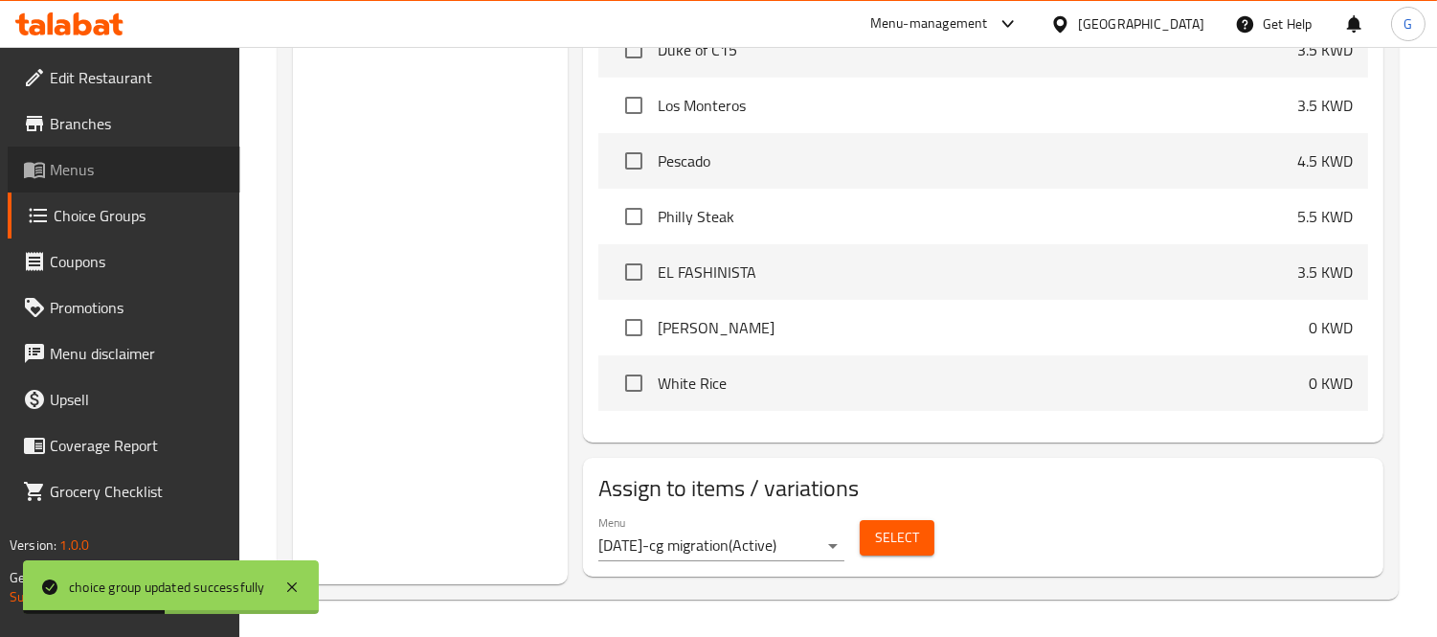
click at [60, 174] on span "Menus" at bounding box center [137, 169] width 175 height 23
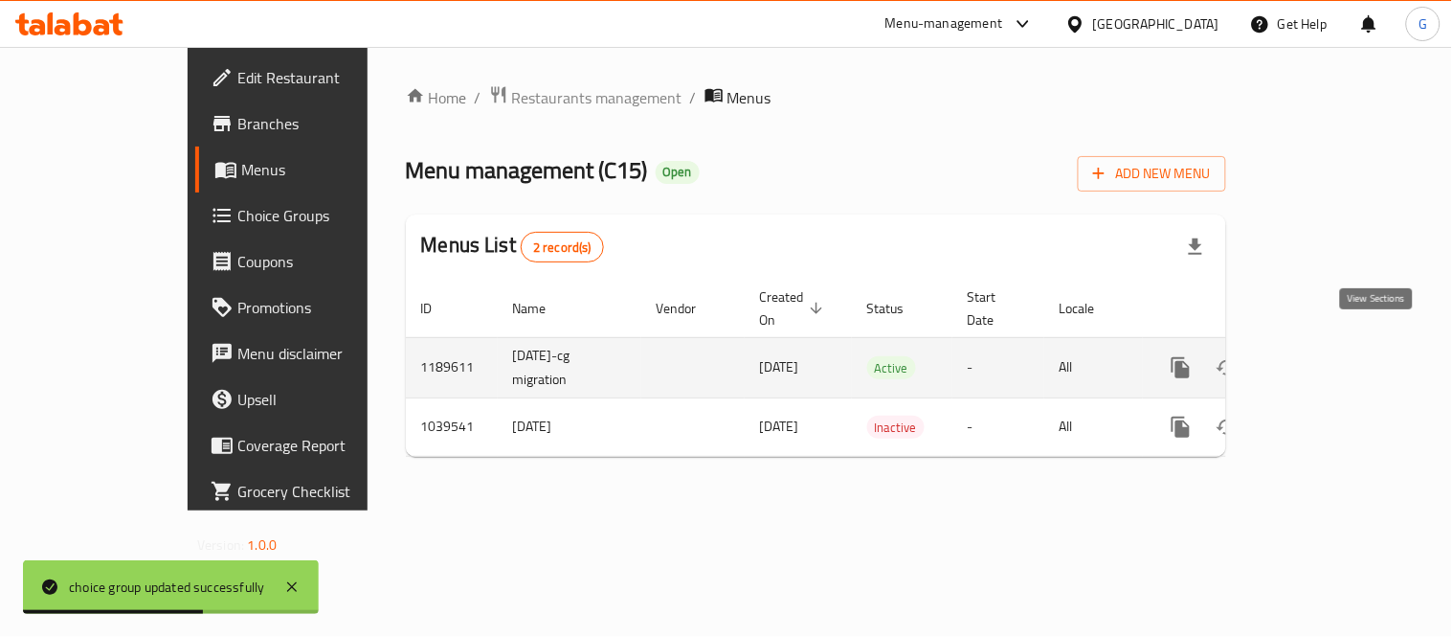
click at [1328, 359] on icon "enhanced table" at bounding box center [1318, 367] width 17 height 17
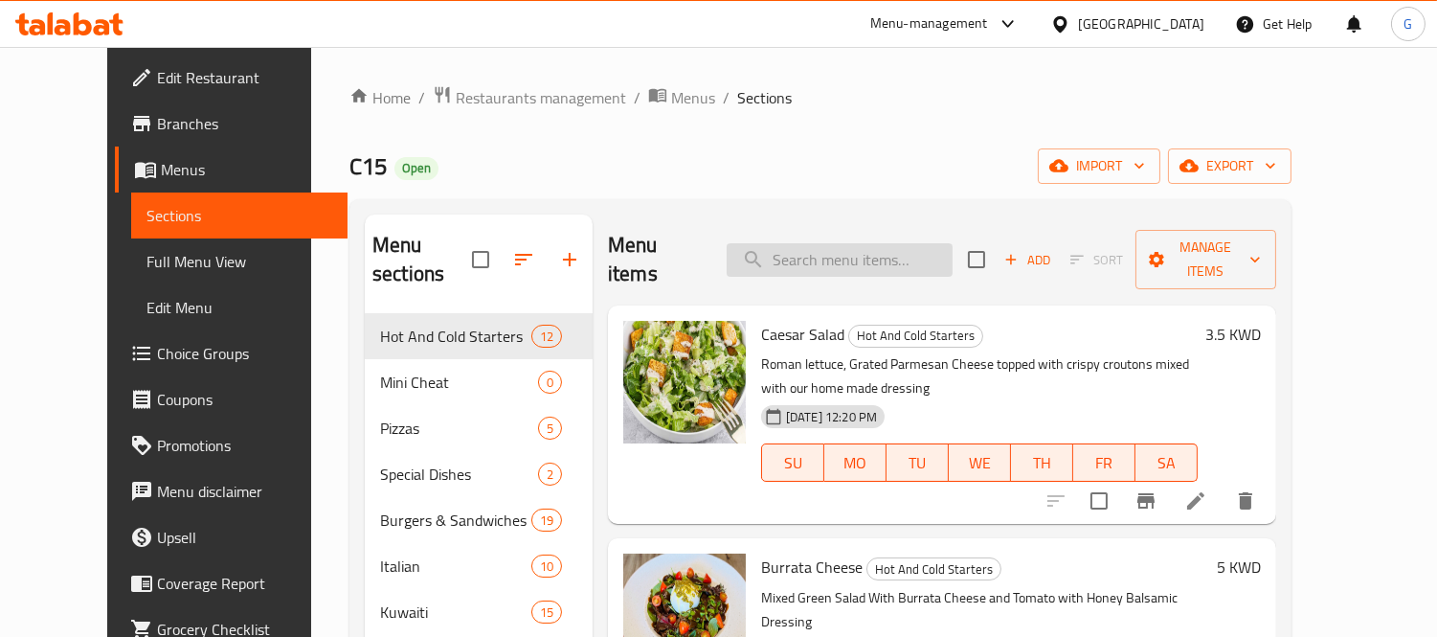
click at [905, 243] on input "search" at bounding box center [840, 260] width 226 height 34
click at [943, 253] on input "search" at bounding box center [840, 260] width 226 height 34
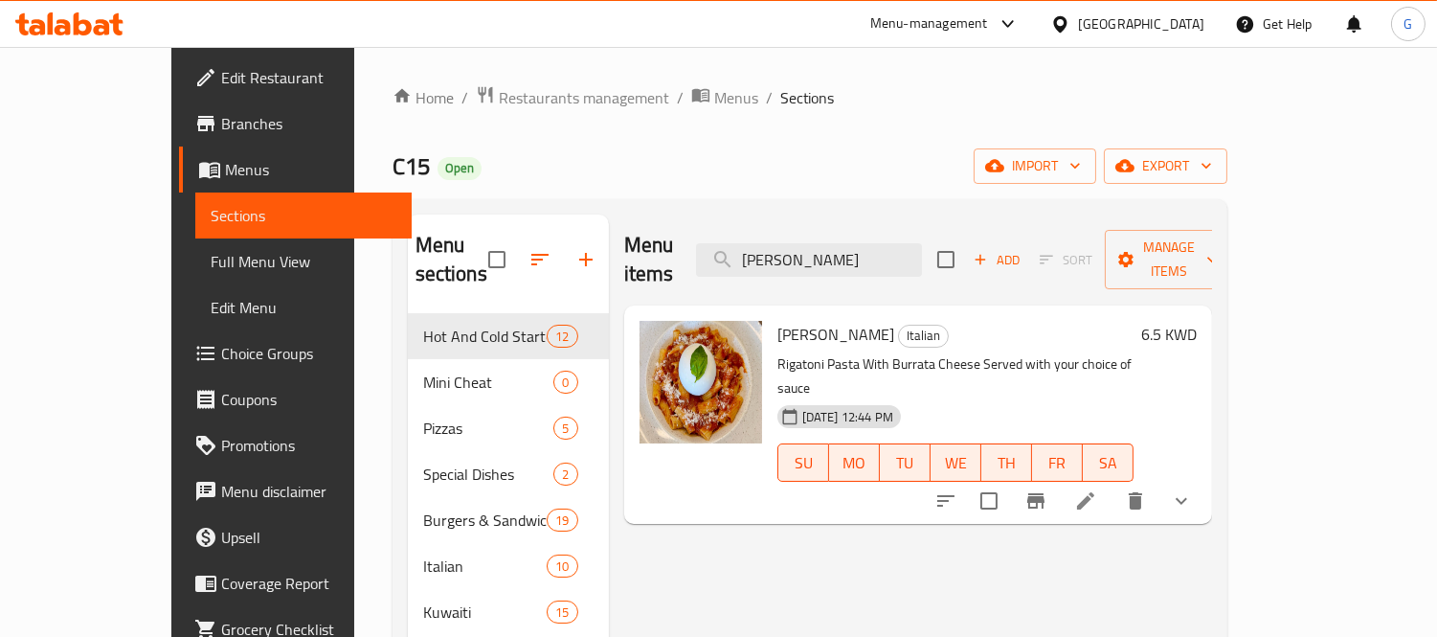
type input "[PERSON_NAME]"
click at [1112, 483] on li at bounding box center [1086, 500] width 54 height 34
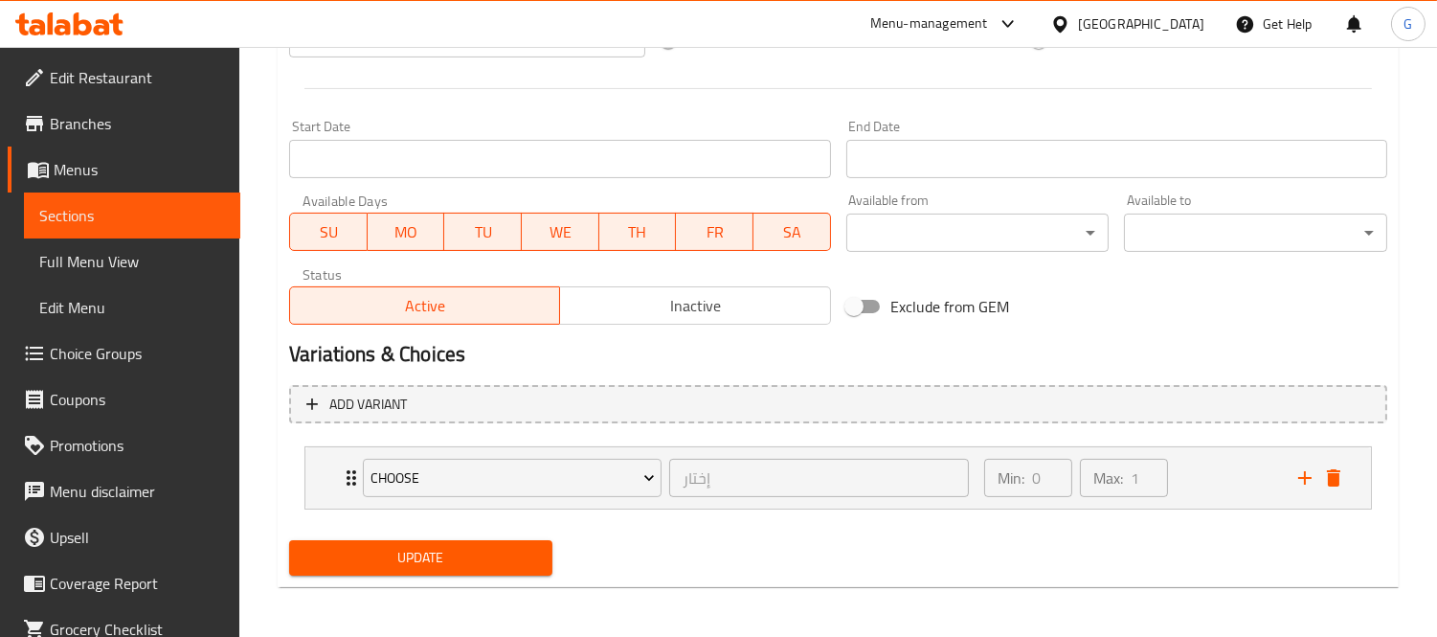
scroll to position [772, 0]
click at [338, 464] on div "Choose إختار ​ Min: 0 ​ Max: 1 ​" at bounding box center [837, 476] width 1065 height 61
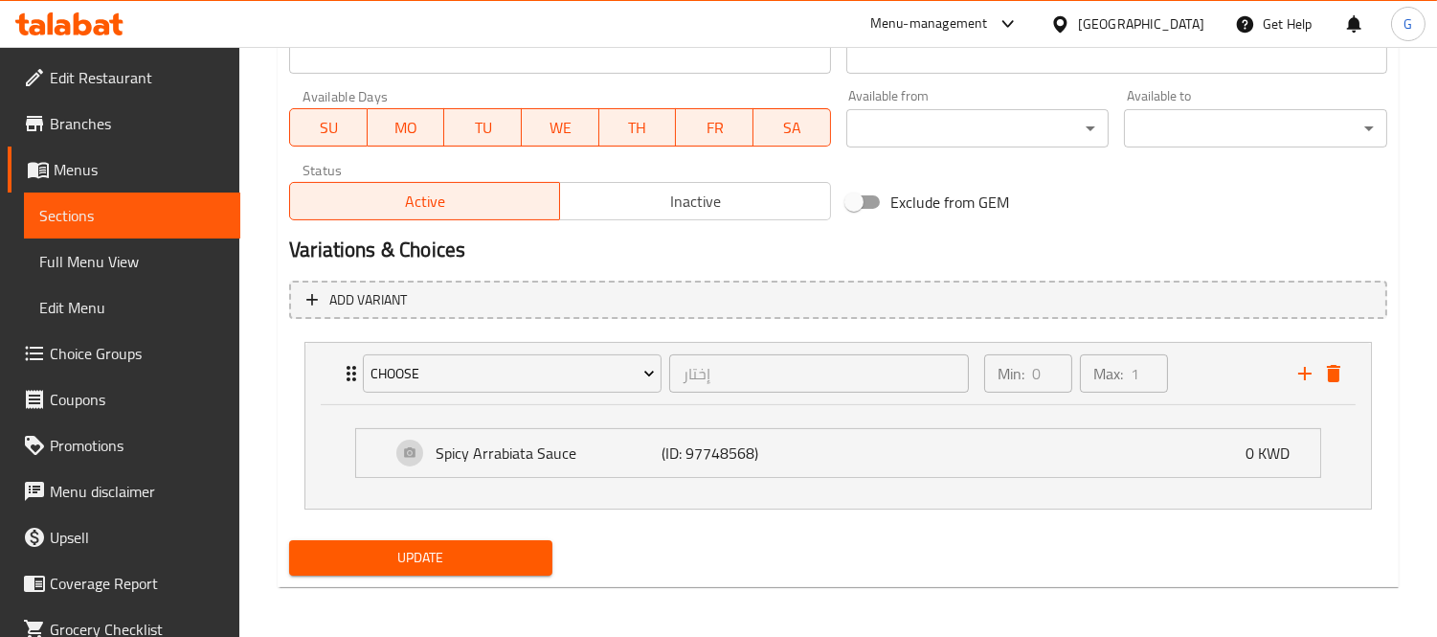
scroll to position [877, 0]
